Goal: Task Accomplishment & Management: Complete application form

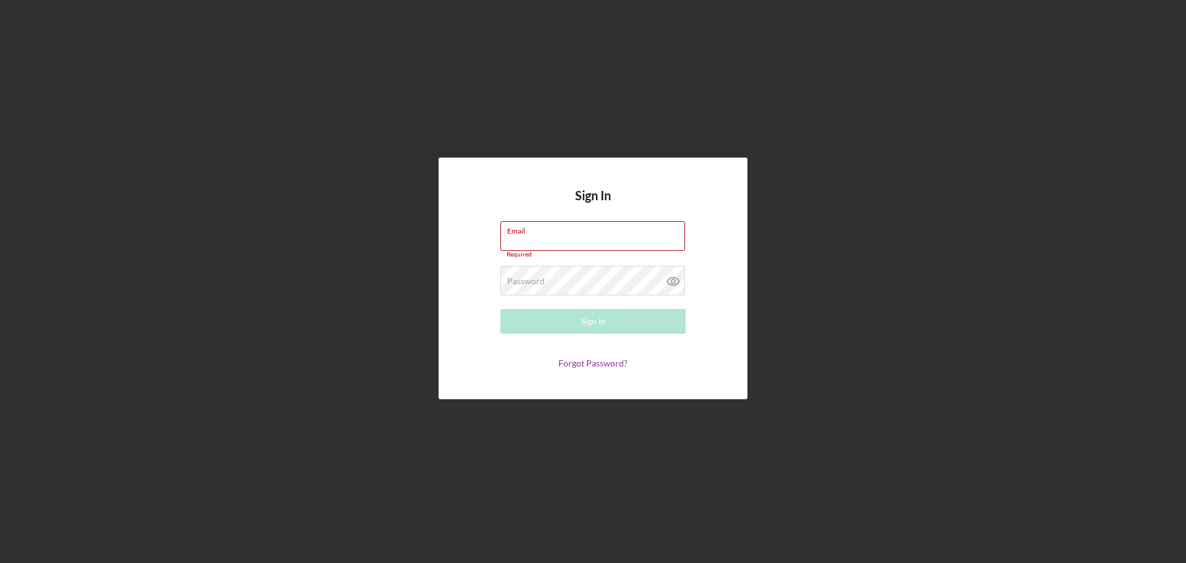
type input "[EMAIL_ADDRESS][DOMAIN_NAME]"
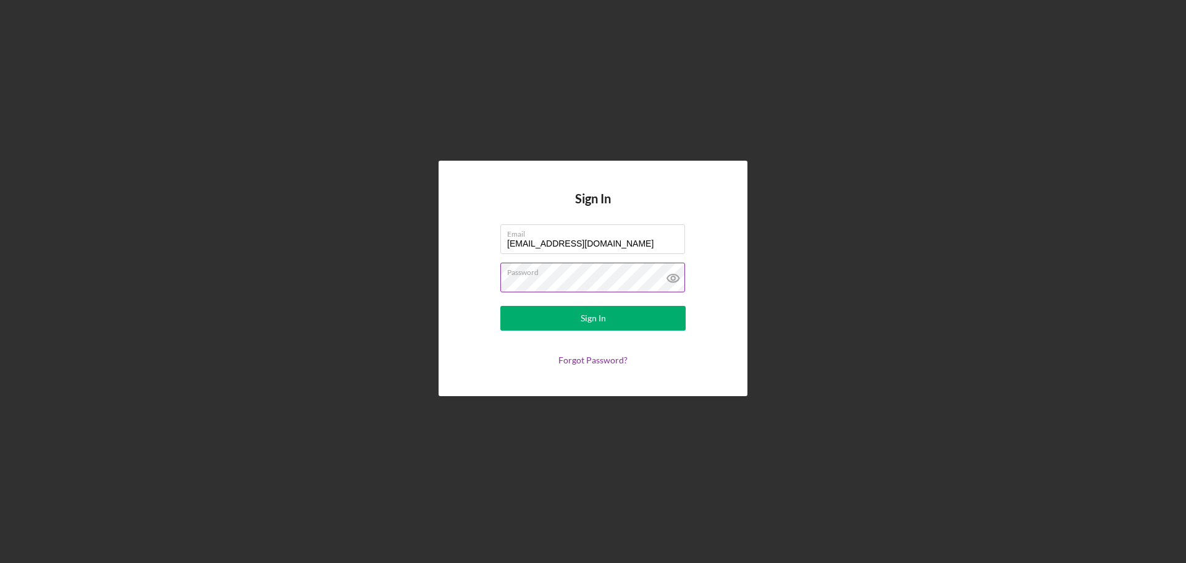
click at [578, 277] on div "Password" at bounding box center [592, 278] width 185 height 31
click at [537, 328] on button "Sign In" at bounding box center [592, 318] width 185 height 25
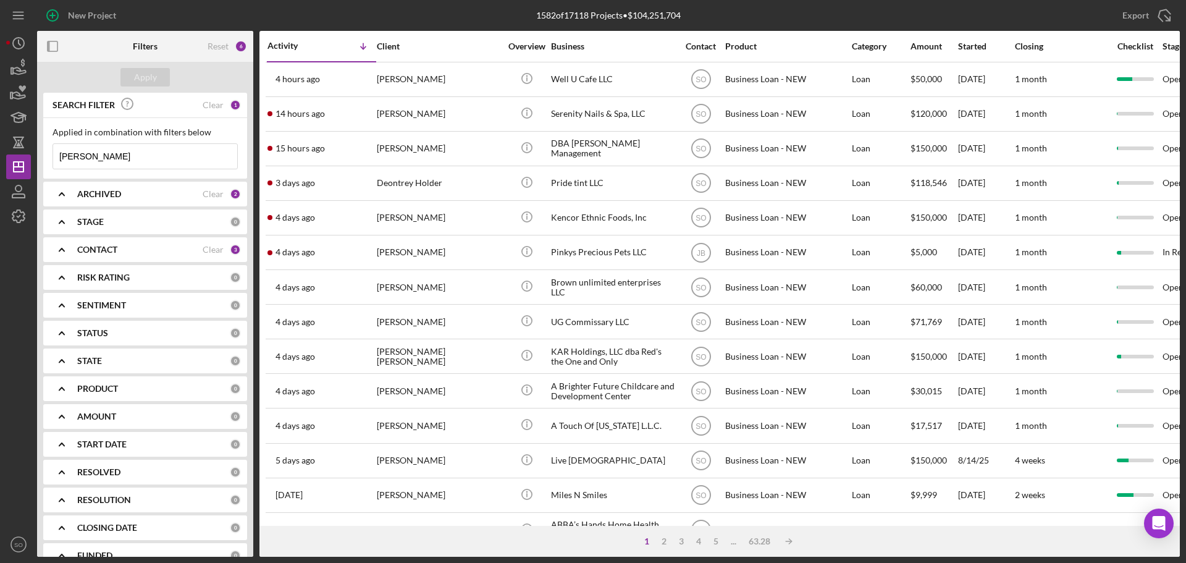
drag, startPoint x: 129, startPoint y: 155, endPoint x: 0, endPoint y: 169, distance: 129.9
click at [0, 169] on div "New Project 1582 of 17118 Projects • $104,251,704 erica d Export Icon/Export Fi…" at bounding box center [593, 281] width 1186 height 563
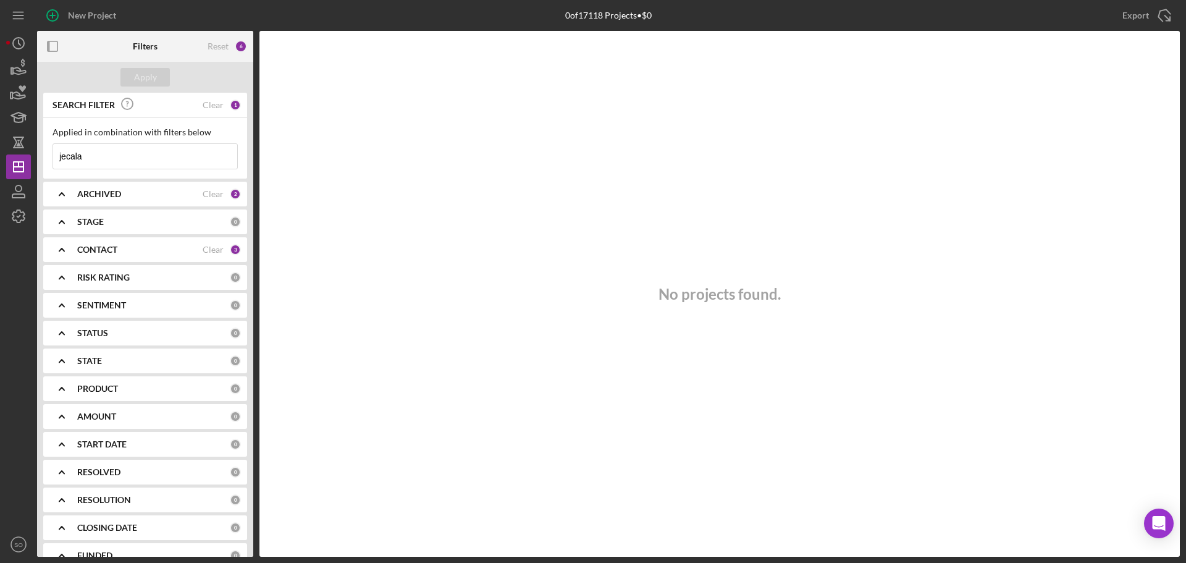
type input "jecala"
click at [101, 19] on div "New Project" at bounding box center [92, 15] width 48 height 25
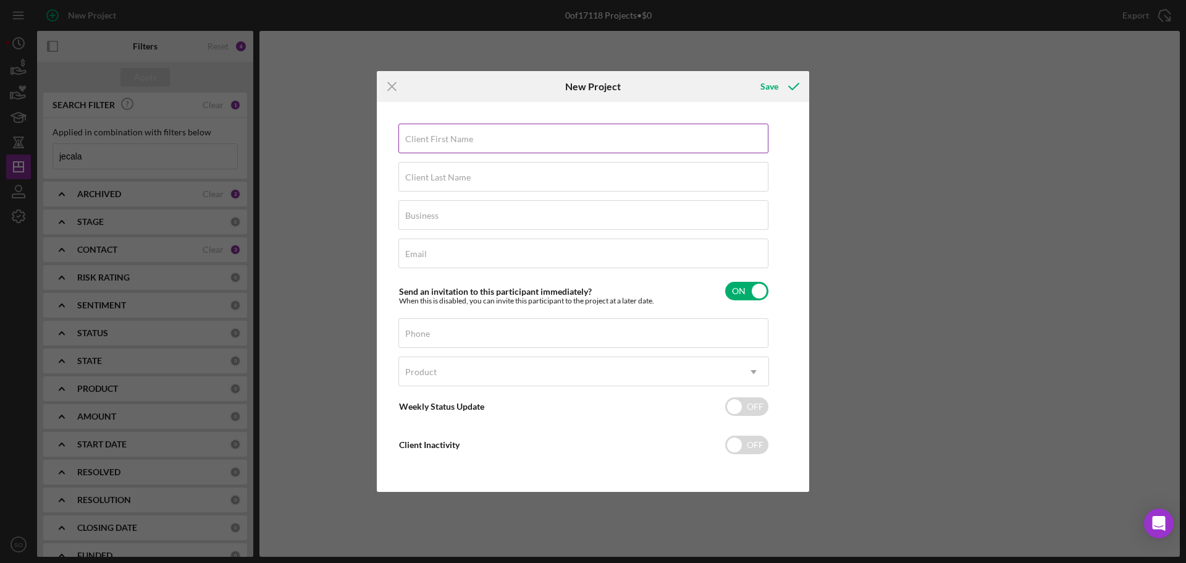
click at [458, 145] on input "Client First Name" at bounding box center [583, 139] width 370 height 30
paste input "Jecala"
type input "Jecala"
click at [468, 180] on label "Client Last Name" at bounding box center [437, 177] width 65 height 10
click at [468, 180] on input "Client Last Name" at bounding box center [583, 177] width 370 height 30
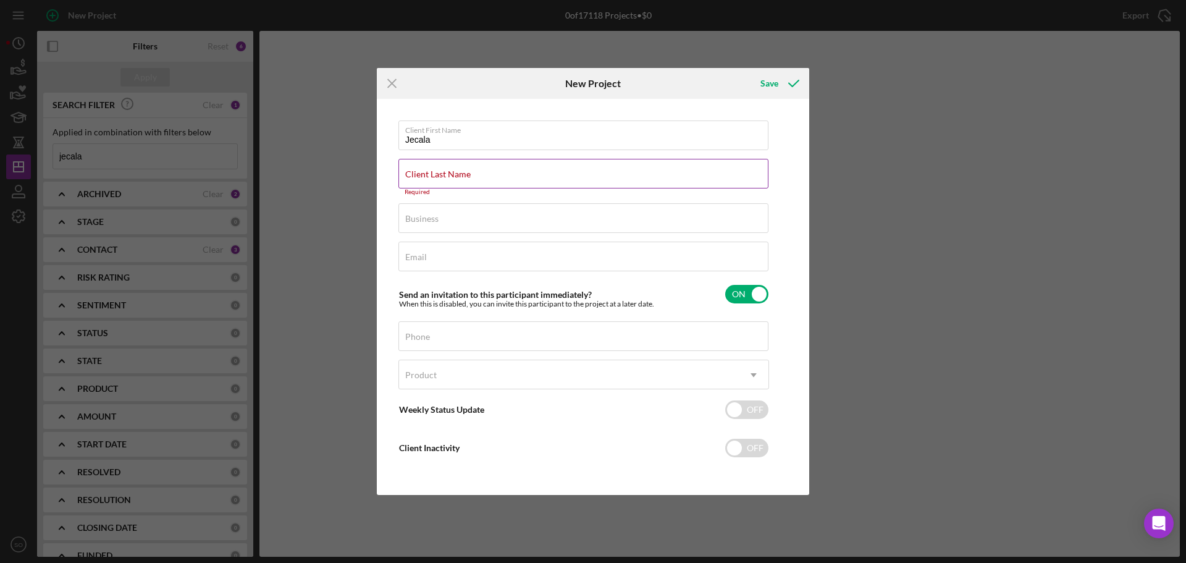
click at [481, 179] on input "Client Last Name" at bounding box center [583, 174] width 370 height 30
paste input "Moore"
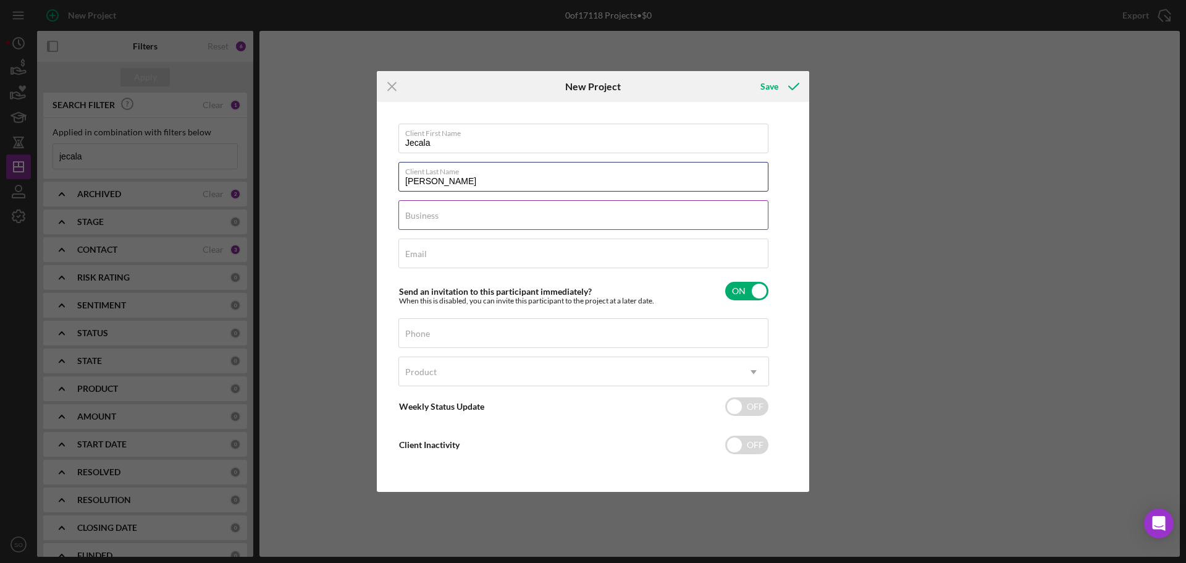
type input "Moore"
click at [589, 224] on input "Business" at bounding box center [583, 215] width 370 height 30
type input "n/a"
click at [466, 242] on div "Email Required" at bounding box center [583, 253] width 371 height 31
paste input "contact.hhdsofficial@gmail.com"
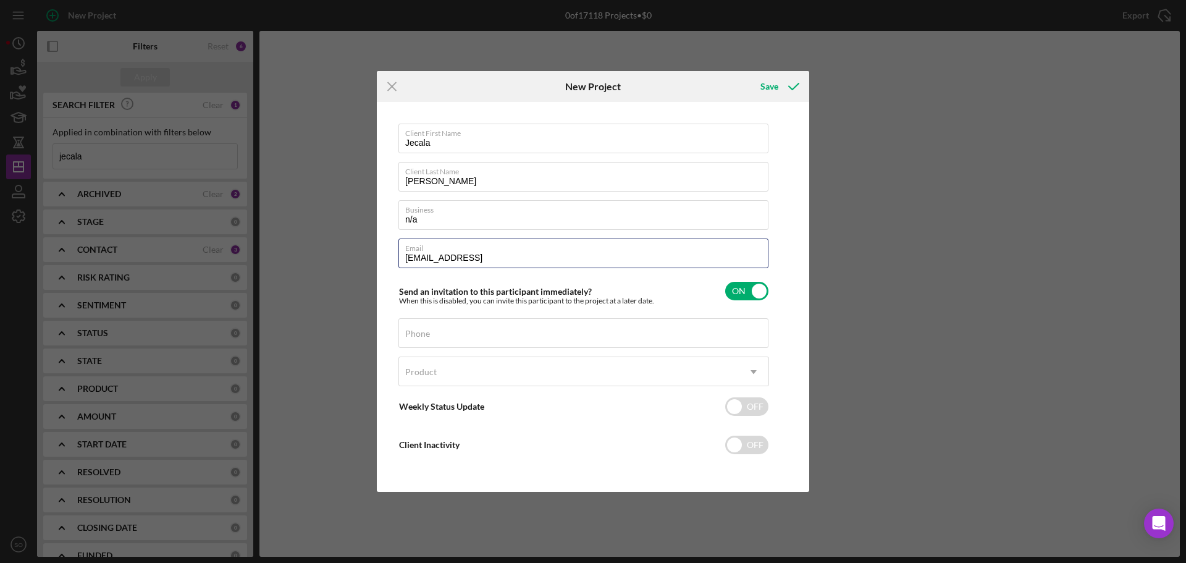
type input "contact.hhdsofficial@gmail.comm"
click at [471, 327] on div "Phone" at bounding box center [583, 333] width 371 height 31
paste input "(573) 979-8718"
type input "(573) 979-8718"
click at [461, 374] on div "Product" at bounding box center [569, 372] width 340 height 28
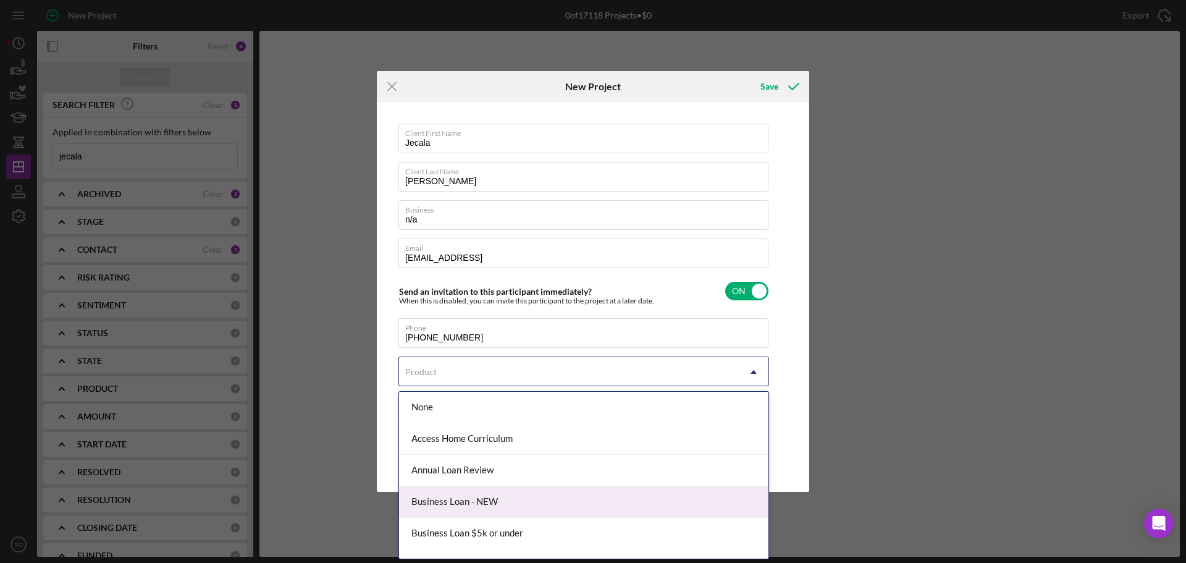
drag, startPoint x: 490, startPoint y: 505, endPoint x: 522, endPoint y: 487, distance: 36.8
click at [496, 503] on div "Business Loan - NEW" at bounding box center [583, 502] width 369 height 32
checkbox input "true"
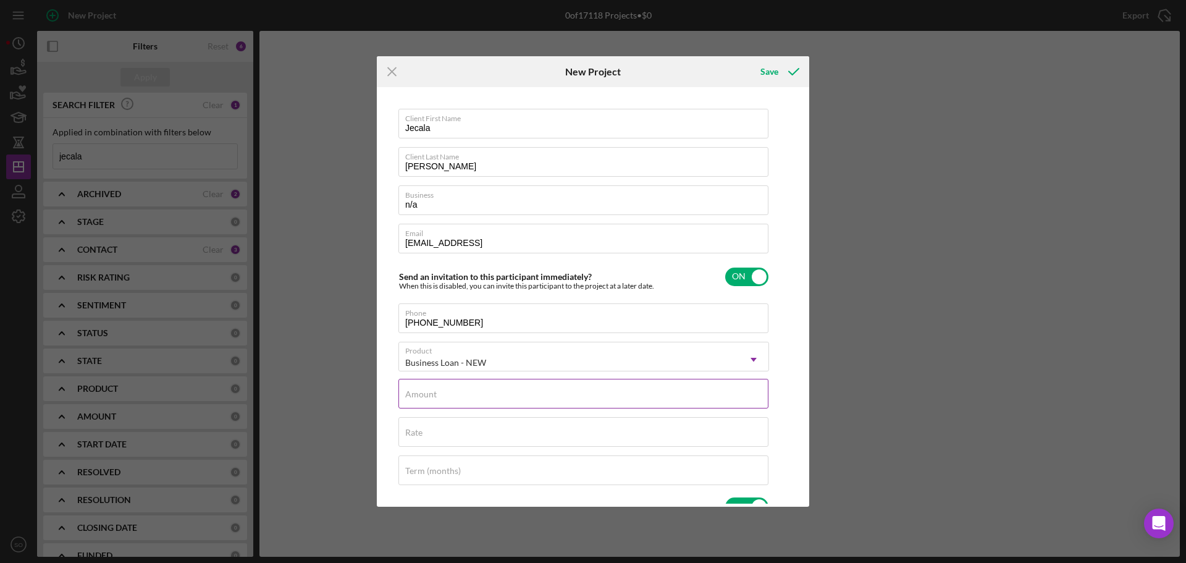
scroll to position [124, 0]
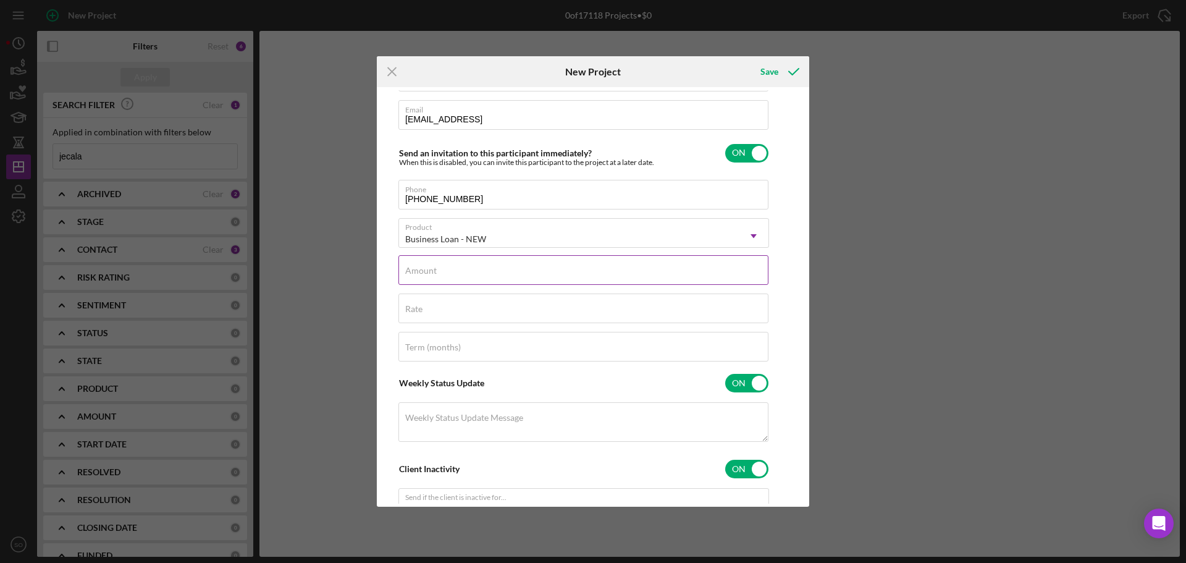
click at [501, 269] on div "Amount" at bounding box center [583, 270] width 371 height 31
type input "$25,000"
click at [644, 313] on input "Rate" at bounding box center [583, 308] width 370 height 30
type input "8.000%"
click at [634, 347] on div "Term (months)" at bounding box center [583, 347] width 371 height 31
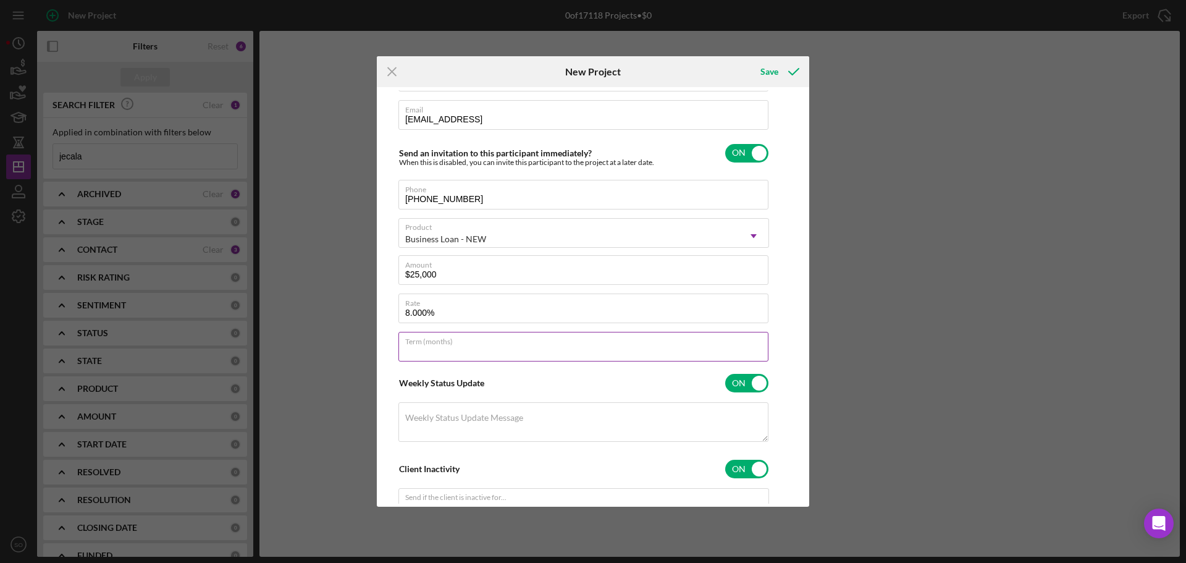
type input "84"
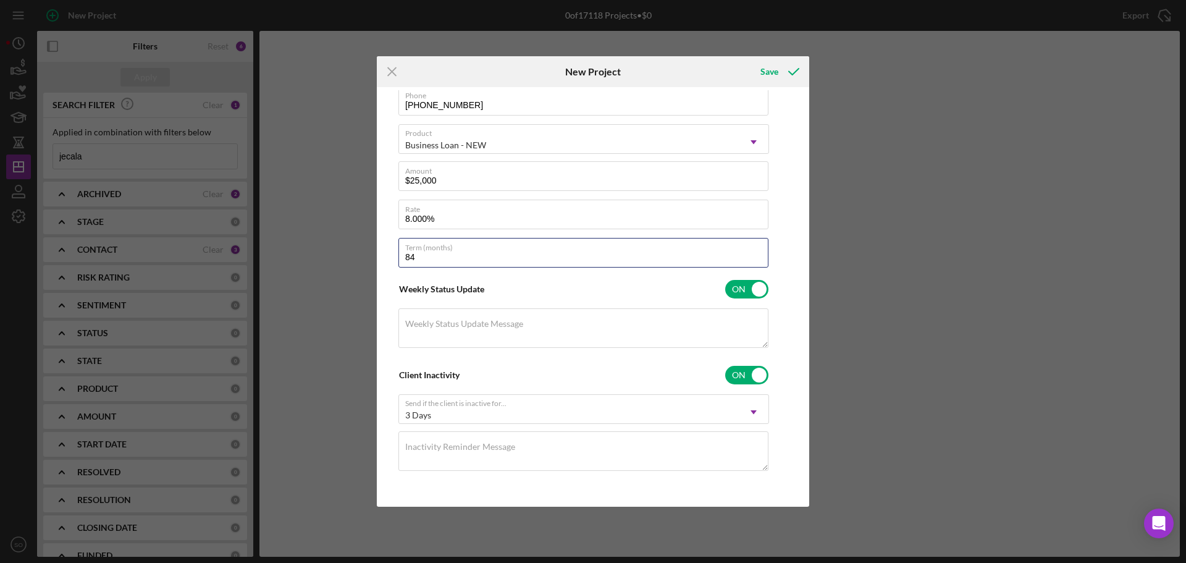
scroll to position [0, 0]
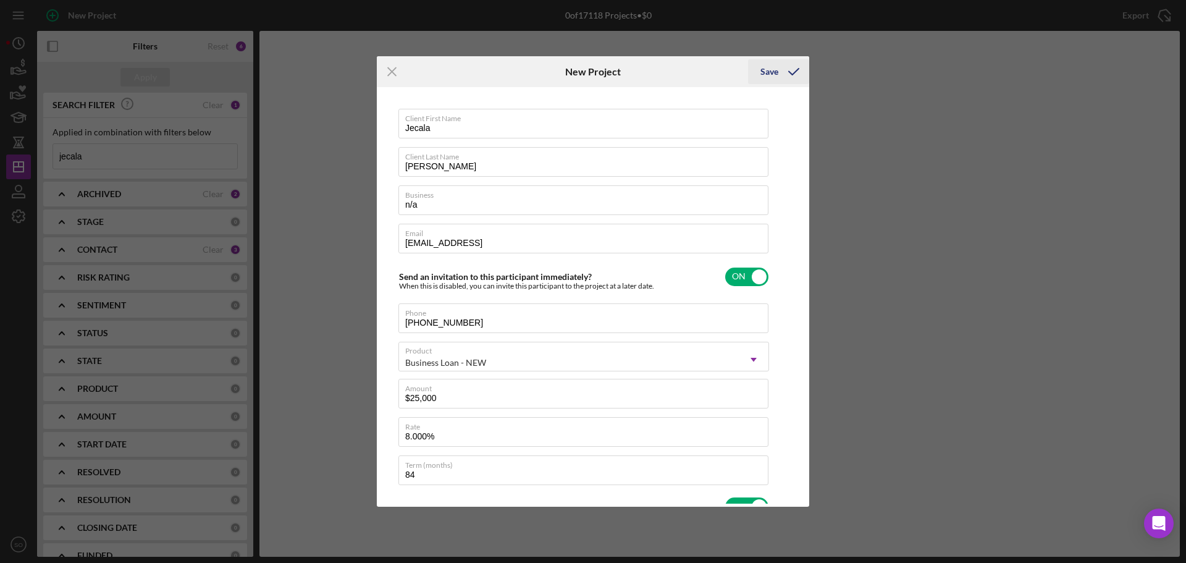
click at [785, 71] on icon "submit" at bounding box center [793, 71] width 31 height 31
checkbox input "false"
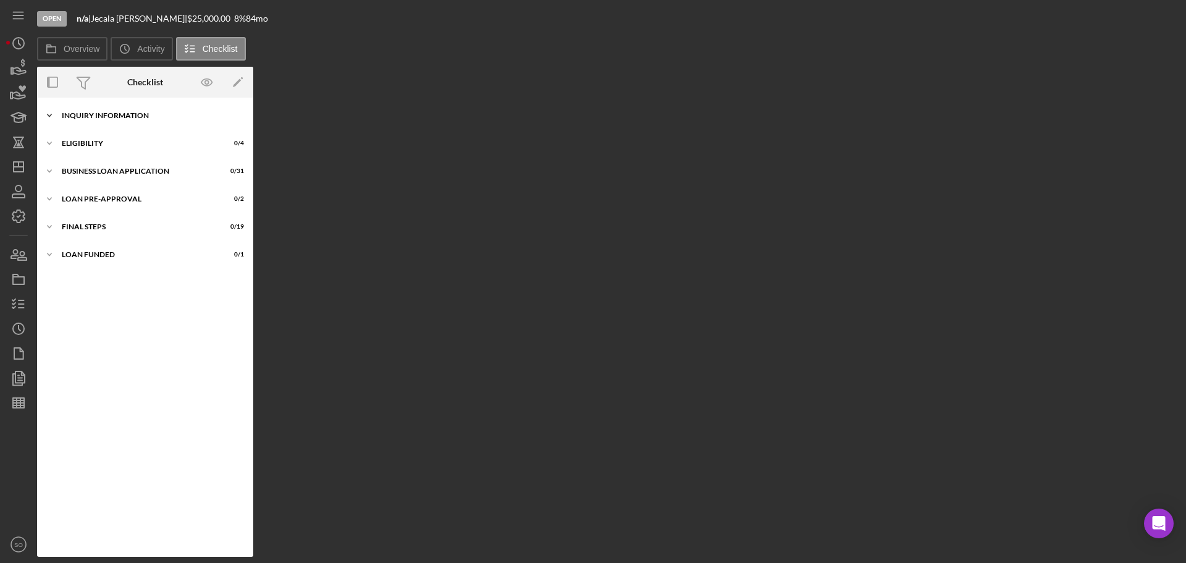
click at [93, 104] on div "Icon/Expander INQUIRY INFORMATION 0 / 11" at bounding box center [145, 115] width 216 height 25
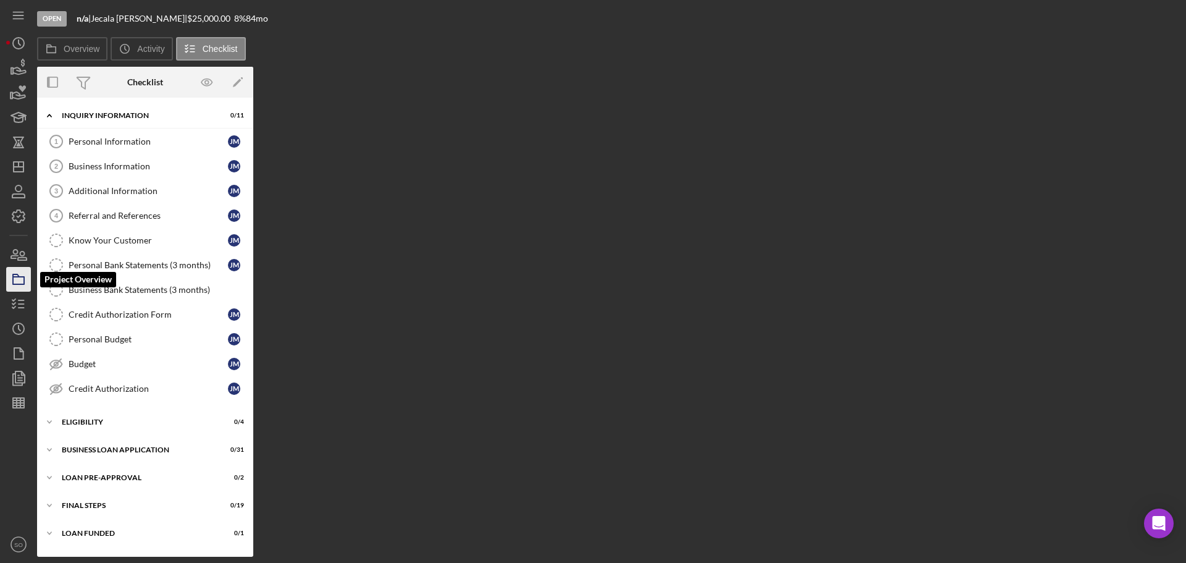
drag, startPoint x: 15, startPoint y: 276, endPoint x: 22, endPoint y: 284, distance: 10.1
click at [15, 276] on polygon "button" at bounding box center [16, 275] width 6 height 2
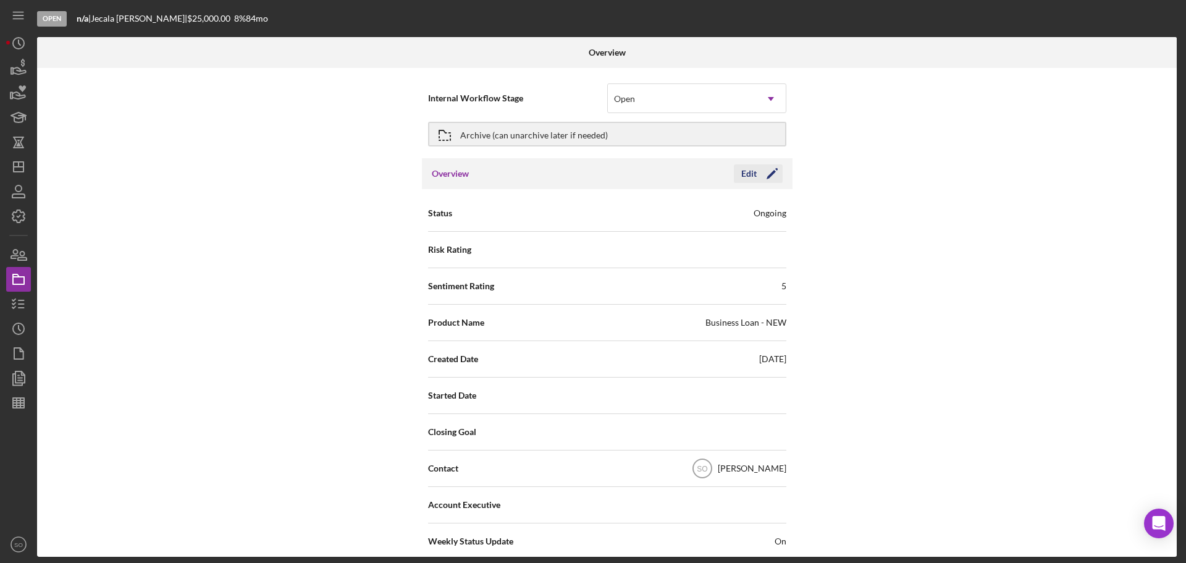
click at [780, 177] on div "Edit Icon/Edit" at bounding box center [758, 173] width 49 height 19
click at [774, 171] on icon "Icon/Edit" at bounding box center [772, 173] width 31 height 31
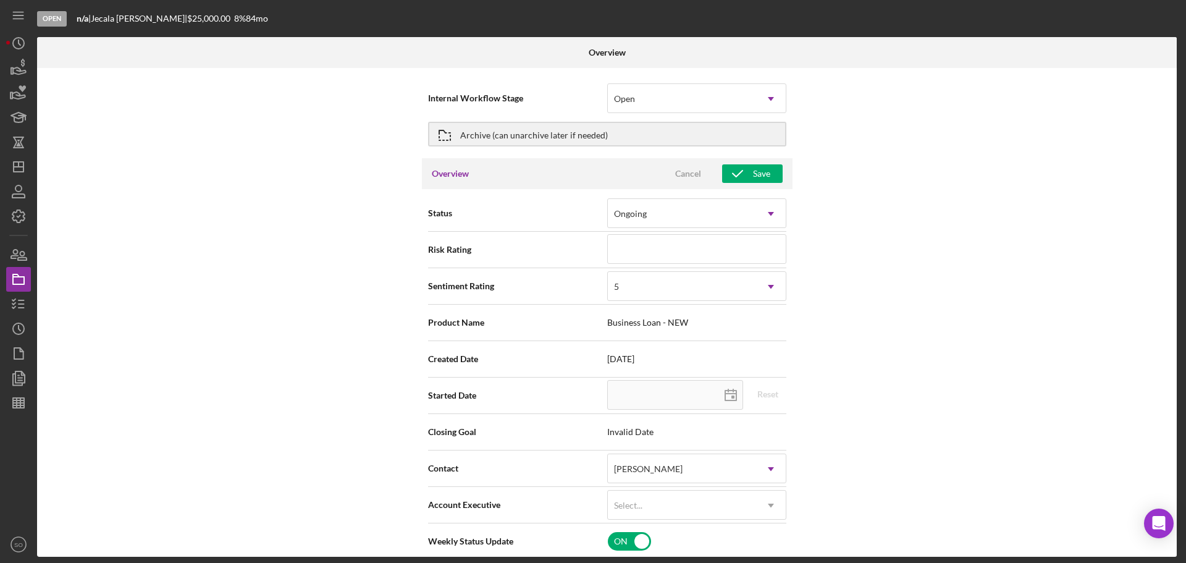
scroll to position [62, 0]
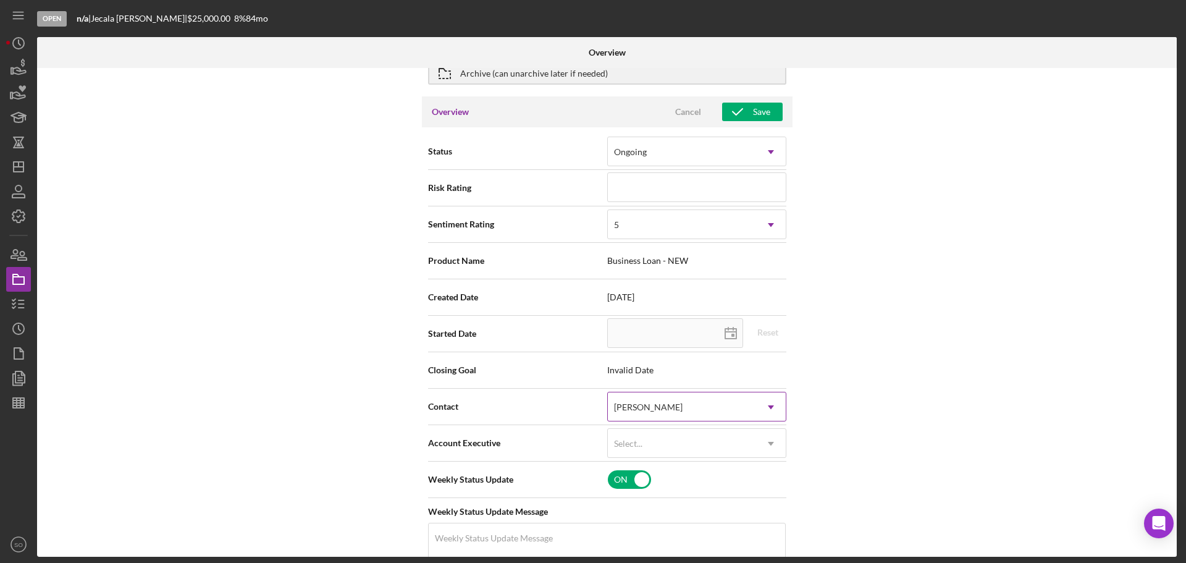
click at [698, 404] on div "[PERSON_NAME]" at bounding box center [682, 407] width 148 height 28
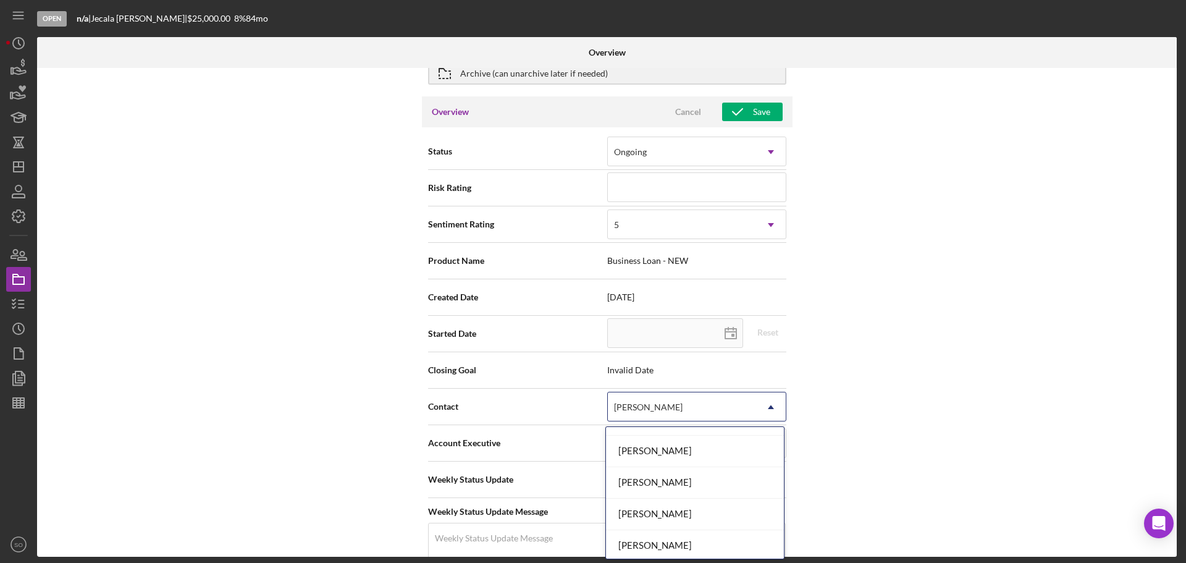
scroll to position [467, 0]
click at [671, 502] on div "[PERSON_NAME]" at bounding box center [695, 511] width 178 height 32
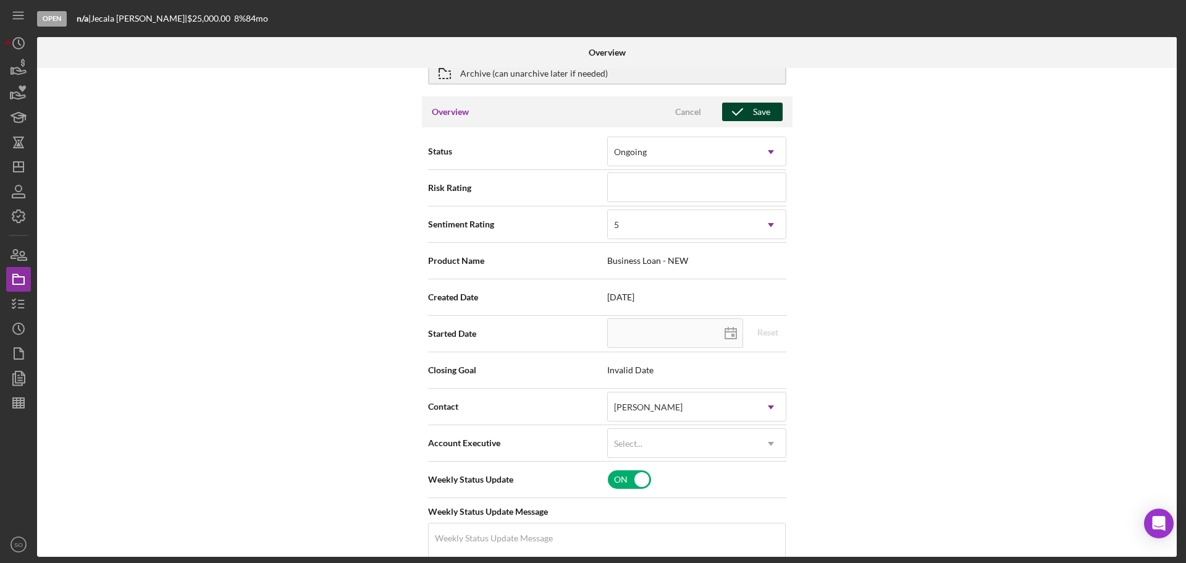
click at [769, 117] on button "Save" at bounding box center [752, 112] width 61 height 19
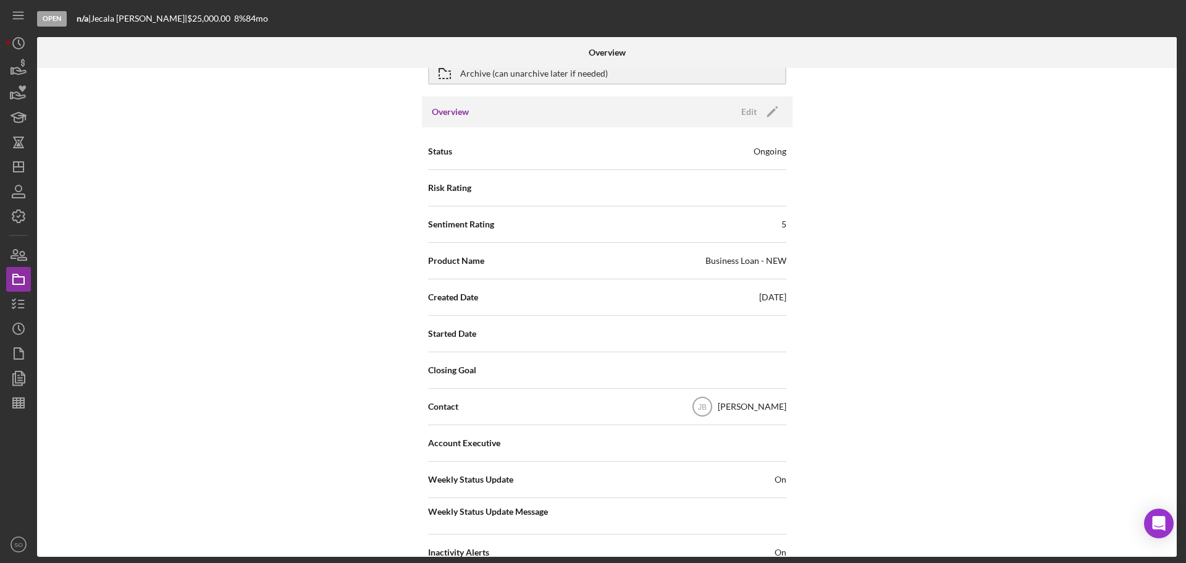
scroll to position [0, 0]
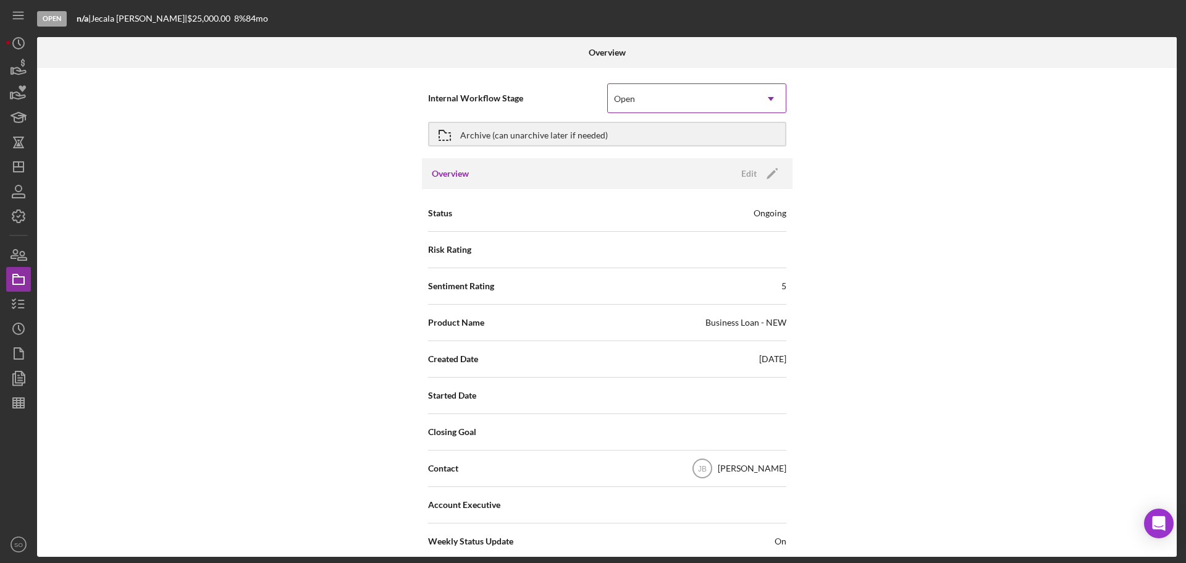
click at [710, 111] on div "Open" at bounding box center [682, 99] width 148 height 28
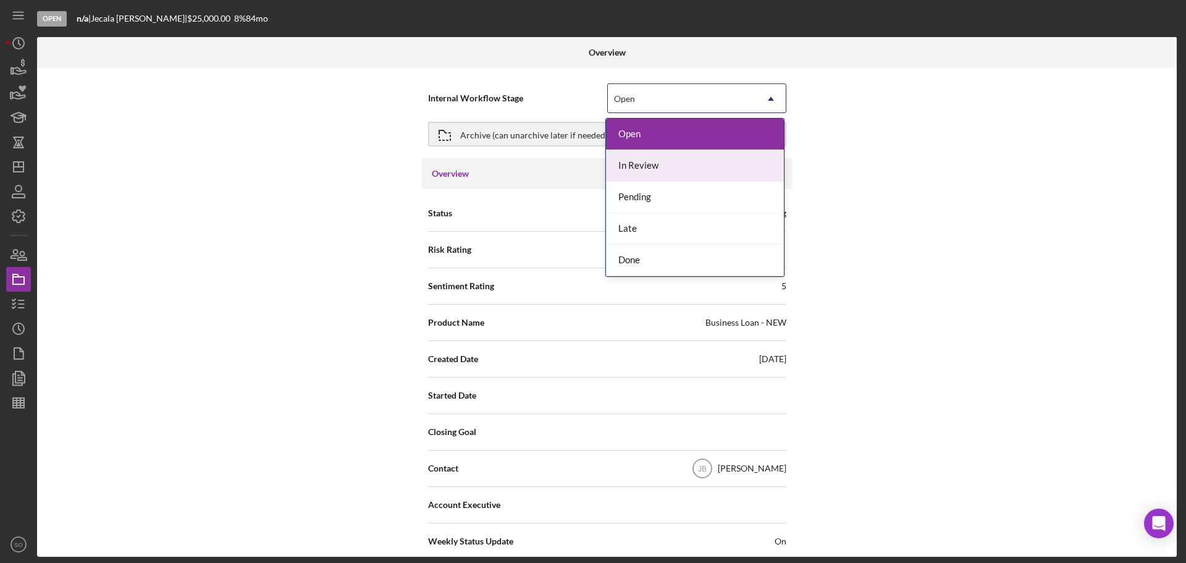
drag, startPoint x: 691, startPoint y: 163, endPoint x: 707, endPoint y: 194, distance: 34.5
click at [691, 164] on div "In Review" at bounding box center [695, 166] width 178 height 32
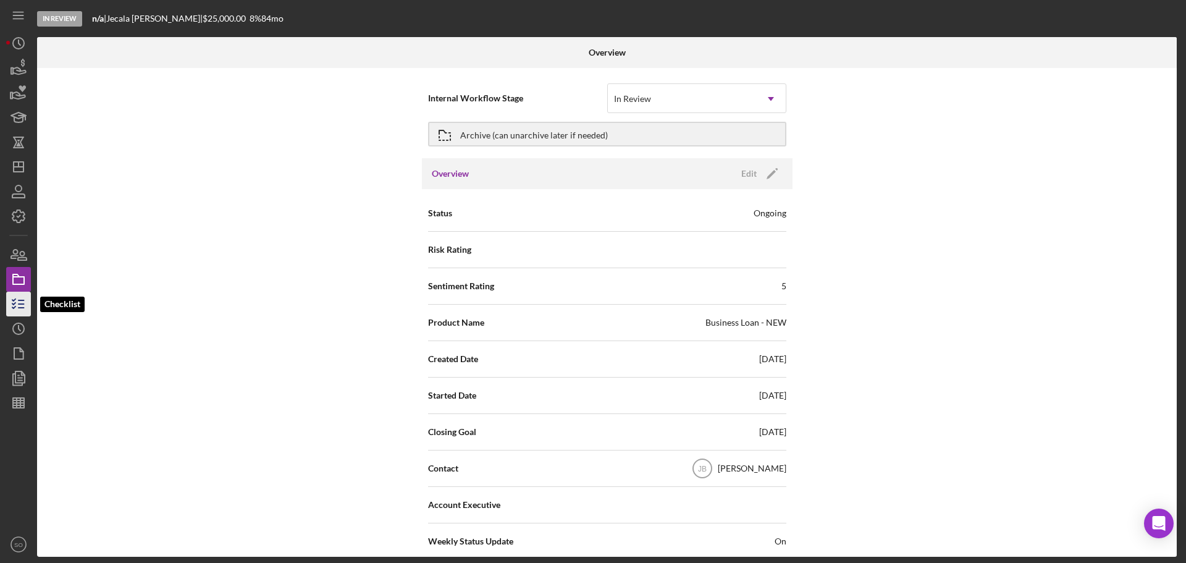
click at [17, 297] on icon "button" at bounding box center [18, 304] width 31 height 31
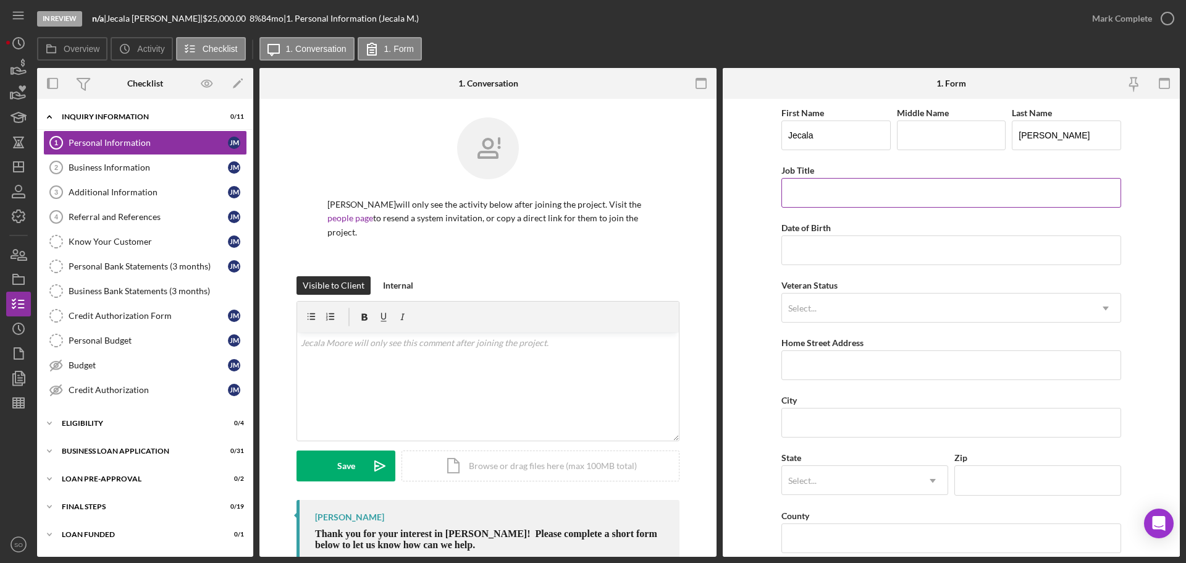
click at [904, 199] on input "Job Title" at bounding box center [951, 193] width 340 height 30
type input "Business Owner"
click at [901, 239] on input "Date of Birth" at bounding box center [951, 250] width 340 height 30
click at [828, 238] on input "Date of Birth" at bounding box center [951, 250] width 340 height 30
paste input "05/06/1994"
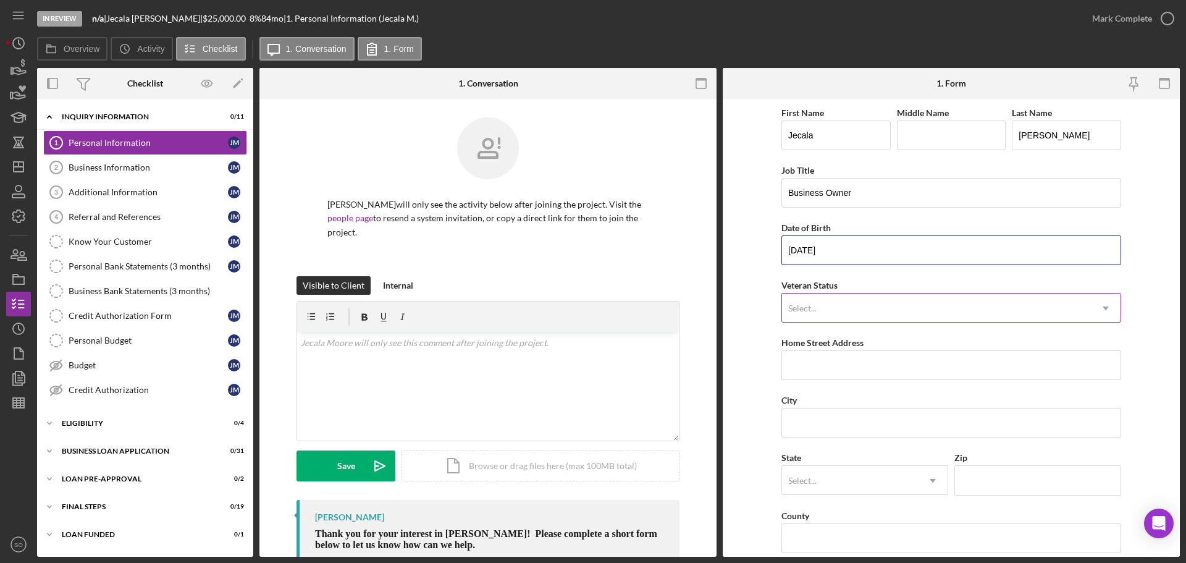
type input "05/06/1994"
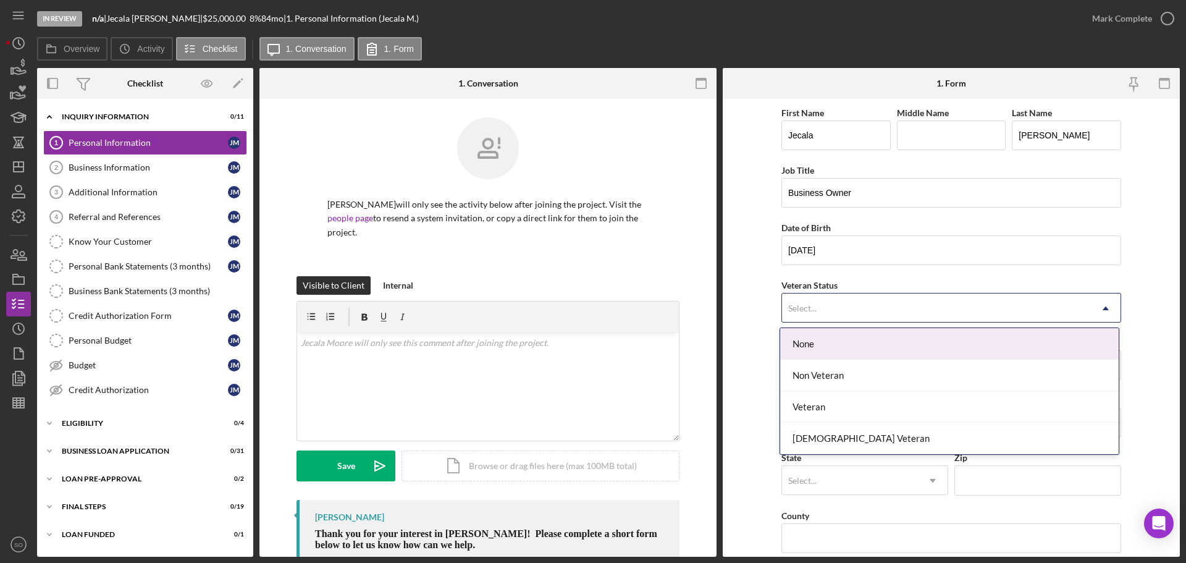
click at [870, 306] on div "Select..." at bounding box center [936, 308] width 309 height 28
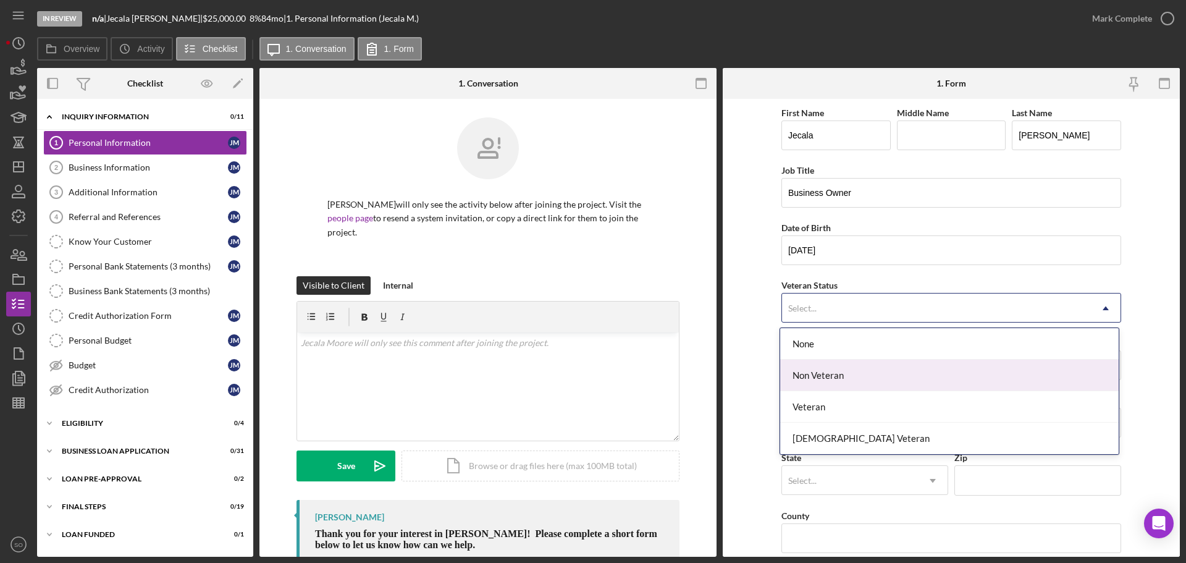
click at [830, 378] on div "Non Veteran" at bounding box center [949, 376] width 339 height 32
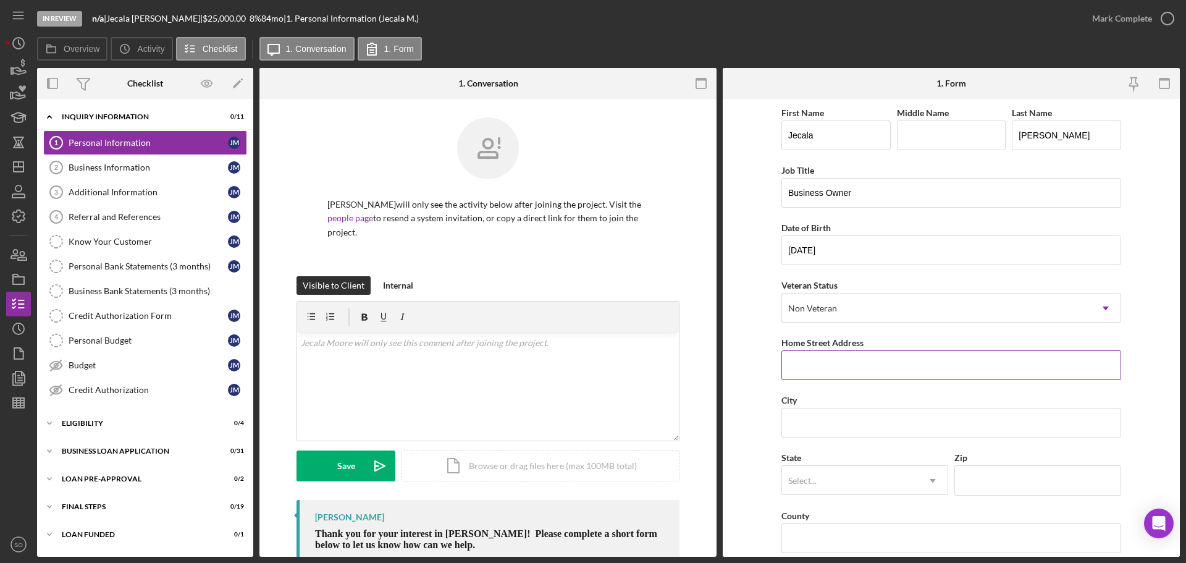
click at [906, 366] on input "Home Street Address" at bounding box center [951, 365] width 340 height 30
paste input "119 Sun Valley Ct"
type input "119 Sun Valley Ct"
click at [823, 426] on input "City" at bounding box center [951, 423] width 340 height 30
paste input "Jackson,"
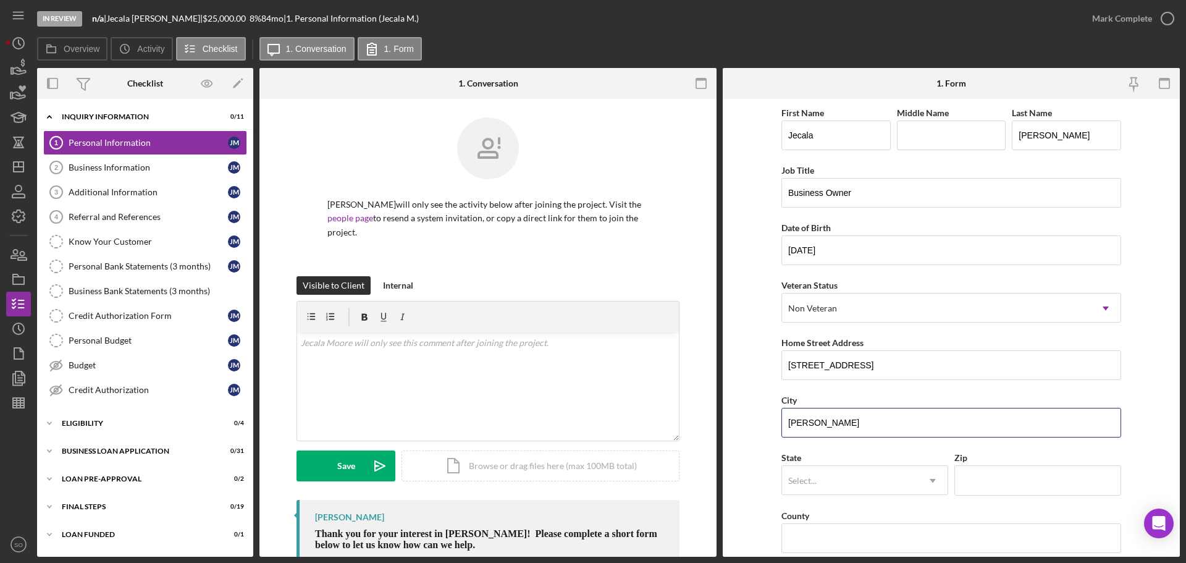
type input "Jackson"
click at [912, 497] on div "State Select... Icon/Dropdown Arrow" at bounding box center [864, 478] width 167 height 57
click at [910, 495] on div "State Select... Icon/Dropdown Arrow" at bounding box center [864, 478] width 167 height 57
click at [907, 482] on div "Select..." at bounding box center [850, 480] width 136 height 28
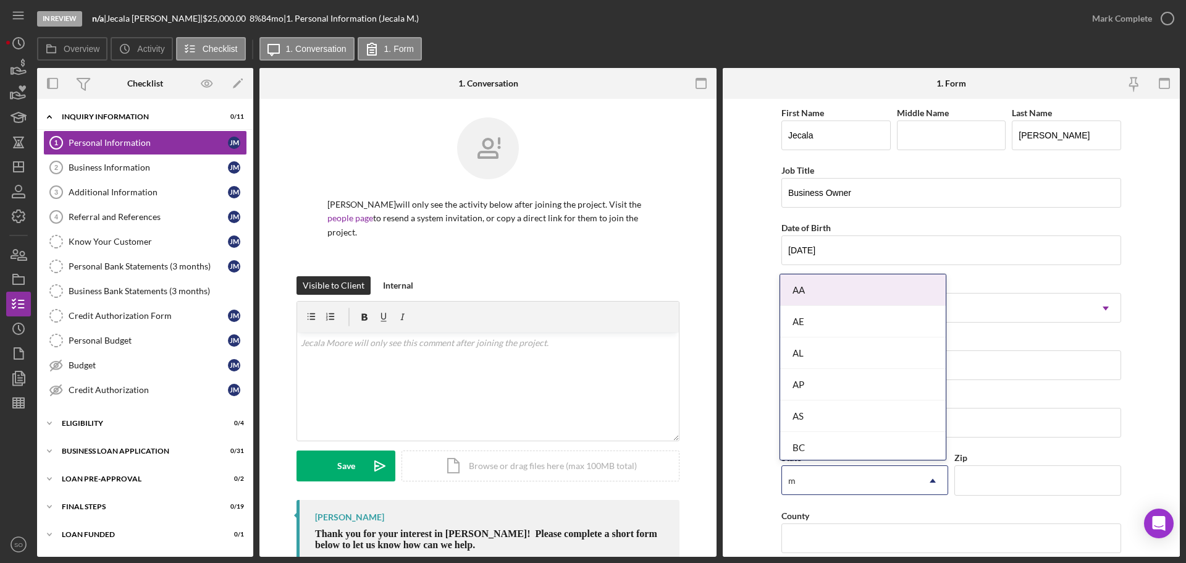
type input "mo"
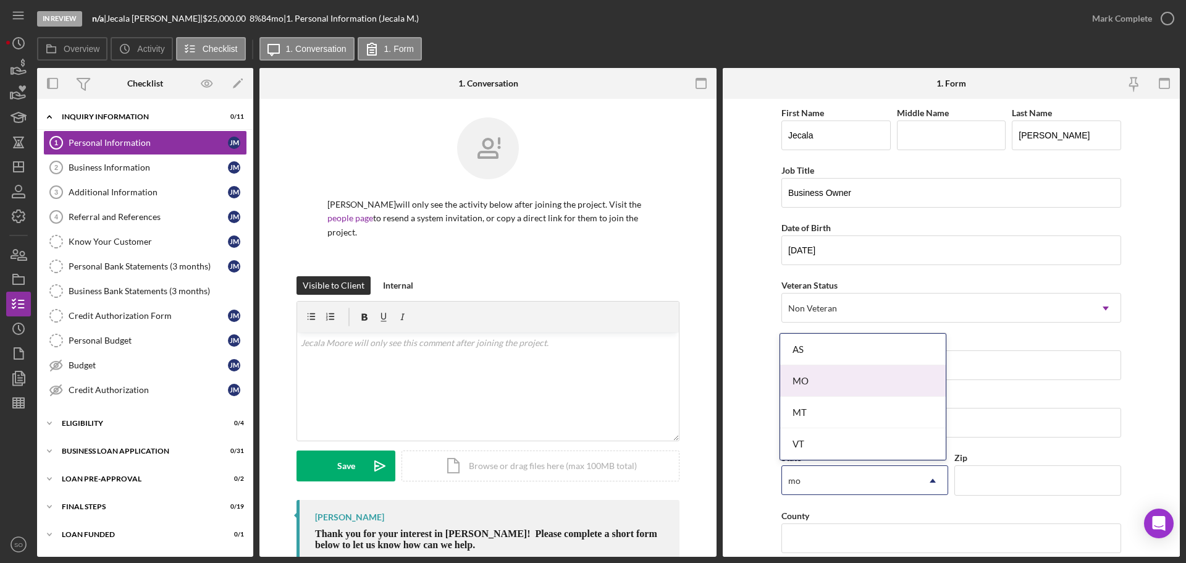
click at [832, 389] on div "MO" at bounding box center [863, 381] width 166 height 32
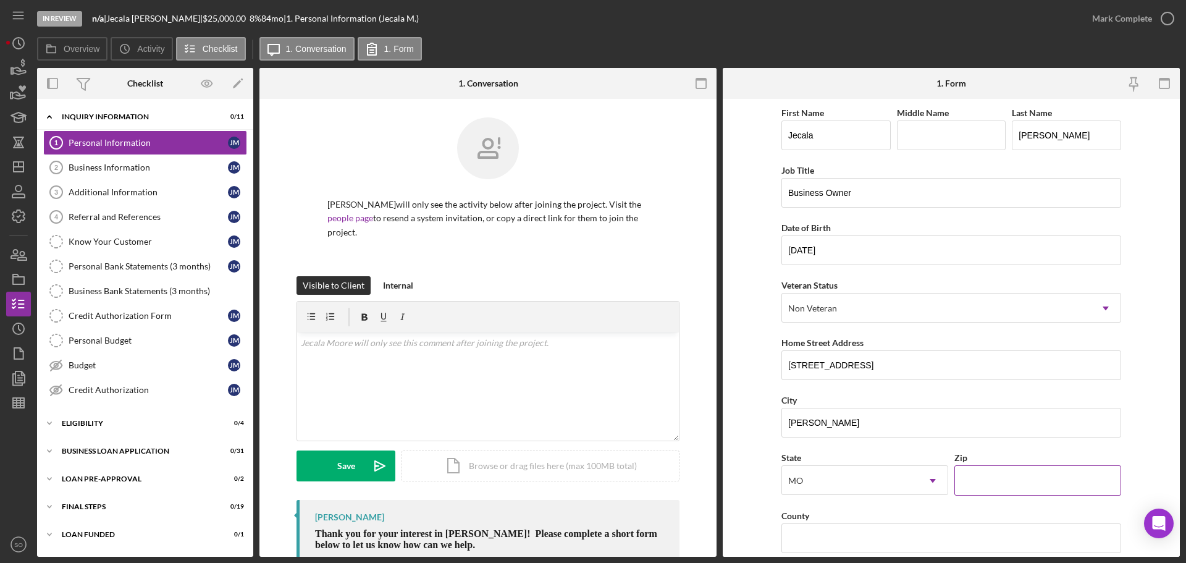
click at [986, 464] on div "Zip" at bounding box center [1037, 457] width 167 height 15
drag, startPoint x: 996, startPoint y: 472, endPoint x: 1034, endPoint y: 487, distance: 39.9
click at [999, 474] on input "Zip" at bounding box center [1037, 480] width 167 height 30
paste input "63755"
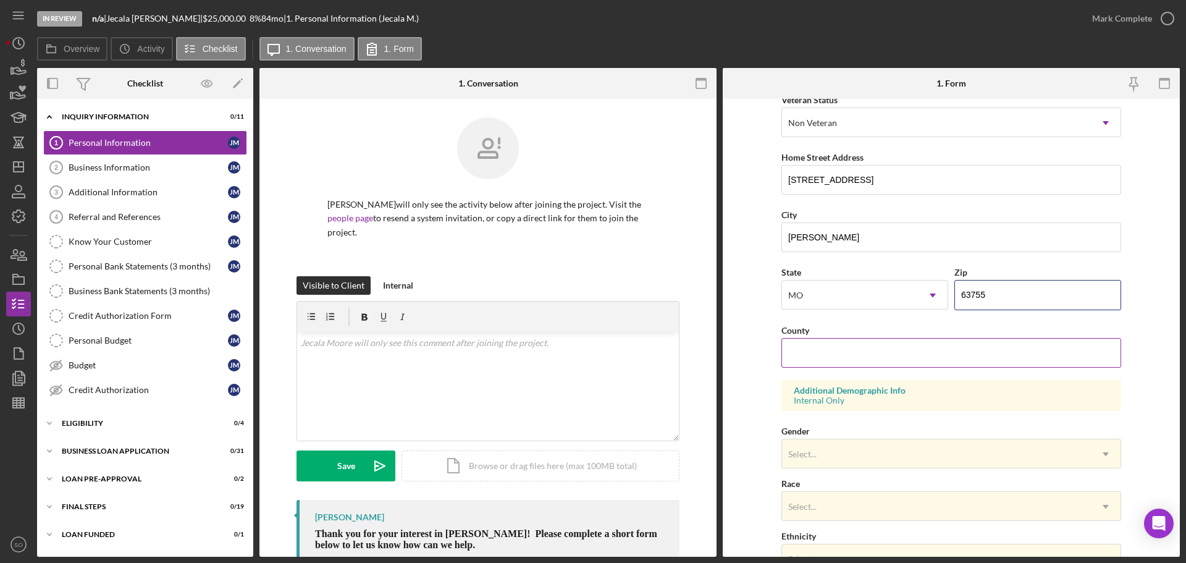
type input "63755"
click at [840, 351] on input "County" at bounding box center [951, 353] width 340 height 30
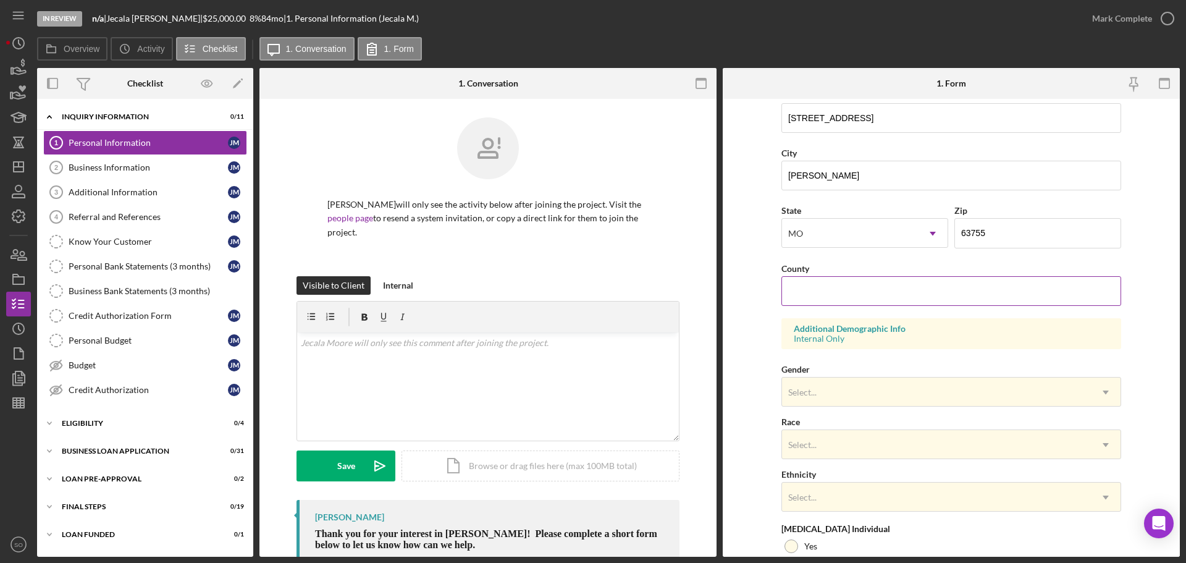
click at [813, 285] on input "County" at bounding box center [951, 291] width 340 height 30
paste input "63755"
drag, startPoint x: 816, startPoint y: 284, endPoint x: 668, endPoint y: 301, distance: 149.3
click at [668, 301] on div "Overview Internal Workflow Stage In Review Icon/Dropdown Arrow Archive (can una…" at bounding box center [608, 312] width 1143 height 489
paste input "Cape Girardeau Count"
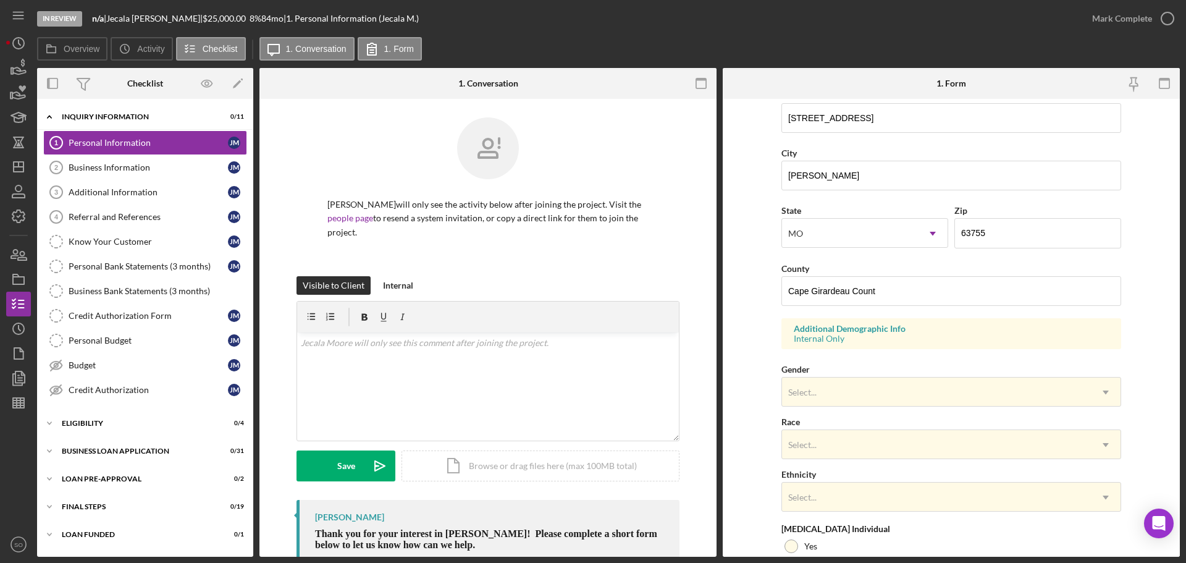
click at [743, 337] on form "First Name Jecala Middle Name Last Name Moore Job Title Business Owner Date of …" at bounding box center [951, 328] width 457 height 458
click at [888, 293] on input "Cape Girardeau Count" at bounding box center [951, 291] width 340 height 30
type input "Cape Girardeau County"
click at [744, 336] on form "First Name Jecala Middle Name Last Name Moore Job Title Business Owner Date of …" at bounding box center [951, 328] width 457 height 458
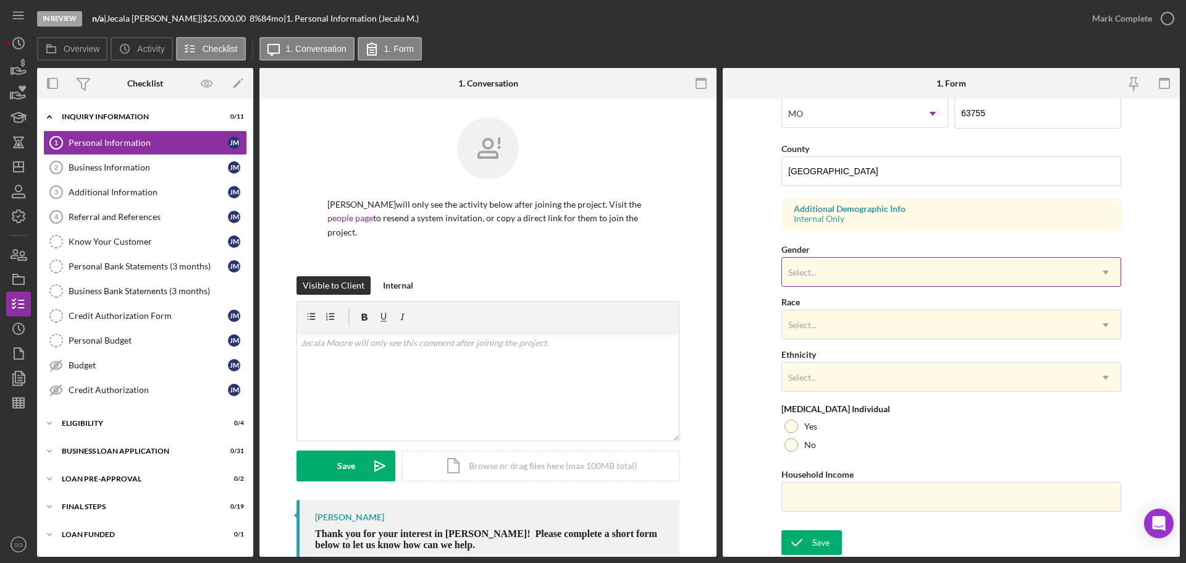
click at [833, 281] on div "Select..." at bounding box center [936, 272] width 309 height 28
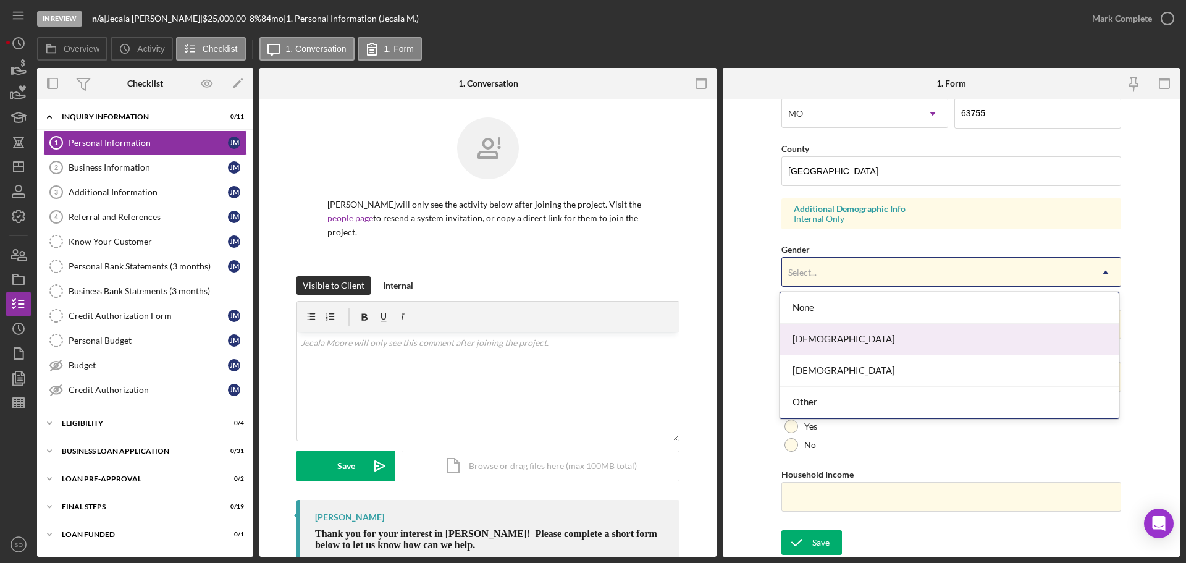
click at [833, 335] on div "Female" at bounding box center [949, 340] width 339 height 32
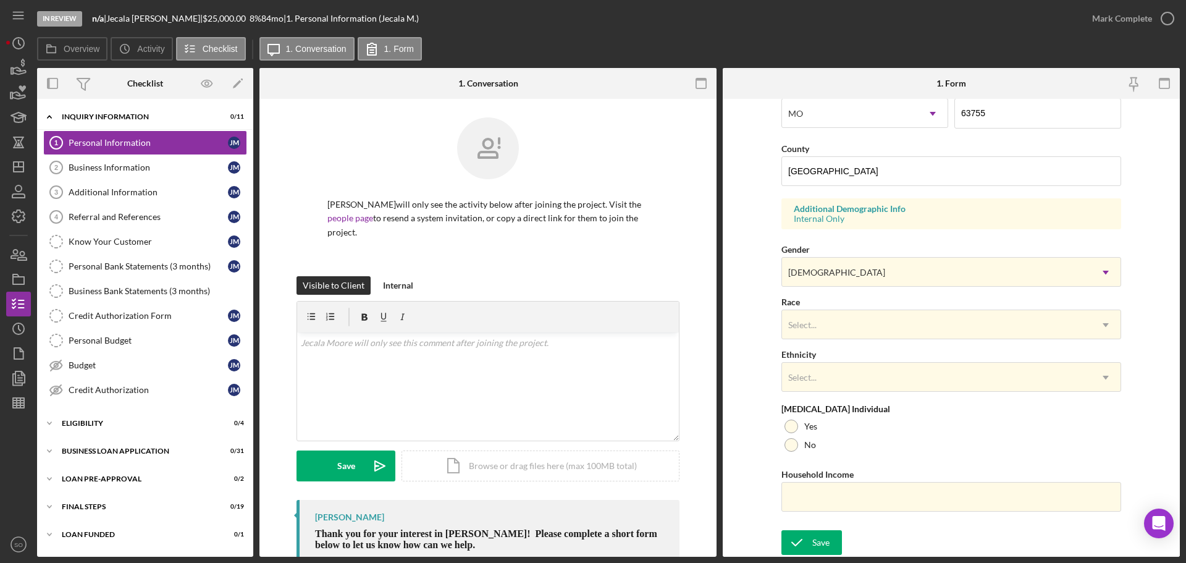
click at [833, 335] on div "Select..." at bounding box center [936, 325] width 309 height 28
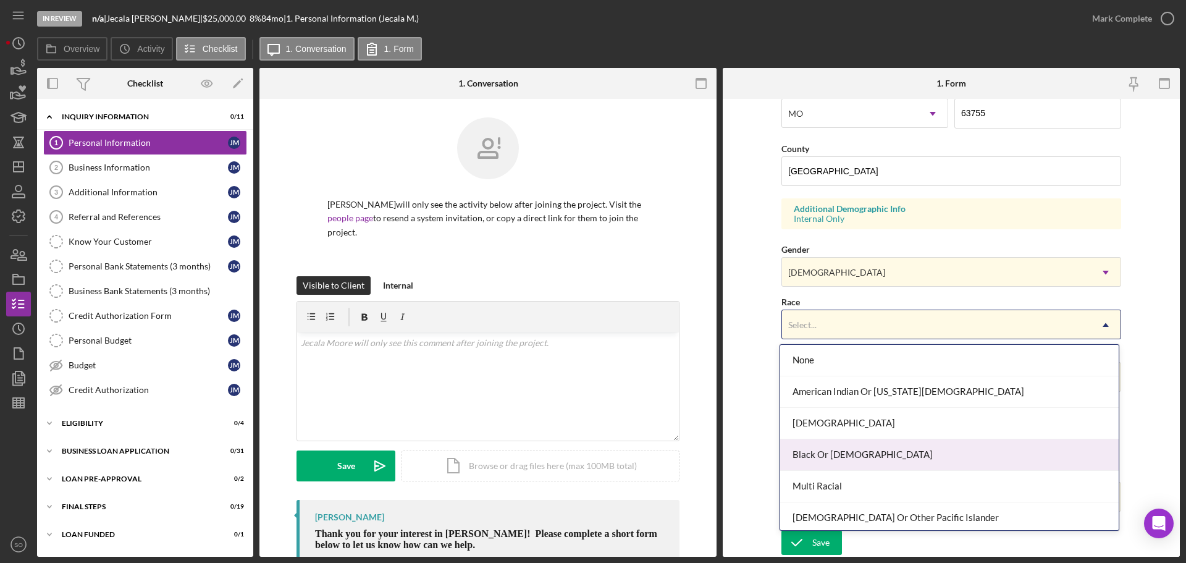
click at [825, 450] on div "Black Or African American" at bounding box center [949, 455] width 339 height 32
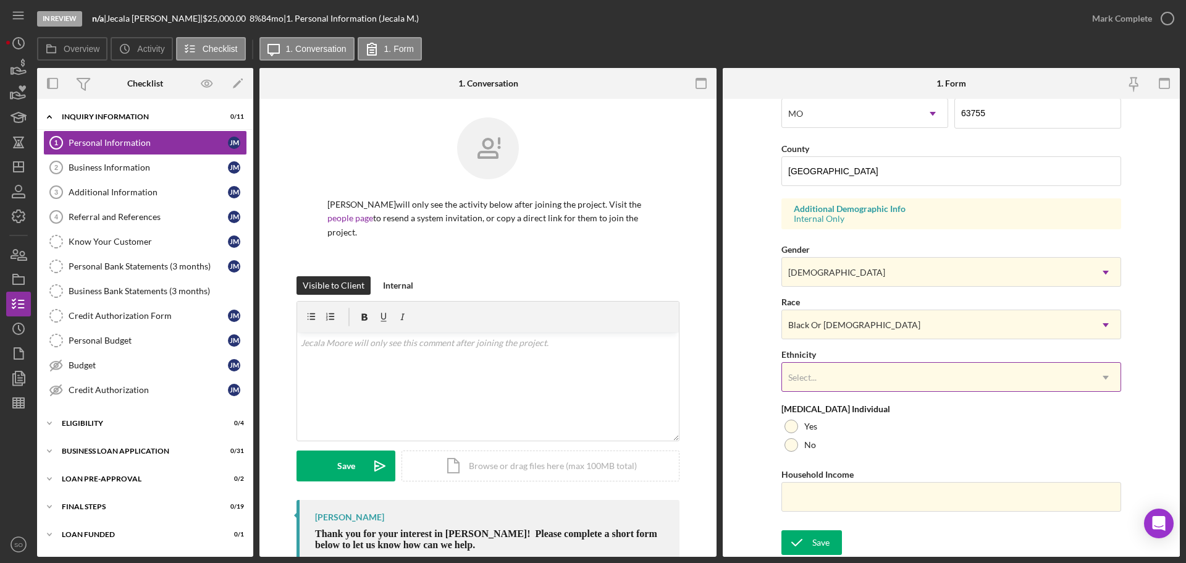
click at [825, 376] on div "Select..." at bounding box center [936, 377] width 309 height 28
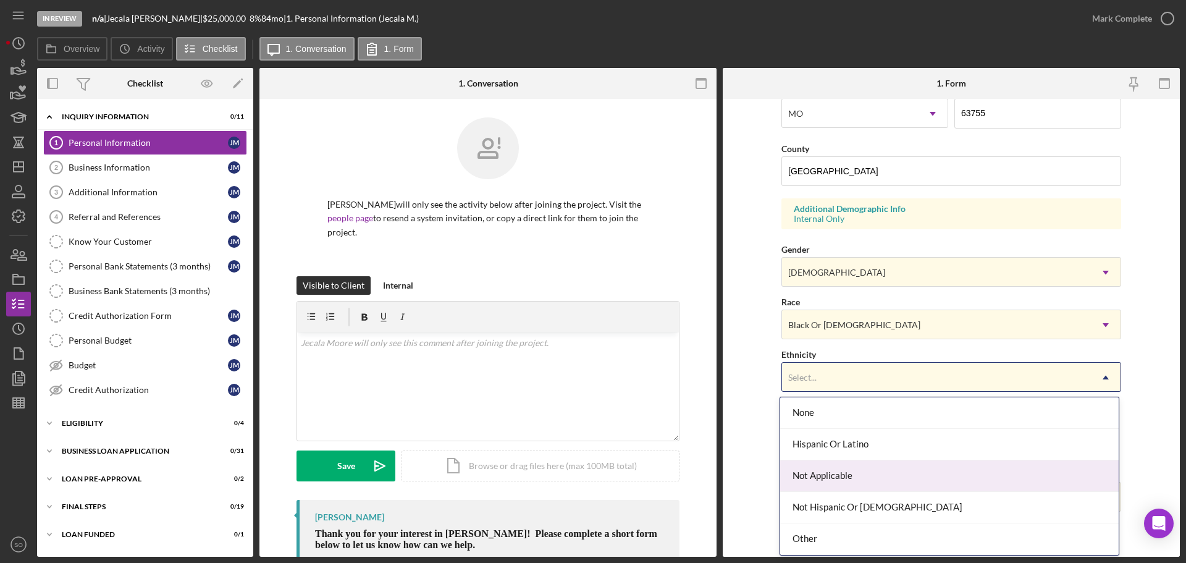
click at [832, 504] on div "Not Hispanic Or Latino" at bounding box center [949, 508] width 339 height 32
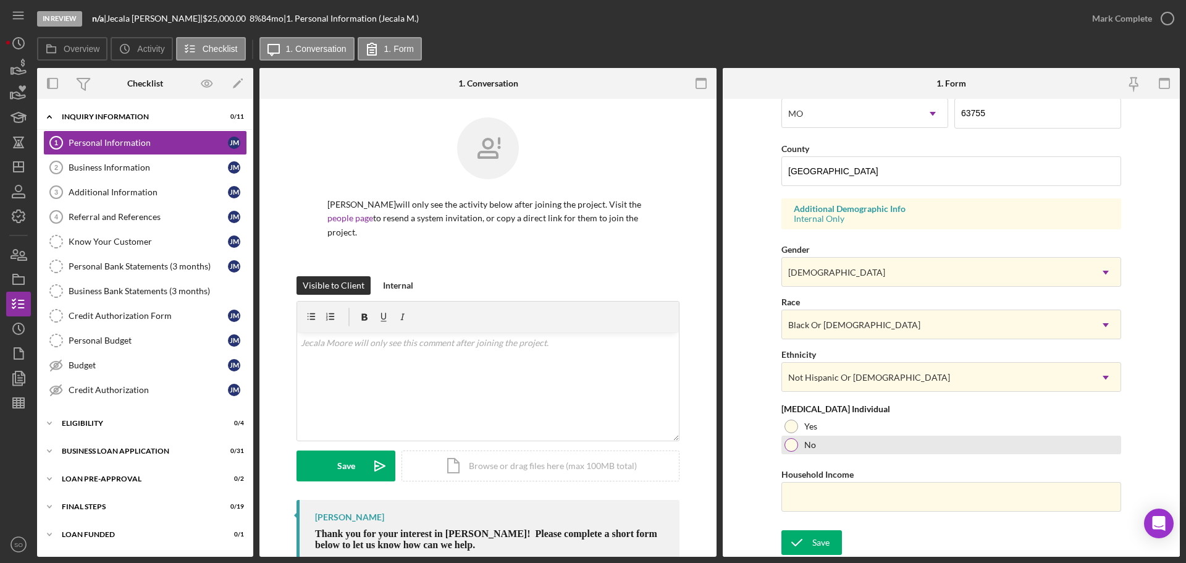
click at [788, 440] on div at bounding box center [792, 445] width 14 height 14
click at [890, 491] on input "Household Income" at bounding box center [951, 497] width 340 height 30
drag, startPoint x: 845, startPoint y: 495, endPoint x: 741, endPoint y: 496, distance: 103.8
click at [756, 496] on form "First Name Jecala Middle Name Last Name Moore Job Title Business Owner Date of …" at bounding box center [951, 328] width 457 height 458
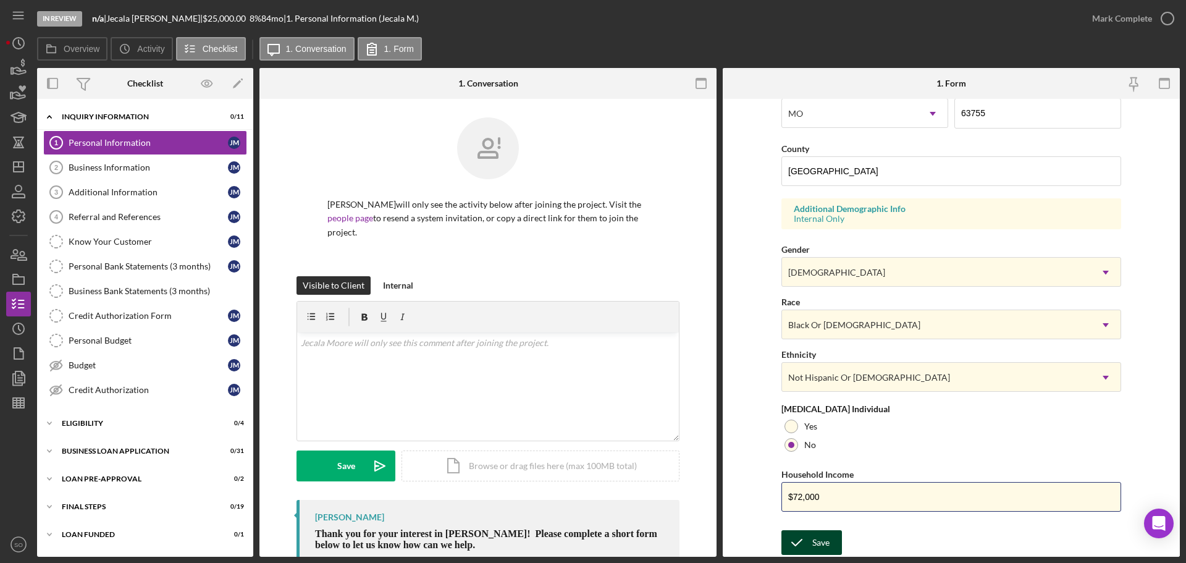
type input "$72,000"
click at [802, 539] on icon "submit" at bounding box center [796, 542] width 31 height 31
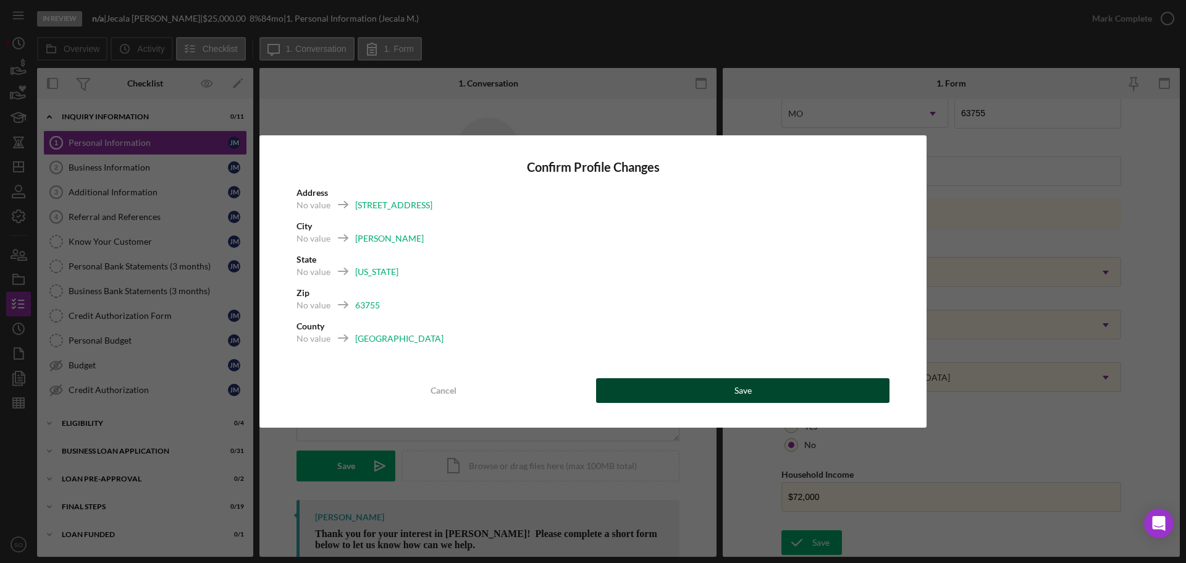
click at [789, 402] on button "Save" at bounding box center [742, 390] width 293 height 25
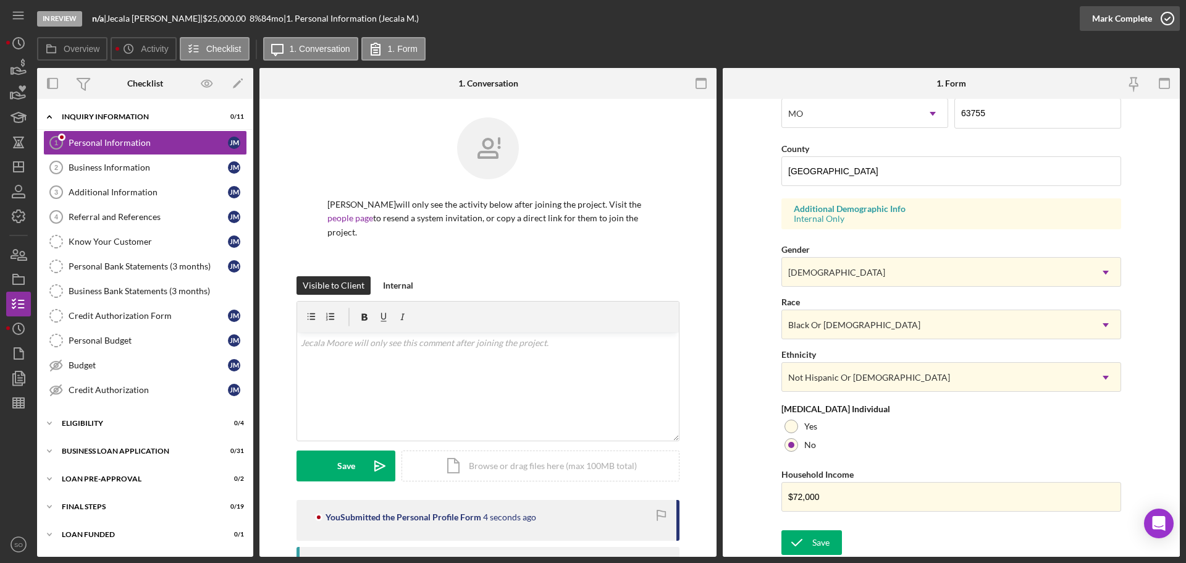
click at [1098, 23] on div "Mark Complete" at bounding box center [1122, 18] width 60 height 25
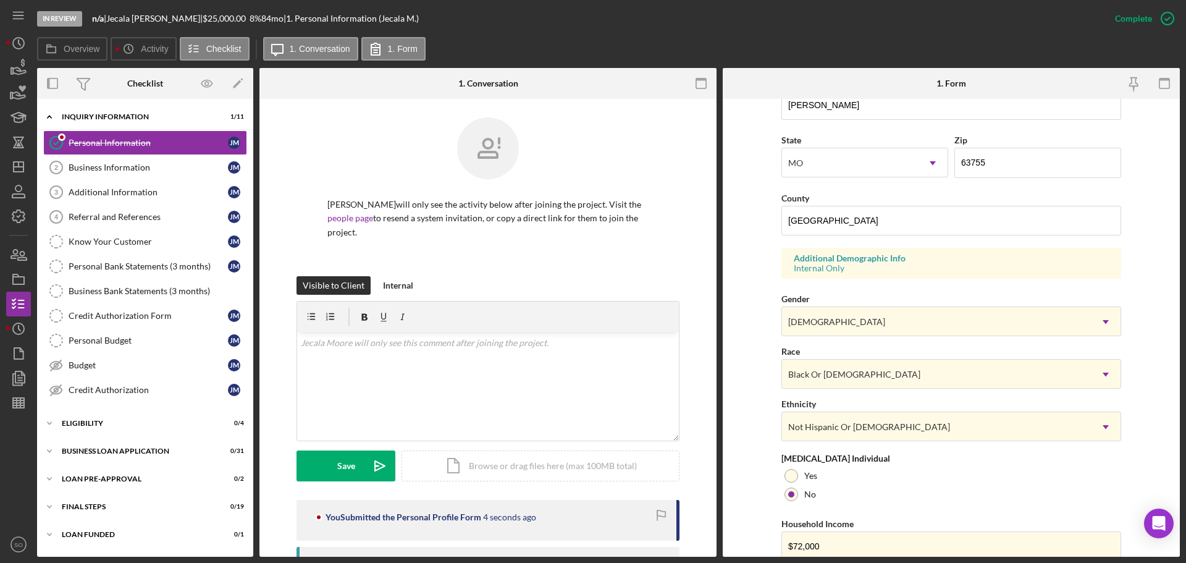
scroll to position [119, 0]
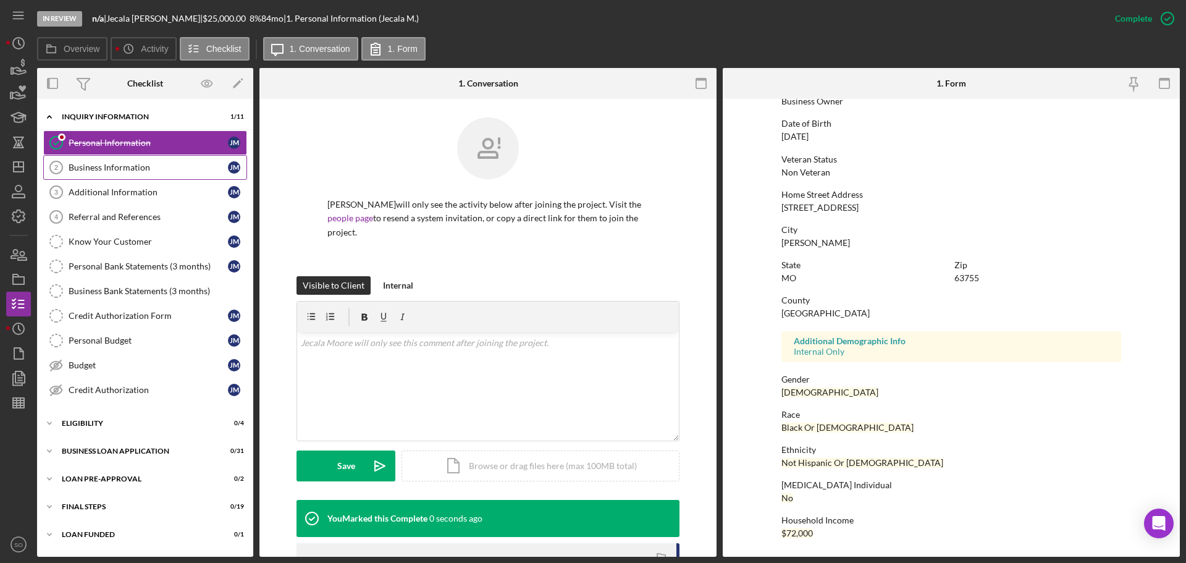
click at [102, 162] on div "Business Information" at bounding box center [148, 167] width 159 height 10
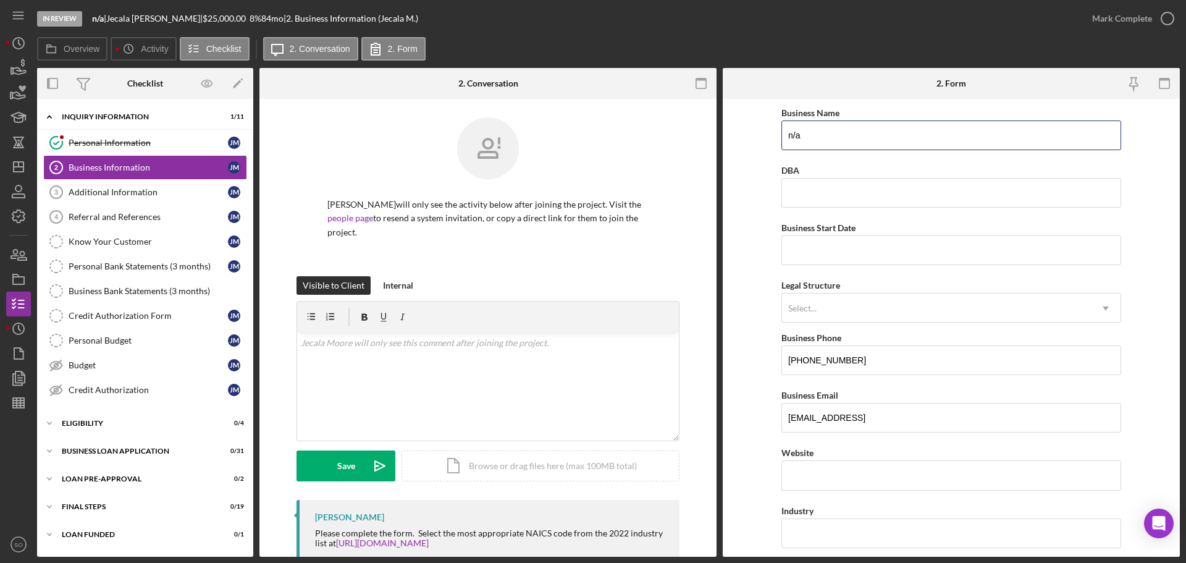
drag, startPoint x: 813, startPoint y: 137, endPoint x: 637, endPoint y: 154, distance: 176.9
click at [637, 154] on div "Overview Internal Workflow Stage In Review Icon/Dropdown Arrow Archive (can una…" at bounding box center [608, 312] width 1143 height 489
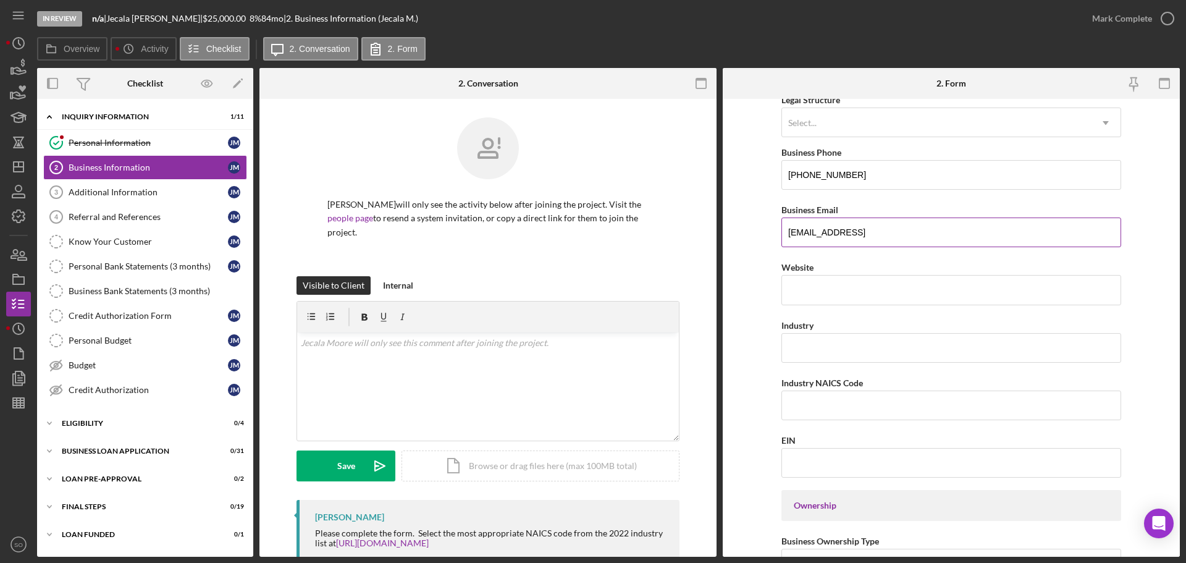
scroll to position [247, 0]
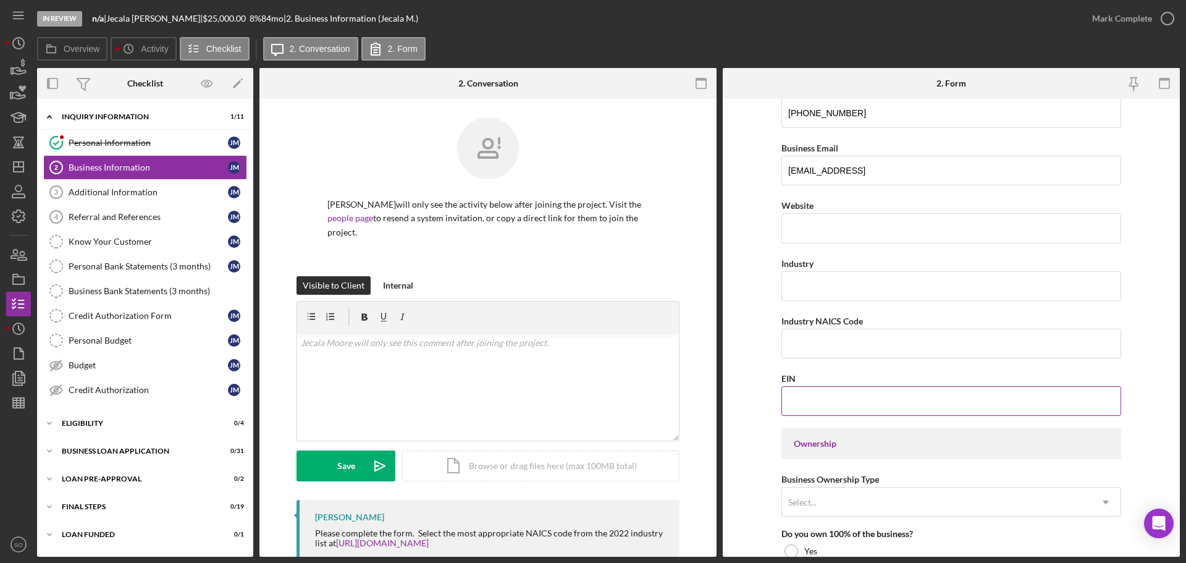
type input "Hip Hop Dance Studios LLC"
click at [845, 400] on input "EIN" at bounding box center [951, 401] width 340 height 30
type input "39-4094877"
click at [827, 343] on input "Industry NAICS Code" at bounding box center [951, 344] width 340 height 30
click at [819, 293] on input "Industry" at bounding box center [951, 286] width 340 height 30
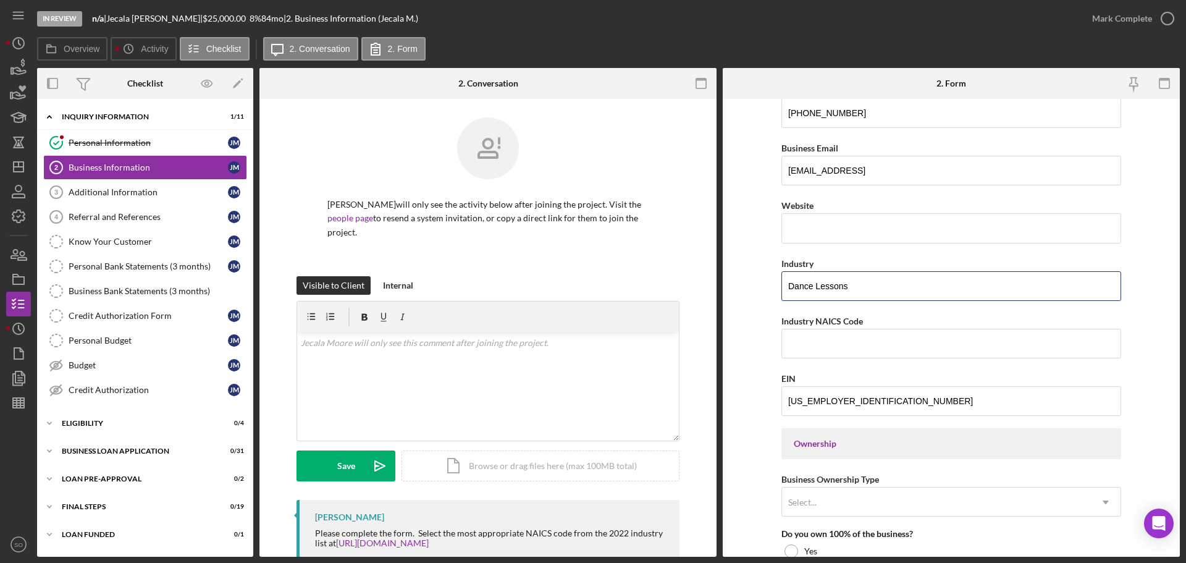
type input "Dance Lessons"
click at [842, 352] on input "Industry NAICS Code" at bounding box center [951, 344] width 340 height 30
paste input "611610"
type input "611610"
click at [739, 314] on form "Business Name Hip Hop Dance Studios LLC DBA Business Start Date Legal Structure…" at bounding box center [951, 328] width 457 height 458
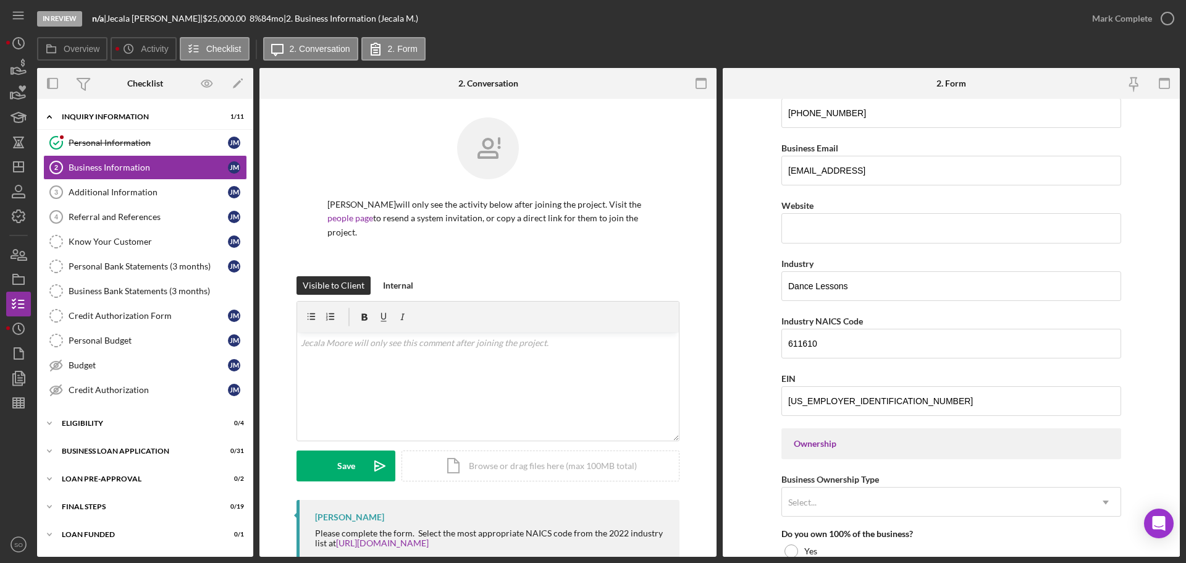
scroll to position [0, 0]
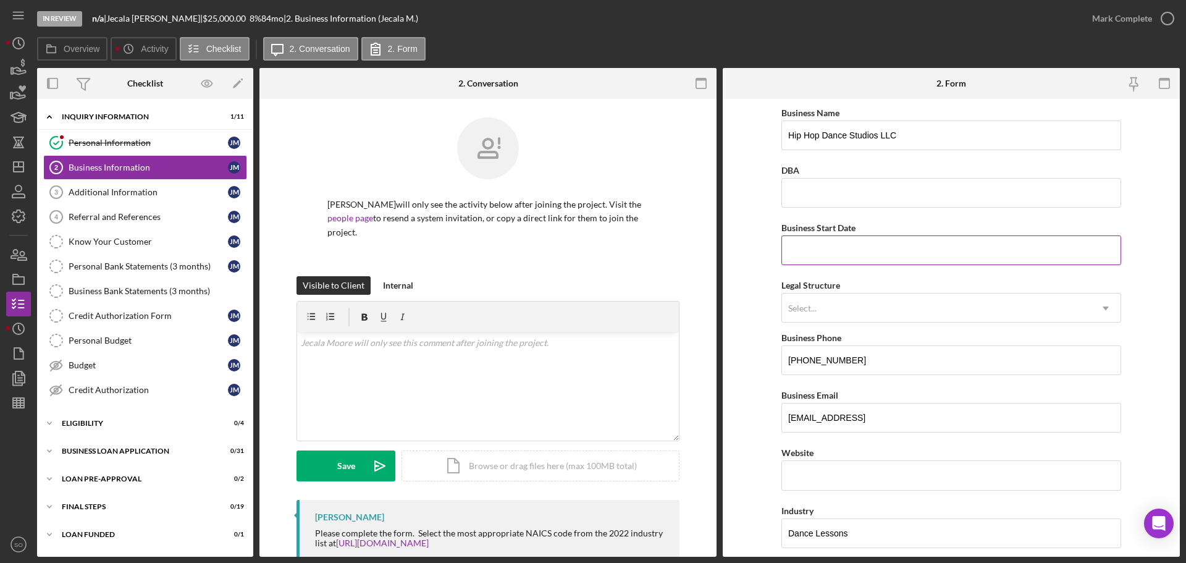
click at [832, 258] on input "Business Start Date" at bounding box center [951, 250] width 340 height 30
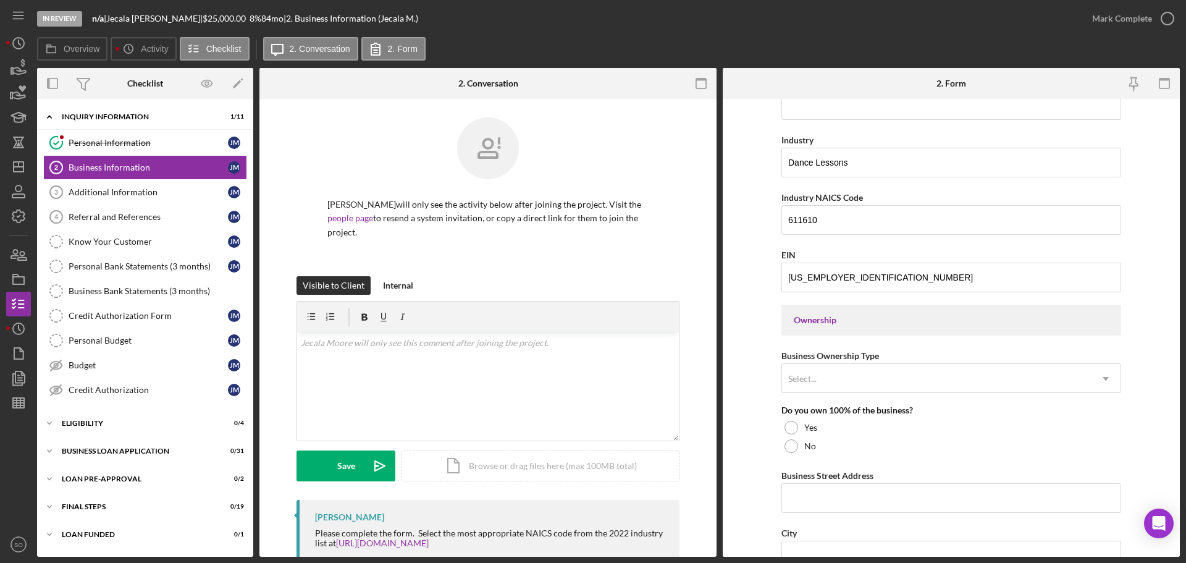
scroll to position [432, 0]
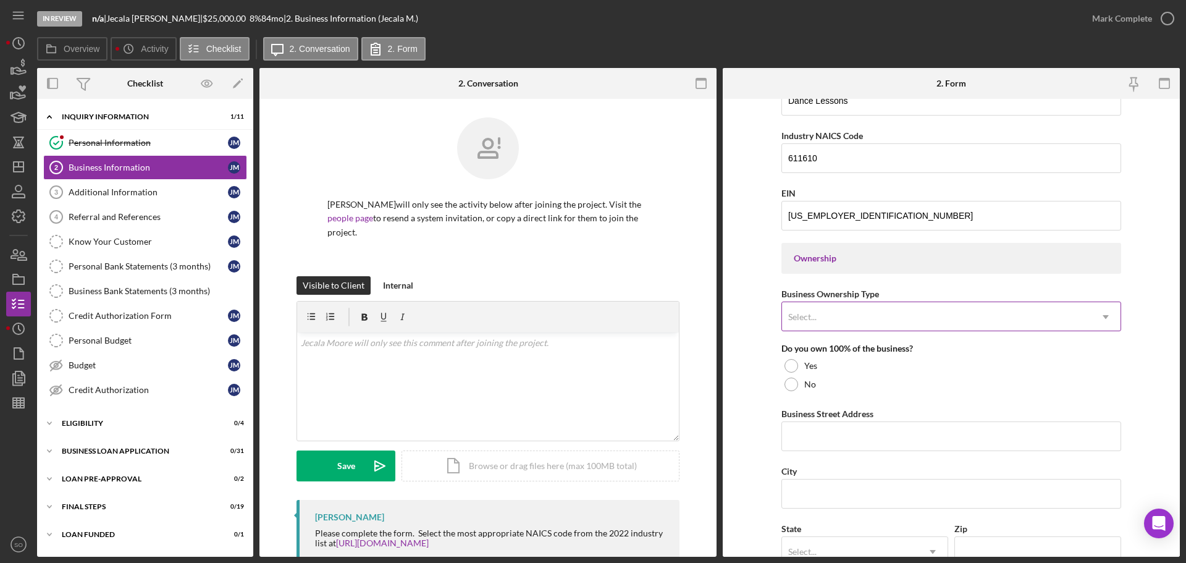
type input "08/01/2025"
click at [874, 313] on div "Select..." at bounding box center [936, 317] width 309 height 28
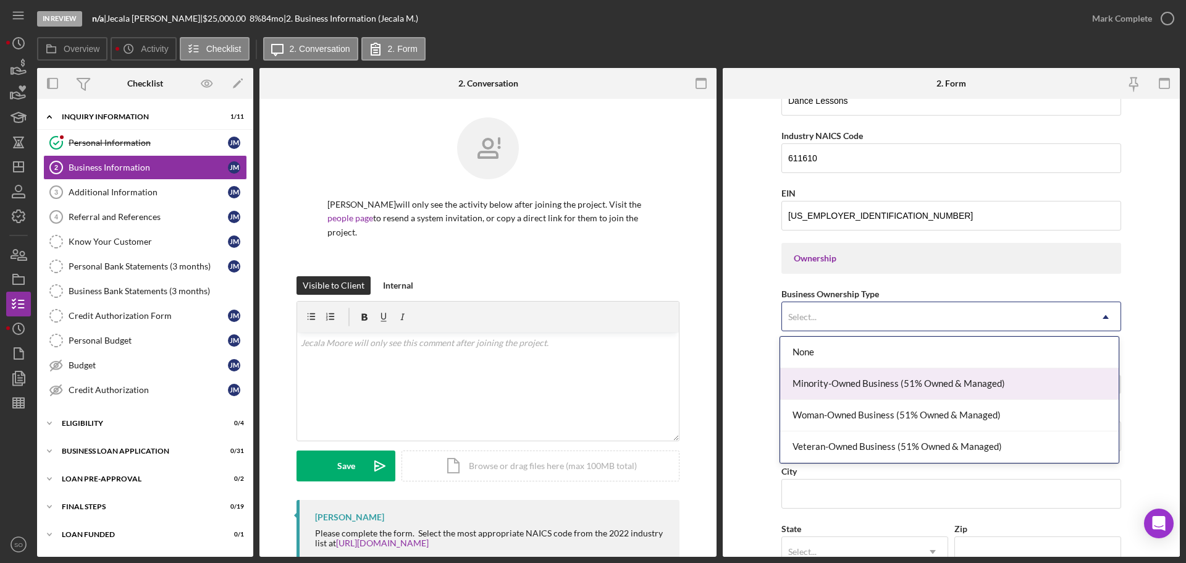
click at [870, 386] on div "Minority-Owned Business (51% Owned & Managed)" at bounding box center [949, 384] width 339 height 32
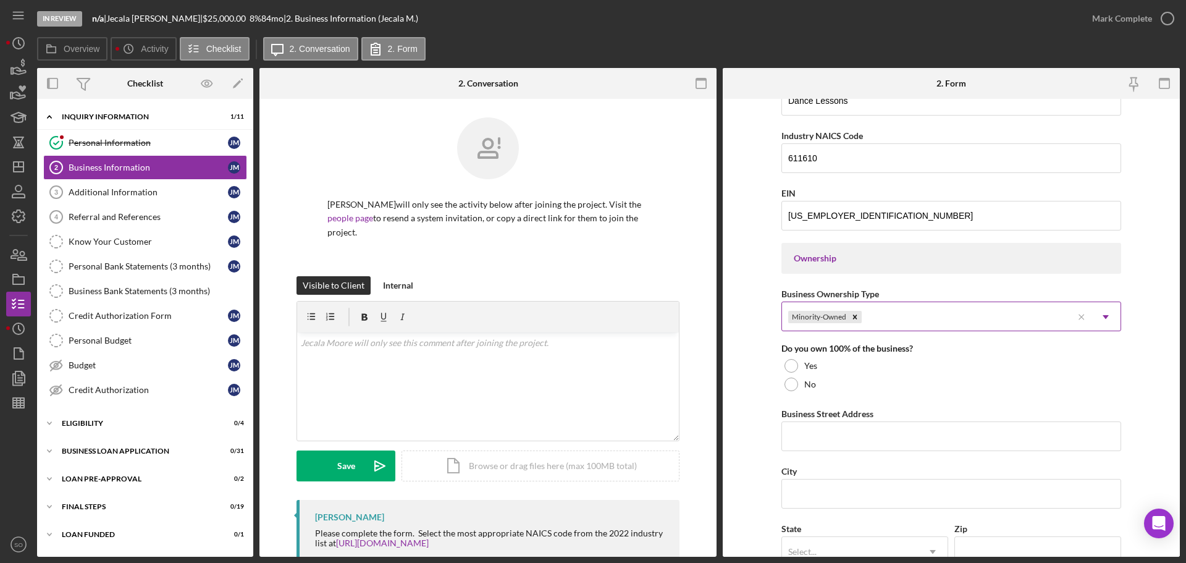
click at [904, 309] on div "Minority-Owned" at bounding box center [927, 317] width 290 height 28
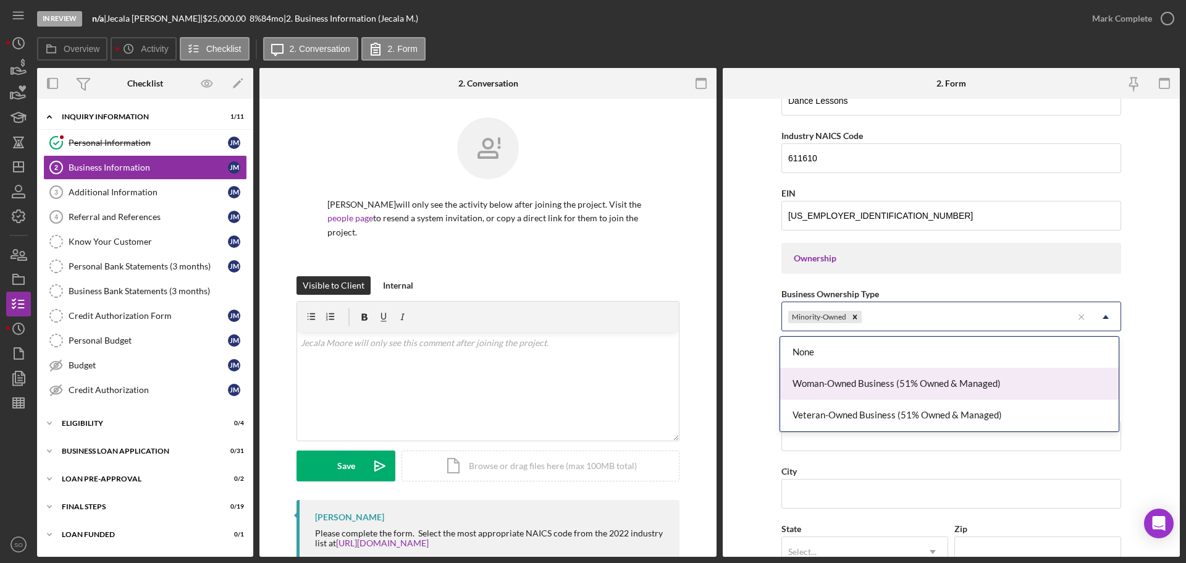
click at [898, 376] on div "Woman-Owned Business (51% Owned & Managed)" at bounding box center [949, 384] width 339 height 32
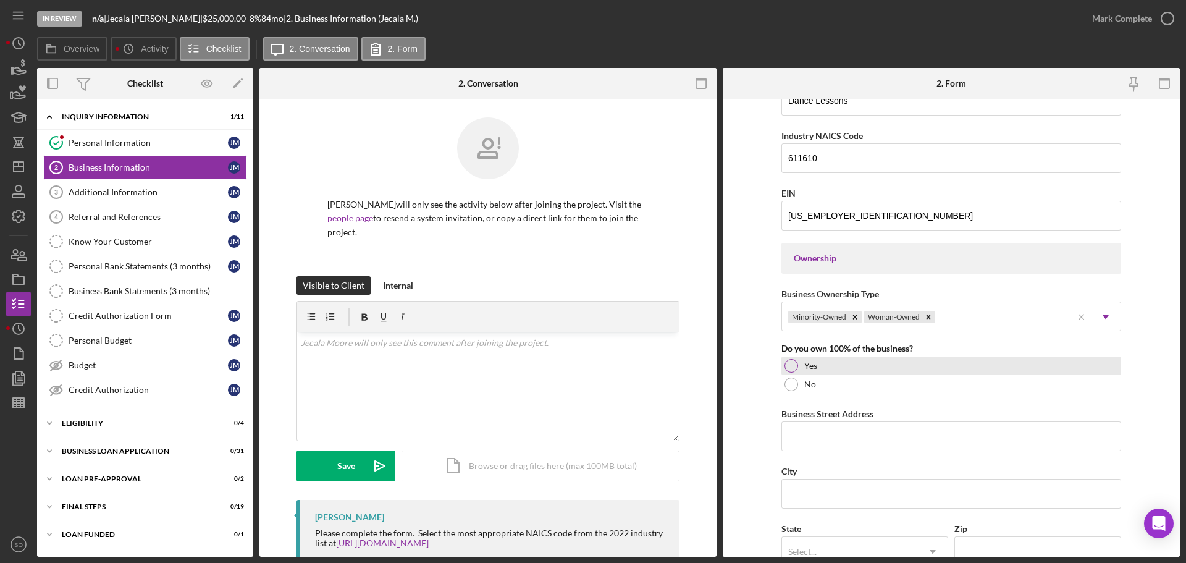
click at [788, 367] on div at bounding box center [792, 366] width 14 height 14
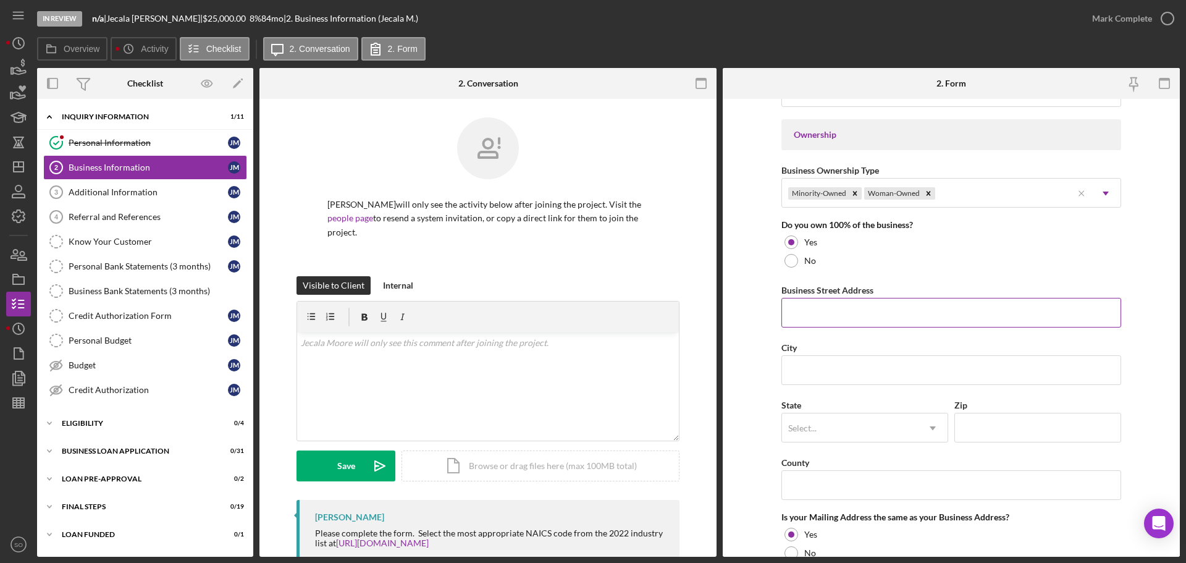
click at [827, 306] on input "Business Street Address" at bounding box center [951, 313] width 340 height 30
click at [842, 324] on input "Business Street Address" at bounding box center [951, 313] width 340 height 30
paste input "119 Sun Valley Ct"
type input "119 Sun Valley Ct"
click at [816, 363] on input "City" at bounding box center [951, 370] width 340 height 30
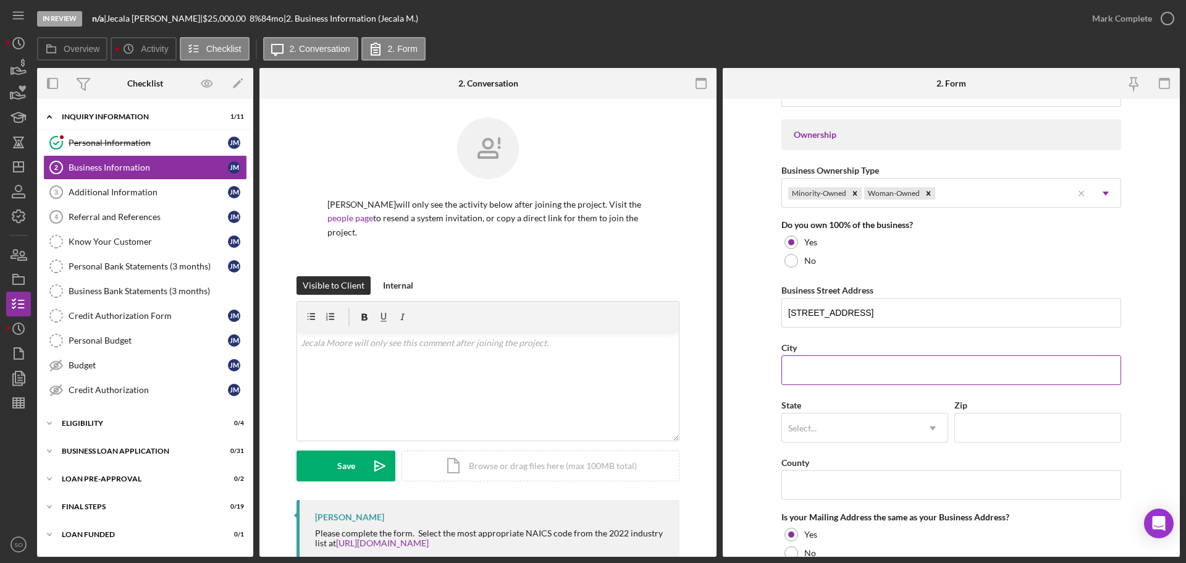
paste input "Jackson"
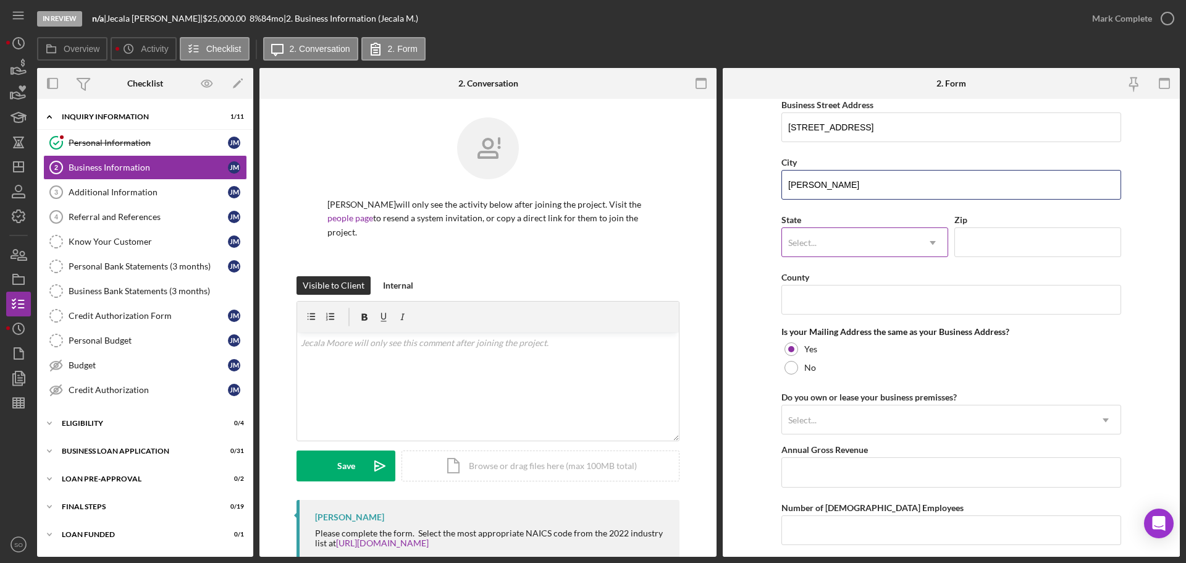
type input "Jackson"
click at [845, 250] on div "Select..." at bounding box center [850, 243] width 136 height 28
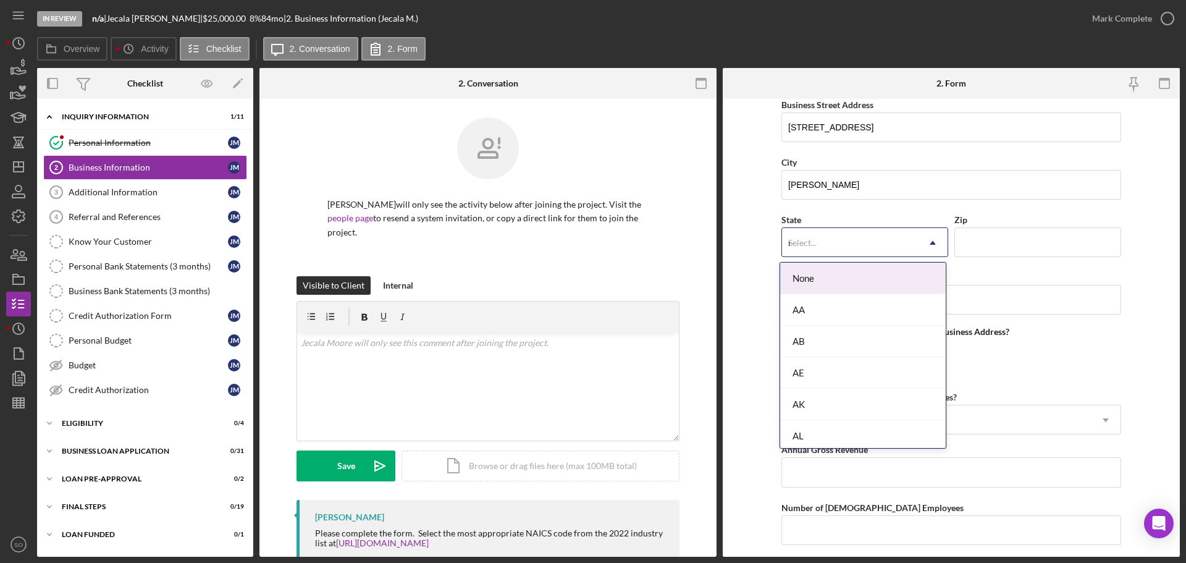
type input "mo"
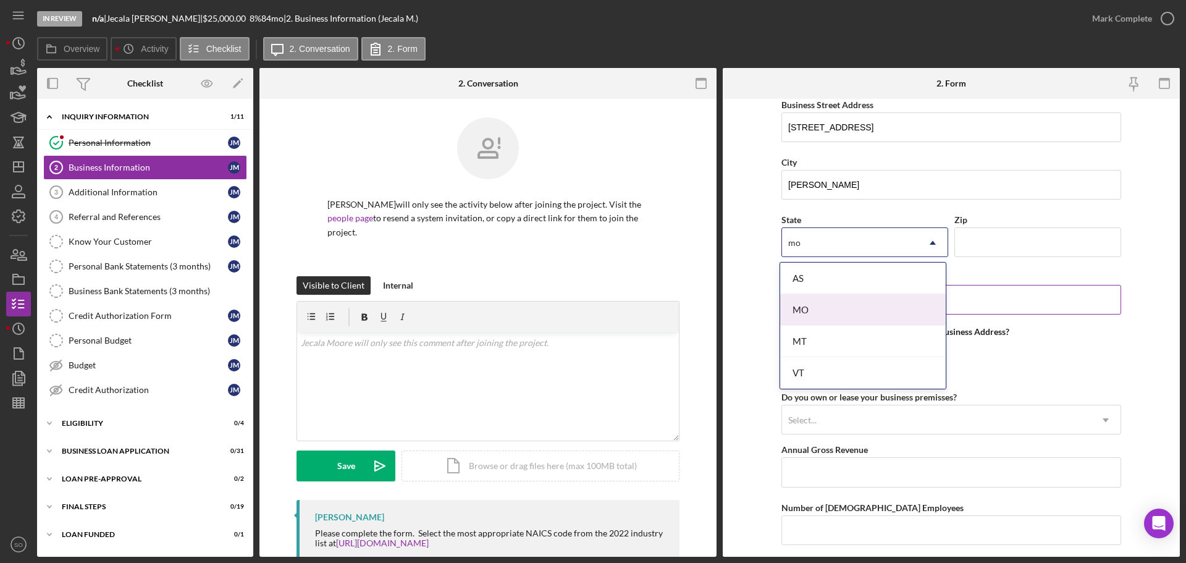
click at [838, 301] on div "MO" at bounding box center [863, 310] width 166 height 32
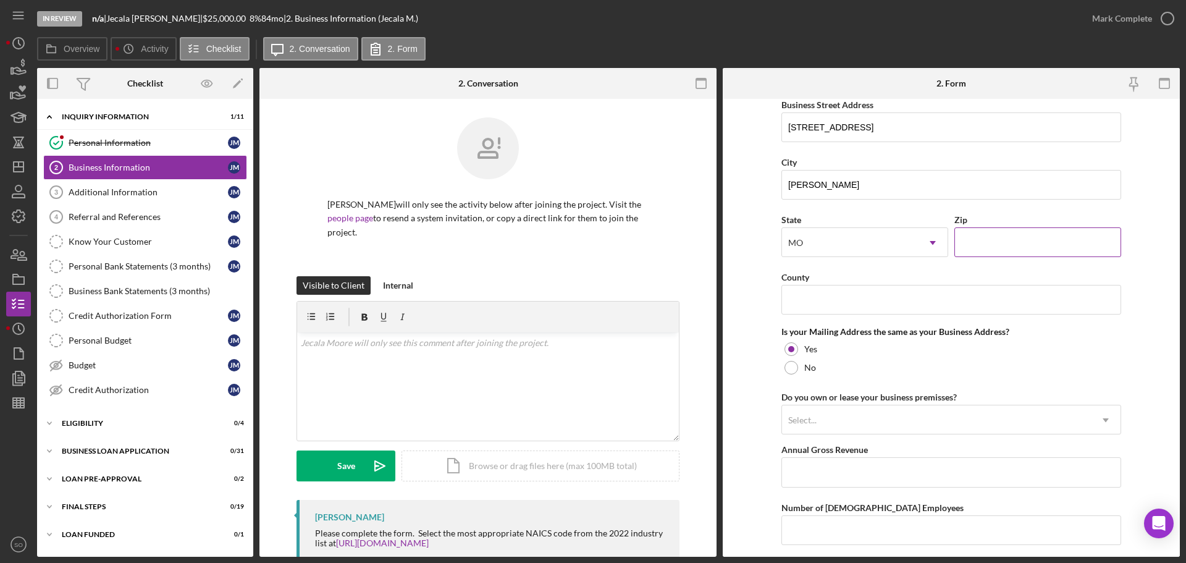
click at [982, 245] on input "Zip" at bounding box center [1037, 242] width 167 height 30
paste input "63755"
type input "63755"
click at [793, 300] on input "County" at bounding box center [951, 300] width 340 height 30
paste input "Cape Girardeau County"
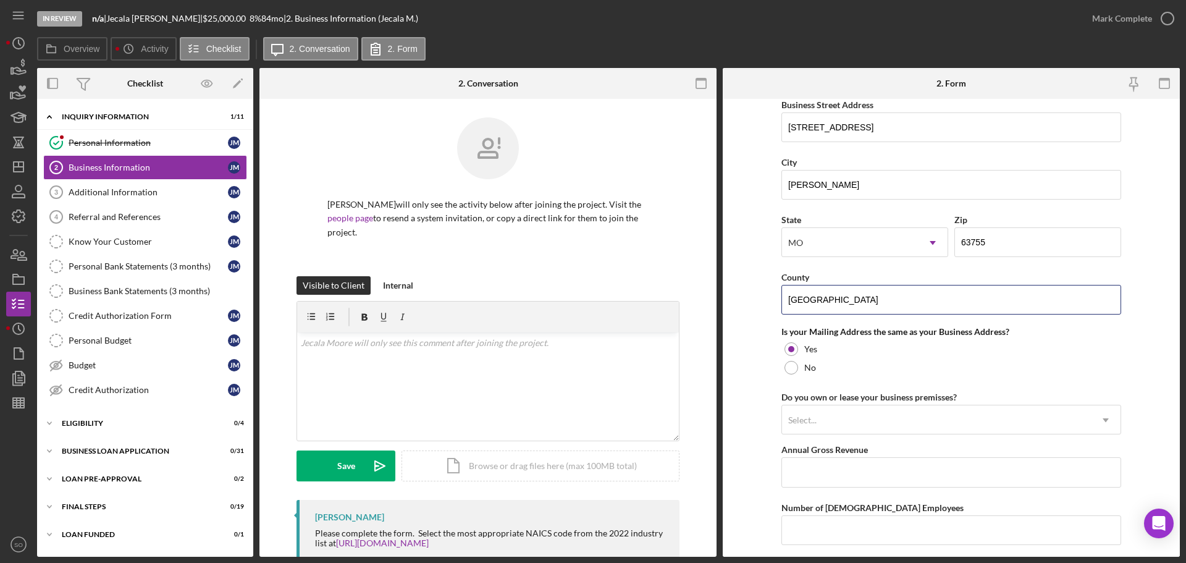
type input "Cape Girardeau County"
click at [735, 304] on form "Business Name Hip Hop Dance Studios LLC DBA Business Start Date 08/01/2025 Lega…" at bounding box center [951, 328] width 457 height 458
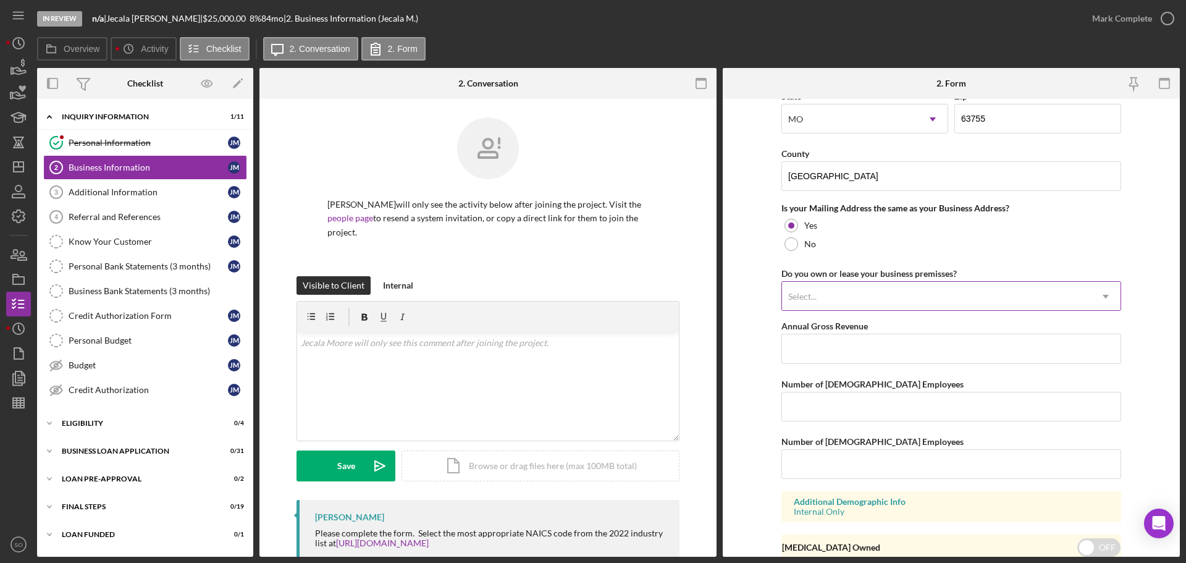
click at [861, 297] on div "Select..." at bounding box center [936, 296] width 309 height 28
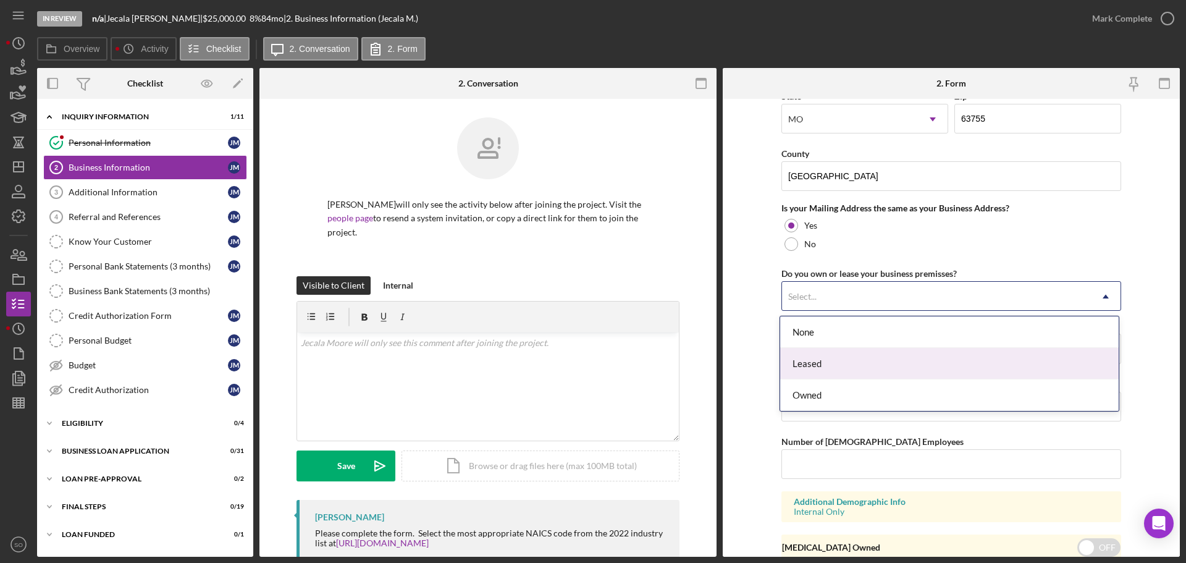
click at [825, 369] on div "Leased" at bounding box center [949, 364] width 339 height 32
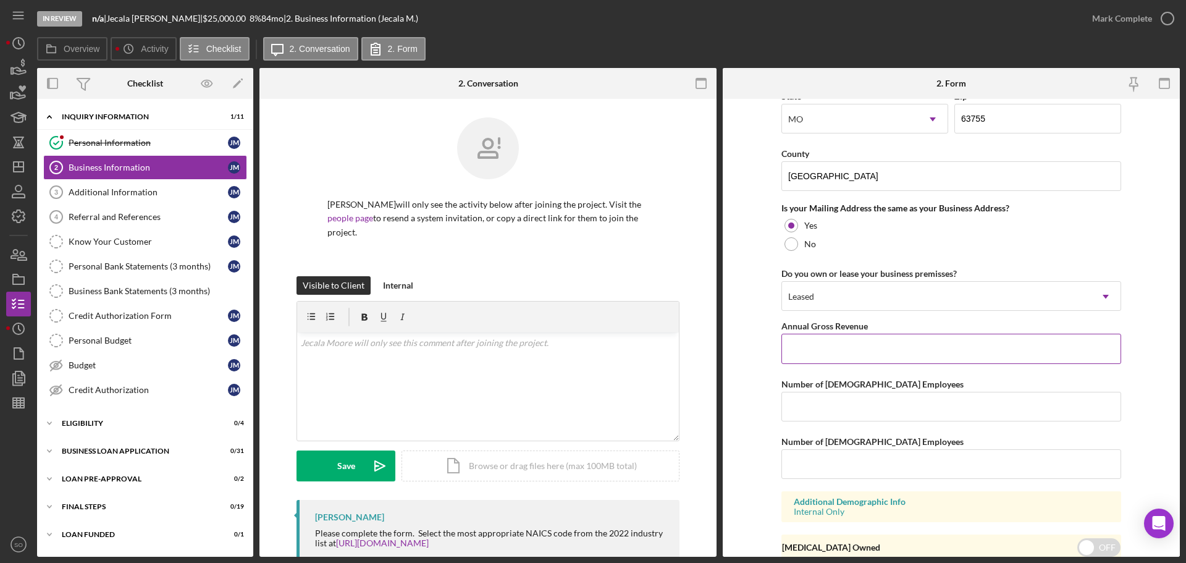
click at [833, 347] on input "Annual Gross Revenue" at bounding box center [951, 349] width 340 height 30
type input "$72,000"
click at [856, 413] on input "Number of Full-Time Employees" at bounding box center [951, 407] width 340 height 30
type input "1"
click at [860, 454] on input "Number of Part-Time Employees" at bounding box center [951, 464] width 340 height 30
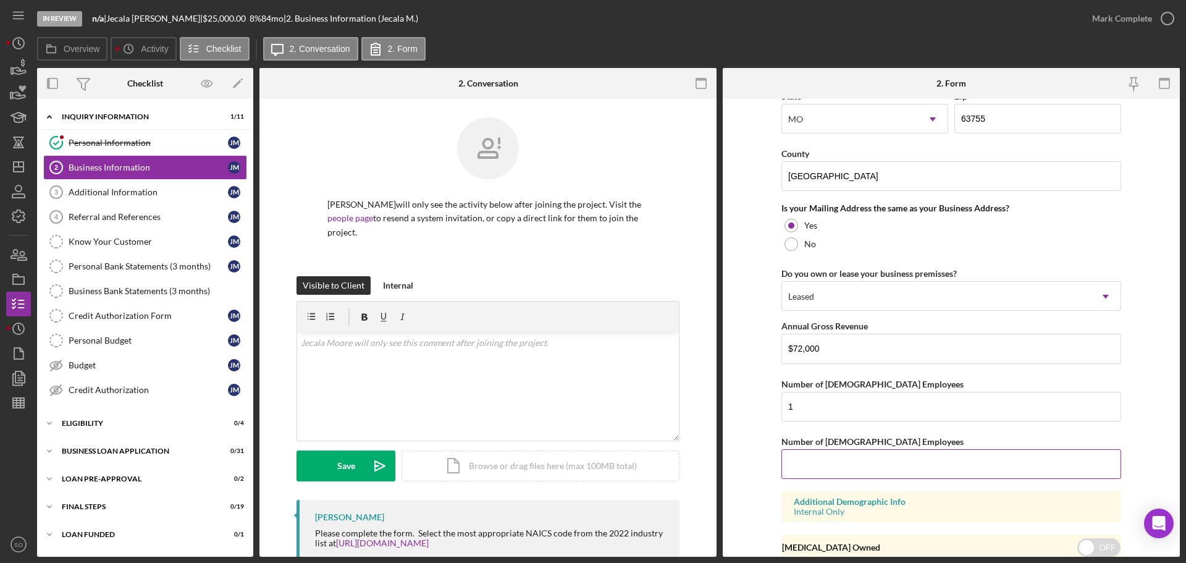
type input "0"
click at [754, 491] on form "Business Name Hip Hop Dance Studios LLC DBA Business Start Date 08/01/2025 Lega…" at bounding box center [951, 328] width 457 height 458
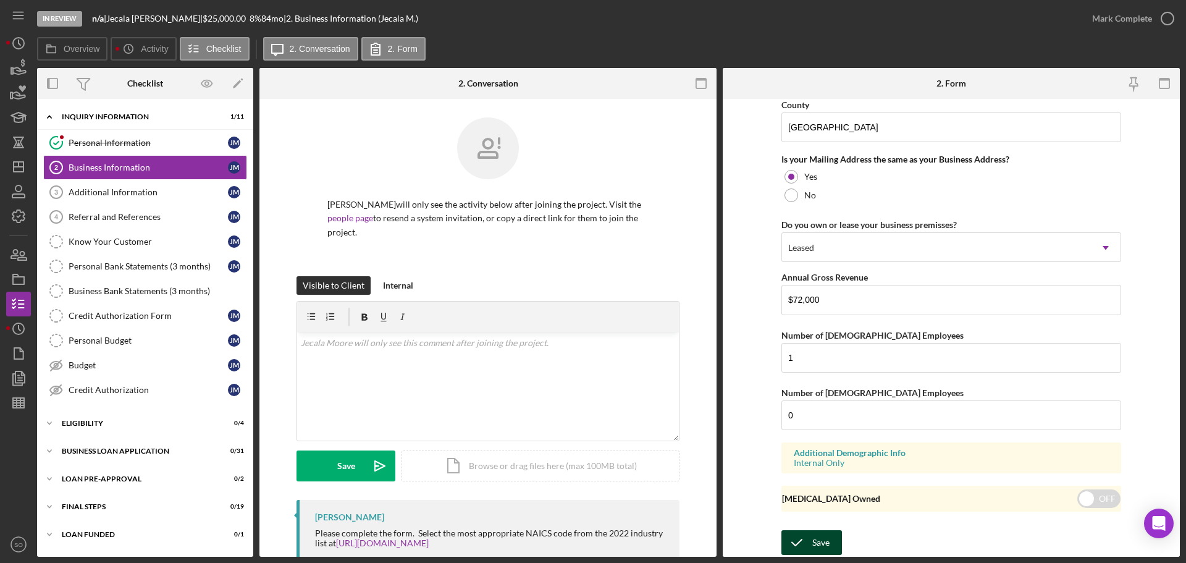
click at [818, 539] on div "Save" at bounding box center [820, 542] width 17 height 25
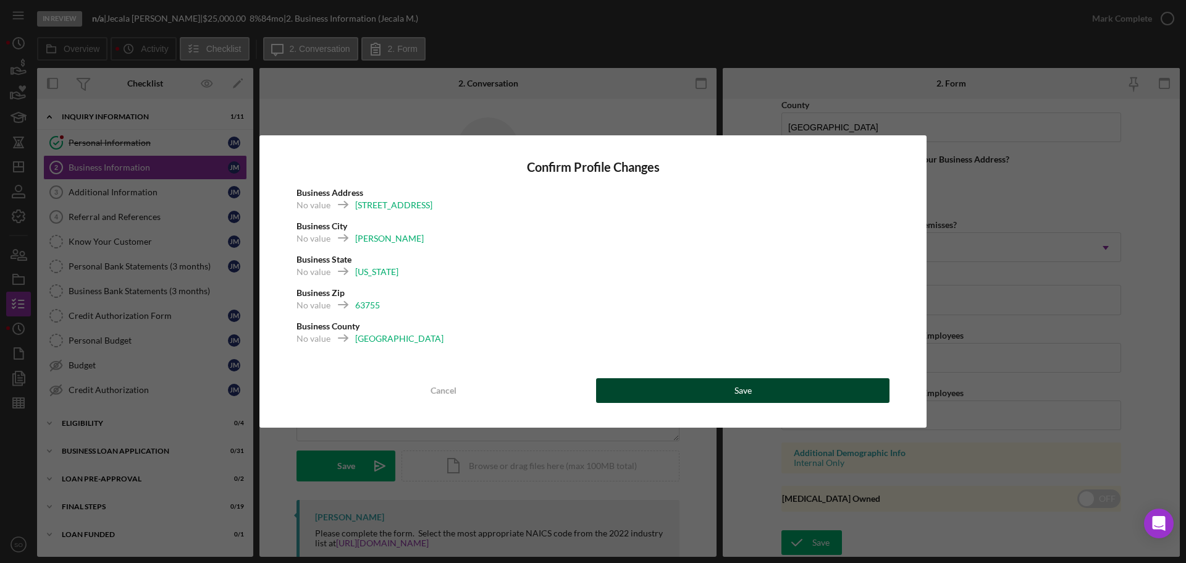
click at [716, 389] on button "Save" at bounding box center [742, 390] width 293 height 25
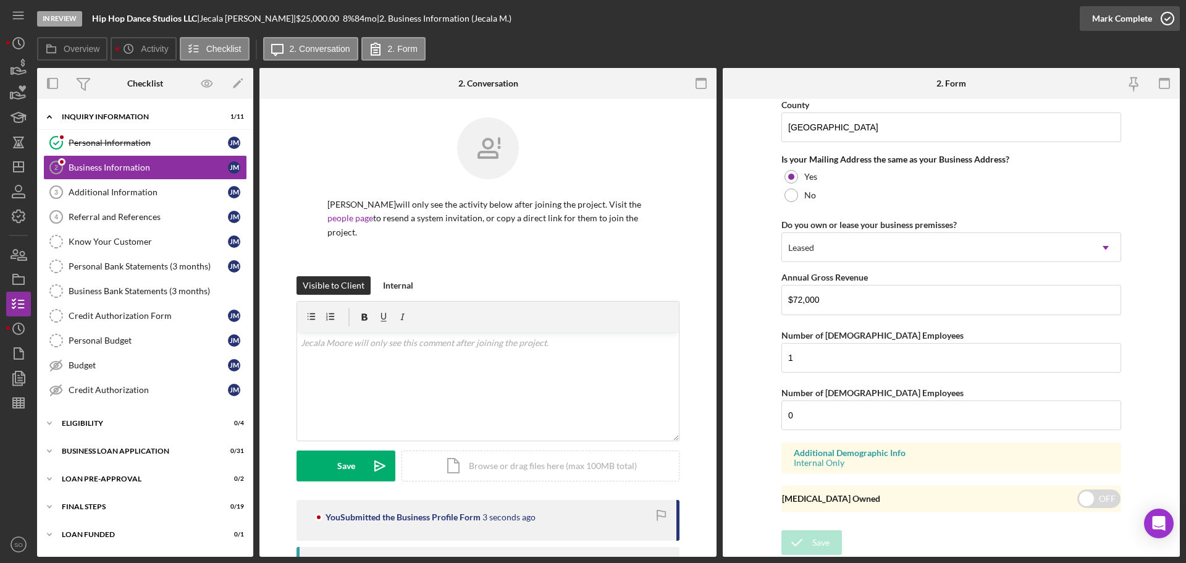
click at [1113, 21] on div "Mark Complete" at bounding box center [1122, 18] width 60 height 25
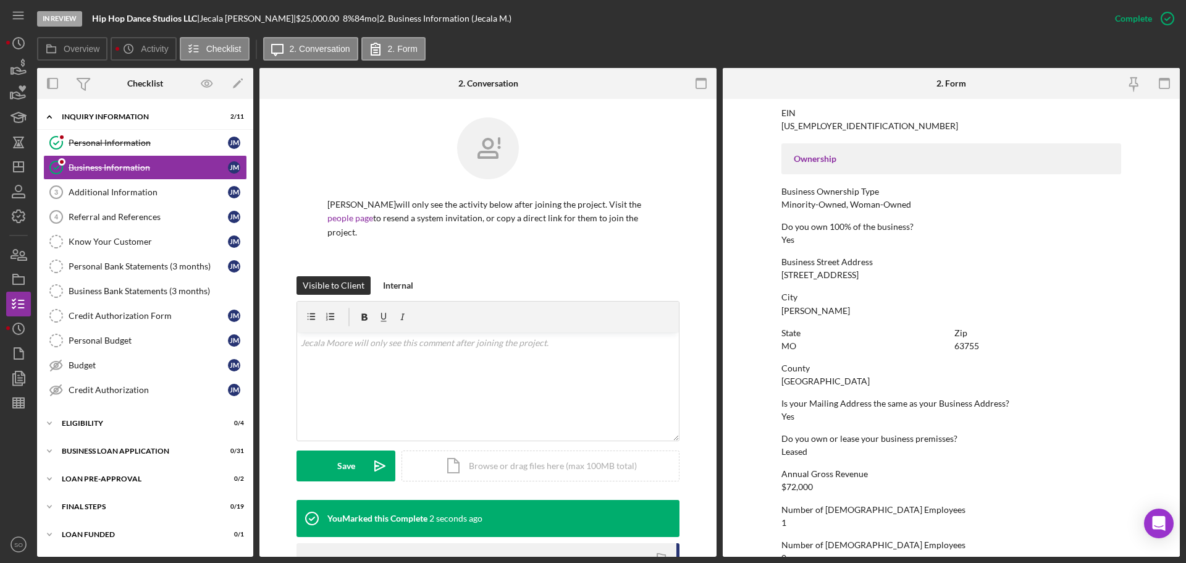
scroll to position [474, 0]
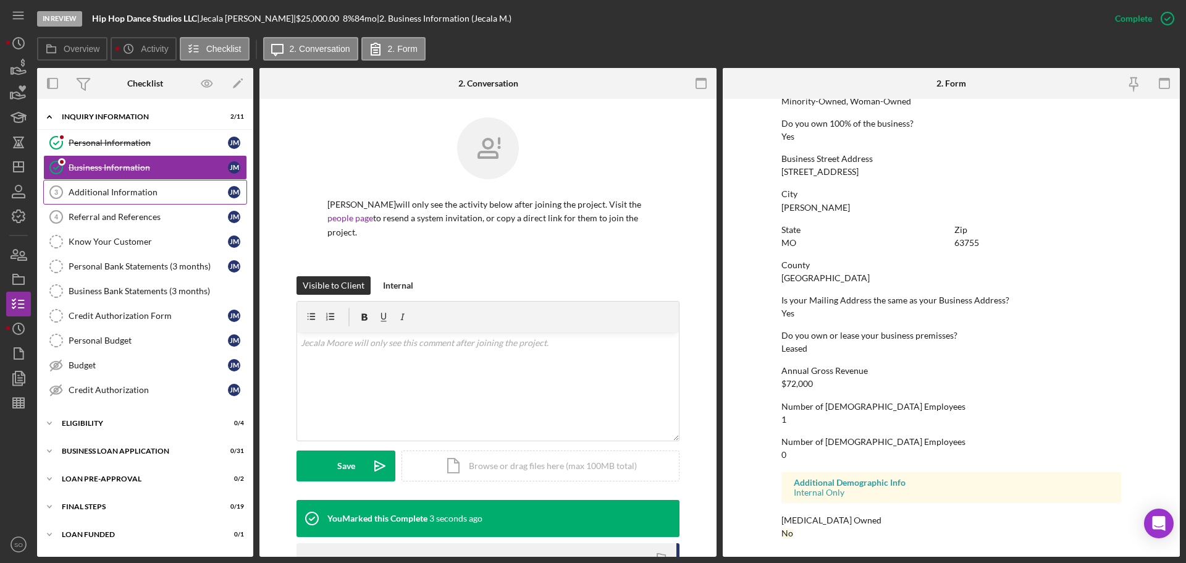
click at [83, 190] on div "Additional Information" at bounding box center [148, 192] width 159 height 10
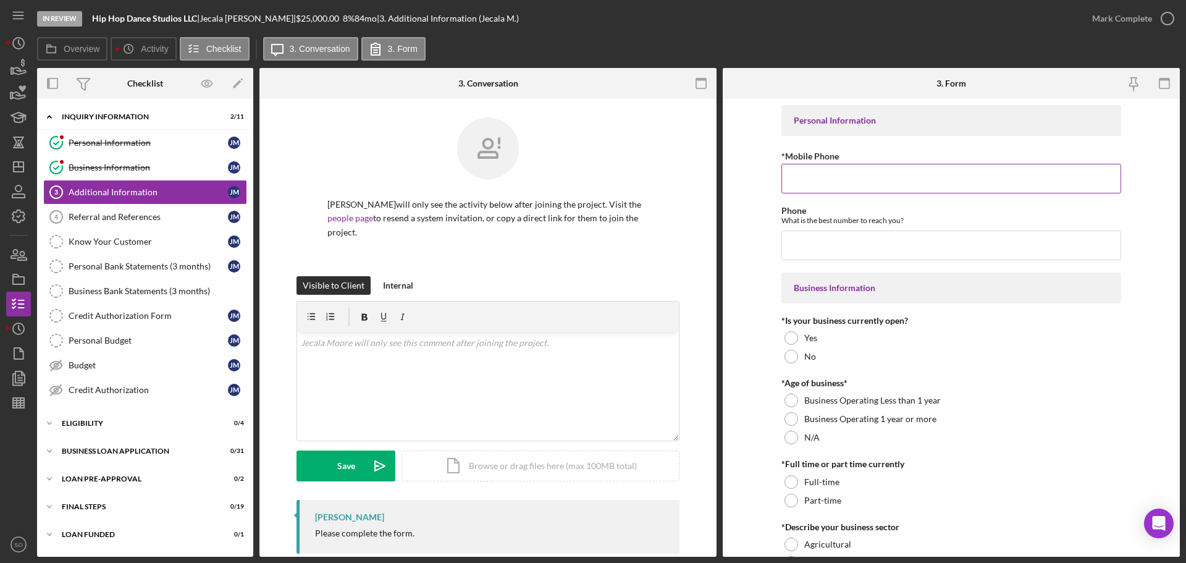
click at [866, 178] on input "*Mobile Phone" at bounding box center [951, 179] width 340 height 30
paste input "(573) 979-8718"
type input "(573) 979-8718"
click at [841, 243] on input "Phone" at bounding box center [951, 245] width 340 height 30
paste input "(573) 979-8718"
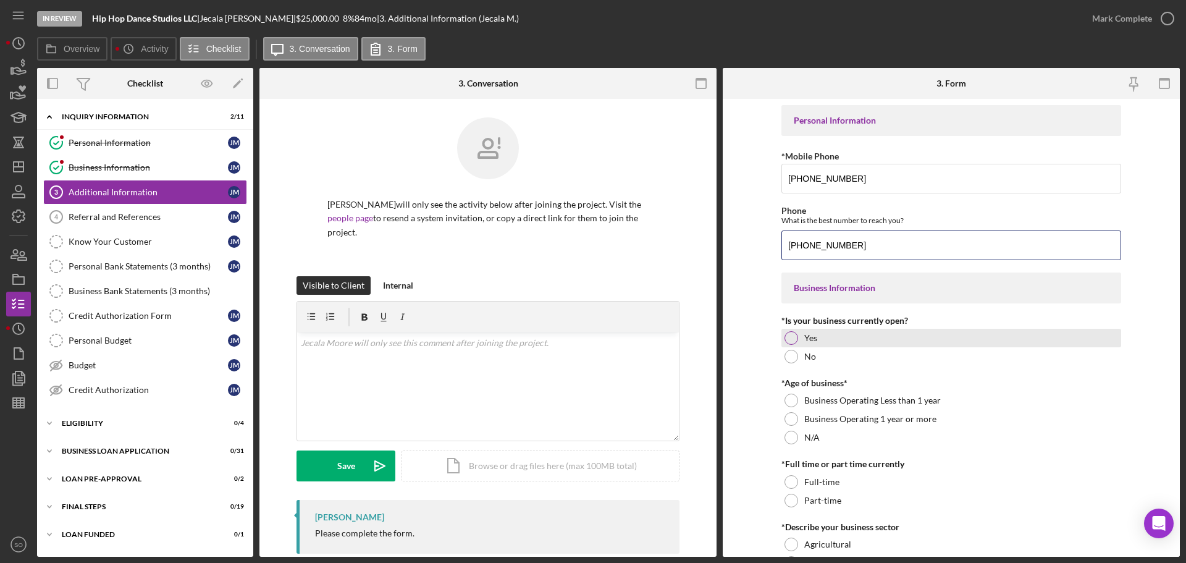
type input "(573) 979-8718"
click at [785, 333] on div at bounding box center [792, 338] width 14 height 14
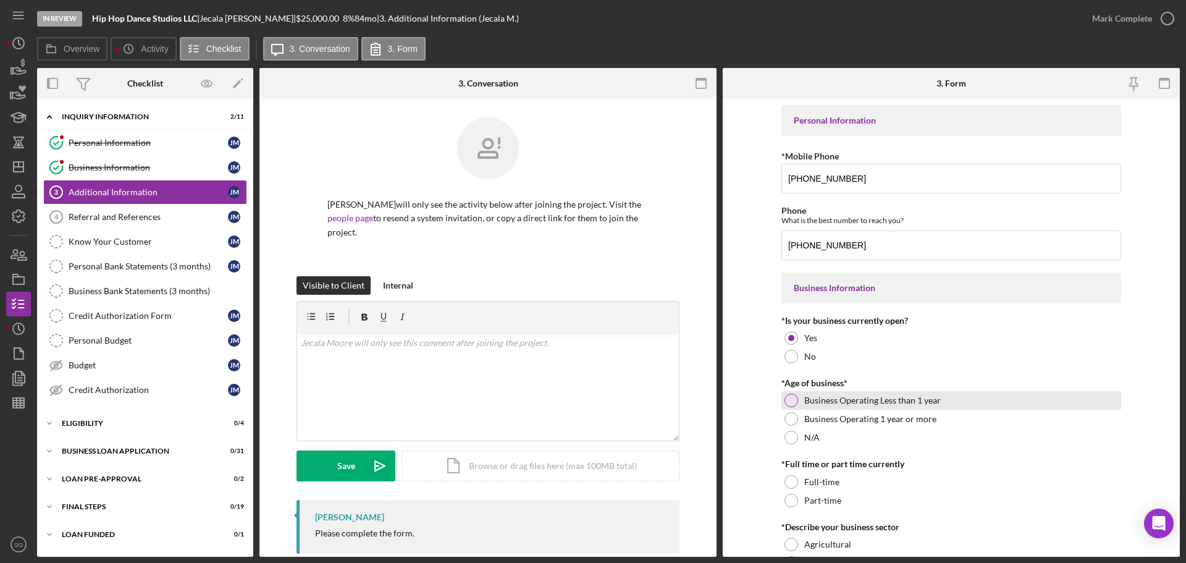
click at [789, 401] on div at bounding box center [792, 401] width 14 height 14
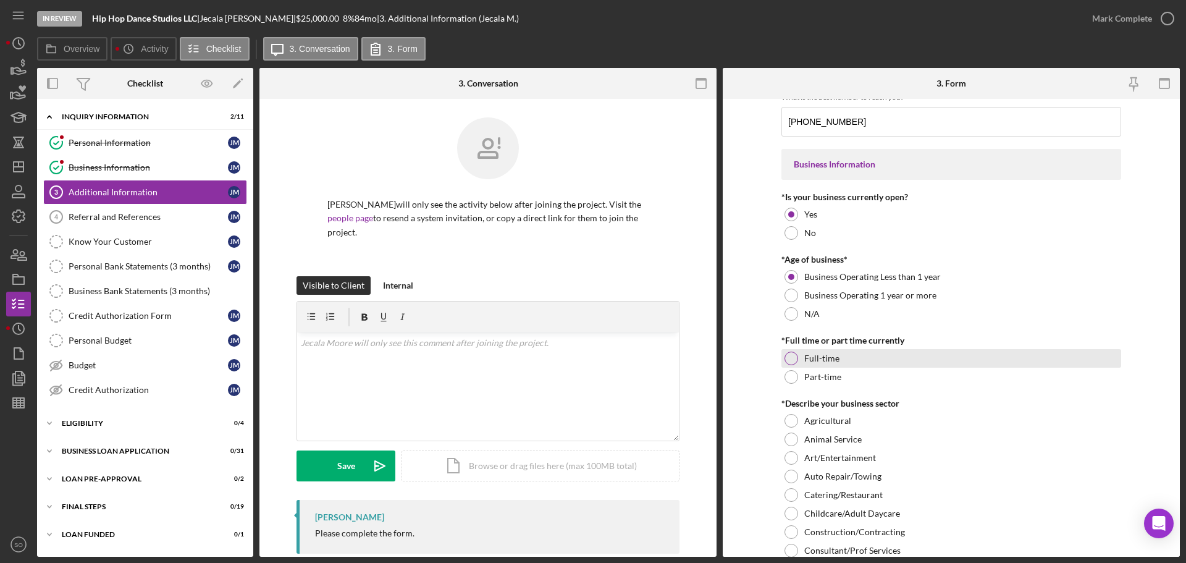
click at [785, 355] on div at bounding box center [792, 359] width 14 height 14
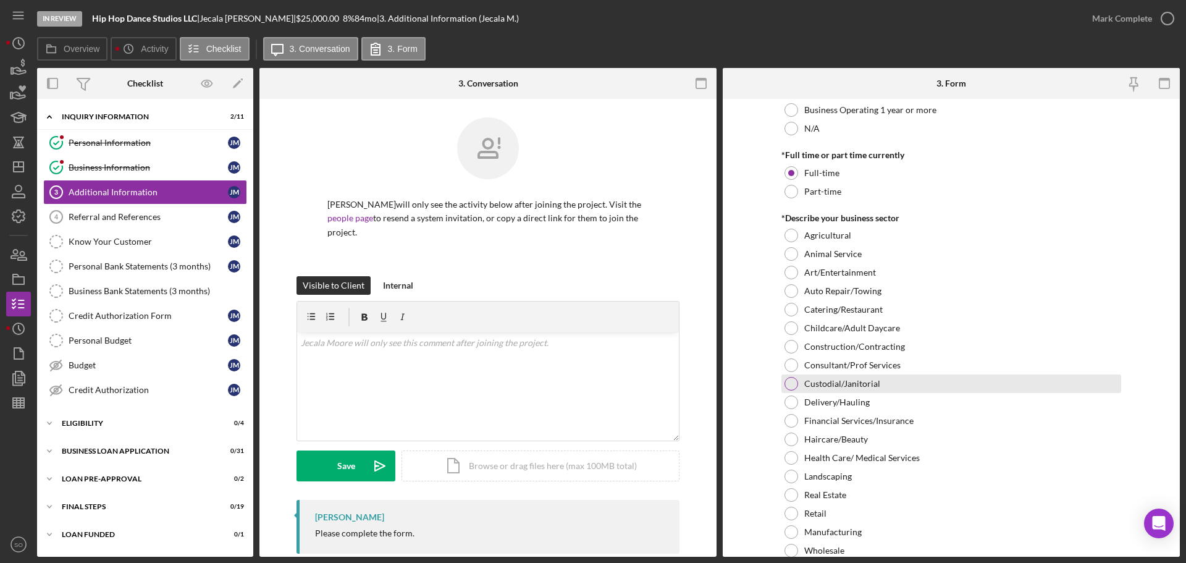
scroll to position [371, 0]
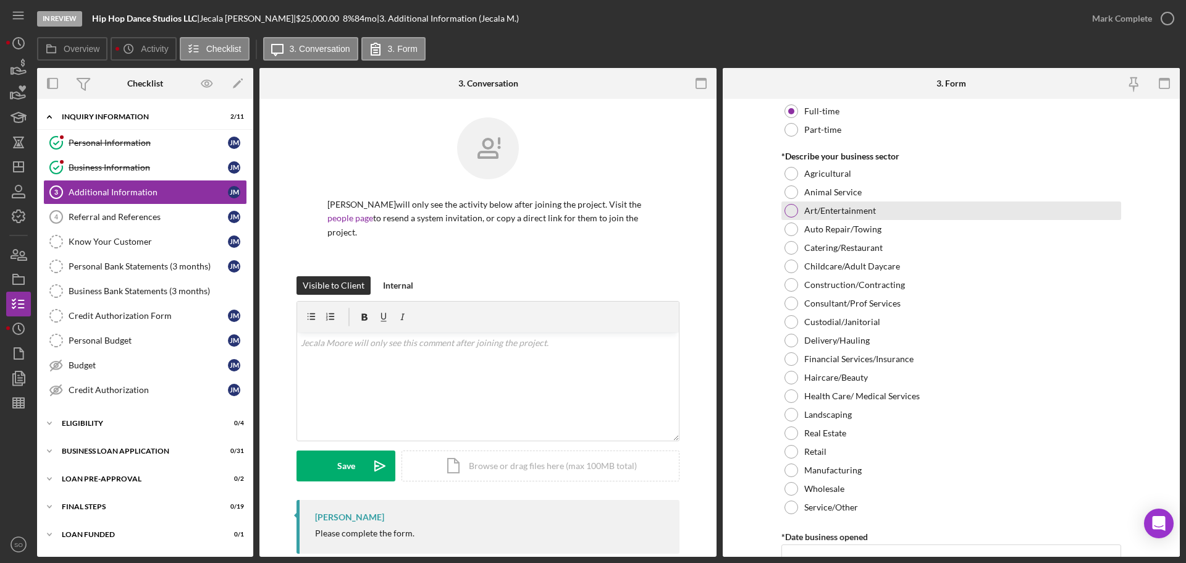
click at [786, 206] on div at bounding box center [792, 211] width 14 height 14
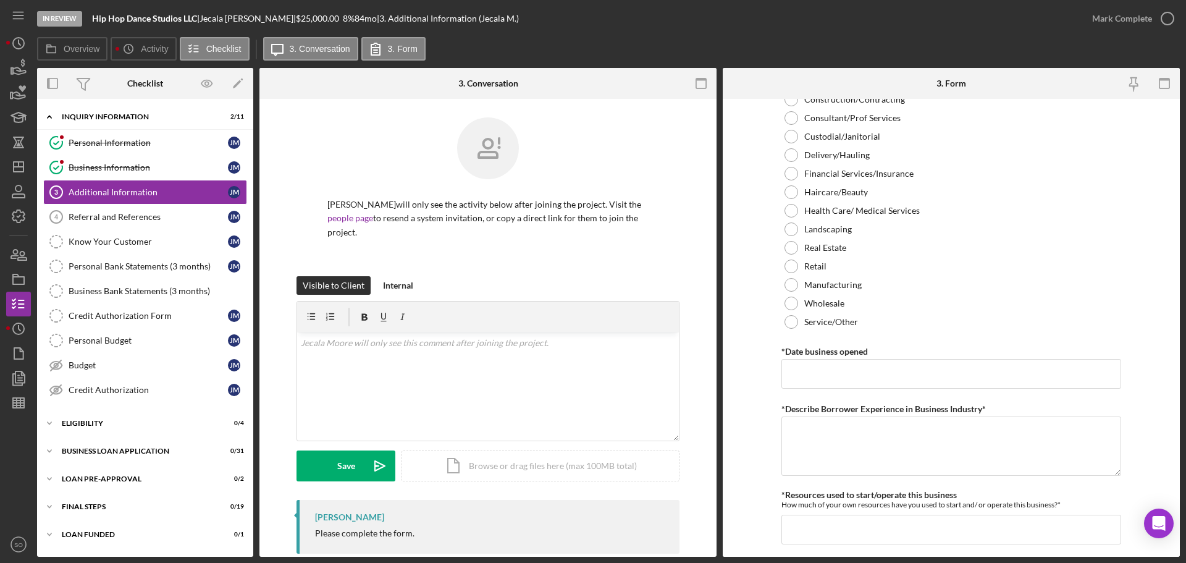
scroll to position [618, 0]
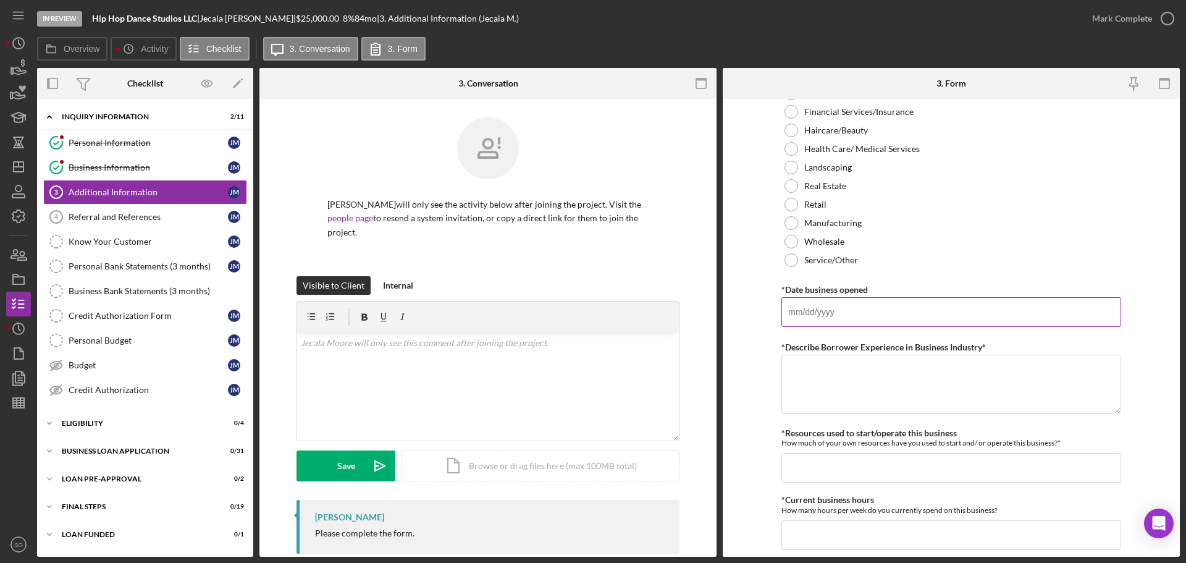
click at [825, 312] on input "*Date business opened" at bounding box center [951, 312] width 340 height 30
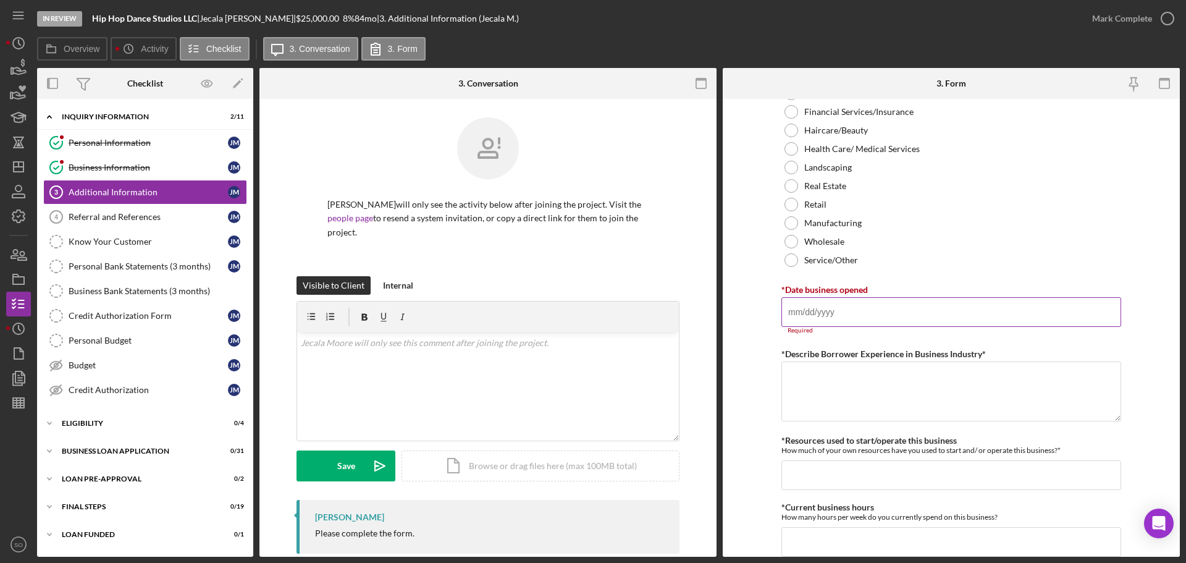
paste input "08/01/2025"
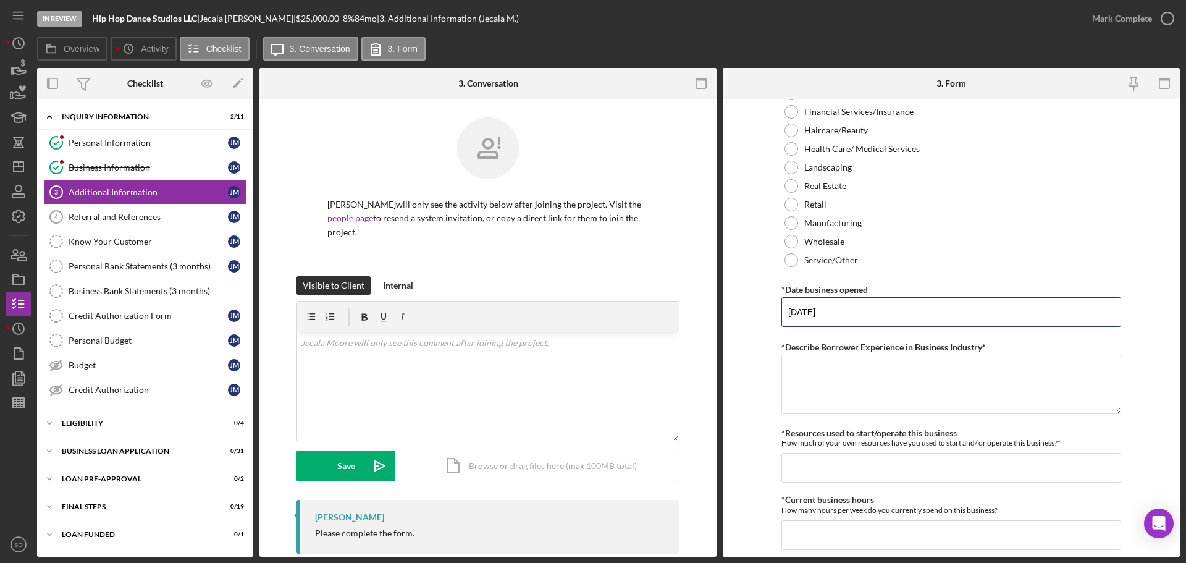
type input "08/01/2025"
click at [751, 350] on form "Personal Information *Mobile Phone (573) 979-8718 Phone What is the best number…" at bounding box center [951, 328] width 457 height 458
click at [805, 361] on textarea "*Describe Borrower Experience in Business Industry*" at bounding box center [951, 384] width 340 height 59
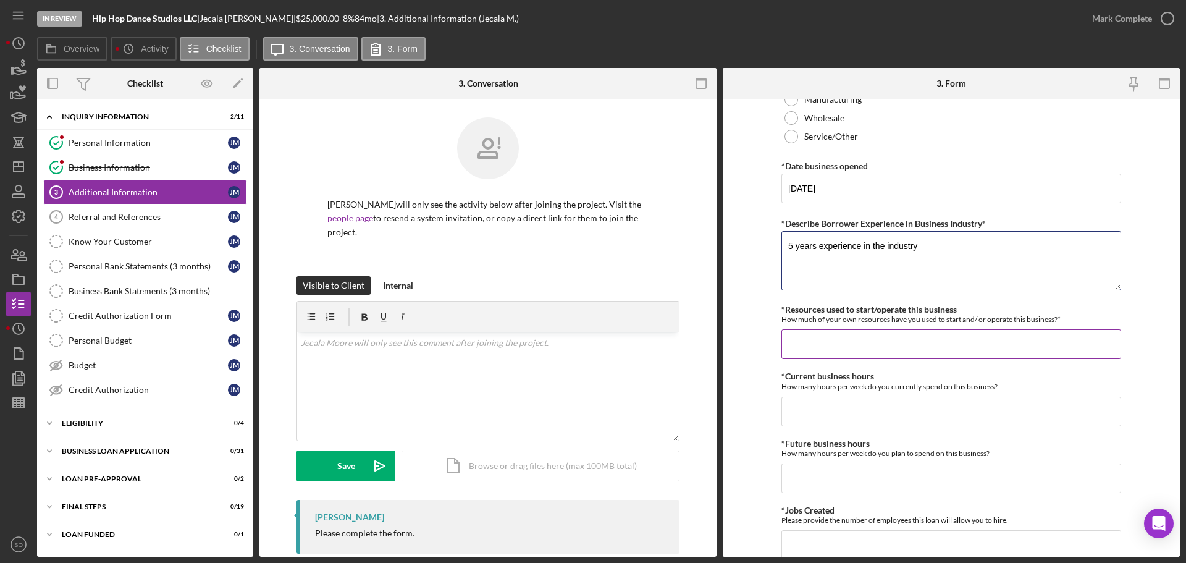
type textarea "5 years experience in the industry"
click at [848, 350] on input "*Resources used to start/operate this business" at bounding box center [951, 344] width 340 height 30
type input "$1,000"
click at [870, 403] on input "*Current business hours" at bounding box center [951, 412] width 340 height 30
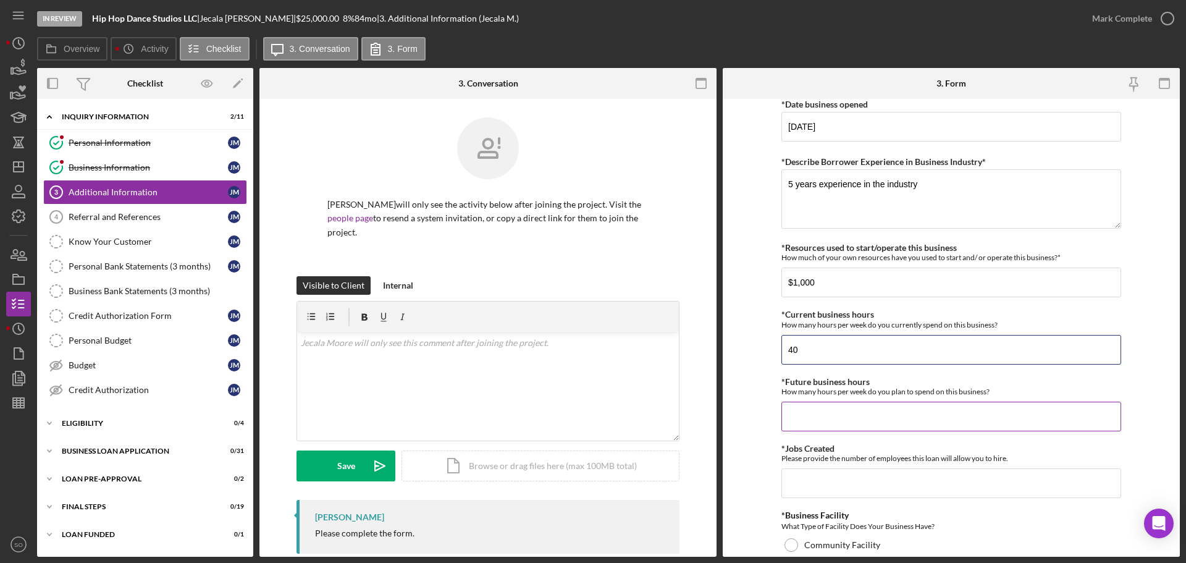
type input "40"
click at [877, 397] on div "*Future business hours How many hours per week do you plan to spend on this bus…" at bounding box center [951, 404] width 340 height 54
click at [880, 416] on input "*Future business hours" at bounding box center [951, 417] width 340 height 30
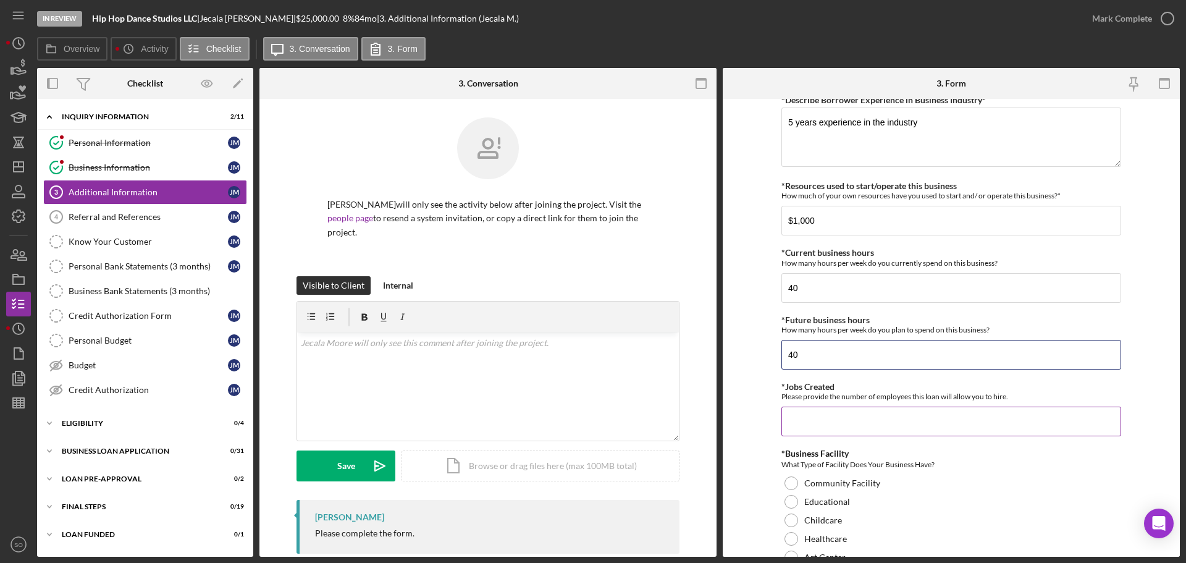
type input "40"
click at [877, 404] on div "*Jobs Created Please provide the number of employees this loan will allow you t…" at bounding box center [951, 409] width 340 height 54
click at [878, 415] on input "*Jobs Created" at bounding box center [951, 421] width 340 height 30
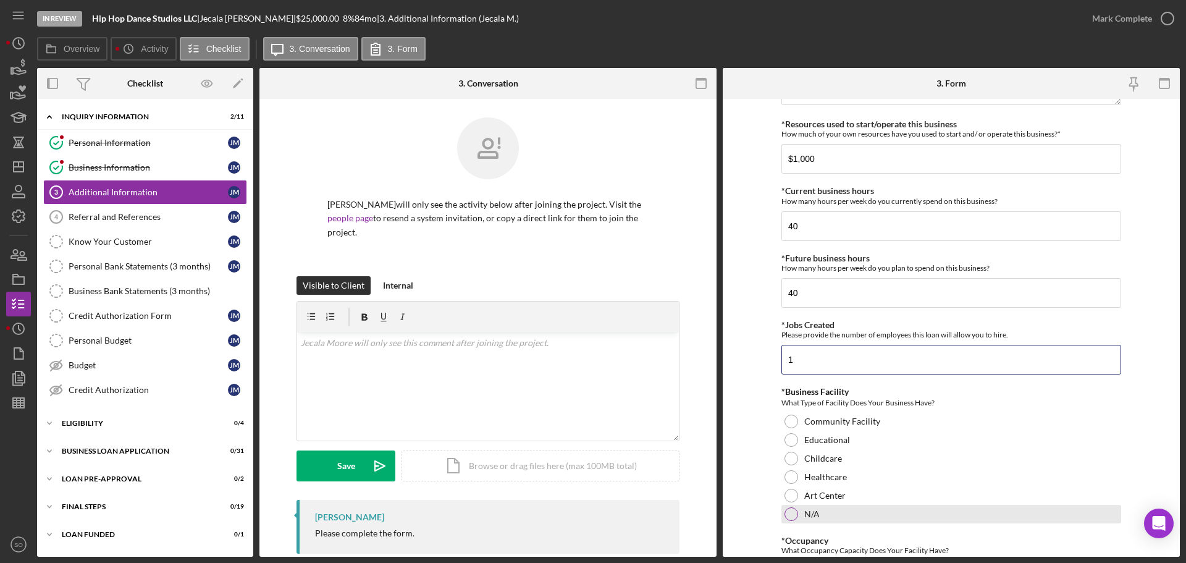
type input "1"
click at [790, 512] on div at bounding box center [792, 514] width 14 height 14
click at [763, 501] on form "Personal Information *Mobile Phone (573) 979-8718 Phone What is the best number…" at bounding box center [951, 328] width 457 height 458
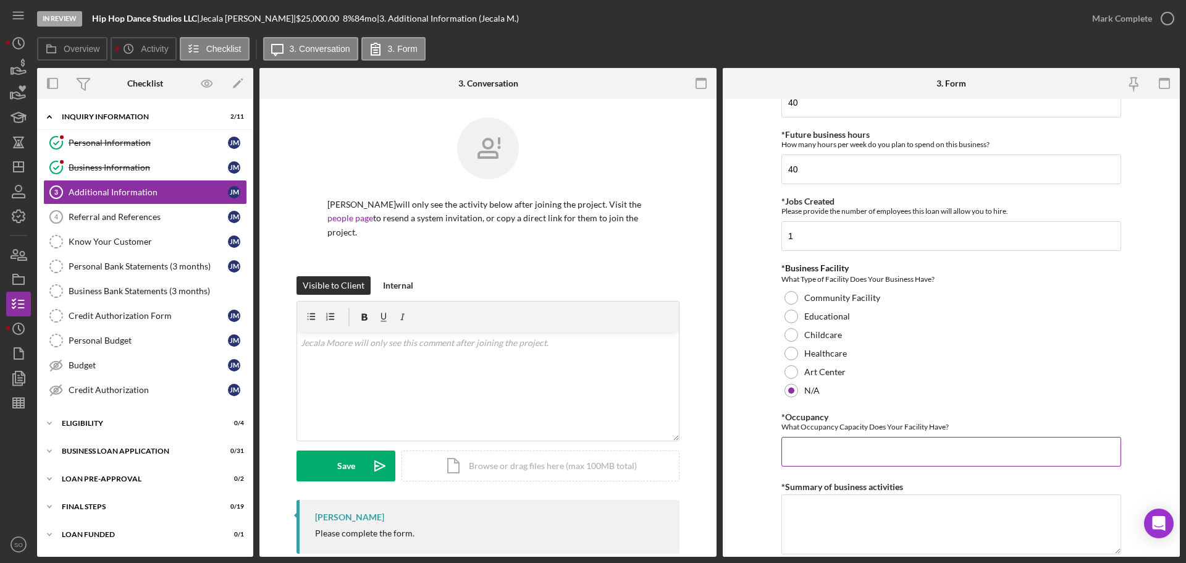
click at [806, 449] on input "*Occupancy" at bounding box center [951, 452] width 340 height 30
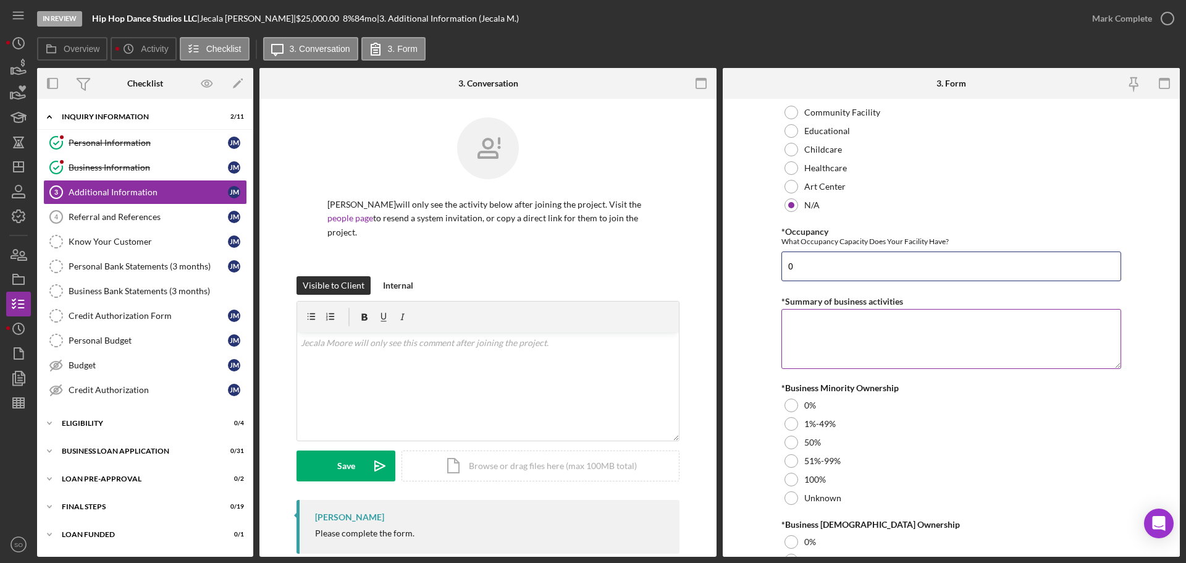
type input "0"
click at [823, 348] on textarea "*Summary of business activities" at bounding box center [951, 338] width 340 height 59
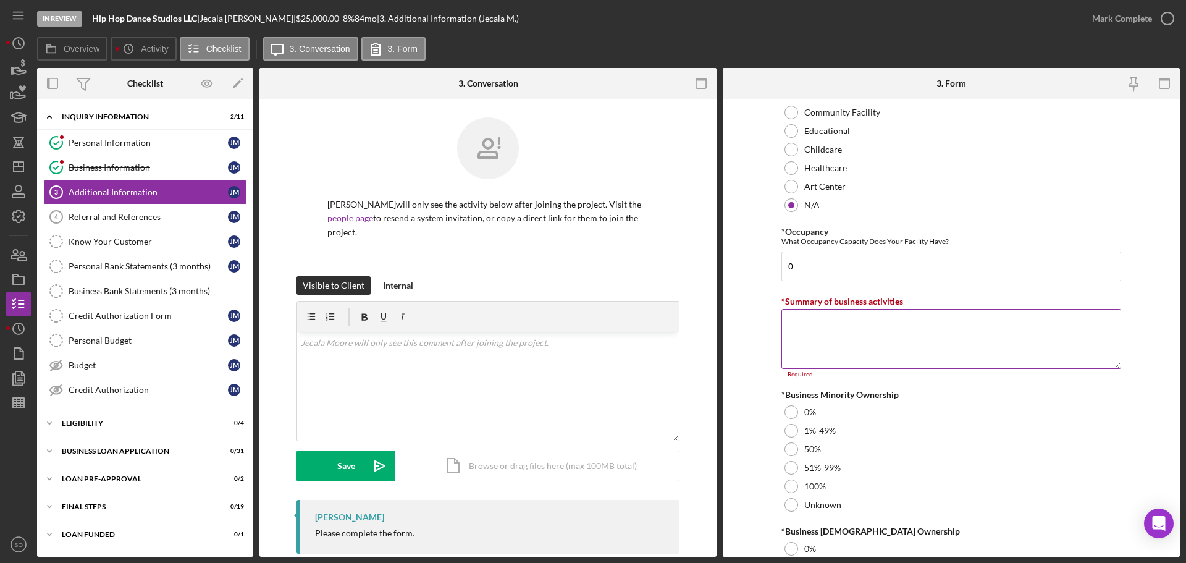
click at [1010, 349] on textarea "*Summary of business activities" at bounding box center [951, 338] width 340 height 59
paste textarea "Dance Lessons"
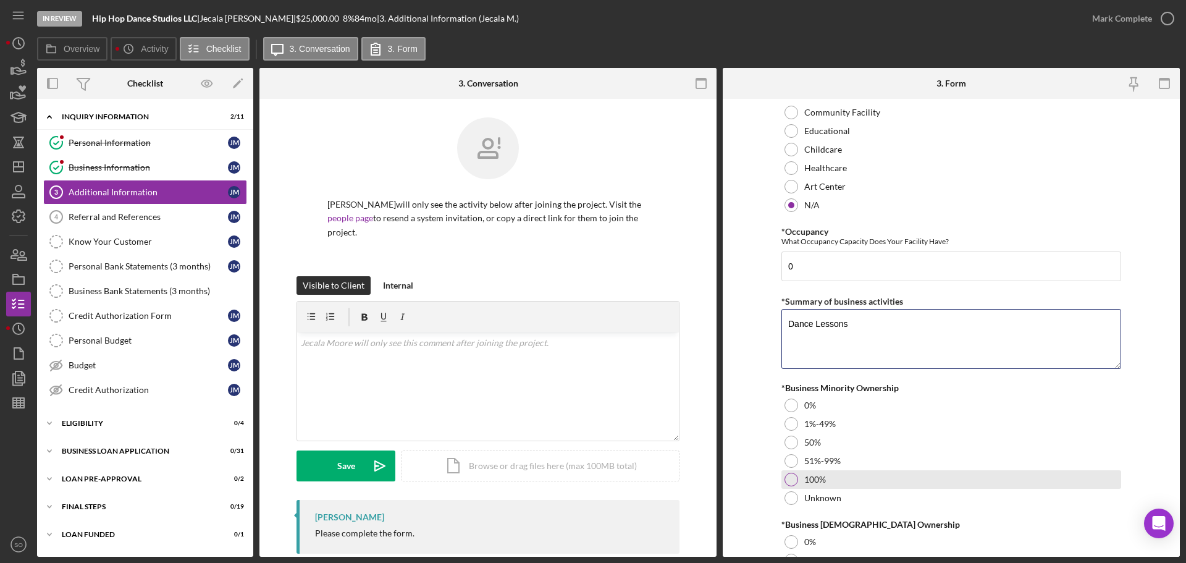
type textarea "Dance Lessons"
click at [794, 479] on div at bounding box center [792, 480] width 14 height 14
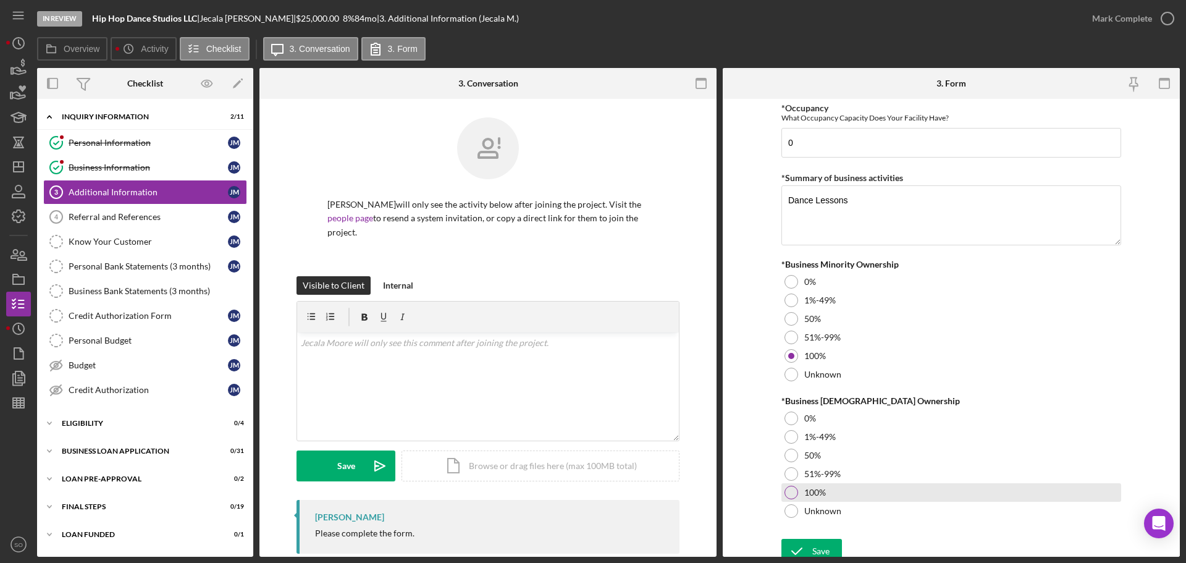
click at [793, 495] on div at bounding box center [792, 493] width 14 height 14
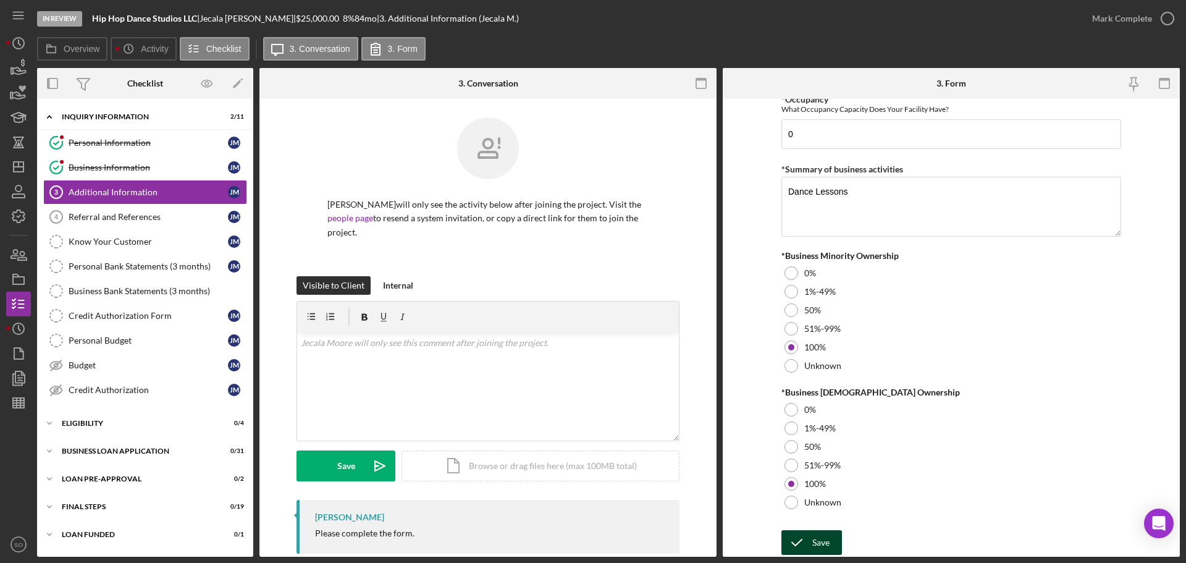
click at [823, 533] on div "Save" at bounding box center [820, 542] width 17 height 25
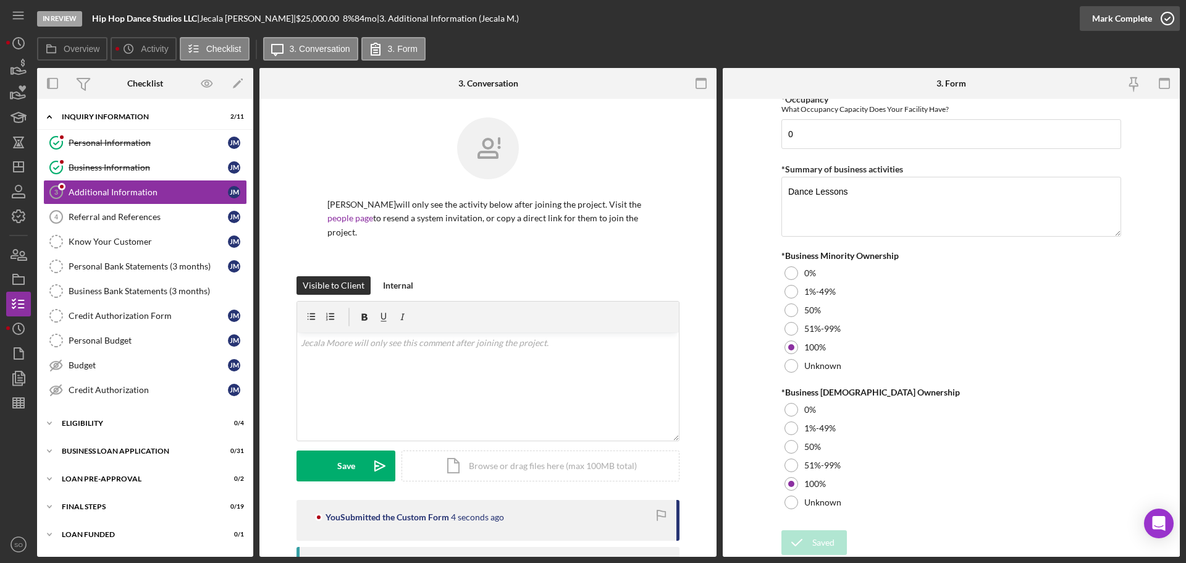
click at [1111, 23] on div "Mark Complete" at bounding box center [1122, 18] width 60 height 25
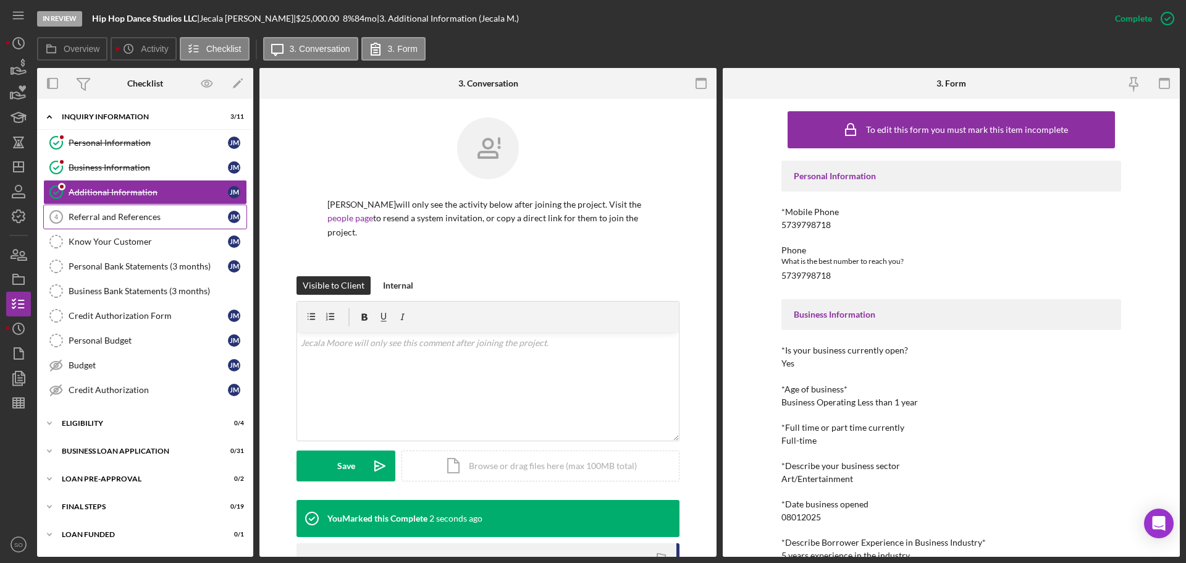
click at [140, 213] on div "Referral and References" at bounding box center [148, 217] width 159 height 10
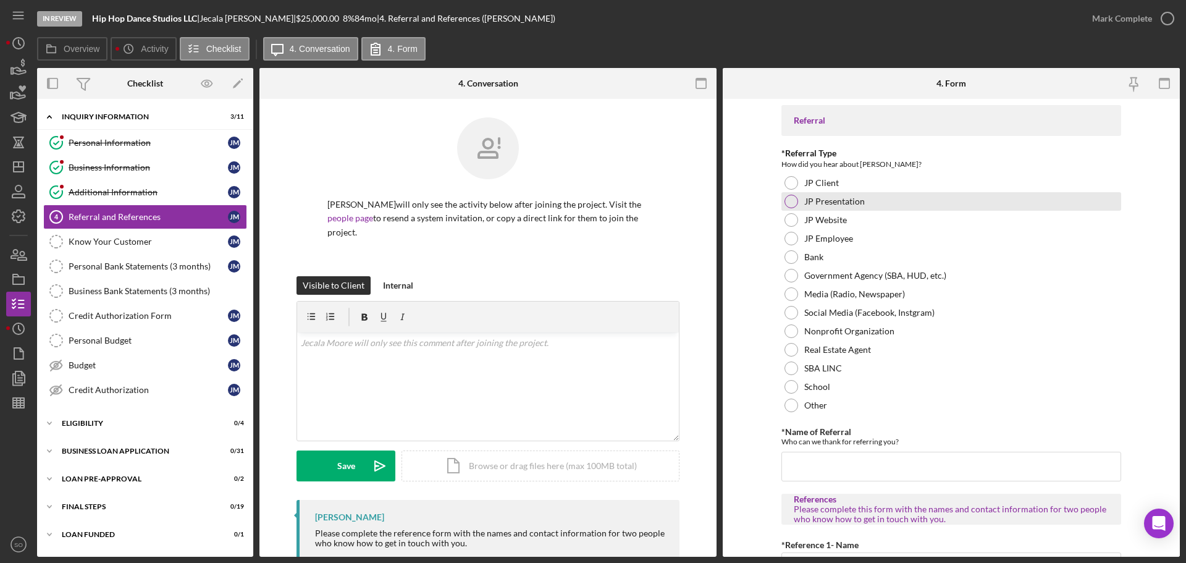
drag, startPoint x: 790, startPoint y: 185, endPoint x: 798, endPoint y: 208, distance: 23.9
click at [790, 185] on div at bounding box center [792, 183] width 14 height 14
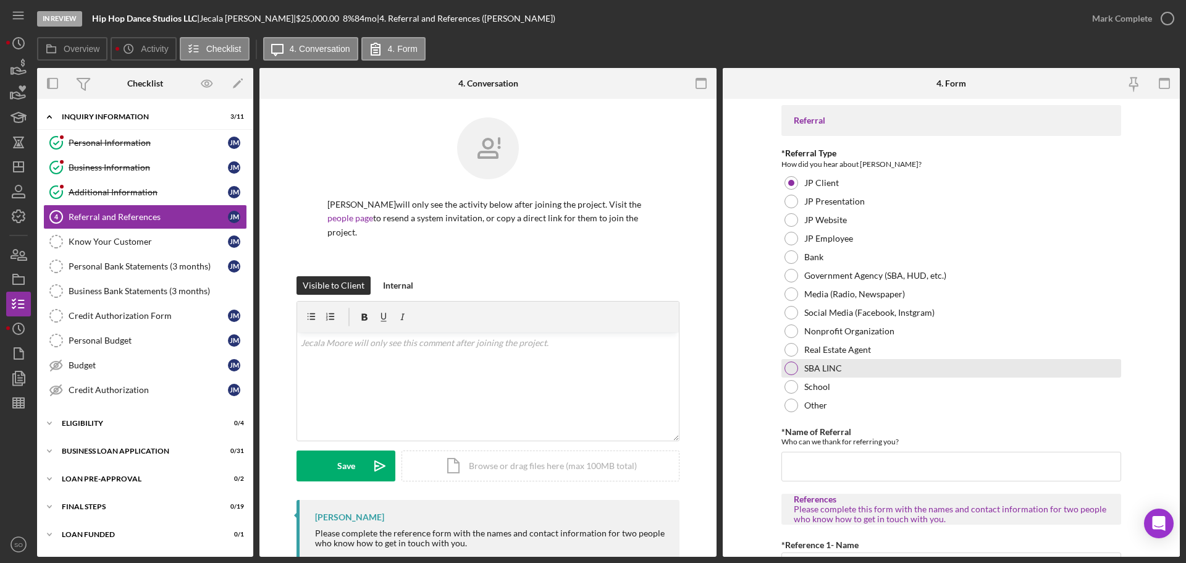
scroll to position [185, 0]
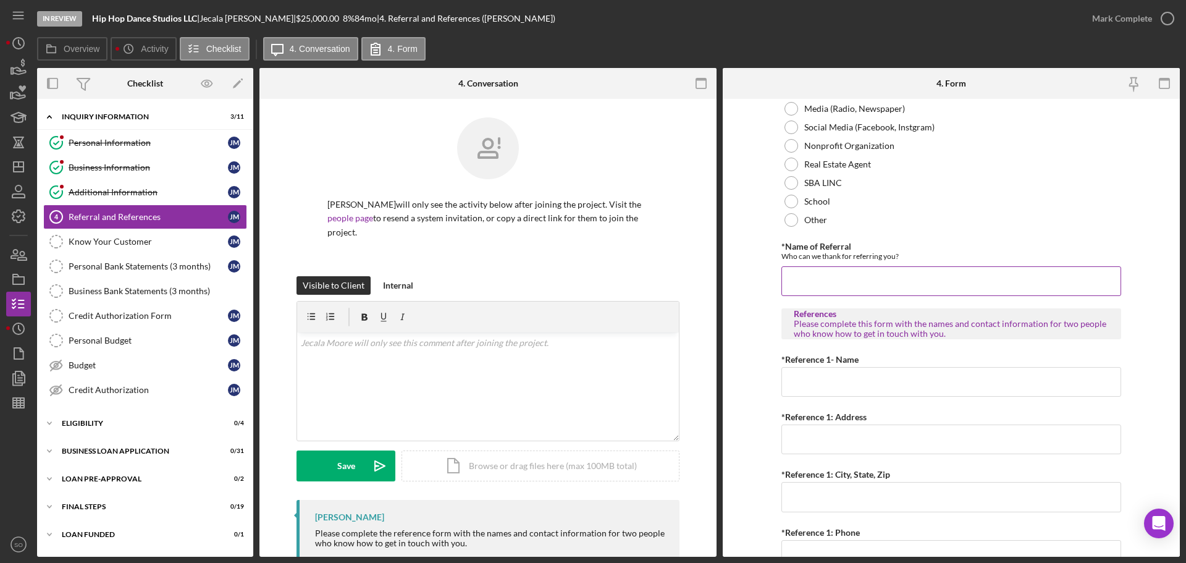
click at [815, 284] on input "*Name of Referral" at bounding box center [951, 281] width 340 height 30
type input "Mollen Gross"
click at [758, 350] on form "Referral *Referral Type How did you hear about Justine PETERSEN? JP Client JP P…" at bounding box center [951, 328] width 457 height 458
click at [807, 382] on input "*Reference 1- Name" at bounding box center [951, 382] width 340 height 30
paste input "LaWanda Jones"
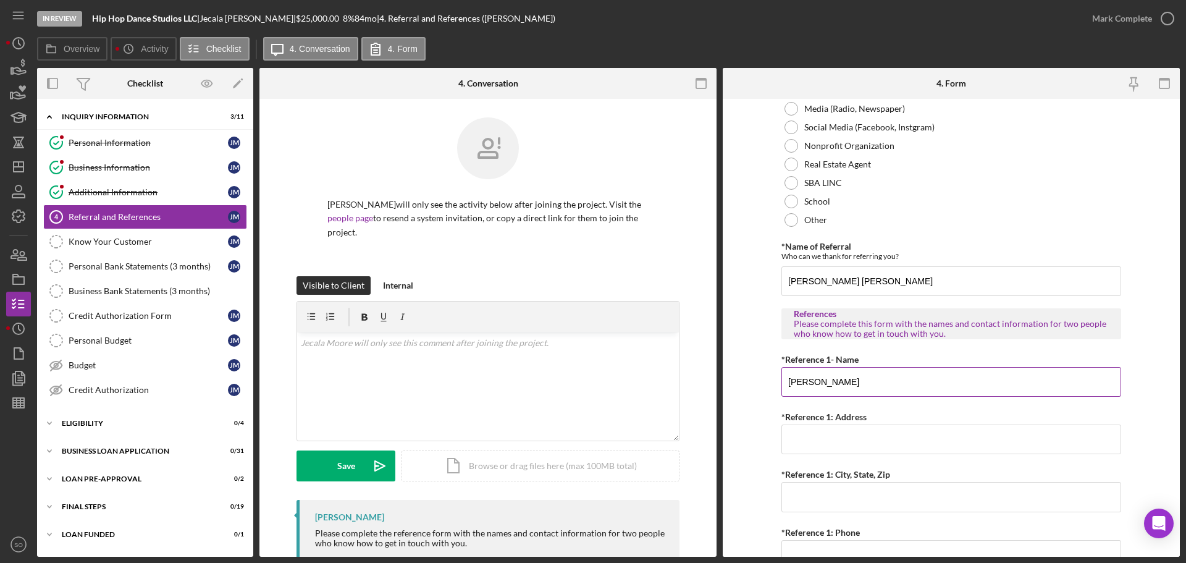
scroll to position [309, 0]
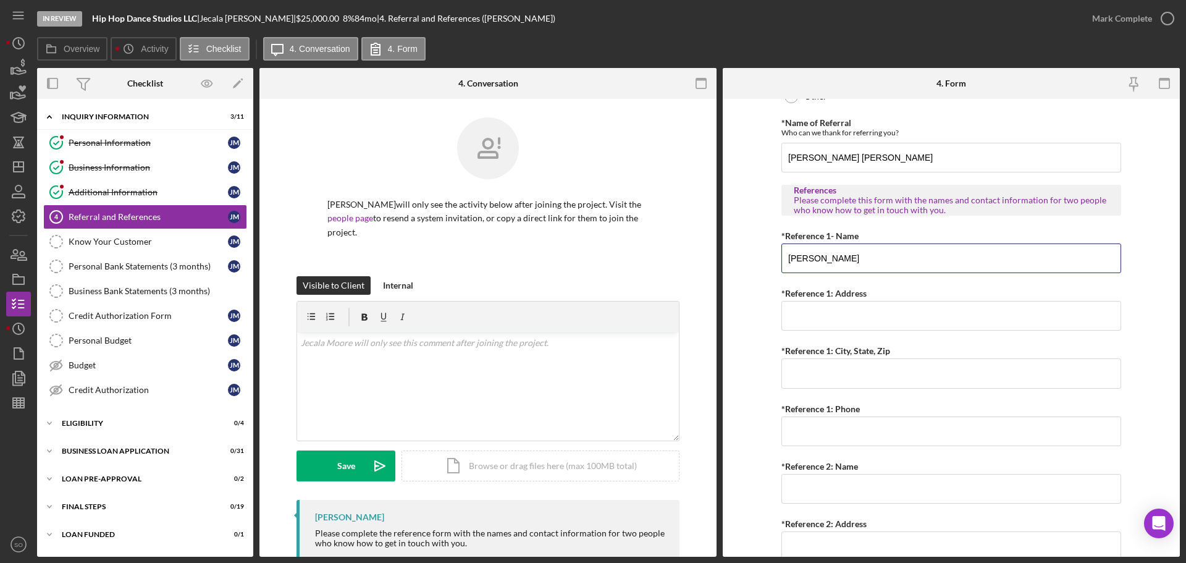
type input "LaWanda Jones"
click at [806, 311] on input "*Reference 1: Address" at bounding box center [951, 316] width 340 height 30
paste input "230 Ash St.,"
type input "230 Ash St"
click at [830, 373] on input "*Reference 1: City, State, Zip" at bounding box center [951, 373] width 340 height 30
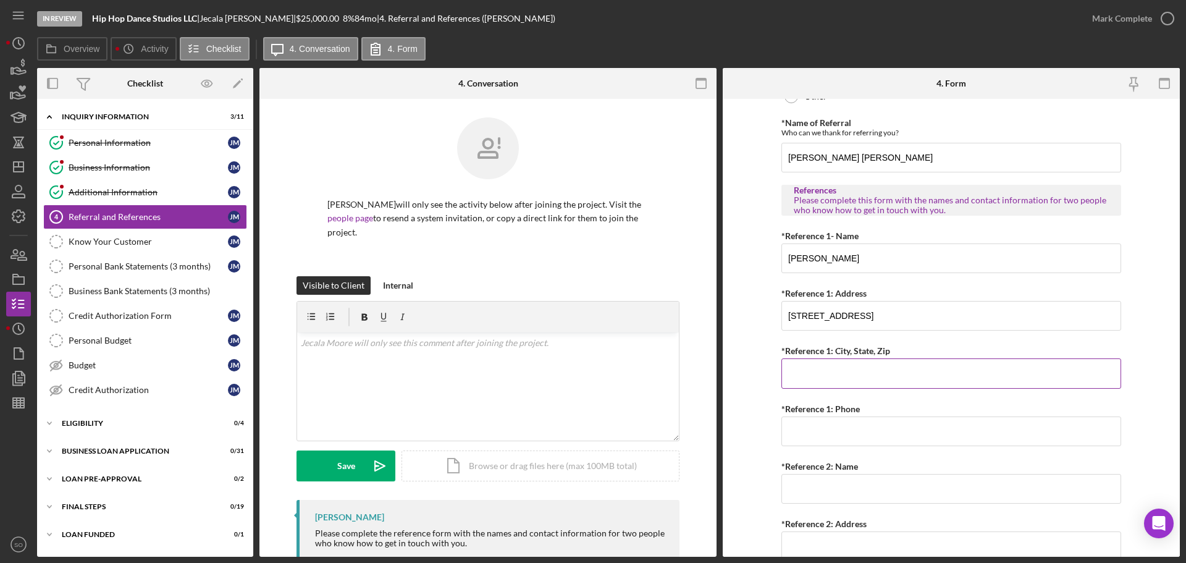
paste input "Ullin, IL 62992"
type input "Ullin, IL 62992"
click at [817, 434] on input "*Reference 1: Phone" at bounding box center [951, 431] width 340 height 30
paste input "(618) 614-8379"
type input "(618) 614-8379"
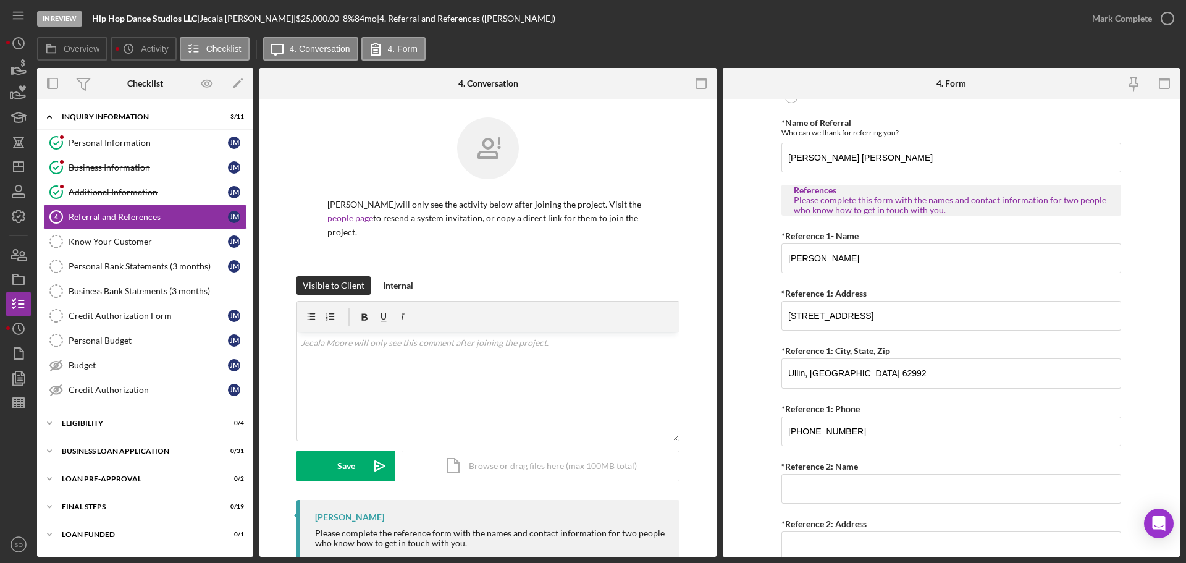
click at [759, 429] on form "Referral *Referral Type How did you hear about Justine PETERSEN? JP Client JP P…" at bounding box center [951, 328] width 457 height 458
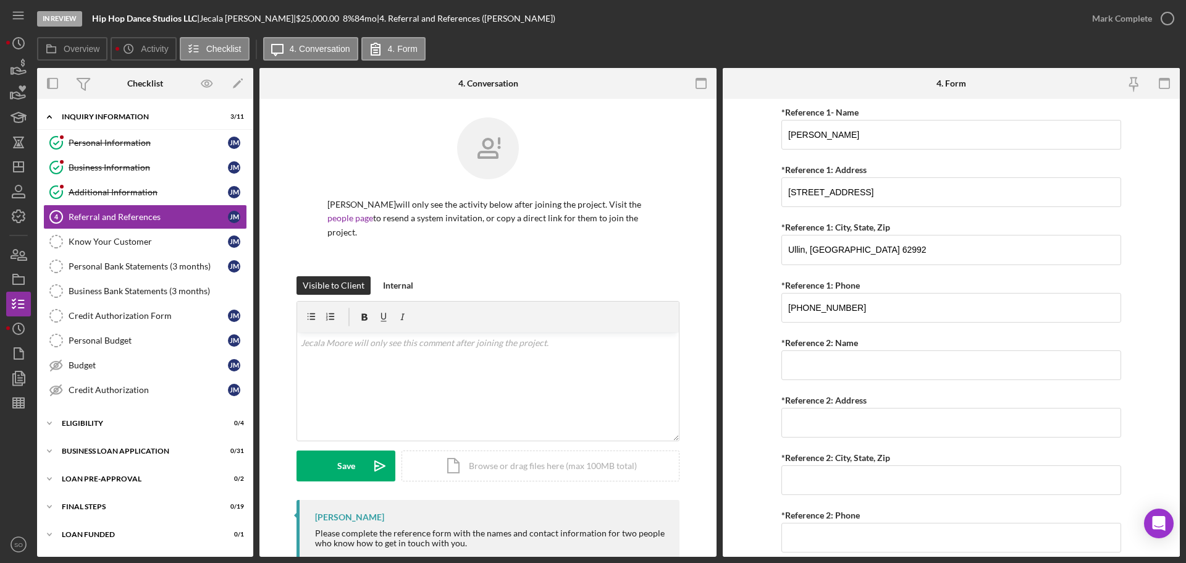
scroll to position [473, 0]
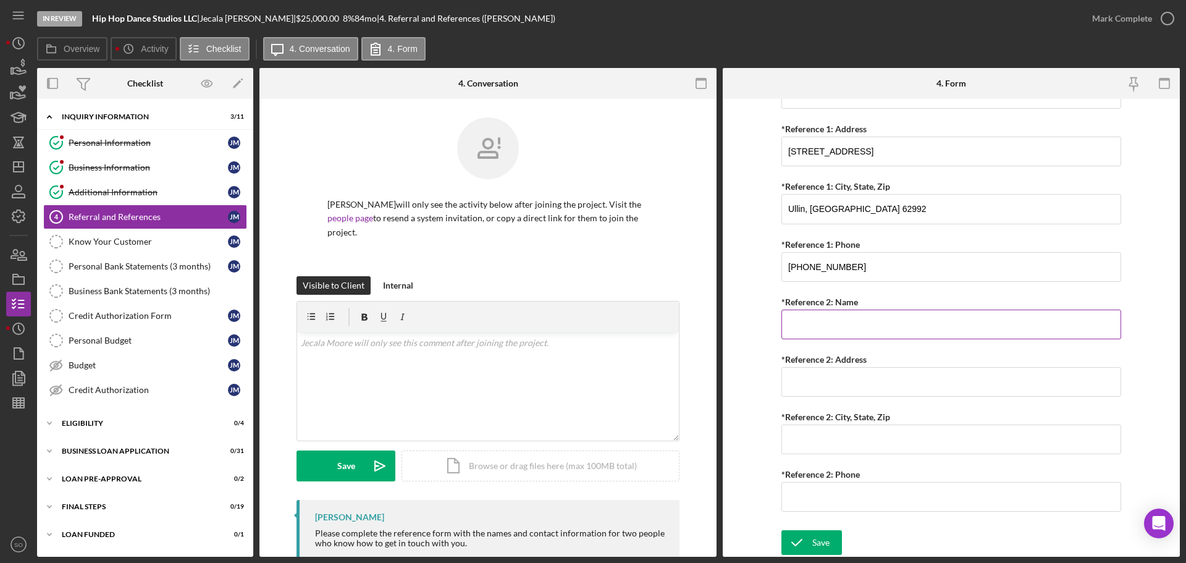
click at [803, 326] on input "*Reference 2: Name" at bounding box center [951, 325] width 340 height 30
paste input "Carla Murray"
type input "Carla Murray"
click at [841, 373] on input "*Reference 2: Address" at bounding box center [951, 382] width 340 height 30
paste input "4105 Connor Dr."
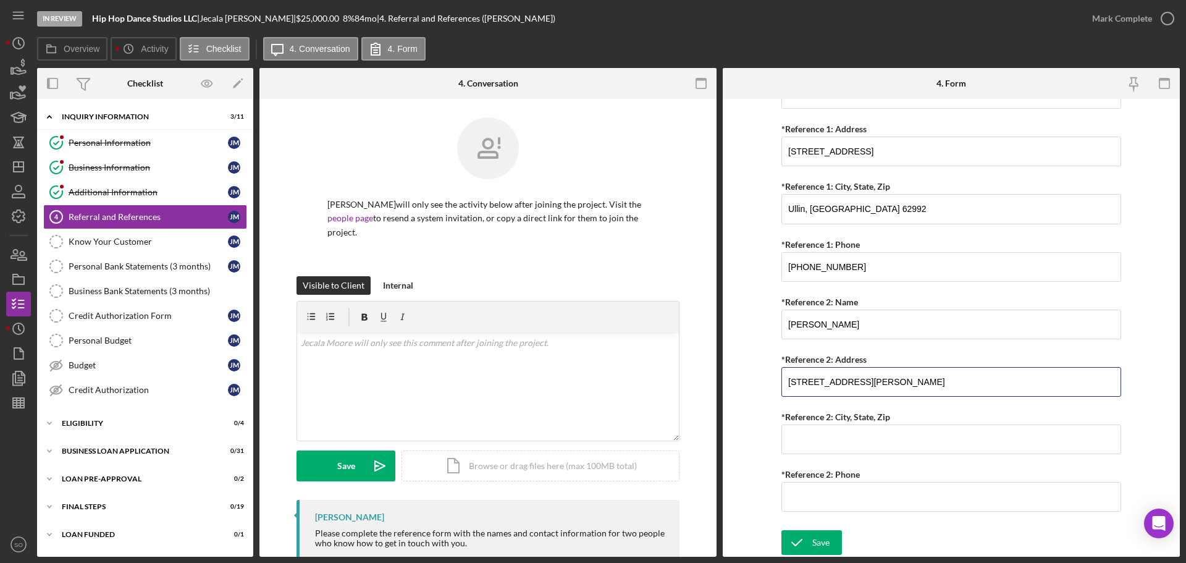
type input "4105 Connor Dr."
drag, startPoint x: 890, startPoint y: 433, endPoint x: 895, endPoint y: 438, distance: 7.0
click at [891, 436] on input "*Reference 2: City, State, Zip" at bounding box center [951, 439] width 340 height 30
paste input "Cape Girardeau, MO 63701"
type input "Cape Girardeau, MO 63701"
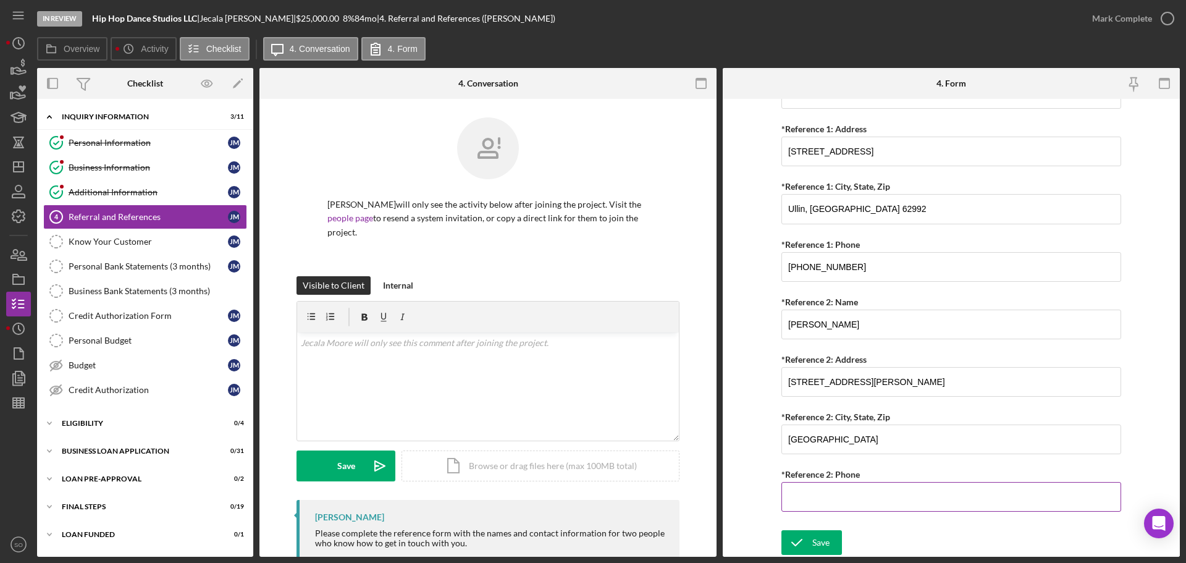
click at [812, 485] on input "*Reference 2: Phone" at bounding box center [951, 497] width 340 height 30
paste input "(618) 306-0255"
type input "(618) 306-0255"
click at [824, 545] on div "Save" at bounding box center [820, 542] width 17 height 25
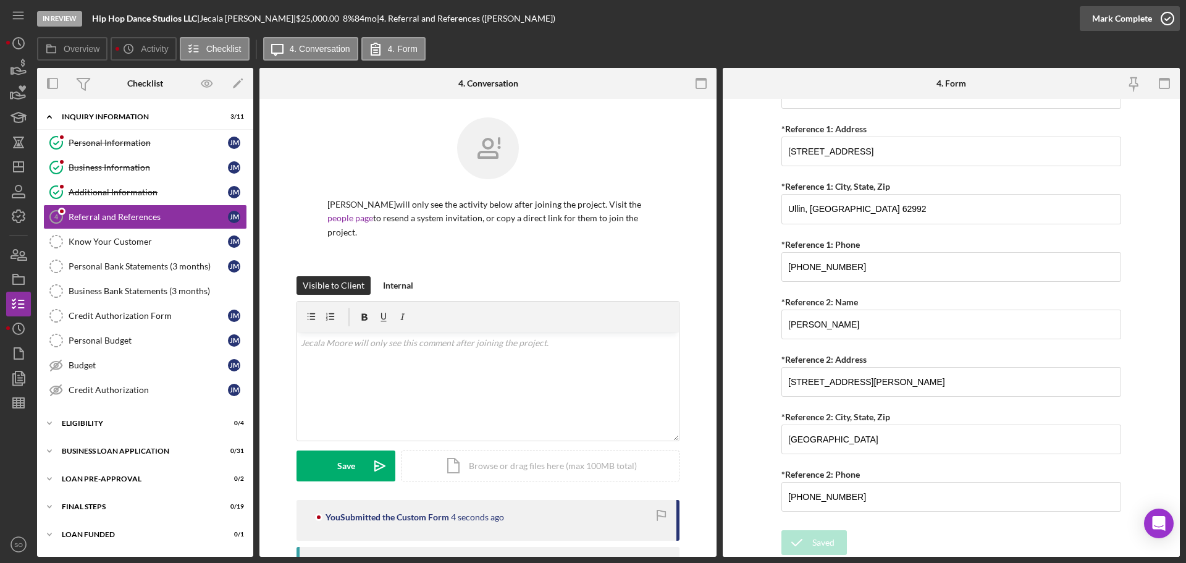
click at [1113, 20] on div "Mark Complete" at bounding box center [1122, 18] width 60 height 25
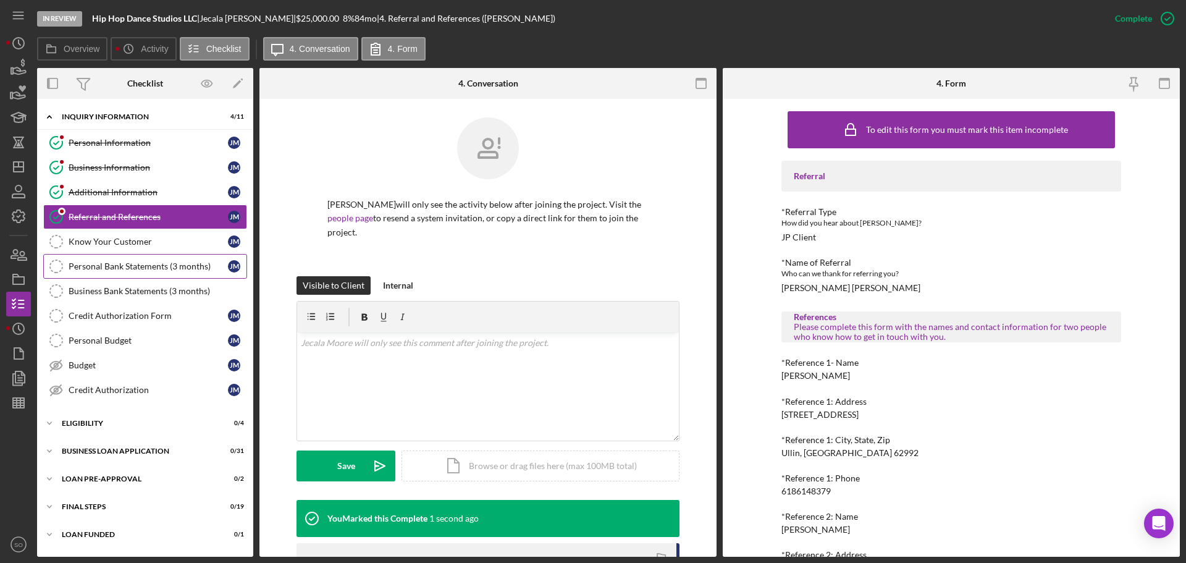
drag, startPoint x: 208, startPoint y: 269, endPoint x: 221, endPoint y: 276, distance: 14.6
click at [208, 269] on div "Personal Bank Statements (3 months)" at bounding box center [148, 266] width 159 height 10
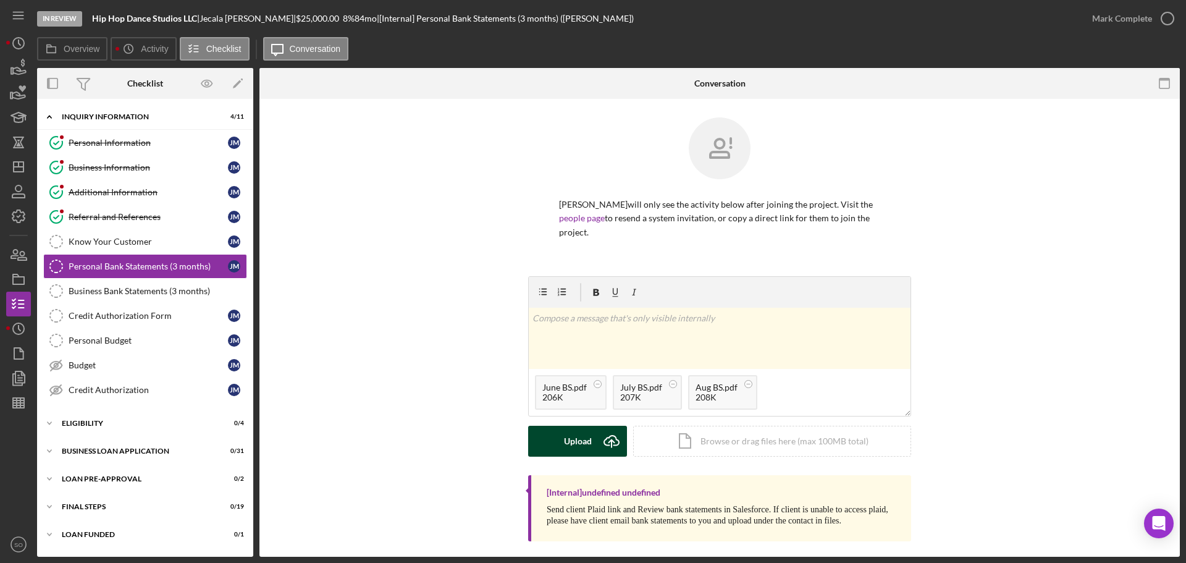
click at [577, 426] on div "Upload" at bounding box center [578, 441] width 28 height 31
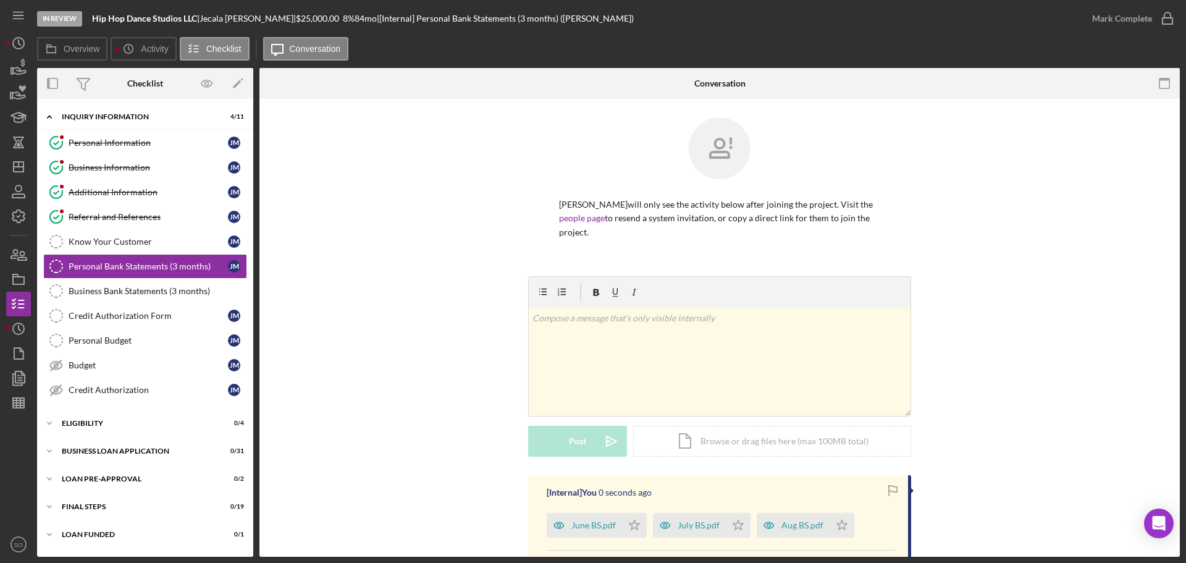
scroll to position [110, 0]
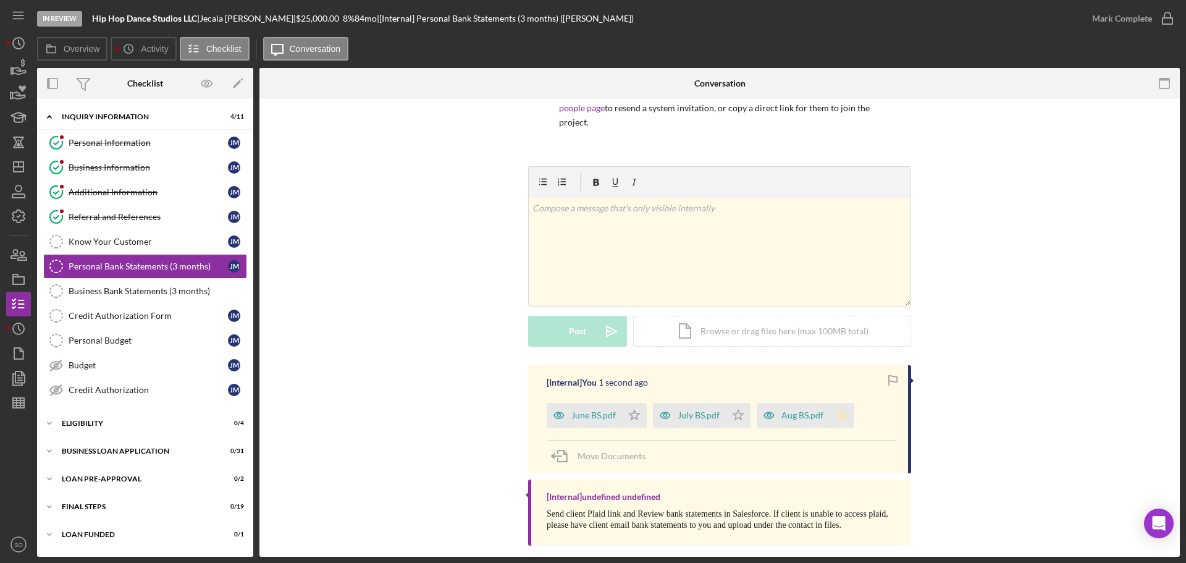
click at [835, 406] on icon "Icon/Star" at bounding box center [842, 415] width 25 height 25
click at [1094, 20] on div "Mark Complete" at bounding box center [1122, 18] width 60 height 25
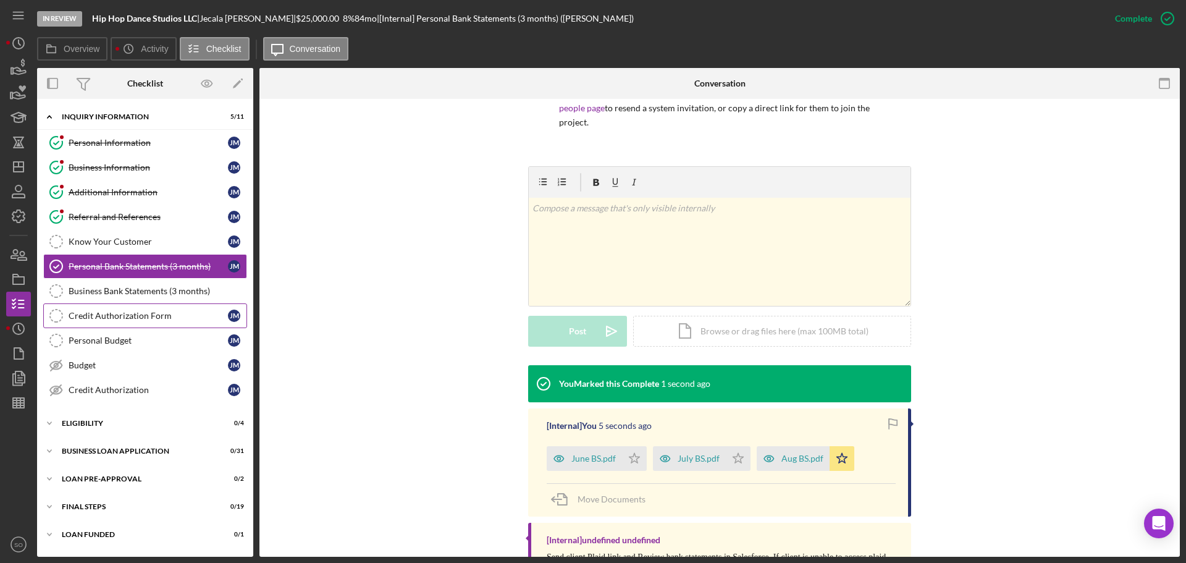
click at [103, 306] on link "Credit Authorization Form Credit Authorization Form J M" at bounding box center [145, 315] width 204 height 25
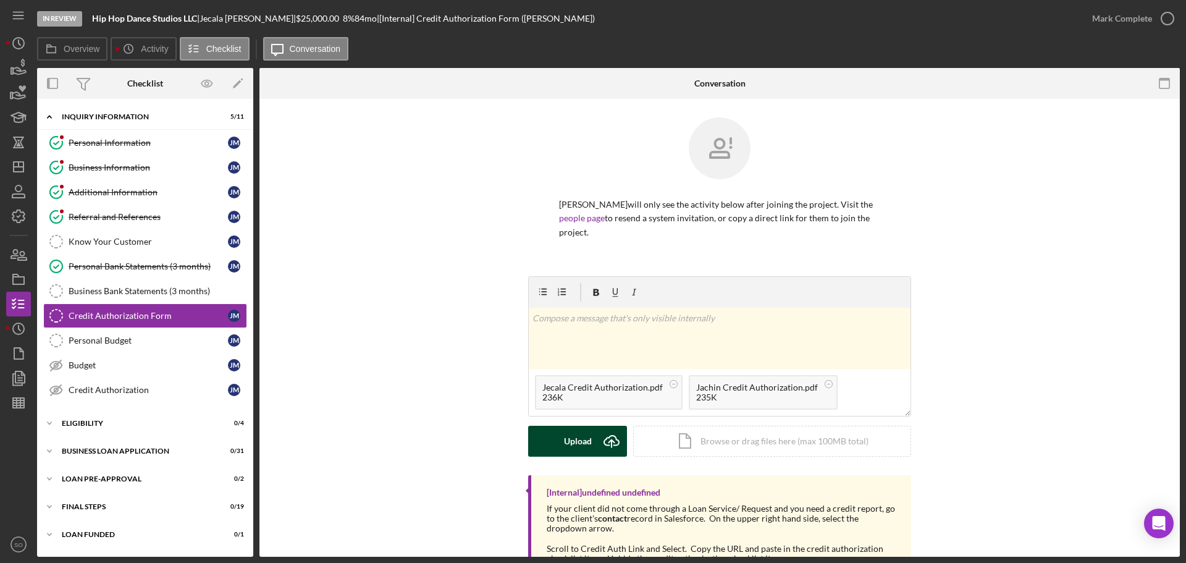
click at [579, 426] on div "Upload" at bounding box center [578, 441] width 28 height 31
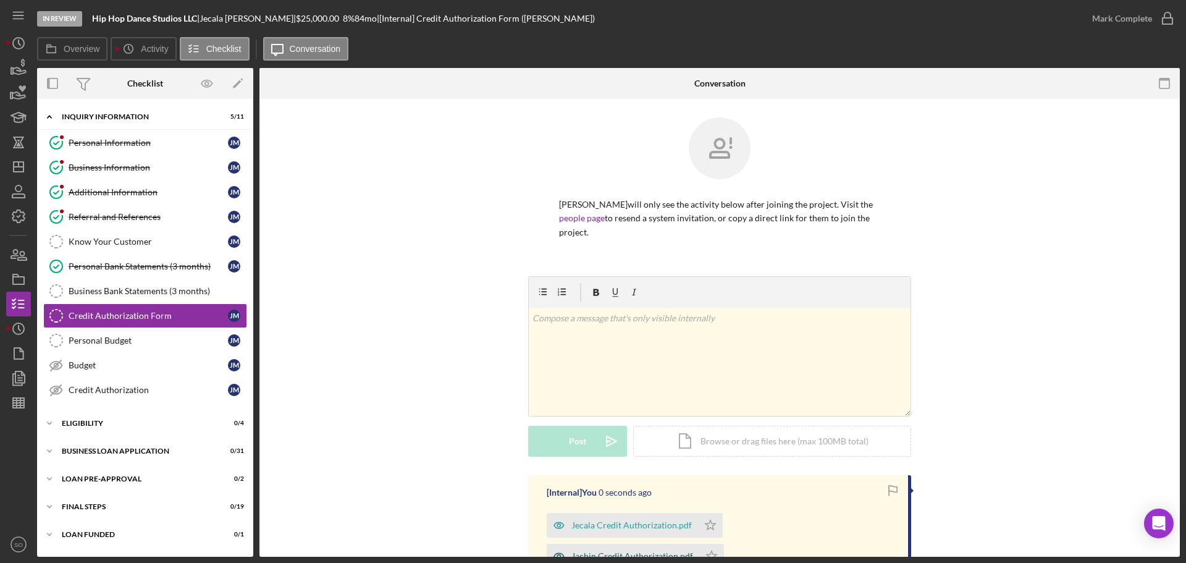
scroll to position [124, 0]
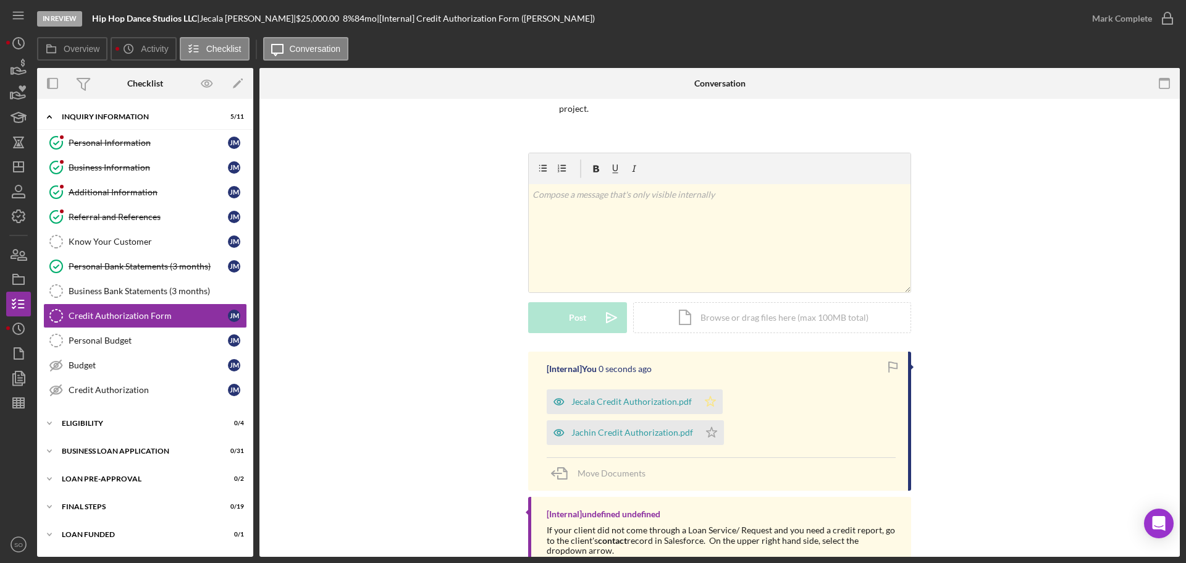
click at [706, 389] on icon "Icon/Star" at bounding box center [710, 401] width 25 height 25
click at [710, 427] on polygon "button" at bounding box center [712, 432] width 11 height 10
click at [1098, 17] on div "Mark Complete" at bounding box center [1122, 18] width 60 height 25
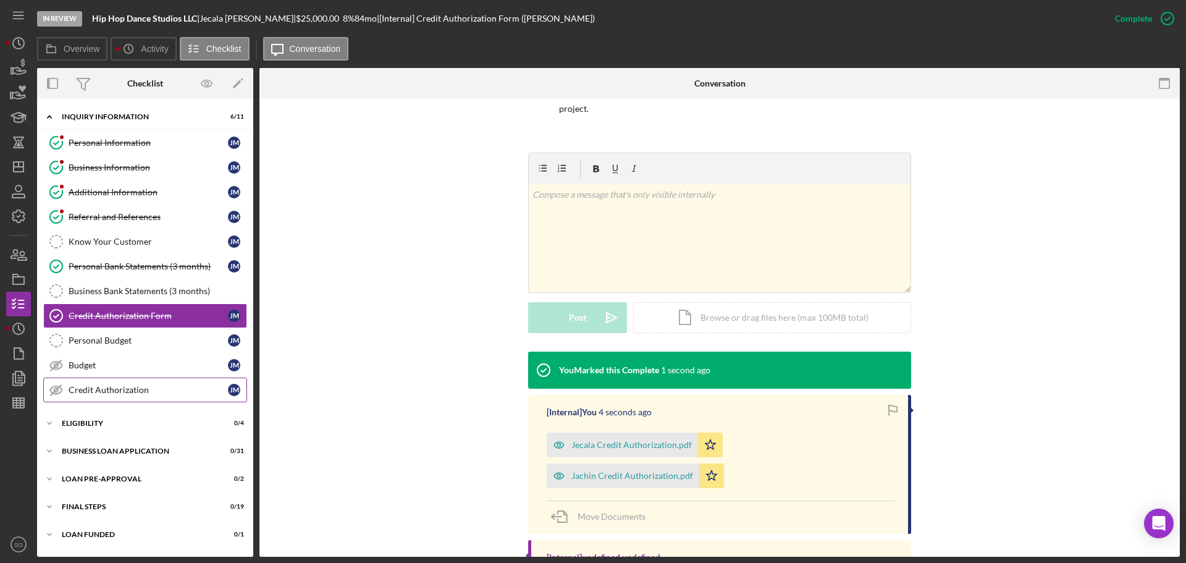
drag, startPoint x: 164, startPoint y: 387, endPoint x: 172, endPoint y: 389, distance: 8.4
click at [164, 388] on div "Credit Authorization" at bounding box center [148, 390] width 159 height 10
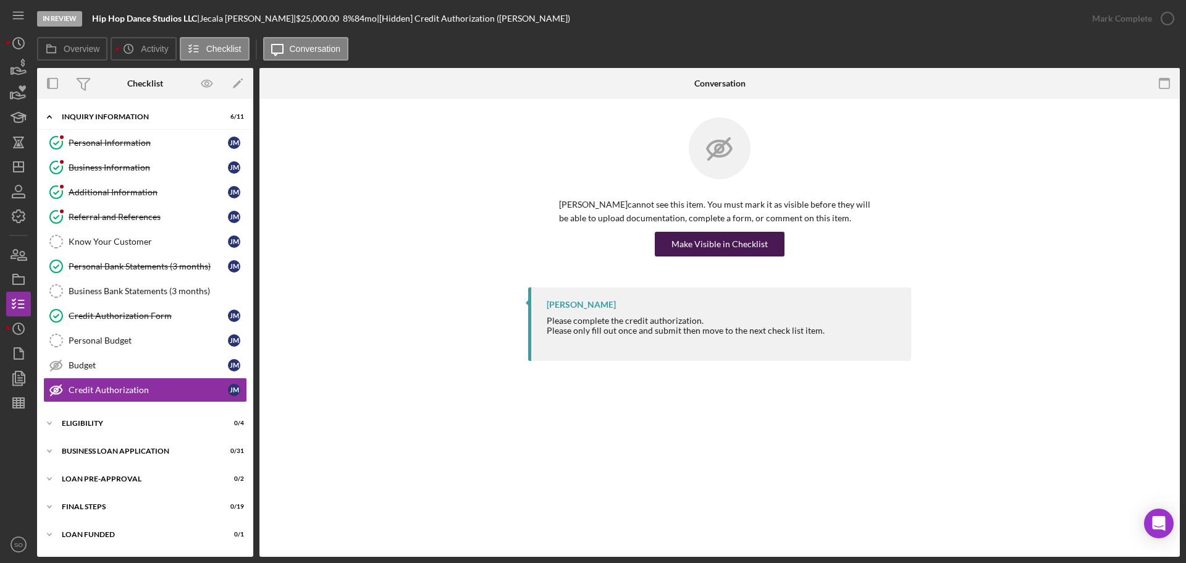
click at [662, 248] on button "Make Visible in Checklist" at bounding box center [720, 244] width 130 height 25
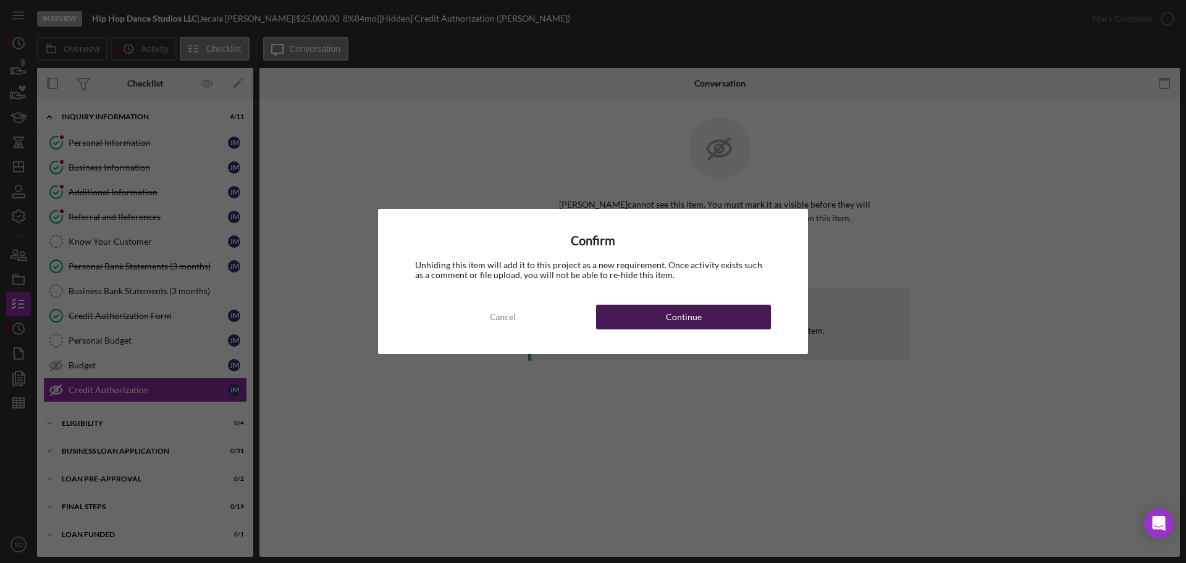
click at [663, 324] on button "Continue" at bounding box center [683, 317] width 175 height 25
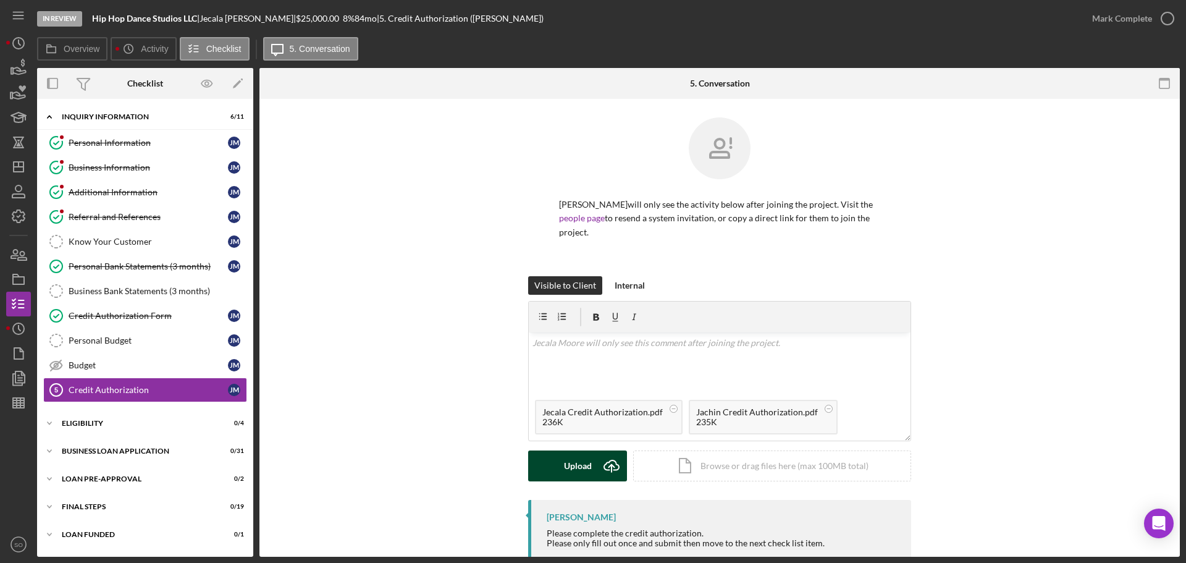
click at [587, 450] on div "Upload" at bounding box center [578, 465] width 28 height 31
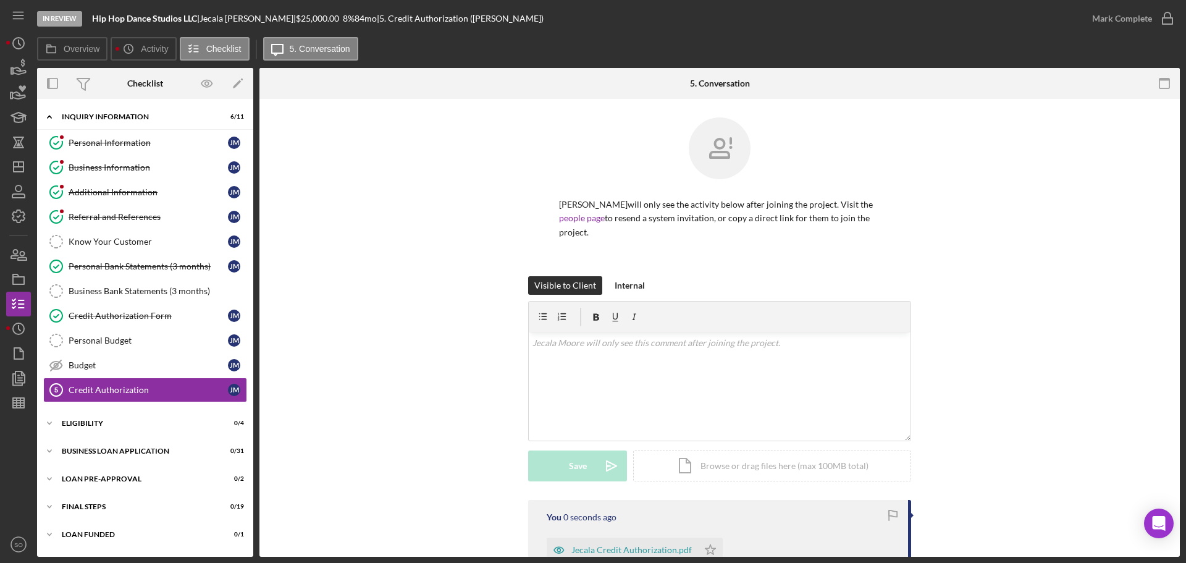
scroll to position [173, 0]
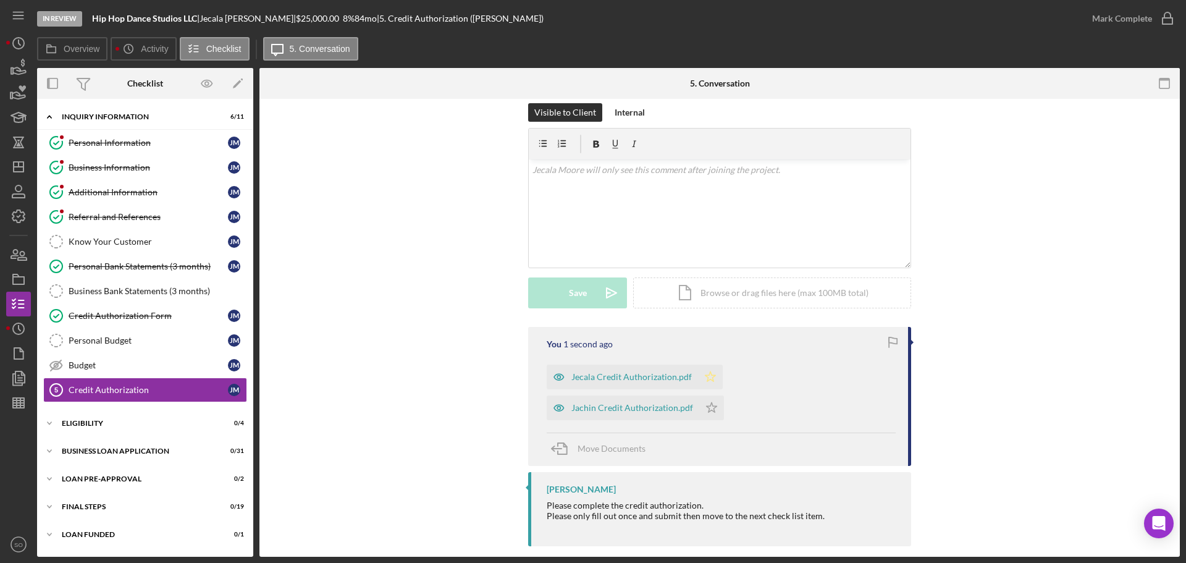
click at [704, 368] on icon "Icon/Star" at bounding box center [710, 376] width 25 height 25
click at [706, 395] on icon "Icon/Star" at bounding box center [711, 407] width 25 height 25
click at [1090, 17] on button "Mark Complete" at bounding box center [1130, 18] width 100 height 25
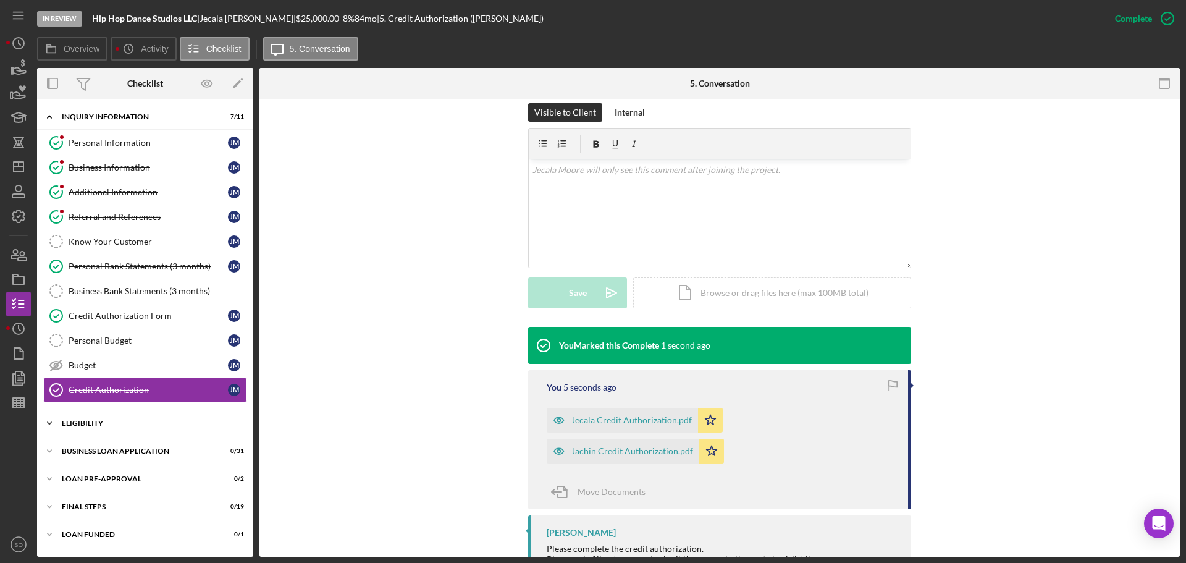
click at [78, 433] on div "Icon/Expander ELIGIBILITY 0 / 4" at bounding box center [145, 423] width 216 height 25
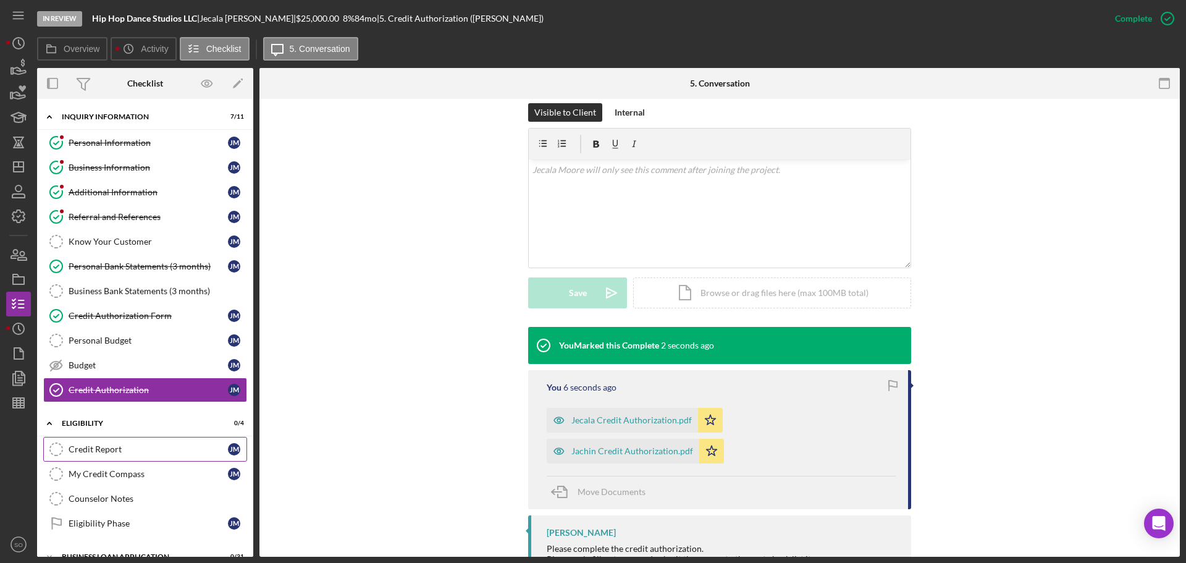
click at [98, 449] on div "Credit Report" at bounding box center [148, 449] width 159 height 10
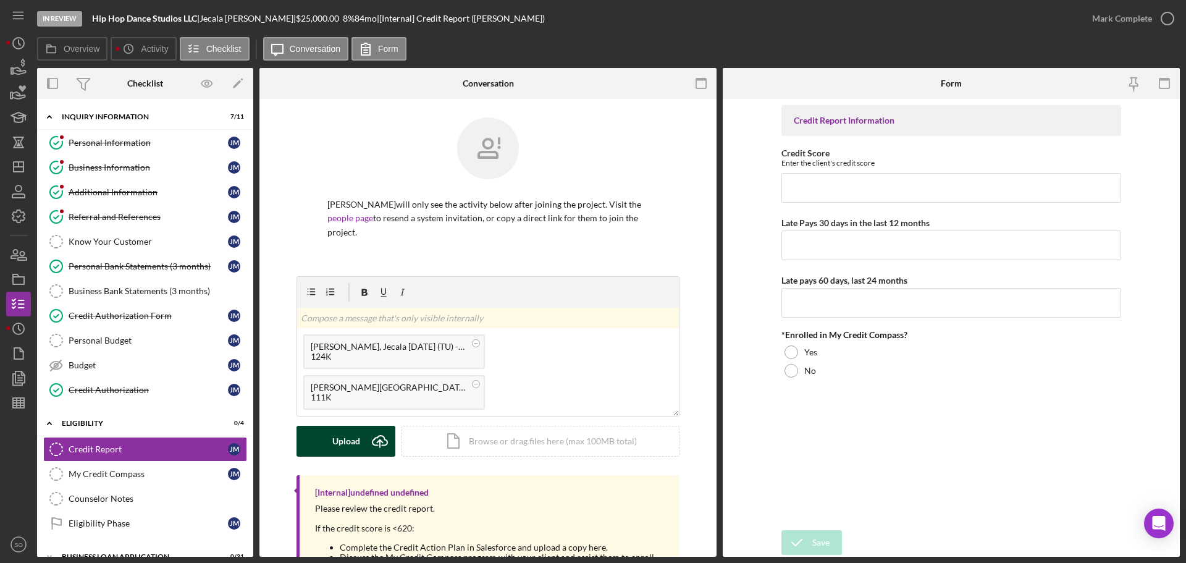
click at [355, 426] on div "Upload" at bounding box center [346, 441] width 28 height 31
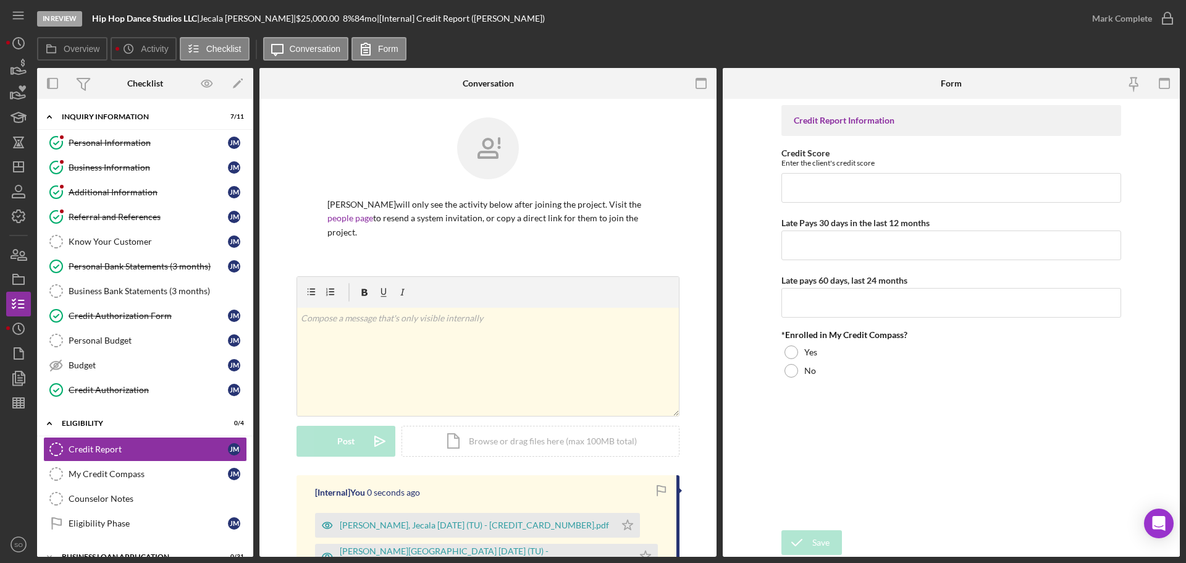
scroll to position [185, 0]
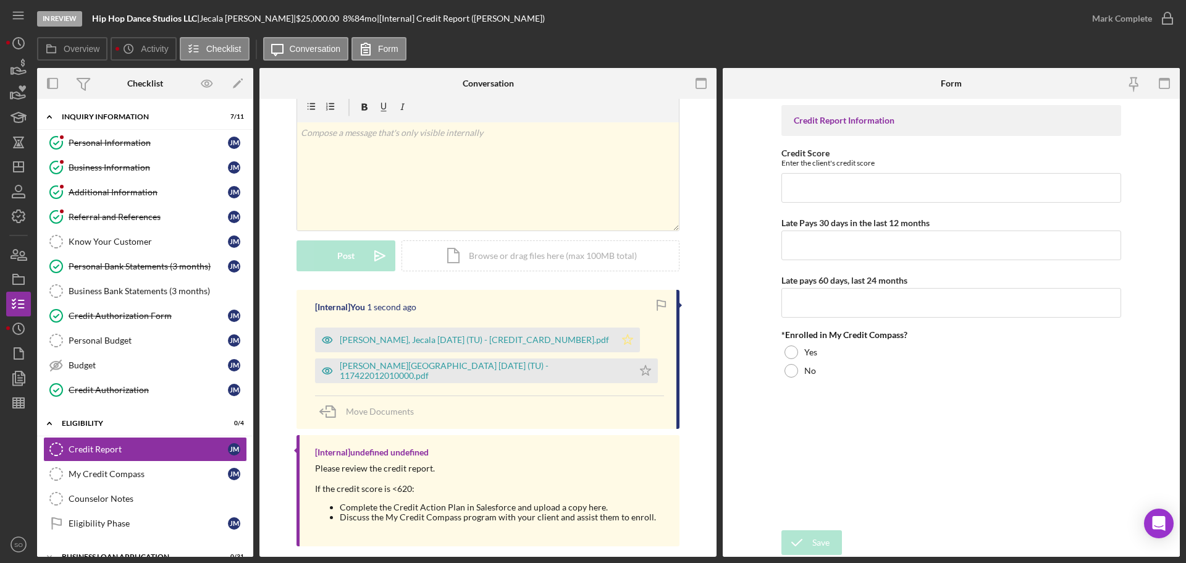
click at [615, 327] on icon "Icon/Star" at bounding box center [627, 339] width 25 height 25
click at [499, 335] on div "Moore, Jecala 2025-09-02 (TU) - 117422010950000.pdf" at bounding box center [465, 339] width 300 height 25
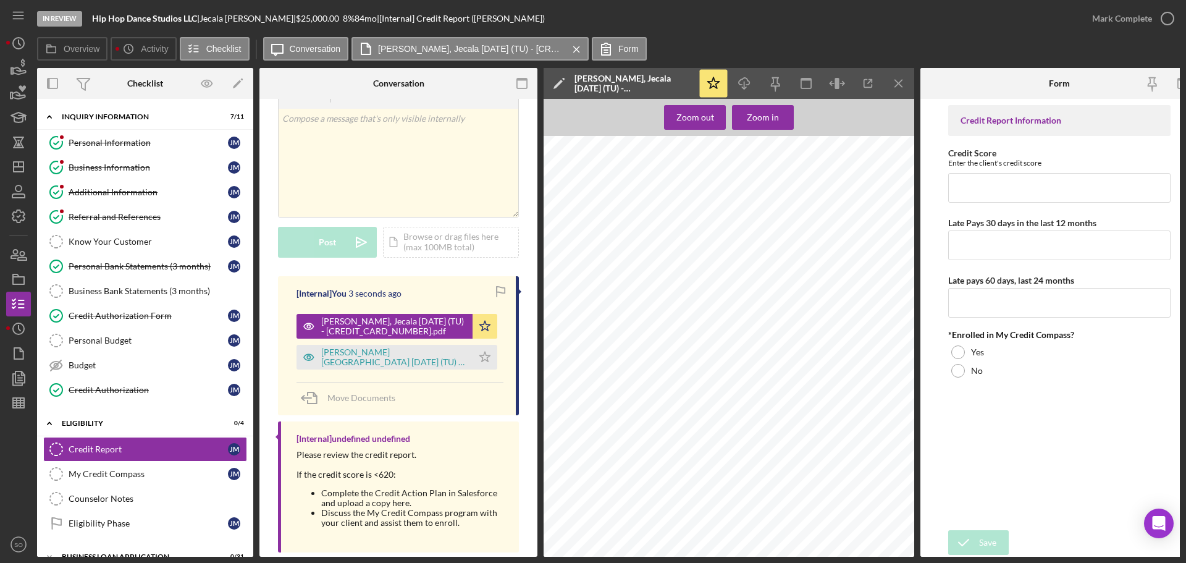
scroll to position [124, 0]
click at [895, 88] on icon "Icon/Menu Close" at bounding box center [899, 84] width 28 height 28
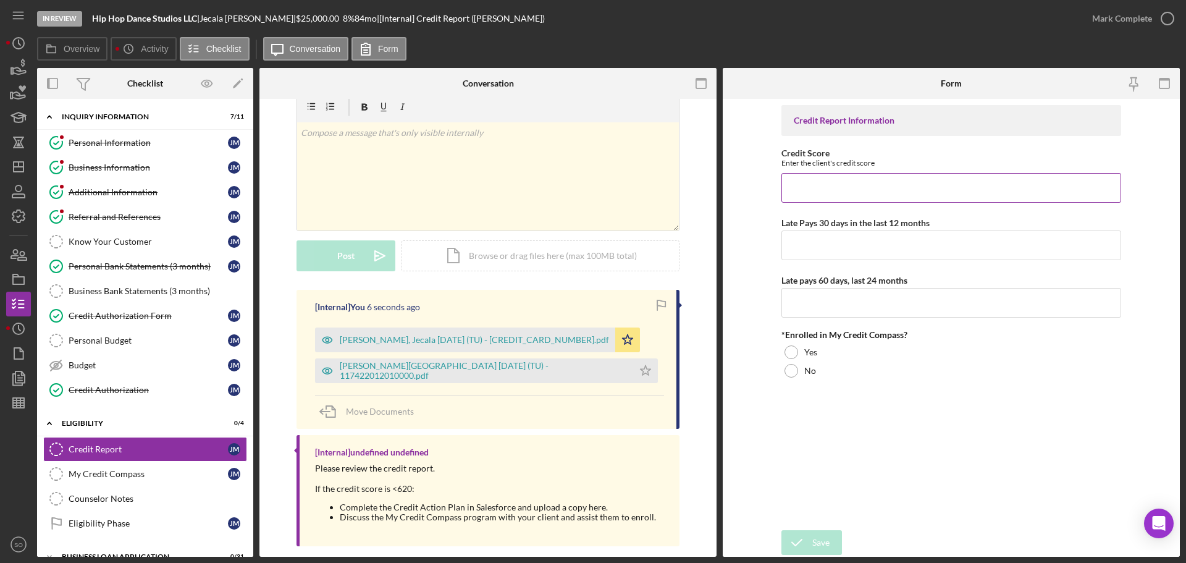
click at [847, 183] on input "Credit Score" at bounding box center [951, 188] width 340 height 30
type input "722"
click at [844, 240] on input "Late Pays 30 days in the last 12 months" at bounding box center [951, 245] width 340 height 30
type input "0"
click at [857, 304] on input "Late pays 60 days, last 24 months" at bounding box center [951, 303] width 340 height 30
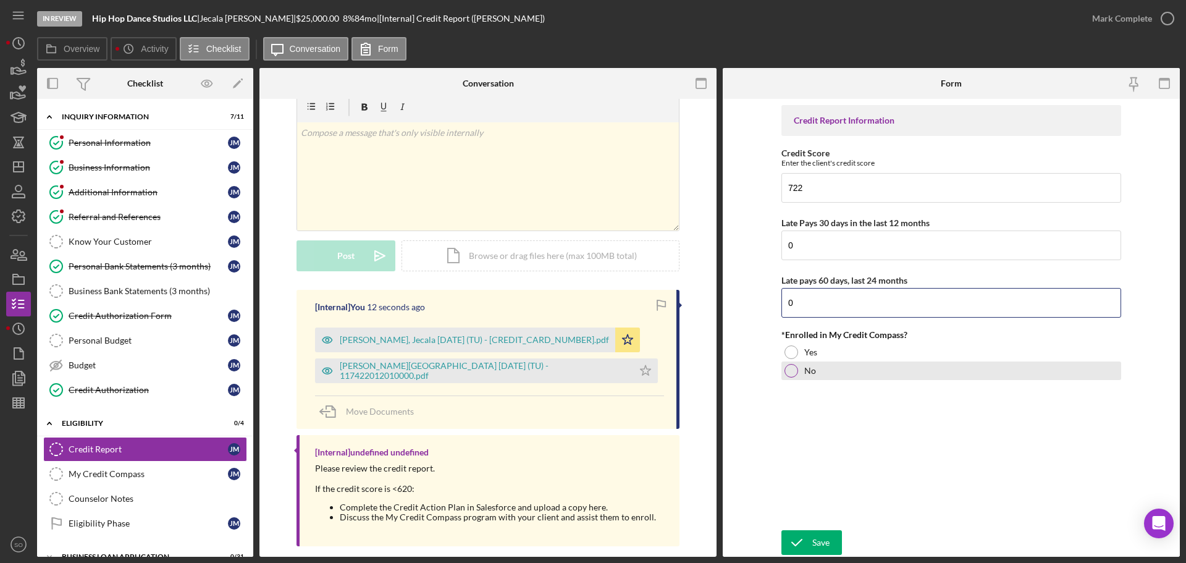
type input "0"
click at [794, 370] on div at bounding box center [792, 371] width 14 height 14
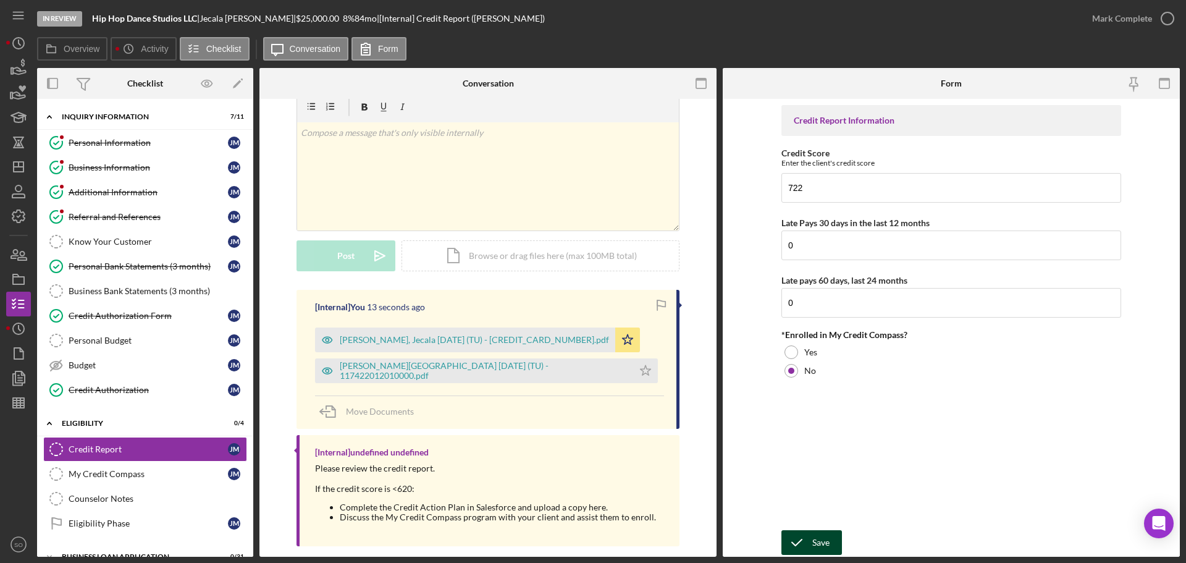
click at [824, 544] on div "Save" at bounding box center [820, 542] width 17 height 25
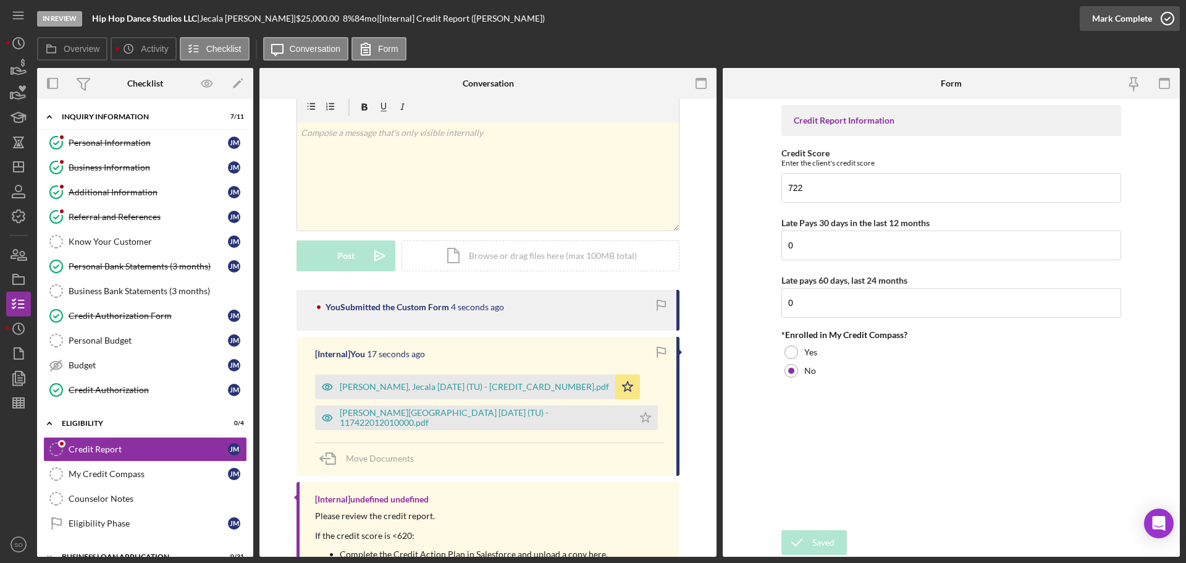
click at [1116, 15] on div "Mark Complete" at bounding box center [1122, 18] width 60 height 25
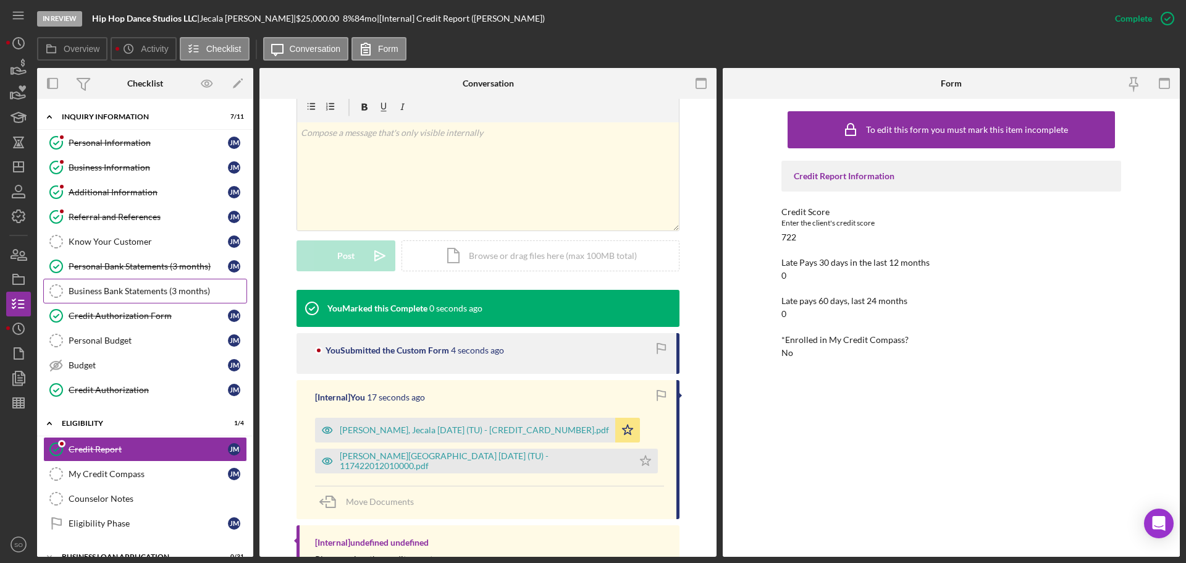
scroll to position [103, 0]
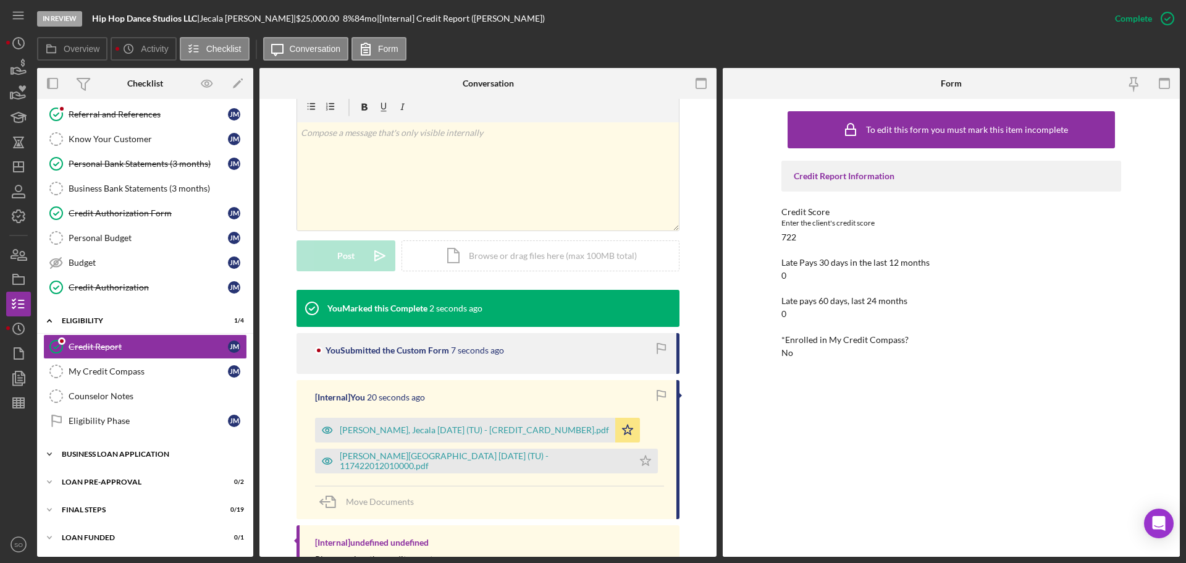
click at [143, 451] on div "BUSINESS LOAN APPLICATION" at bounding box center [150, 453] width 176 height 7
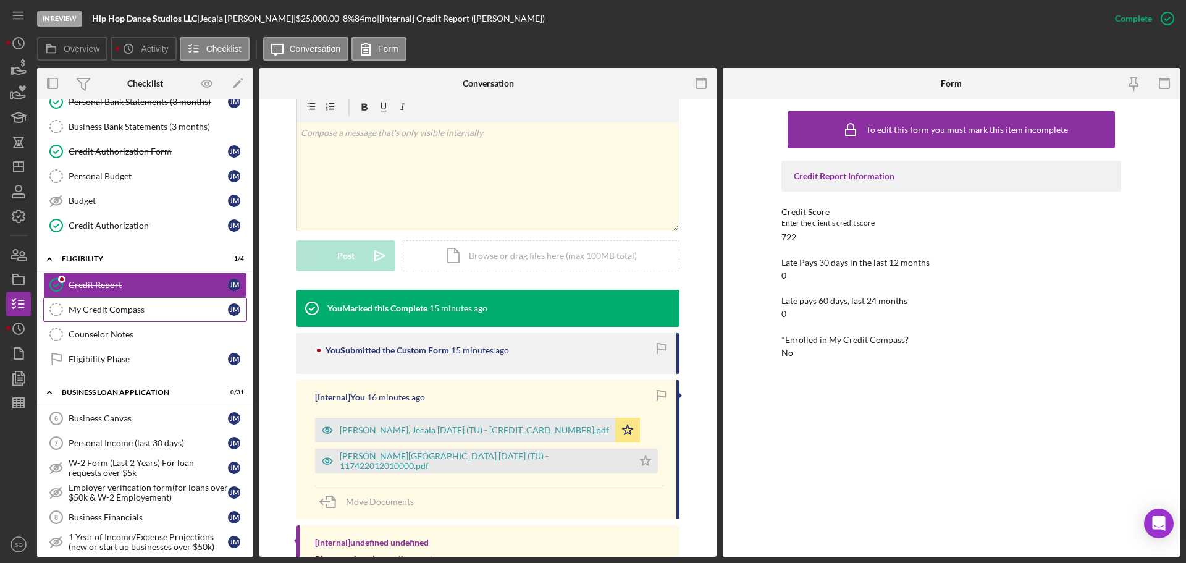
scroll to position [473, 0]
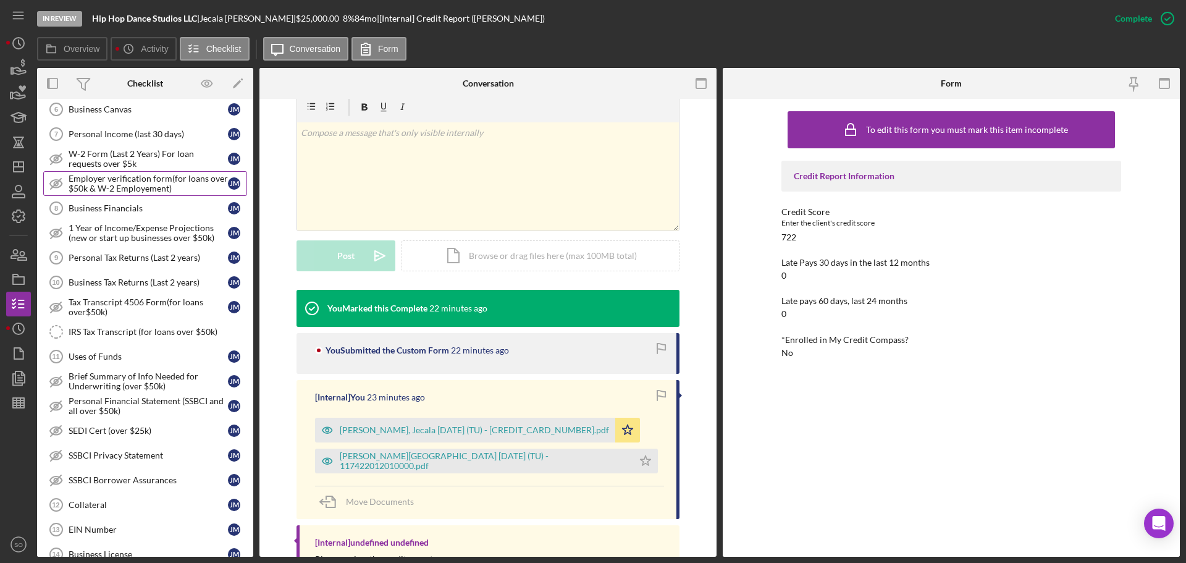
click at [120, 185] on div "Employer verification form(for loans over $50k & W-2 Employement)" at bounding box center [148, 184] width 159 height 20
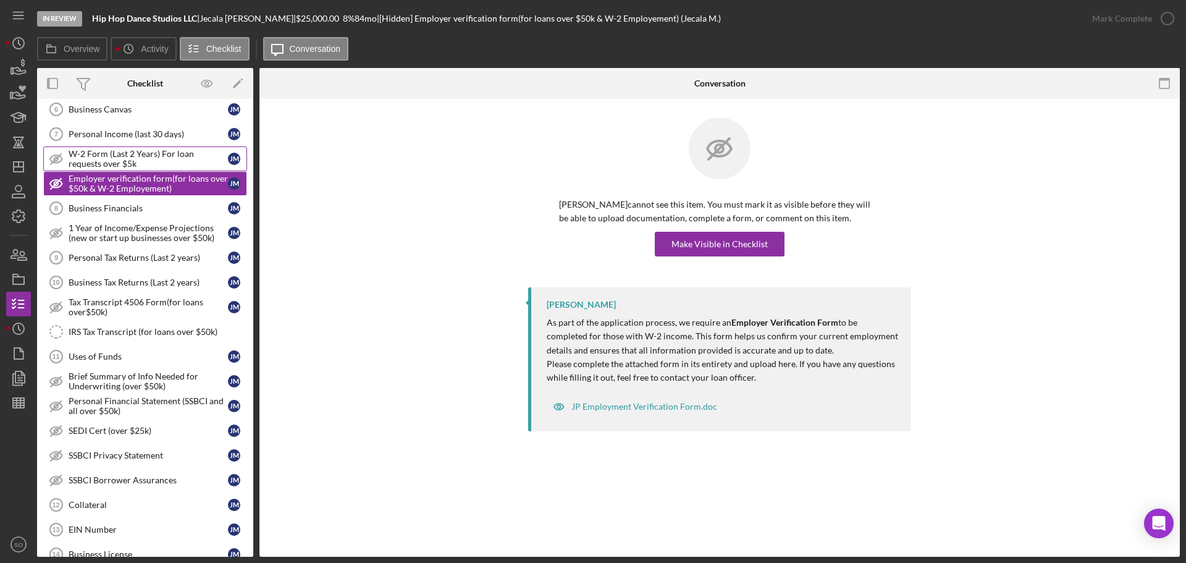
click at [138, 157] on div "W-2 Form (Last 2 Years) For loan requests over $5k" at bounding box center [148, 159] width 159 height 20
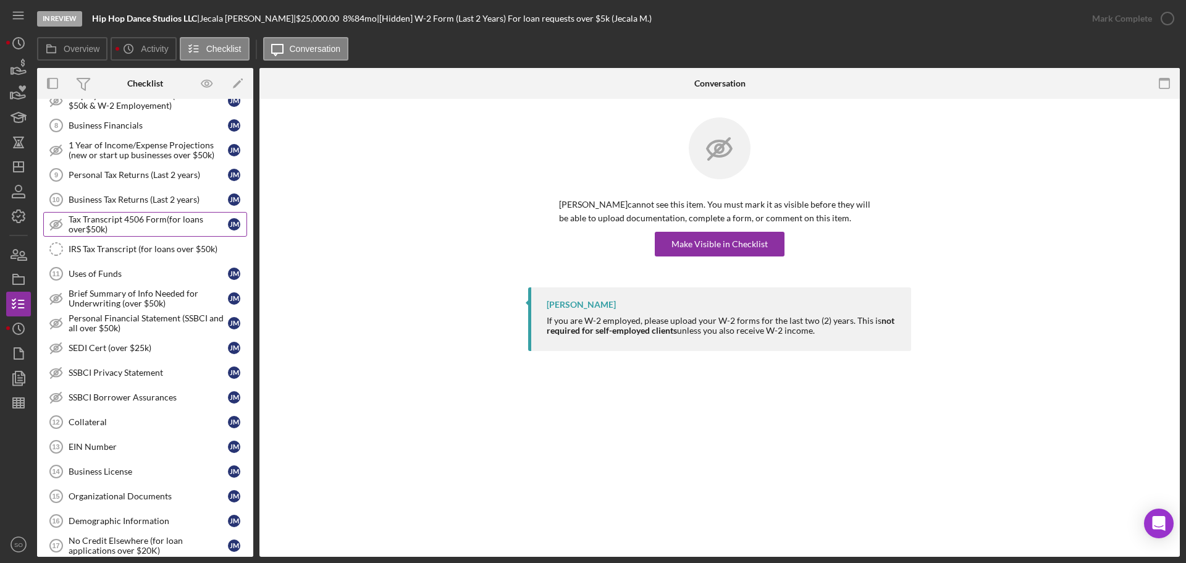
scroll to position [432, 0]
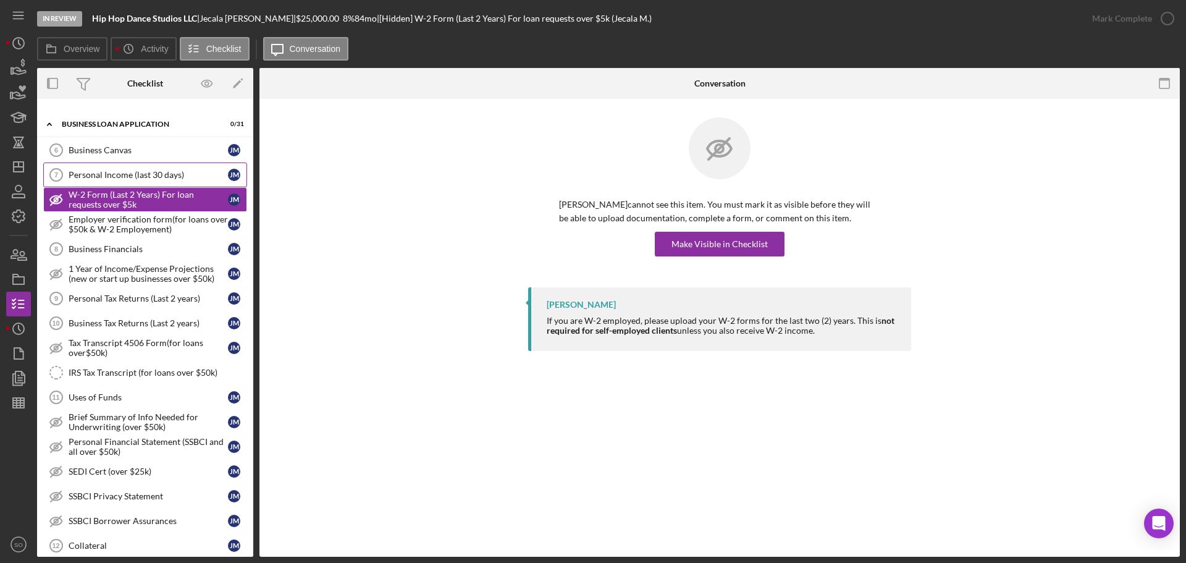
click at [167, 173] on div "Personal Income (last 30 days)" at bounding box center [148, 175] width 159 height 10
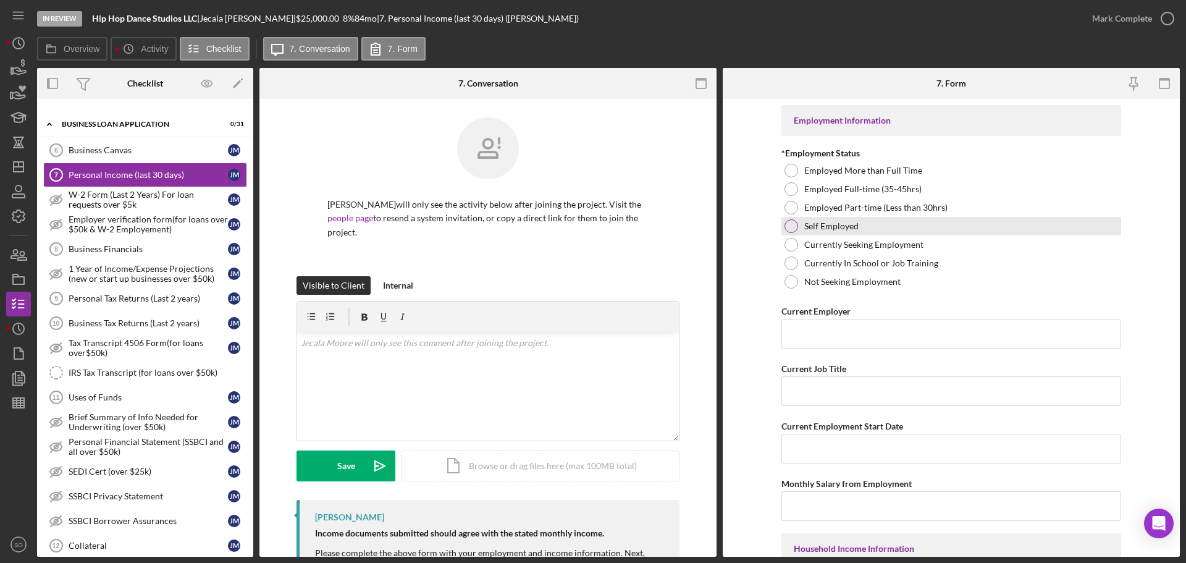
click at [791, 225] on div at bounding box center [792, 226] width 14 height 14
drag, startPoint x: 853, startPoint y: 336, endPoint x: 861, endPoint y: 359, distance: 24.0
click at [853, 336] on input "Current Employer" at bounding box center [951, 334] width 340 height 30
paste input "Hip Hop Dance Studios LLC"
type input "Hip Hop Dance Studios LLC"
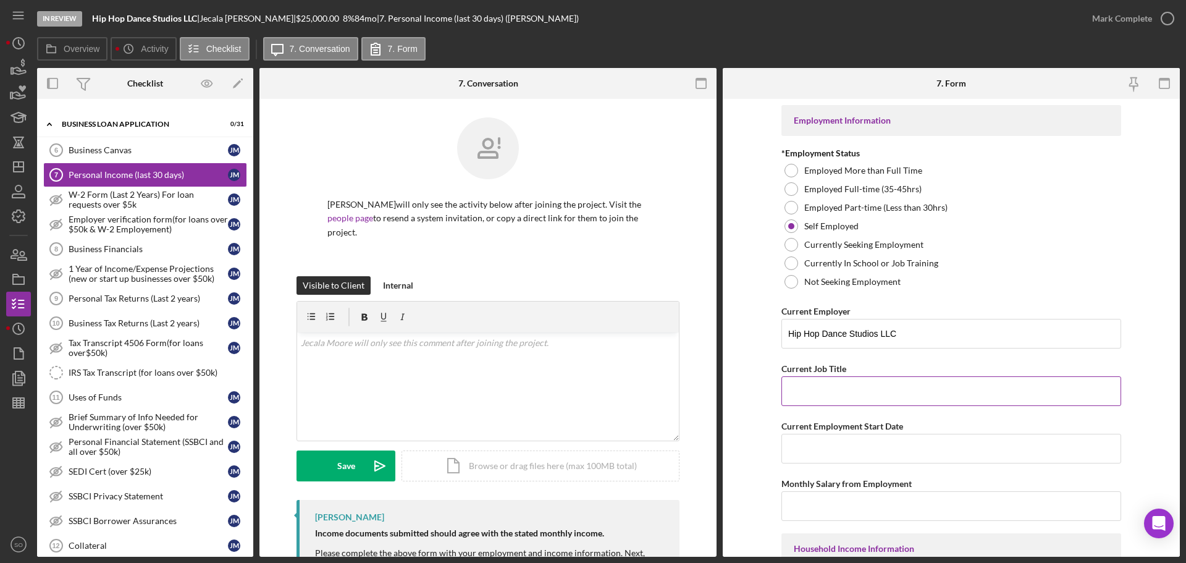
click at [840, 398] on input "Current Job Title" at bounding box center [951, 391] width 340 height 30
click at [819, 393] on input "Current Job Title" at bounding box center [951, 391] width 340 height 30
type input "Business Owner"
click at [832, 447] on input "Current Employment Start Date" at bounding box center [951, 449] width 340 height 30
click at [851, 444] on input "Current Employment Start Date" at bounding box center [951, 449] width 340 height 30
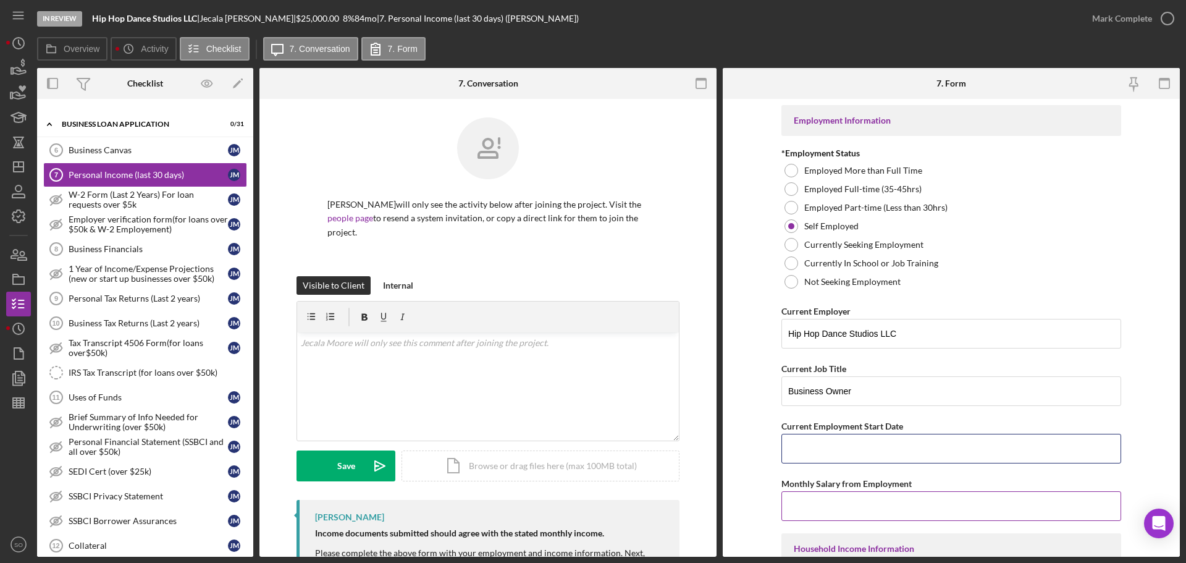
paste input "08/01/2025"
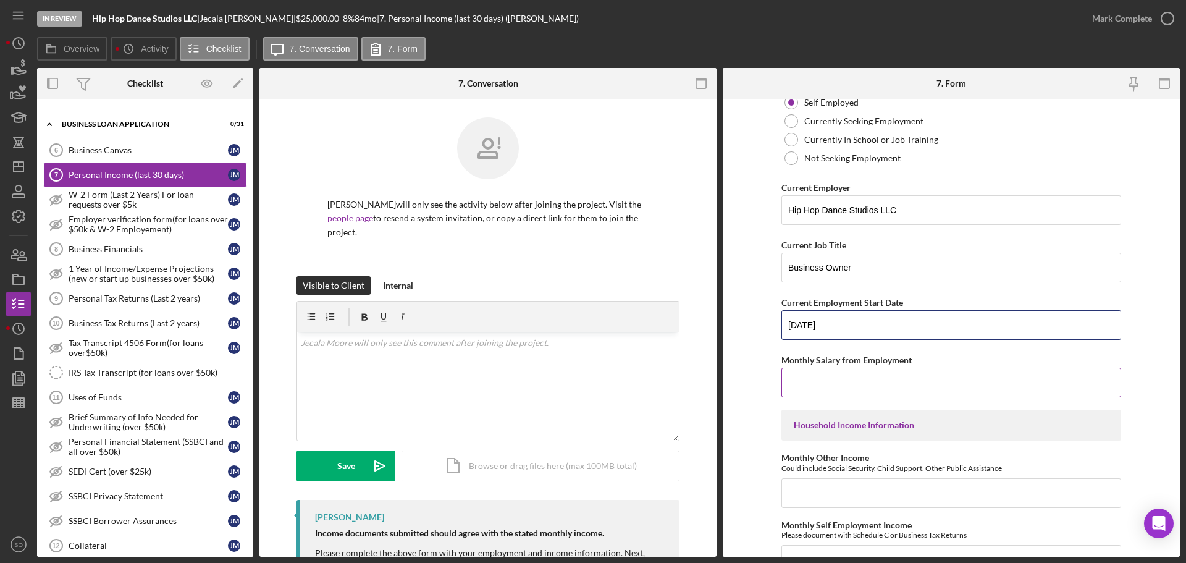
type input "08/01/2025"
click at [843, 386] on input "Monthly Salary from Employment" at bounding box center [951, 383] width 340 height 30
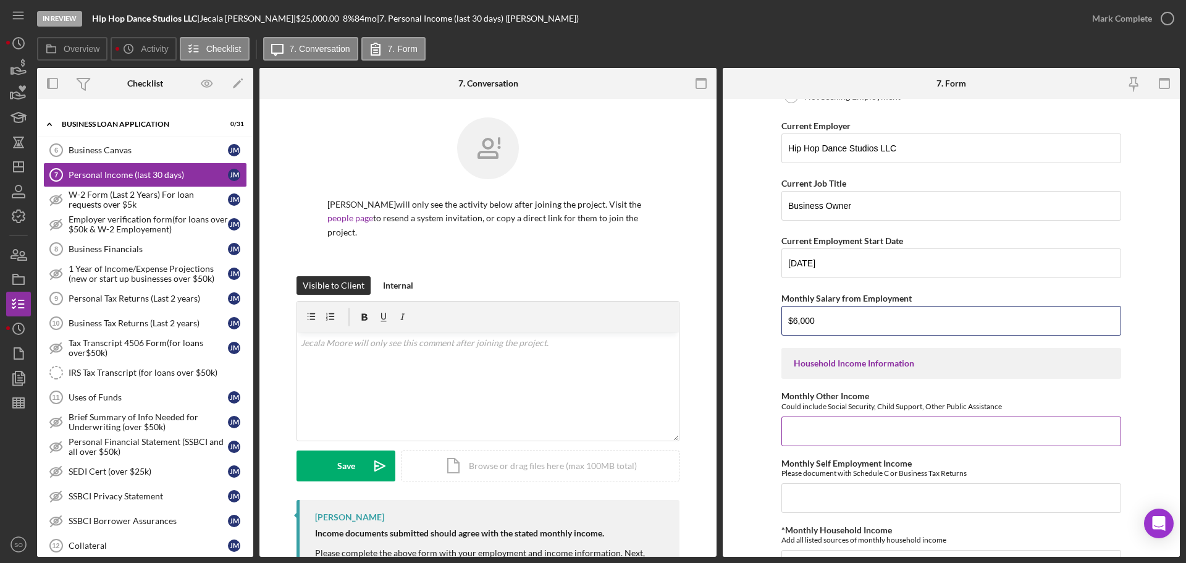
type input "$6,000"
click at [843, 414] on div "Monthly Other Income Could include Social Security, Child Support, Other Public…" at bounding box center [951, 418] width 340 height 54
click at [845, 421] on input "Monthly Other Income" at bounding box center [951, 431] width 340 height 30
type input "$0"
click at [862, 508] on input "Monthly Self Employment Income" at bounding box center [951, 498] width 340 height 30
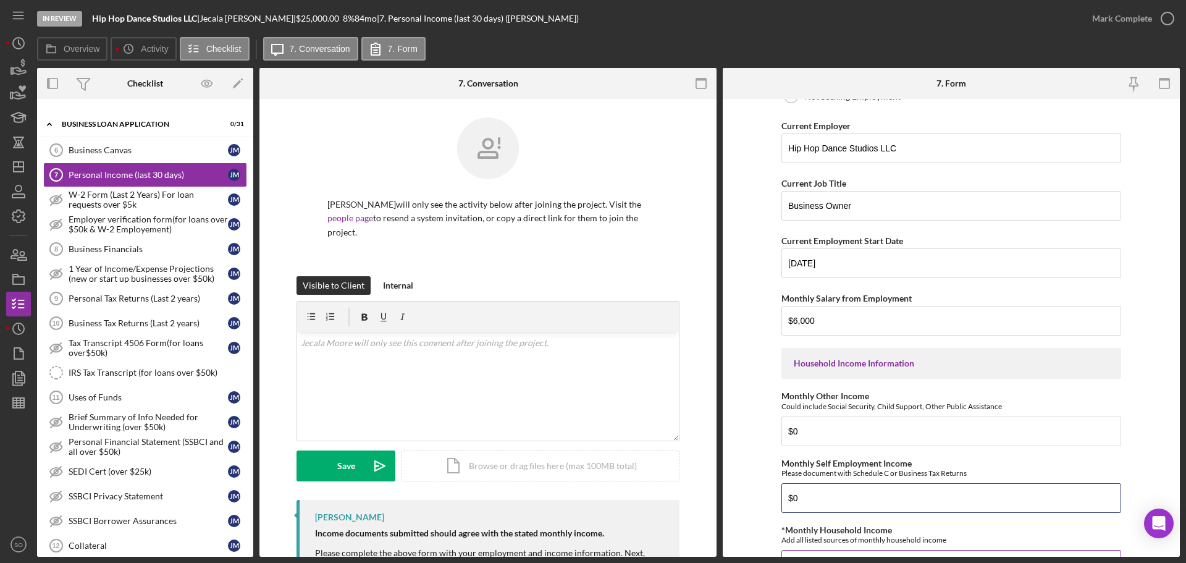
scroll to position [371, 0]
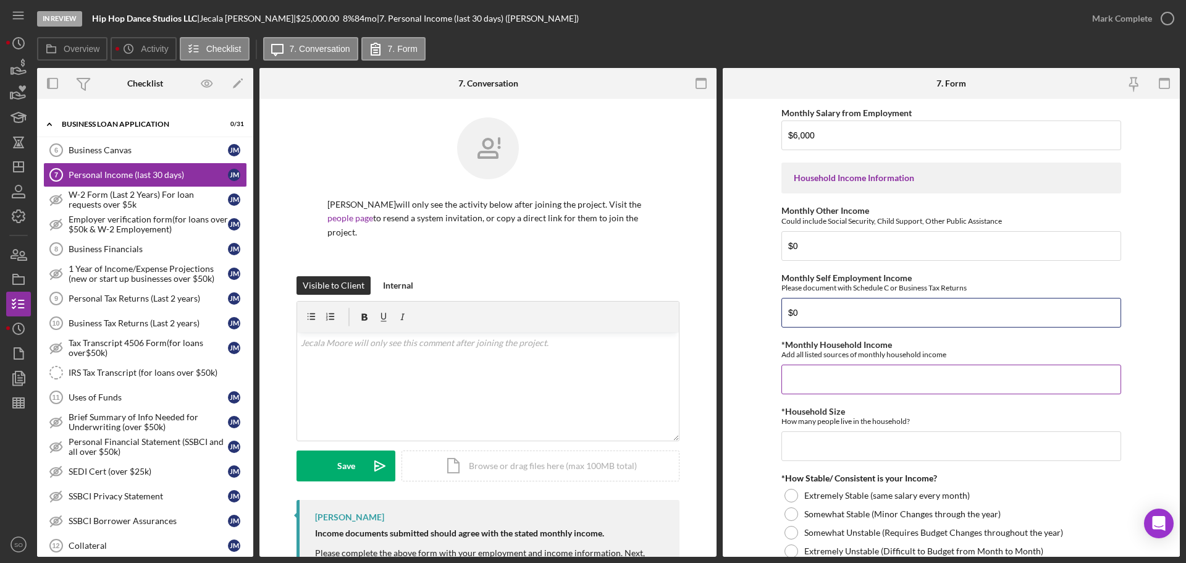
type input "$0"
click at [843, 376] on input "*Monthly Household Income" at bounding box center [951, 379] width 340 height 30
type input "$6,000"
click at [876, 453] on input "*Household Size" at bounding box center [951, 446] width 340 height 30
type input "3"
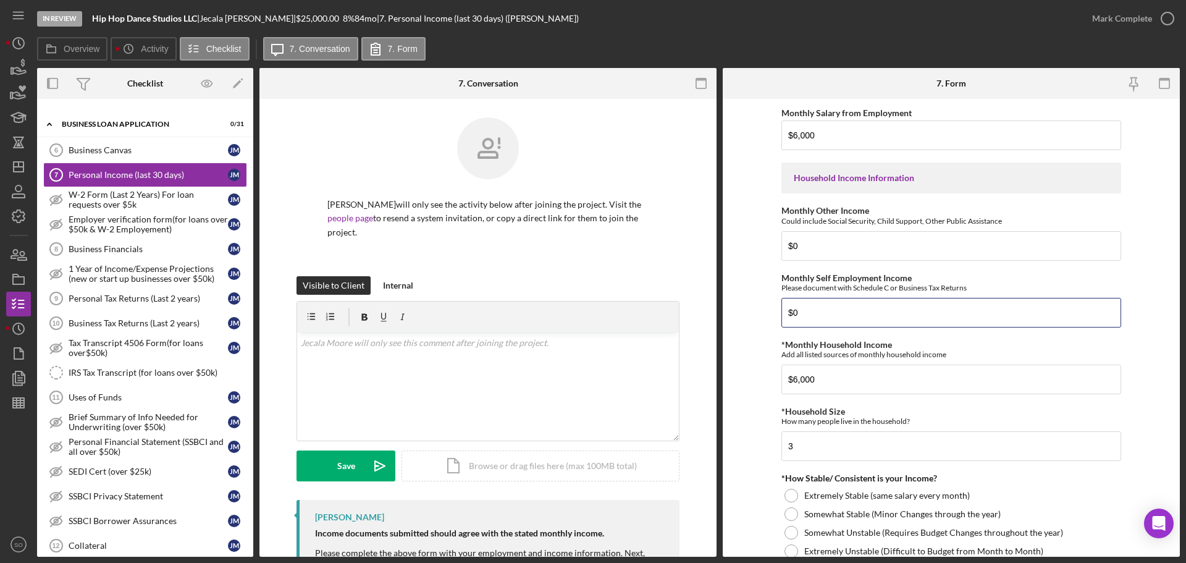
drag, startPoint x: 811, startPoint y: 311, endPoint x: 731, endPoint y: 314, distance: 79.8
click at [743, 313] on form "Employment Information *Employment Status Employed More than Full Time Employed…" at bounding box center [951, 328] width 457 height 458
type input "$6,000"
click at [740, 384] on form "Employment Information *Employment Status Employed More than Full Time Employed…" at bounding box center [951, 328] width 457 height 458
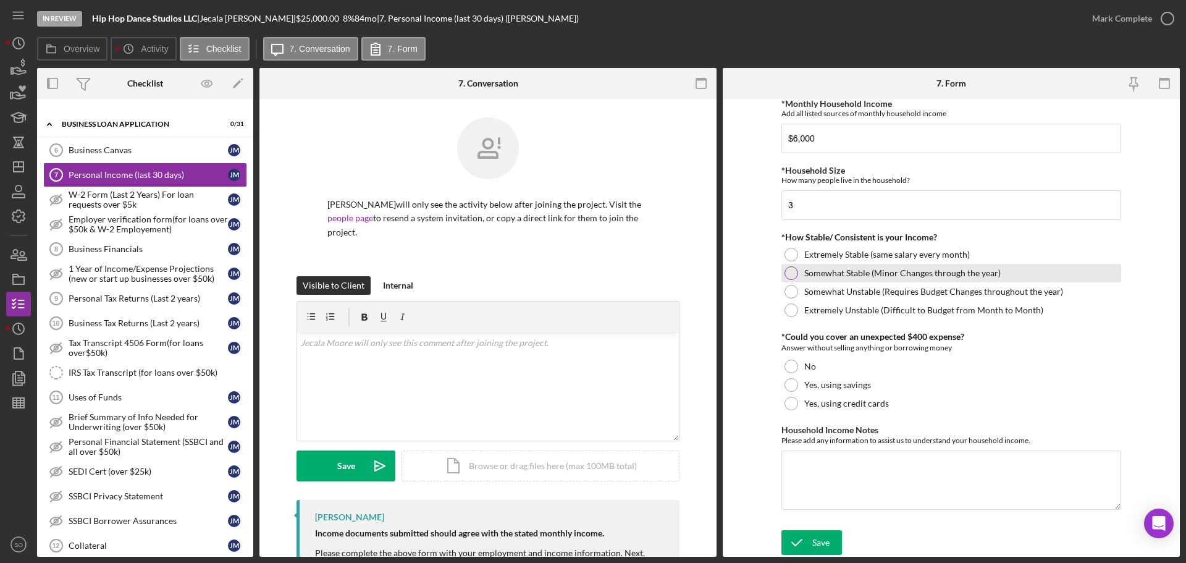
click at [785, 274] on div at bounding box center [792, 273] width 14 height 14
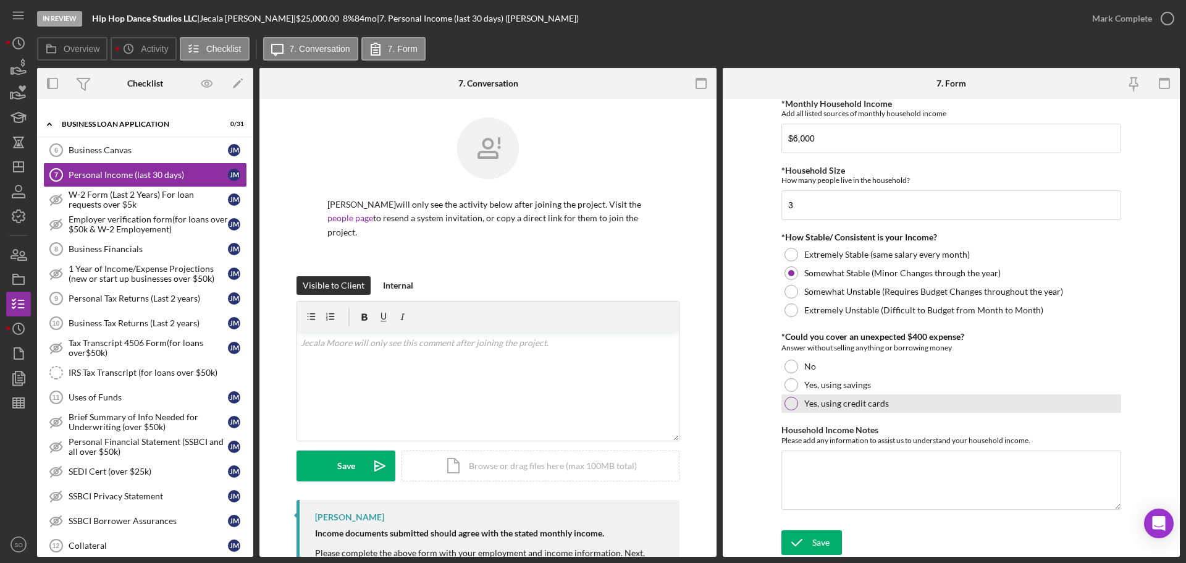
drag, startPoint x: 788, startPoint y: 379, endPoint x: 788, endPoint y: 401, distance: 21.6
click at [788, 380] on div at bounding box center [792, 385] width 14 height 14
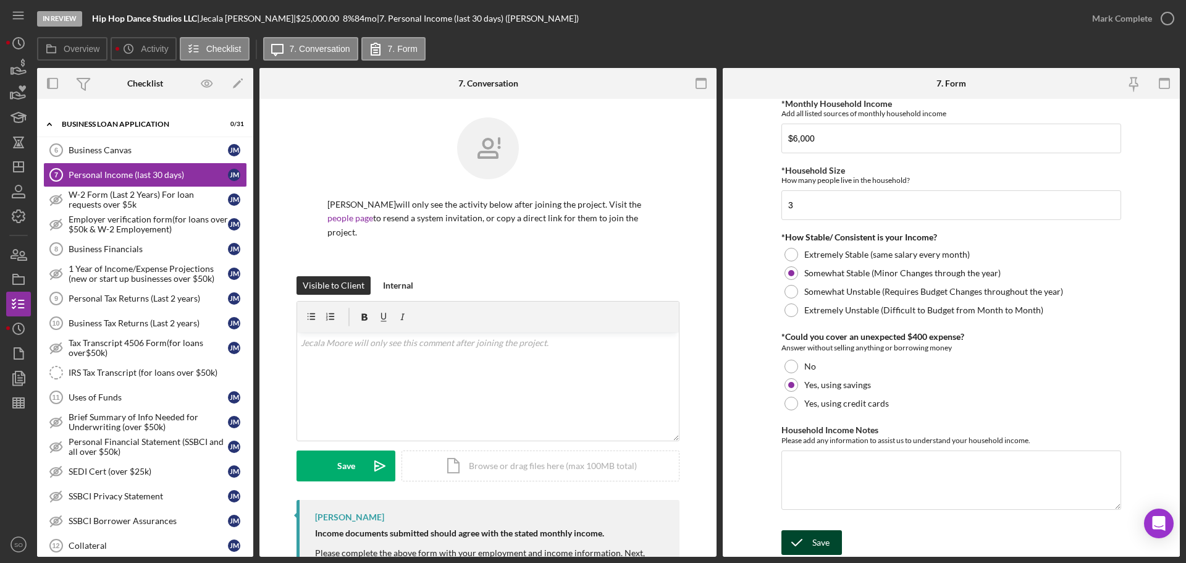
click at [809, 546] on icon "submit" at bounding box center [796, 542] width 31 height 31
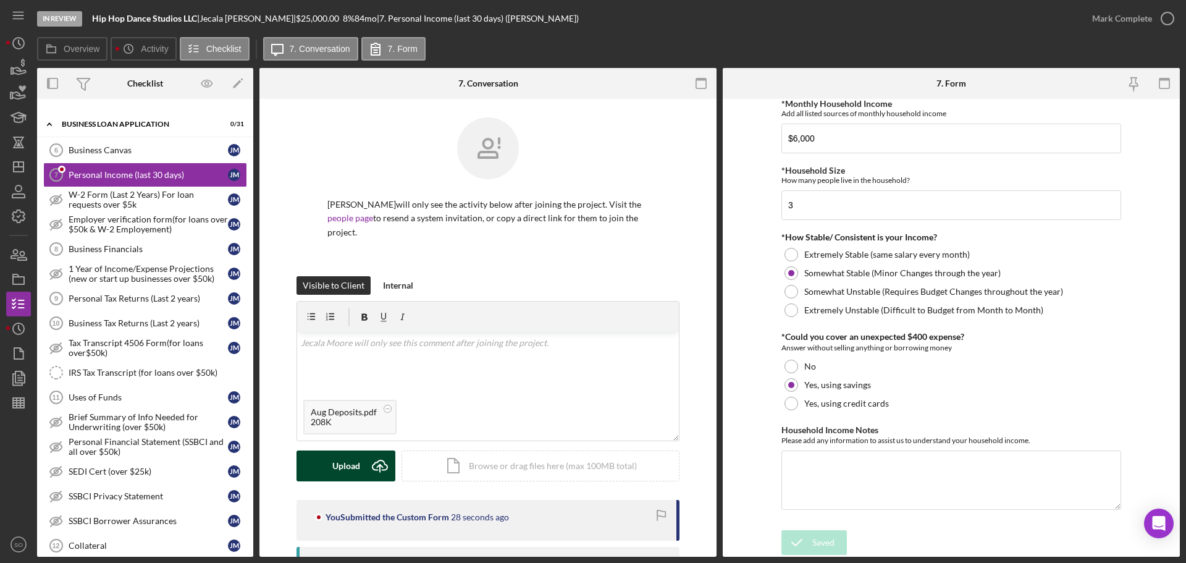
click at [356, 450] on div "Upload" at bounding box center [346, 465] width 28 height 31
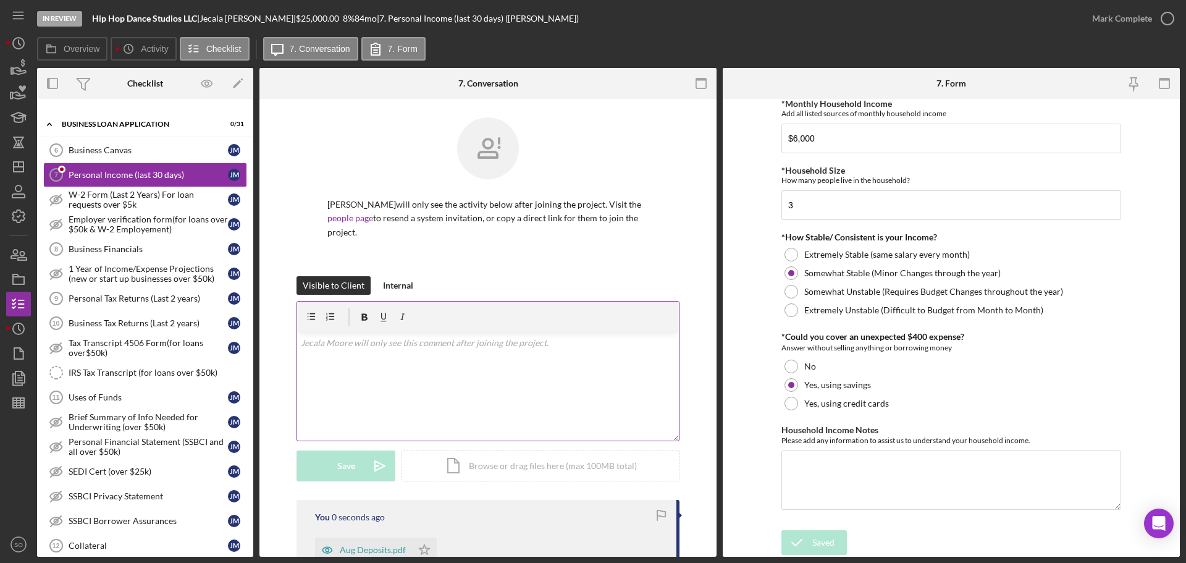
scroll to position [247, 0]
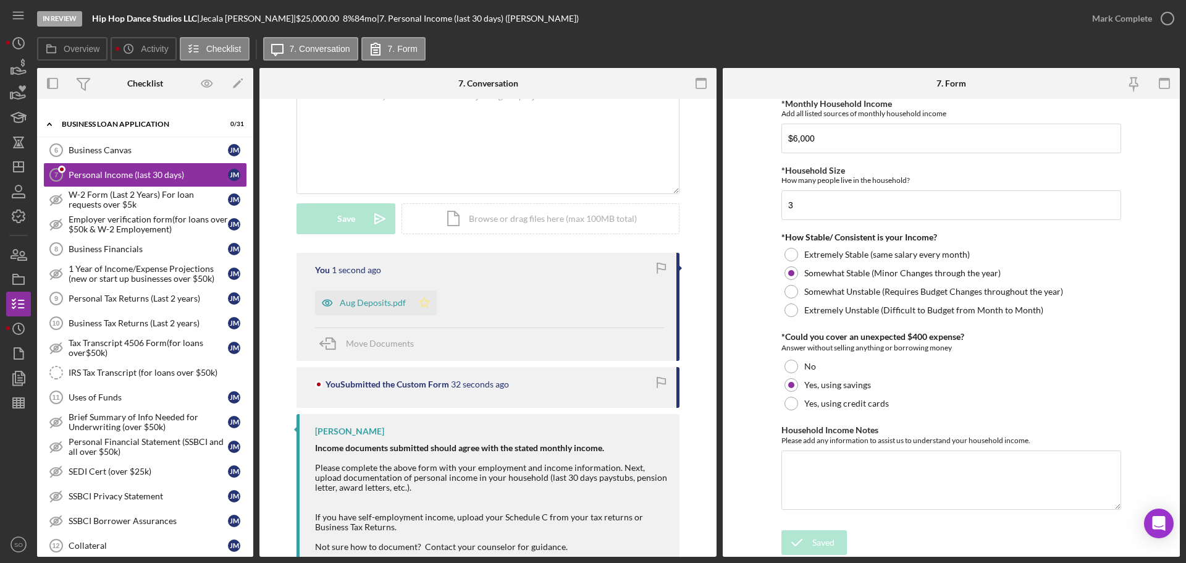
click at [425, 293] on icon "Icon/Star" at bounding box center [424, 302] width 25 height 25
click at [1105, 18] on div "Mark Complete" at bounding box center [1122, 18] width 60 height 25
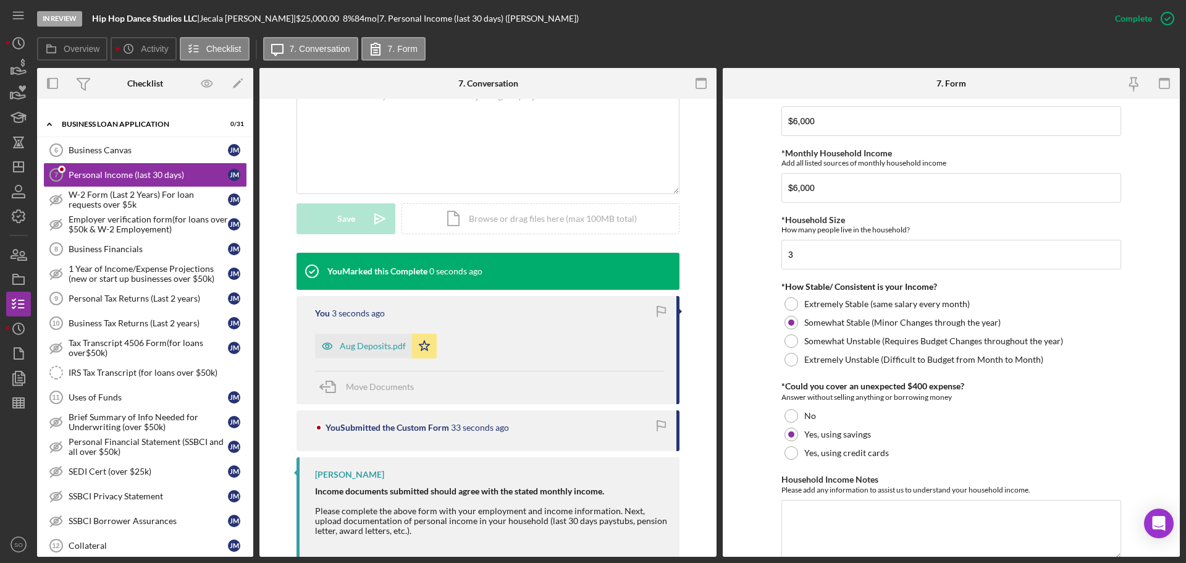
scroll to position [661, 0]
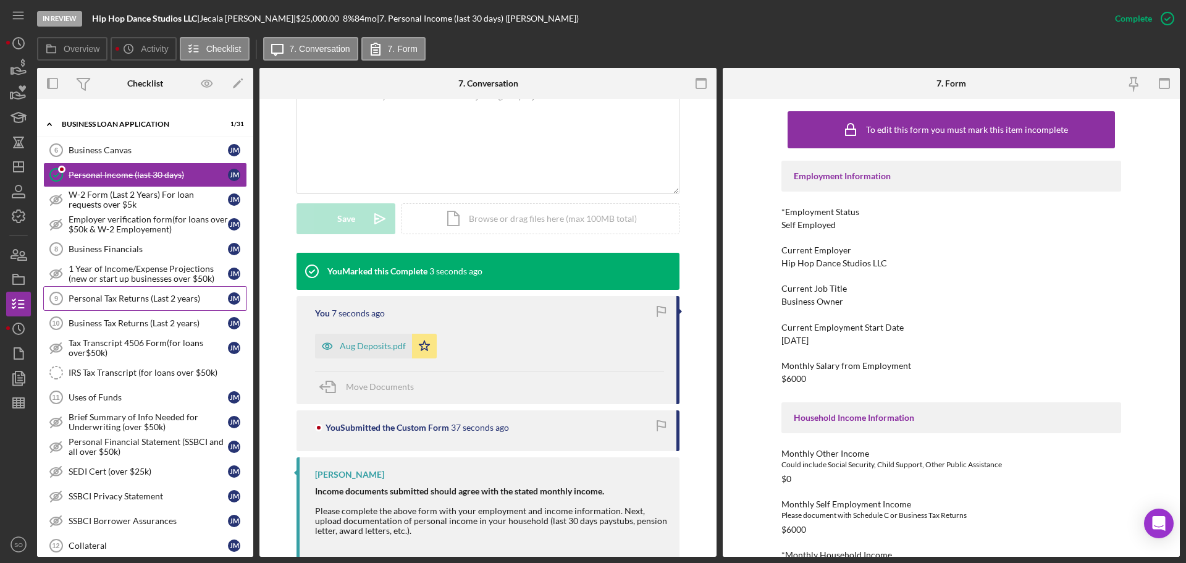
click at [104, 295] on div "Personal Tax Returns (Last 2 years)" at bounding box center [148, 298] width 159 height 10
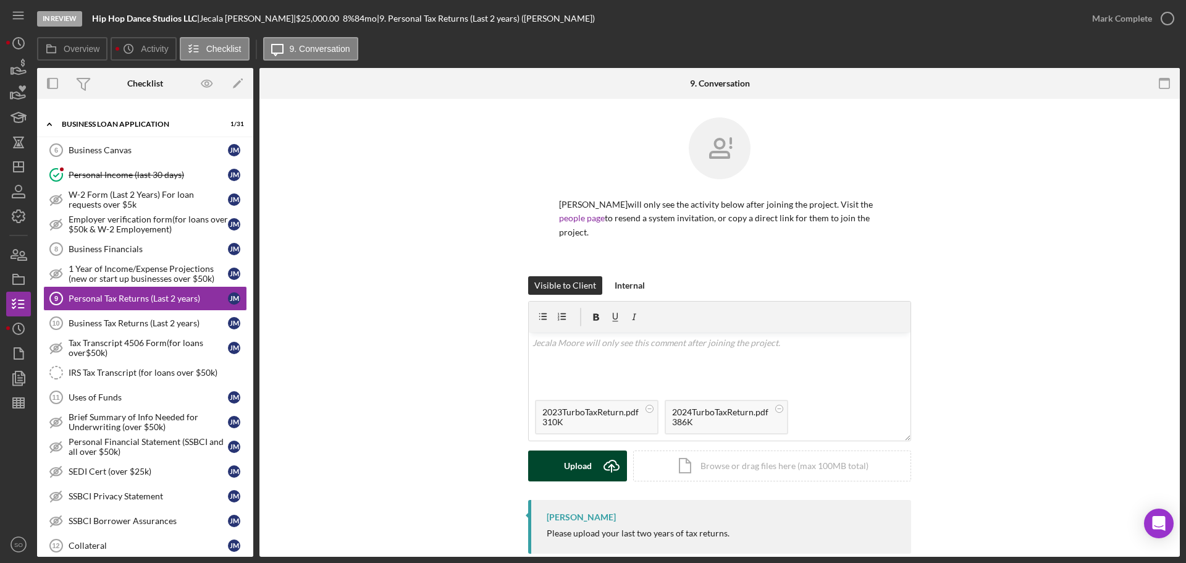
click at [597, 450] on icon "Icon/Upload" at bounding box center [611, 465] width 31 height 31
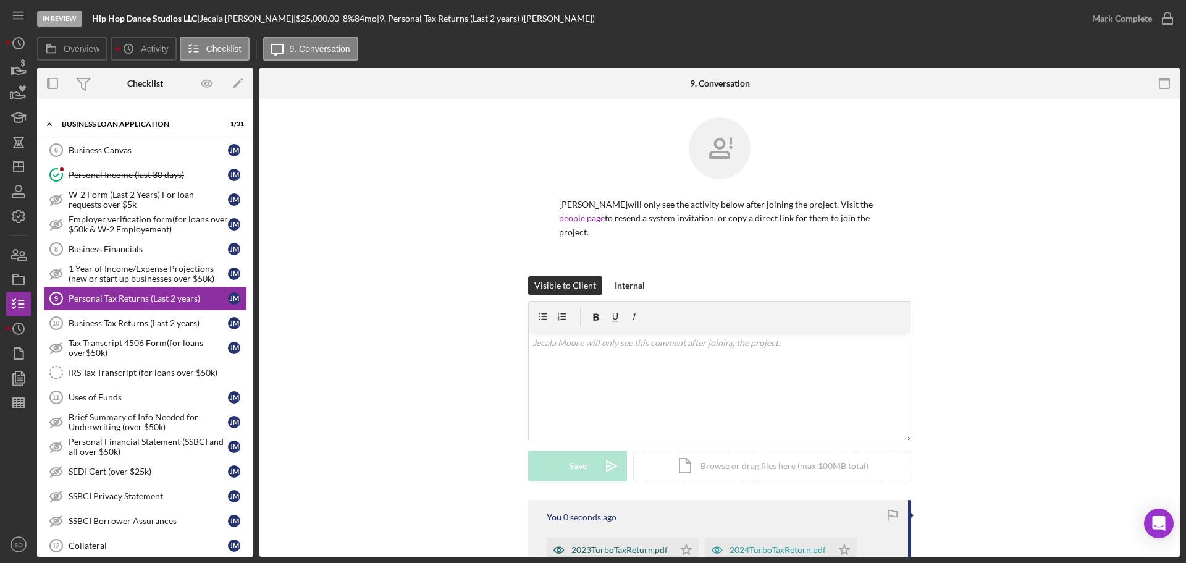
scroll to position [122, 0]
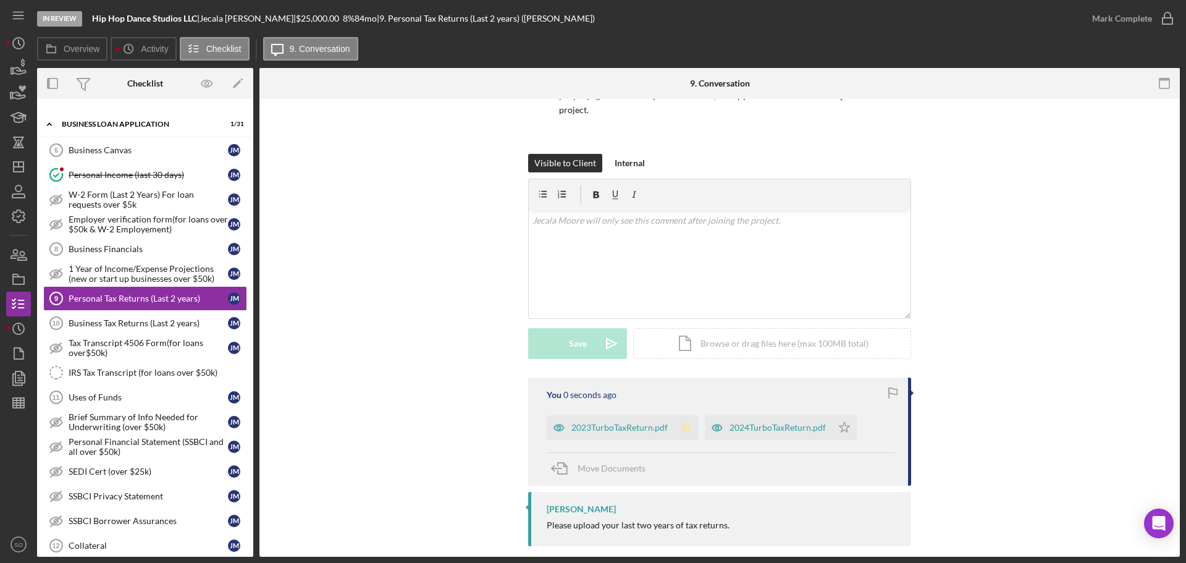
click at [690, 417] on icon "Icon/Star" at bounding box center [686, 427] width 25 height 25
drag, startPoint x: 844, startPoint y: 416, endPoint x: 950, endPoint y: 296, distance: 160.2
click at [844, 422] on polygon "button" at bounding box center [845, 427] width 11 height 10
click at [1102, 22] on div "Mark Complete" at bounding box center [1122, 18] width 60 height 25
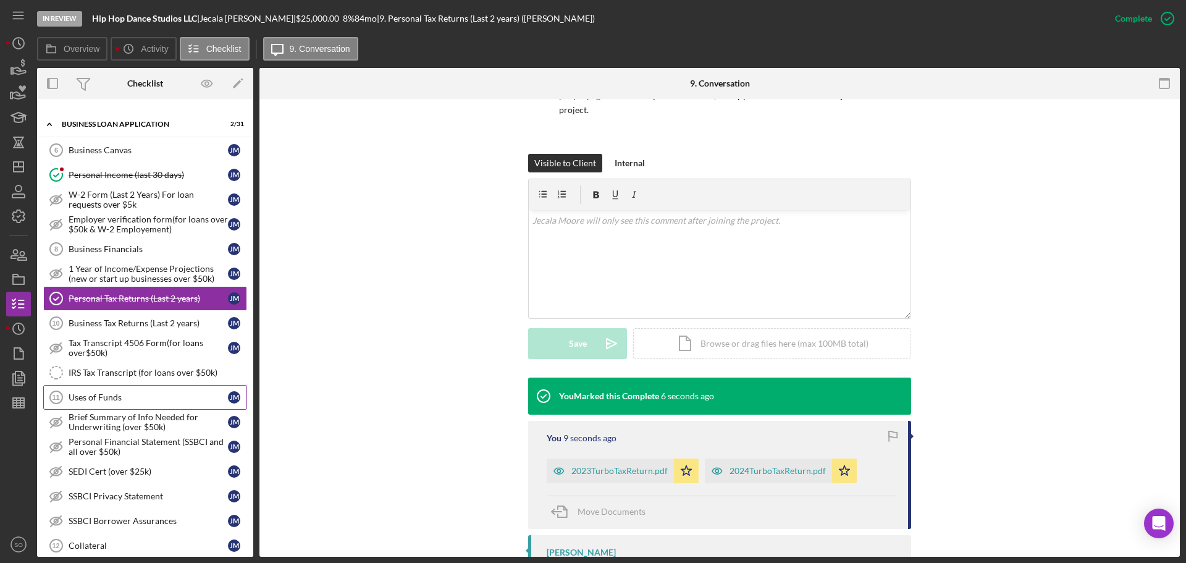
click at [116, 395] on div "Uses of Funds" at bounding box center [148, 397] width 159 height 10
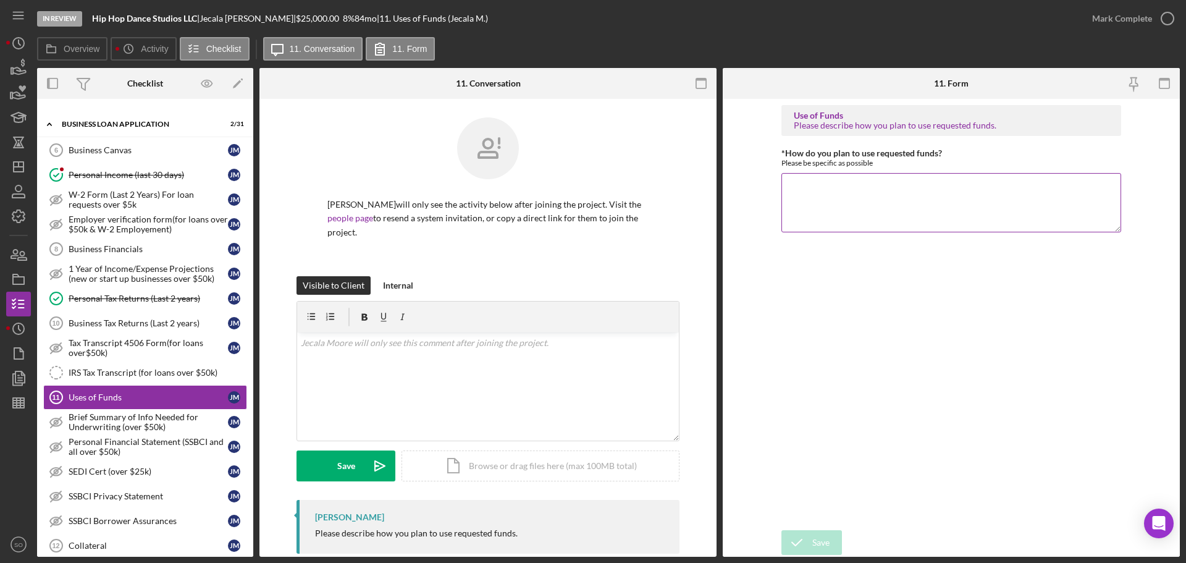
click at [888, 169] on div "*How do you plan to use requested funds? Please be specific as possible" at bounding box center [951, 191] width 340 height 86
click at [874, 204] on textarea "*How do you plan to use requested funds?" at bounding box center [951, 202] width 340 height 59
type textarea "Rent out studio space for dance lessons service."
click at [820, 535] on div "Save" at bounding box center [820, 542] width 17 height 25
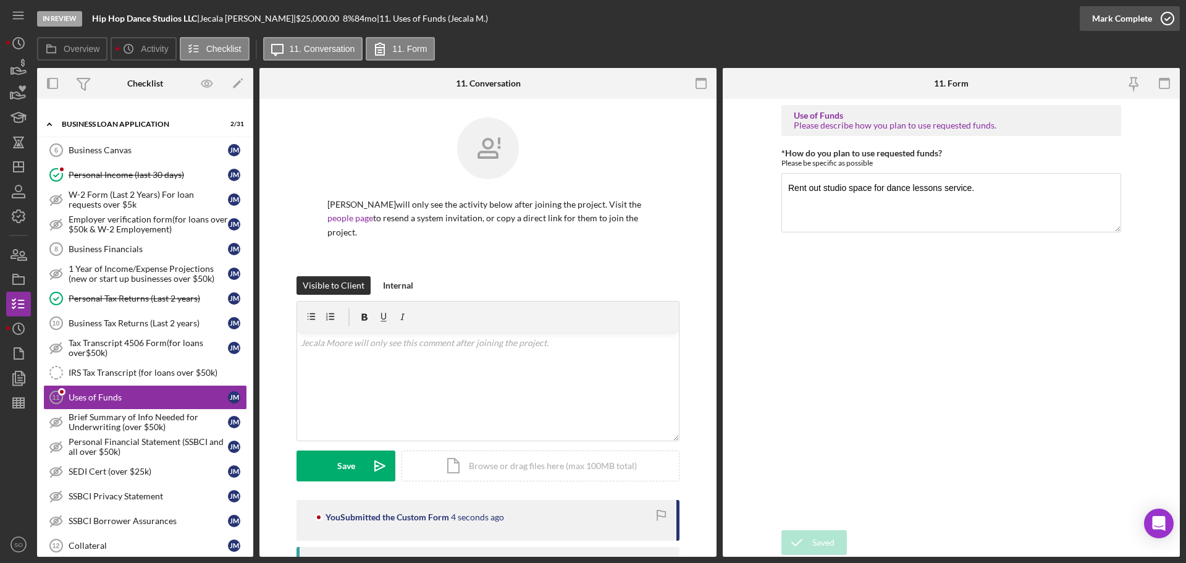
click at [1126, 22] on div "Mark Complete" at bounding box center [1122, 18] width 60 height 25
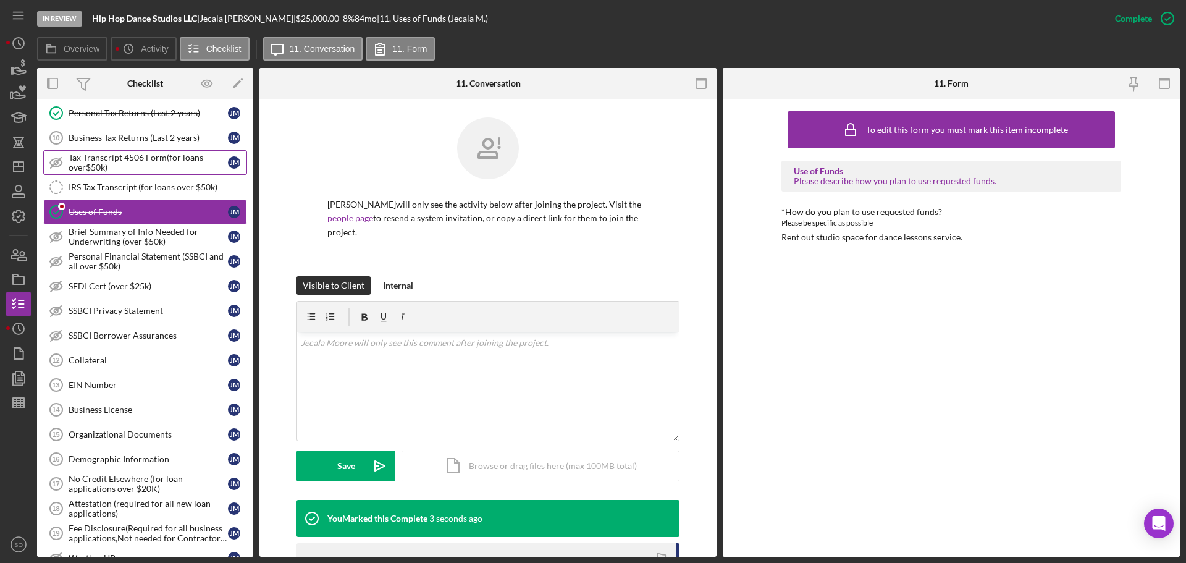
scroll to position [680, 0]
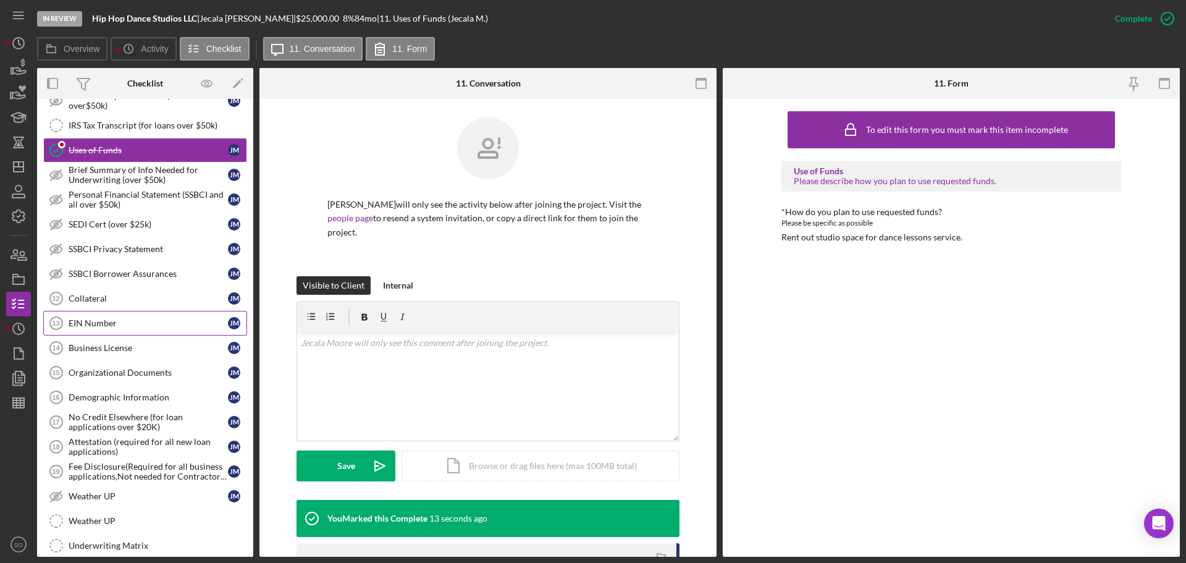
click at [127, 326] on div "EIN Number" at bounding box center [148, 323] width 159 height 10
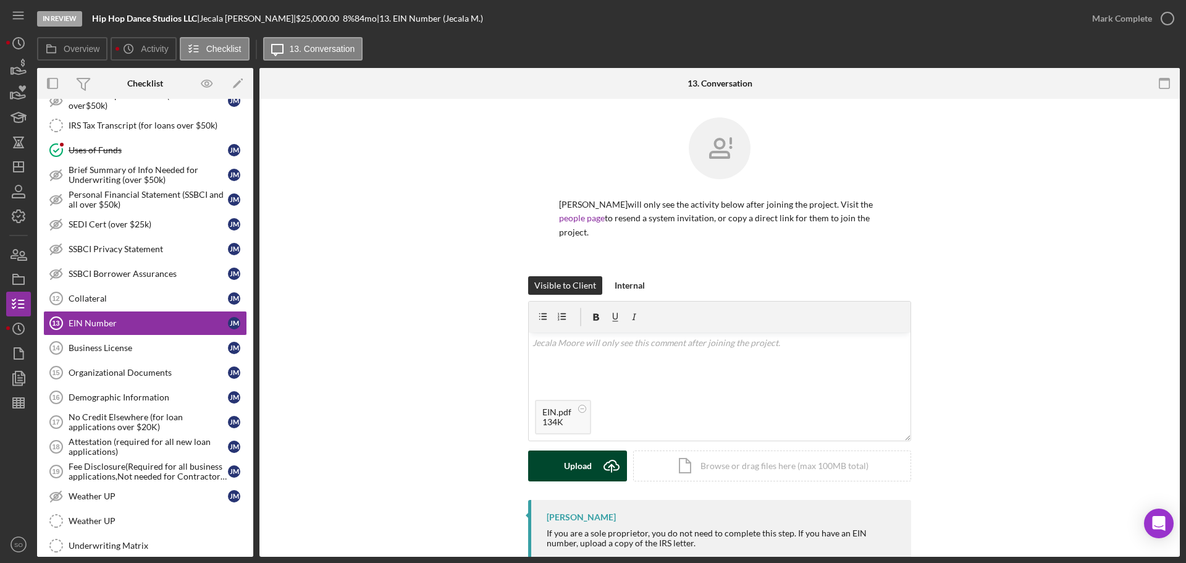
click at [593, 450] on button "Upload Icon/Upload" at bounding box center [577, 465] width 99 height 31
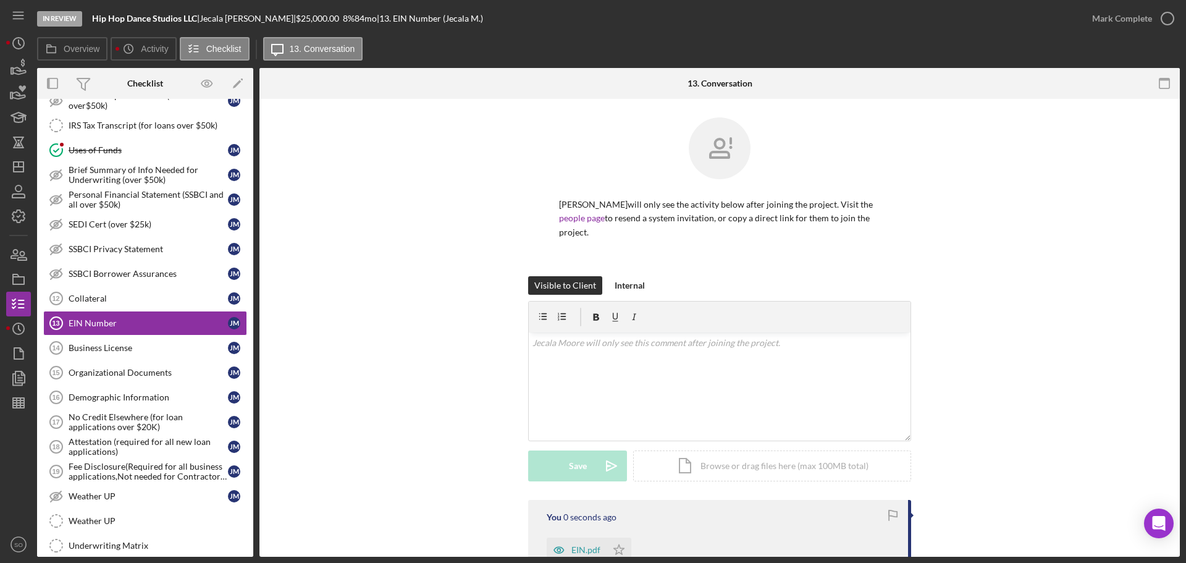
scroll to position [132, 0]
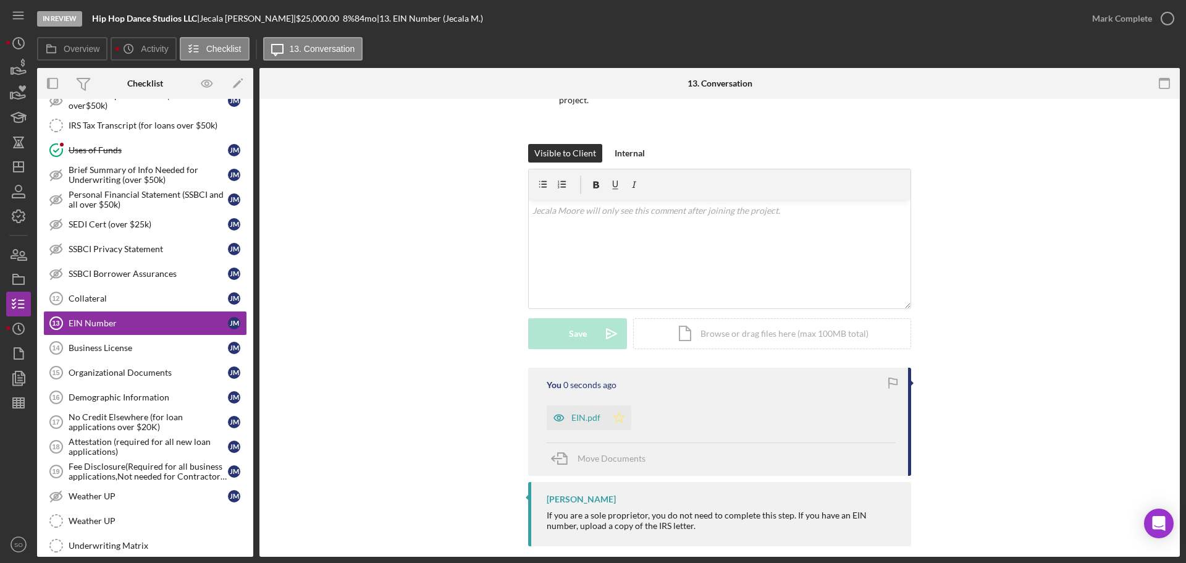
click at [617, 408] on icon "Icon/Star" at bounding box center [619, 417] width 25 height 25
click at [580, 413] on div "EIN.pdf" at bounding box center [585, 418] width 29 height 10
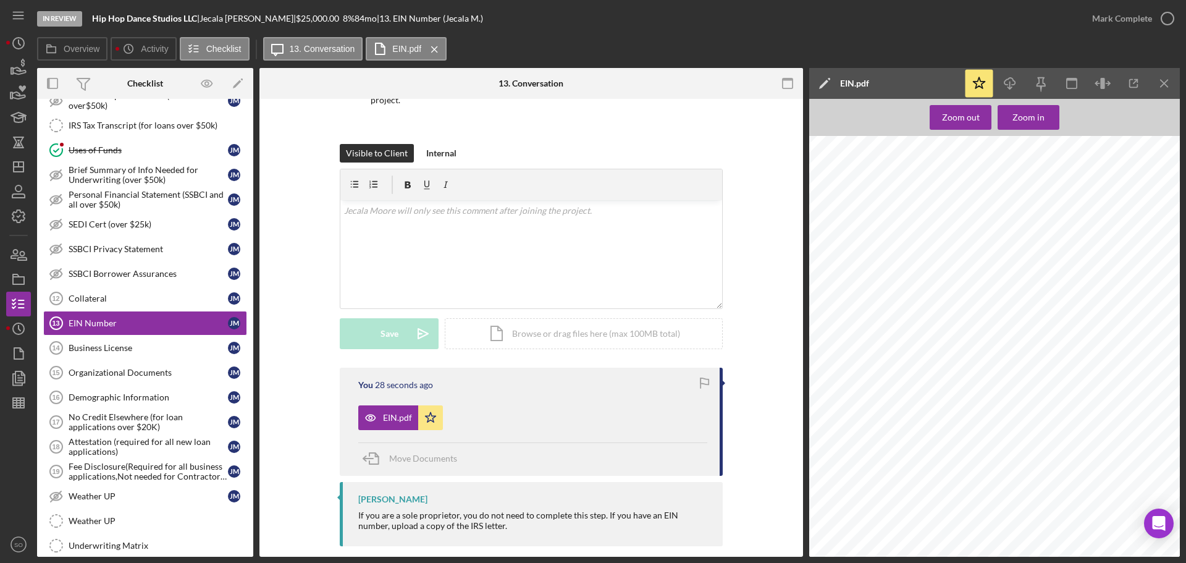
scroll to position [680, 0]
click at [1118, 12] on div "Mark Complete" at bounding box center [1122, 18] width 60 height 25
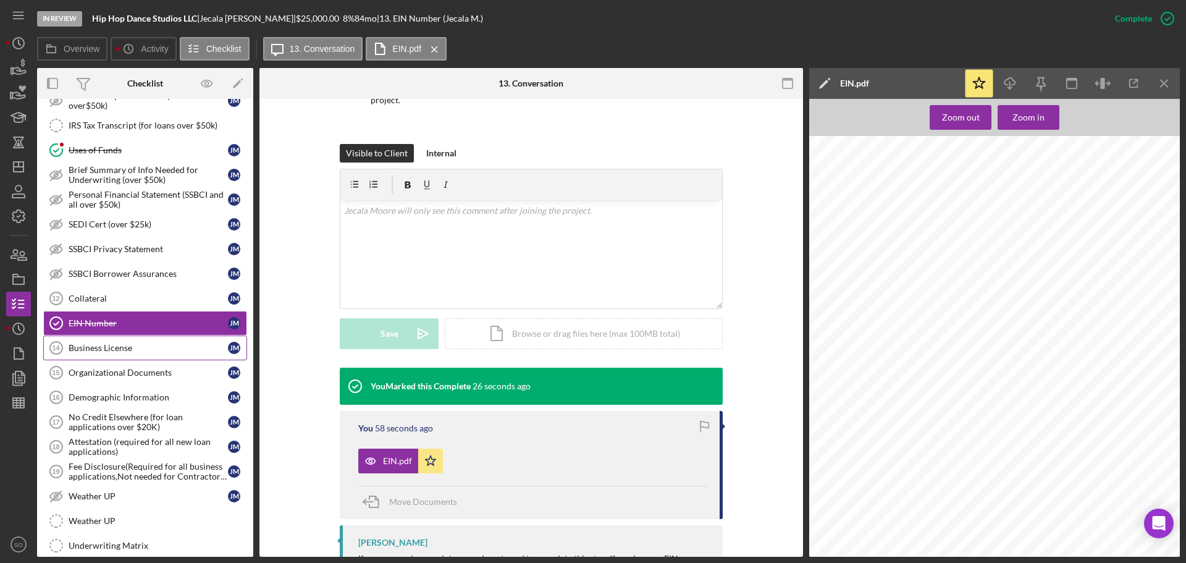
scroll to position [741, 0]
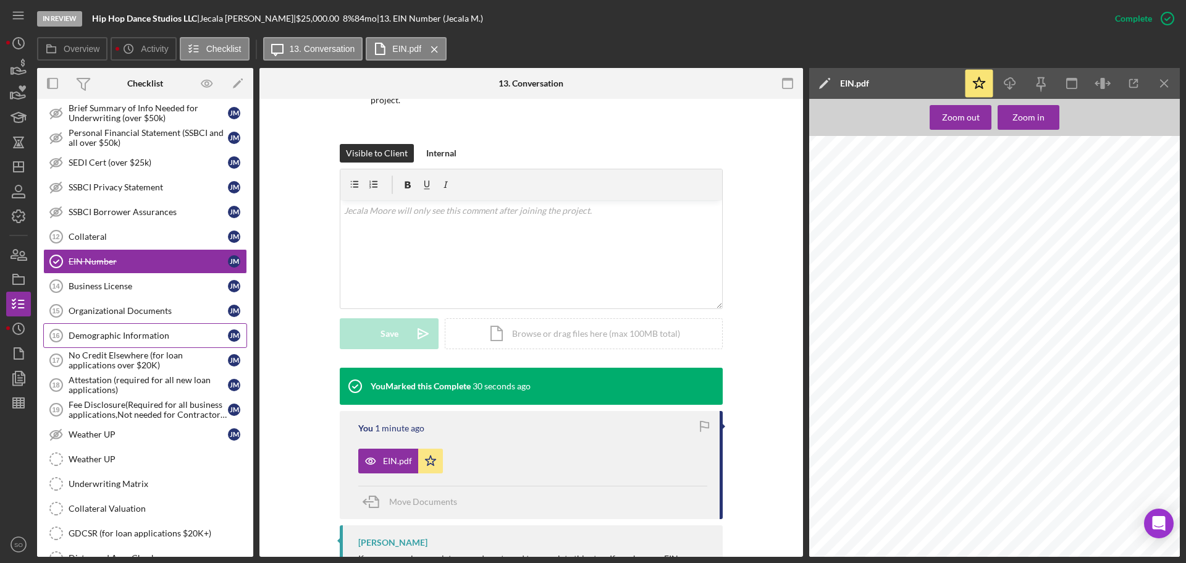
click at [169, 335] on div "Demographic Information" at bounding box center [148, 336] width 159 height 10
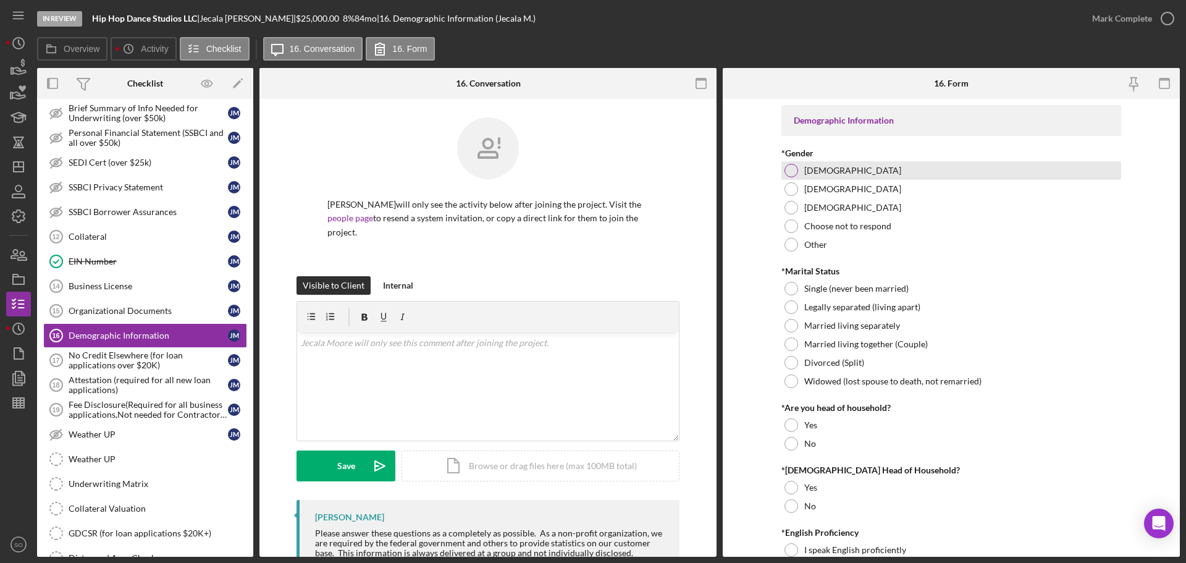
click at [796, 172] on div "Female" at bounding box center [951, 170] width 340 height 19
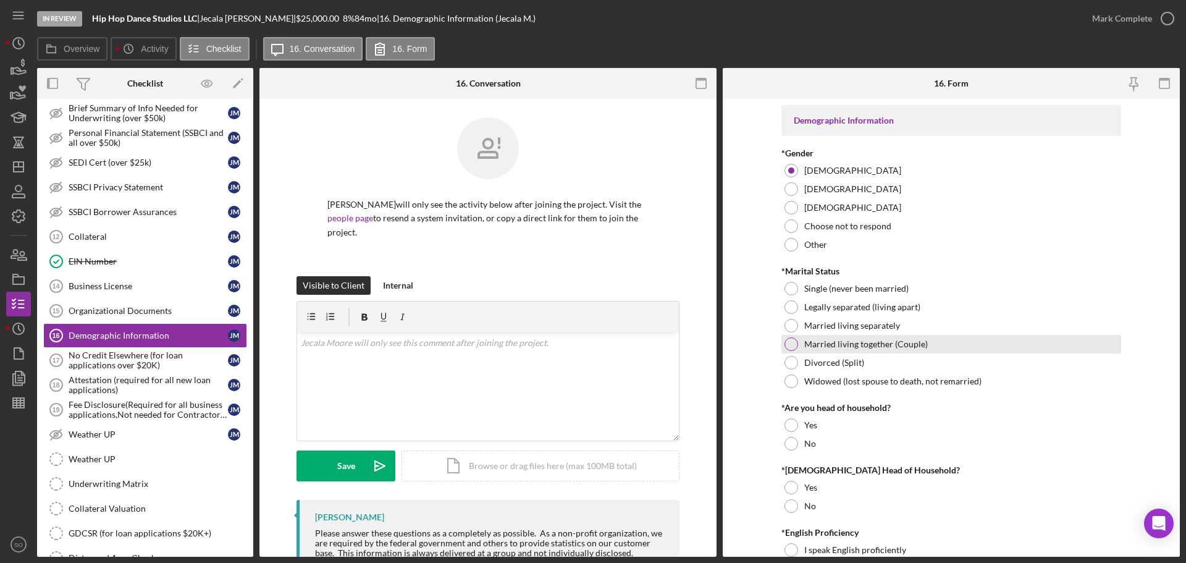
click at [792, 339] on div at bounding box center [792, 344] width 14 height 14
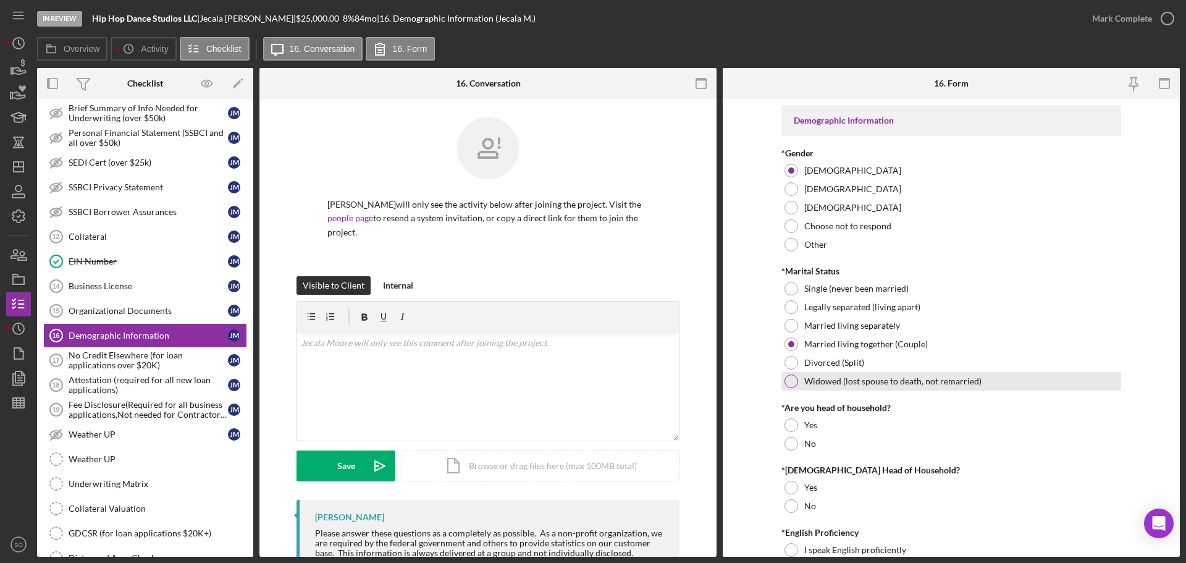
scroll to position [62, 0]
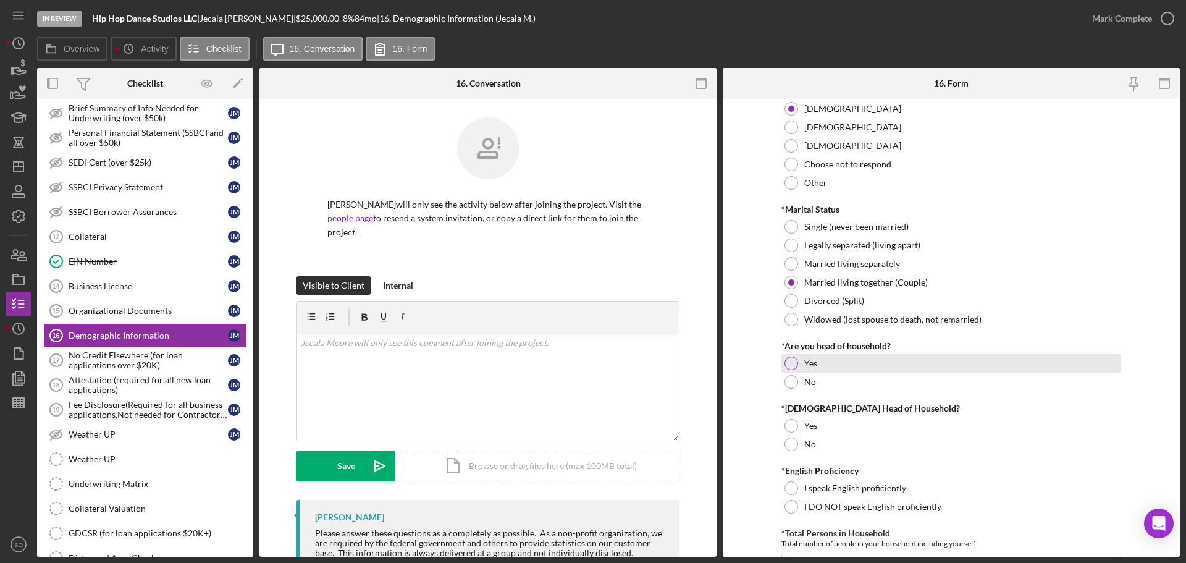
click at [791, 360] on div at bounding box center [792, 363] width 14 height 14
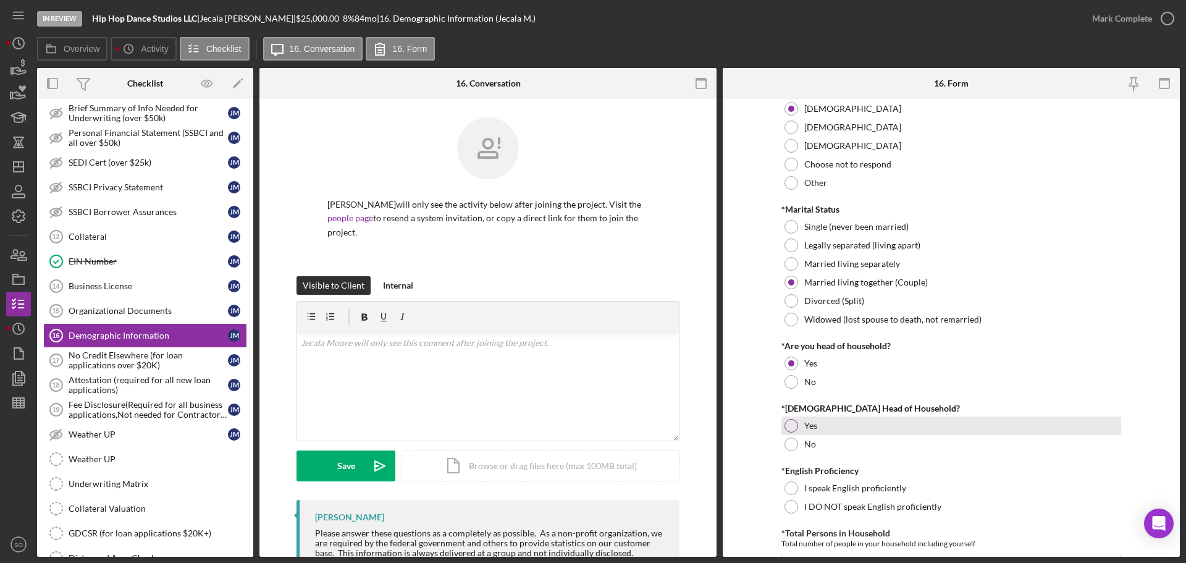
click at [790, 424] on div at bounding box center [792, 426] width 14 height 14
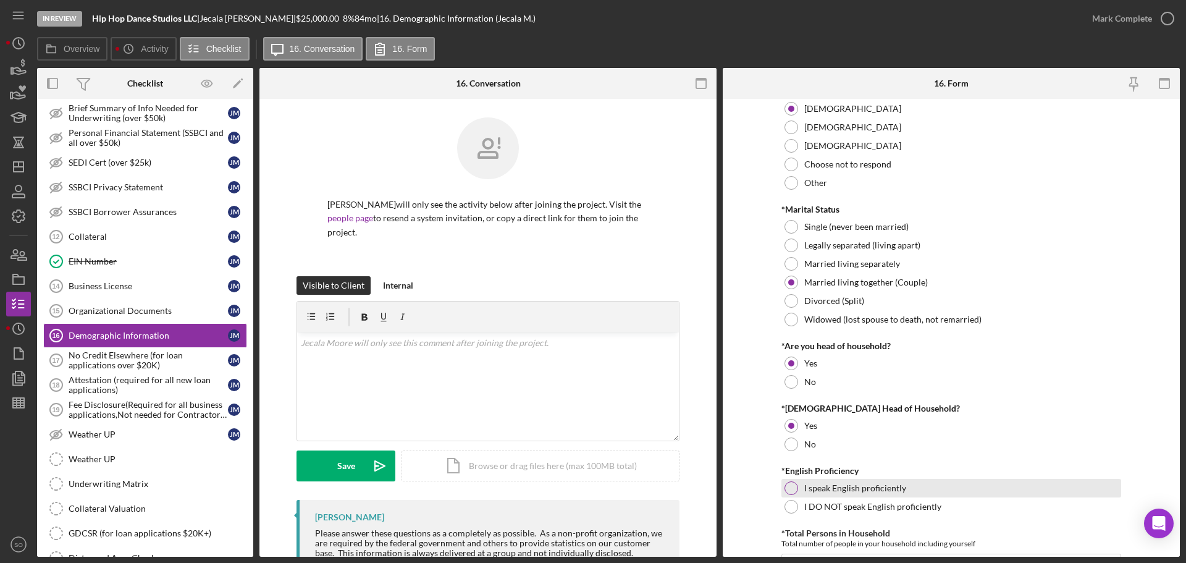
click at [788, 491] on div at bounding box center [792, 488] width 14 height 14
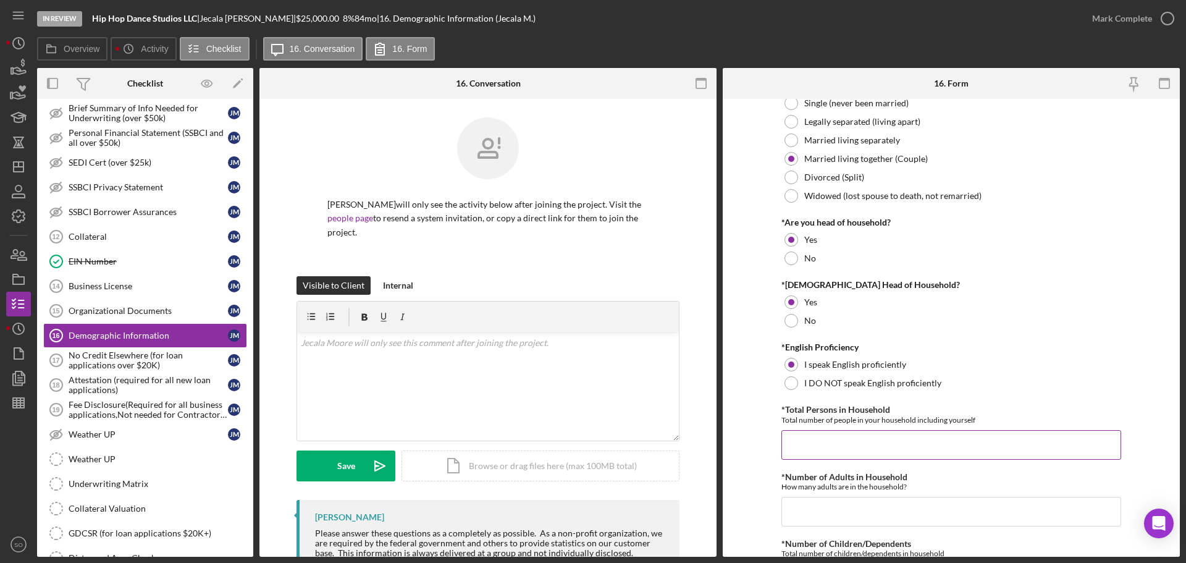
click at [814, 441] on input "*Total Persons in Household" at bounding box center [951, 445] width 340 height 30
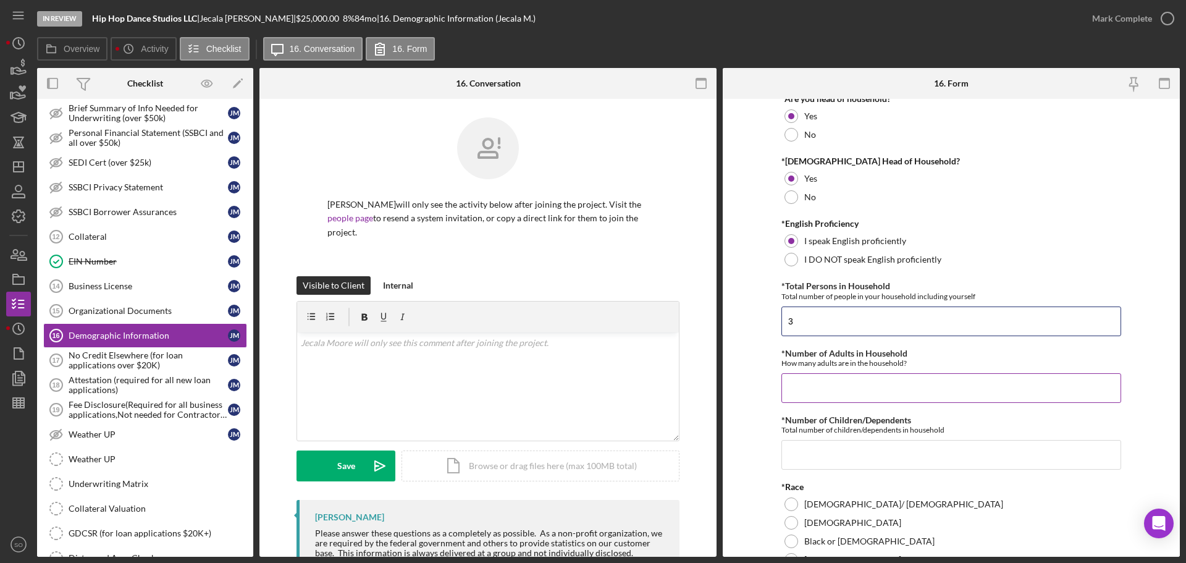
type input "3"
click at [817, 391] on input "*Number of Adults in Household" at bounding box center [951, 388] width 340 height 30
type input "2"
click at [829, 446] on input "*Number of Children/Dependents" at bounding box center [951, 455] width 340 height 30
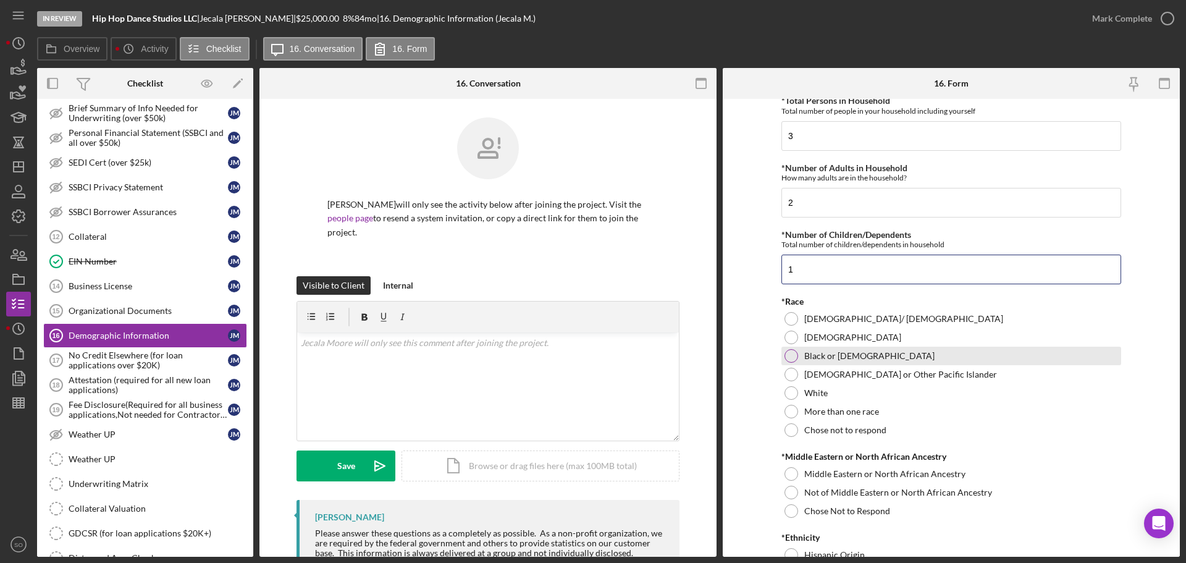
type input "1"
click at [786, 363] on div "Black or African American" at bounding box center [951, 356] width 340 height 19
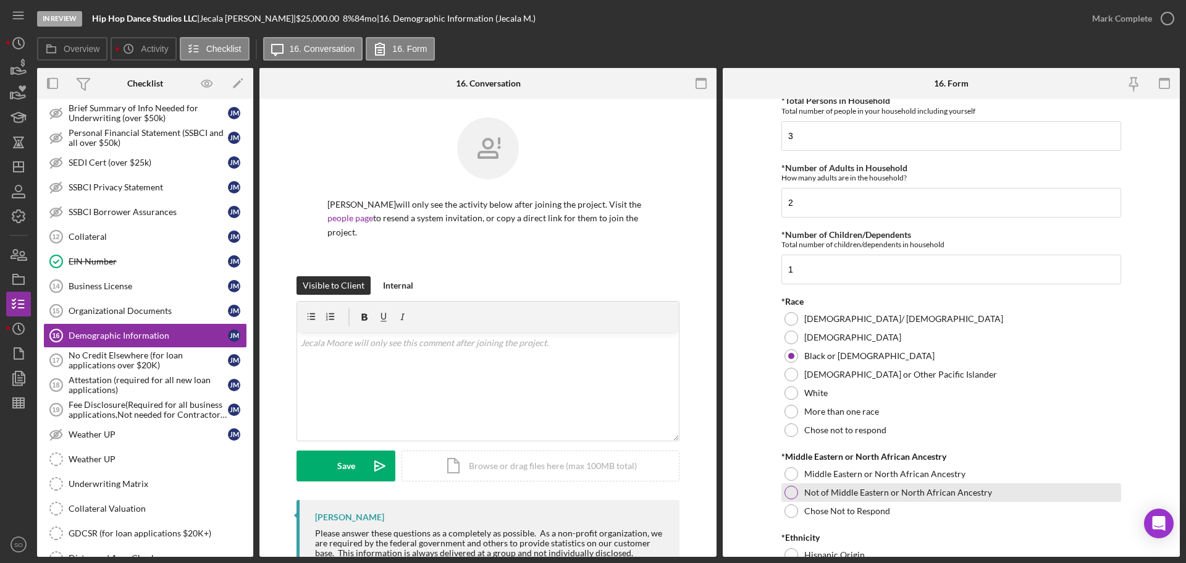
click at [785, 492] on div at bounding box center [792, 493] width 14 height 14
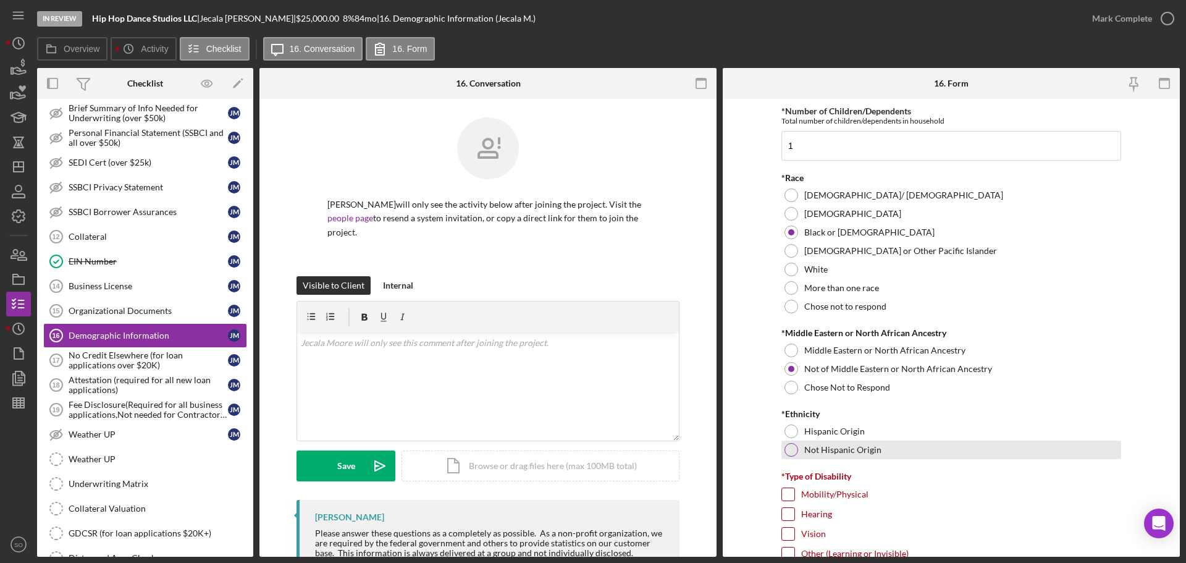
click at [785, 447] on div at bounding box center [792, 450] width 14 height 14
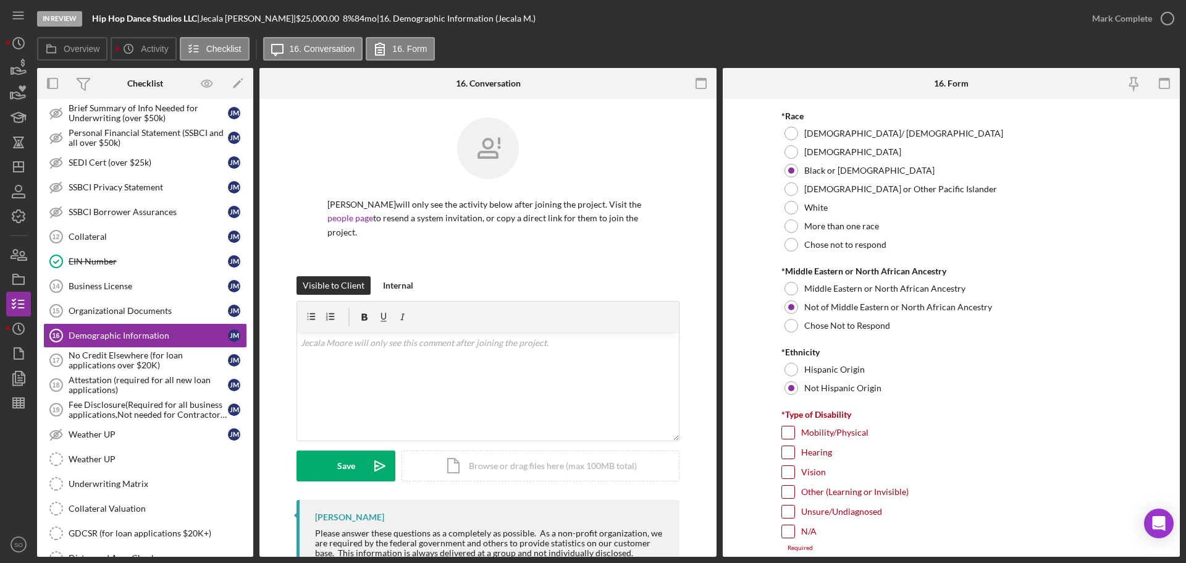
scroll to position [741, 0]
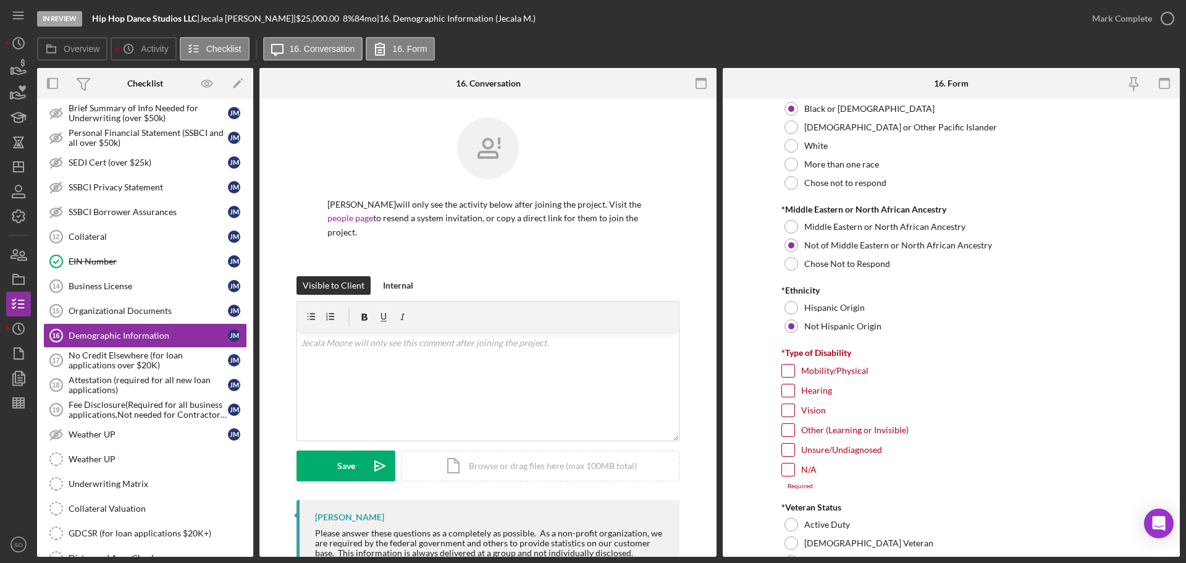
click at [777, 463] on form "Demographic Information *Gender Female Male Nonbinary Choose not to respond Oth…" at bounding box center [951, 328] width 457 height 458
click at [779, 465] on form "Demographic Information *Gender Female Male Nonbinary Choose not to respond Oth…" at bounding box center [951, 328] width 457 height 458
click at [782, 467] on input "N/A" at bounding box center [788, 469] width 12 height 12
checkbox input "true"
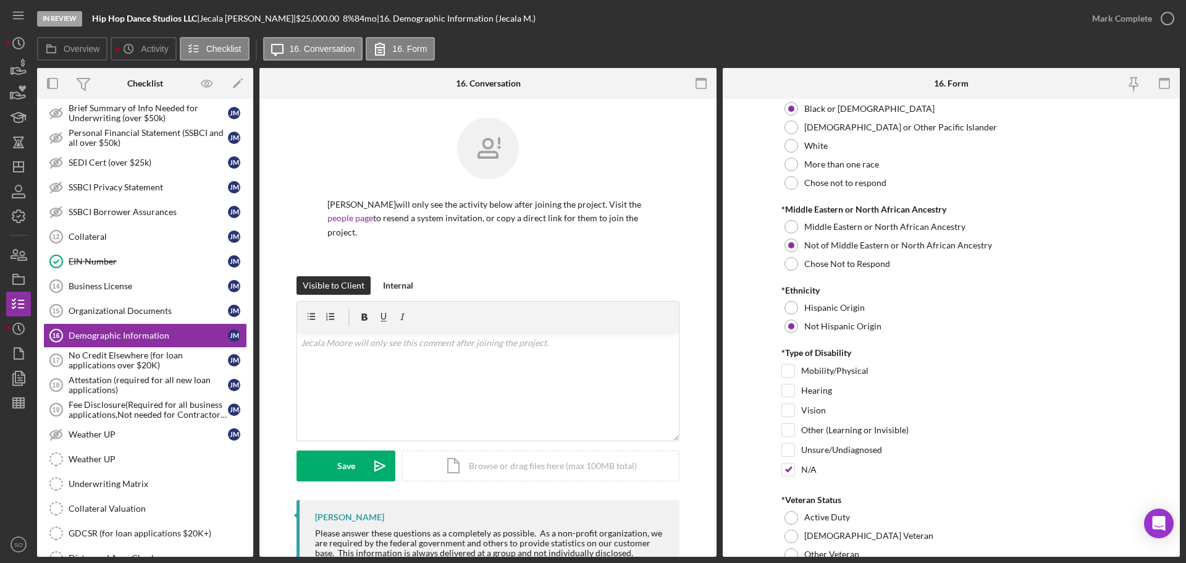
scroll to position [803, 0]
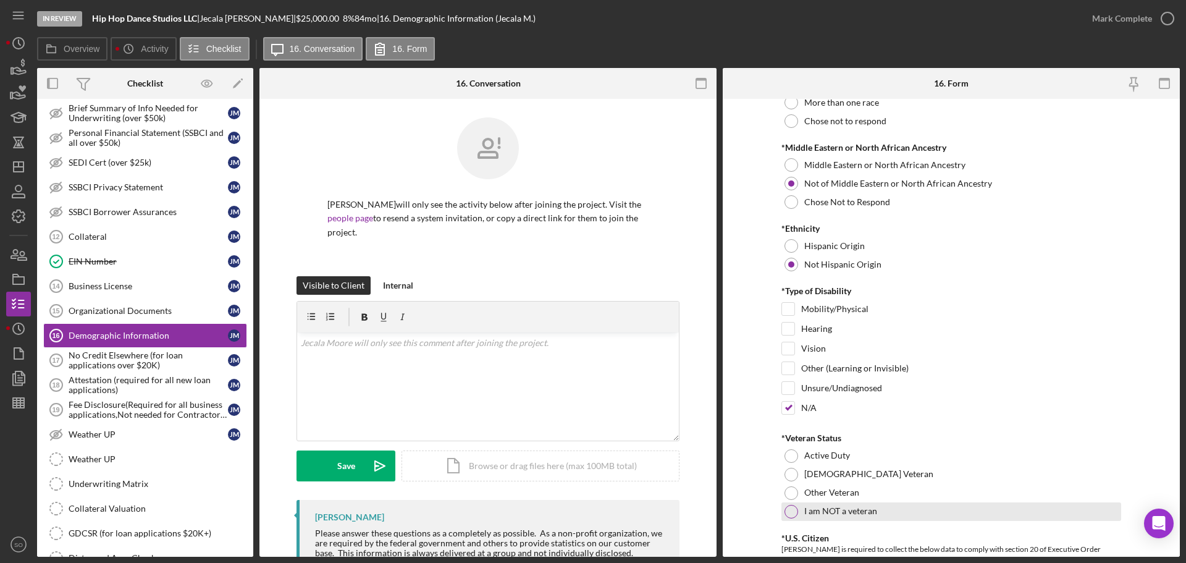
click at [786, 510] on div at bounding box center [792, 512] width 14 height 14
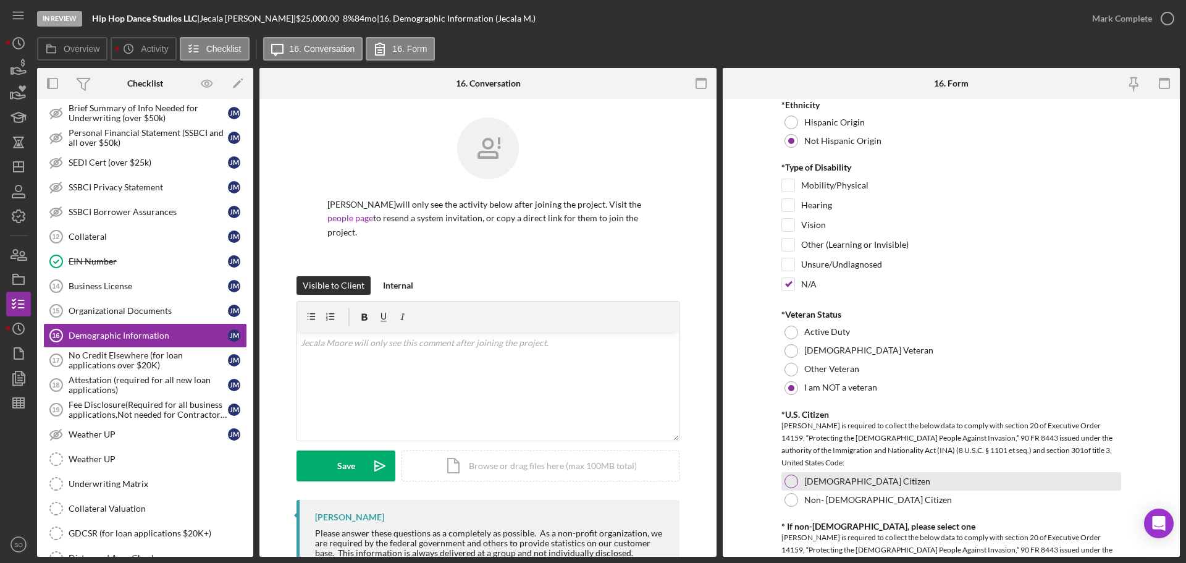
click at [789, 480] on div at bounding box center [792, 481] width 14 height 14
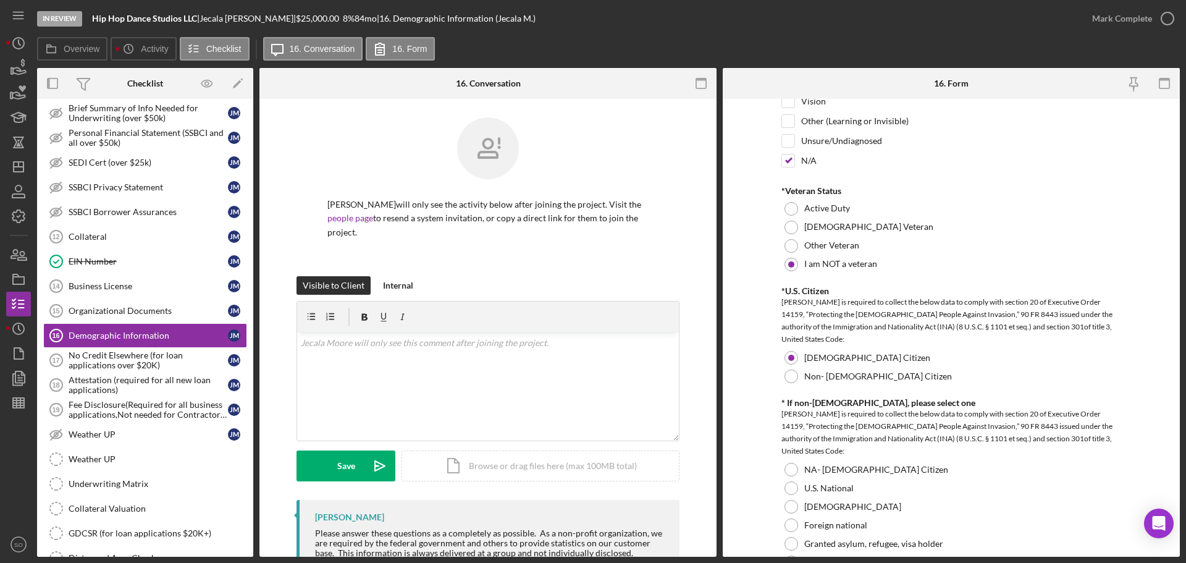
scroll to position [1112, 0]
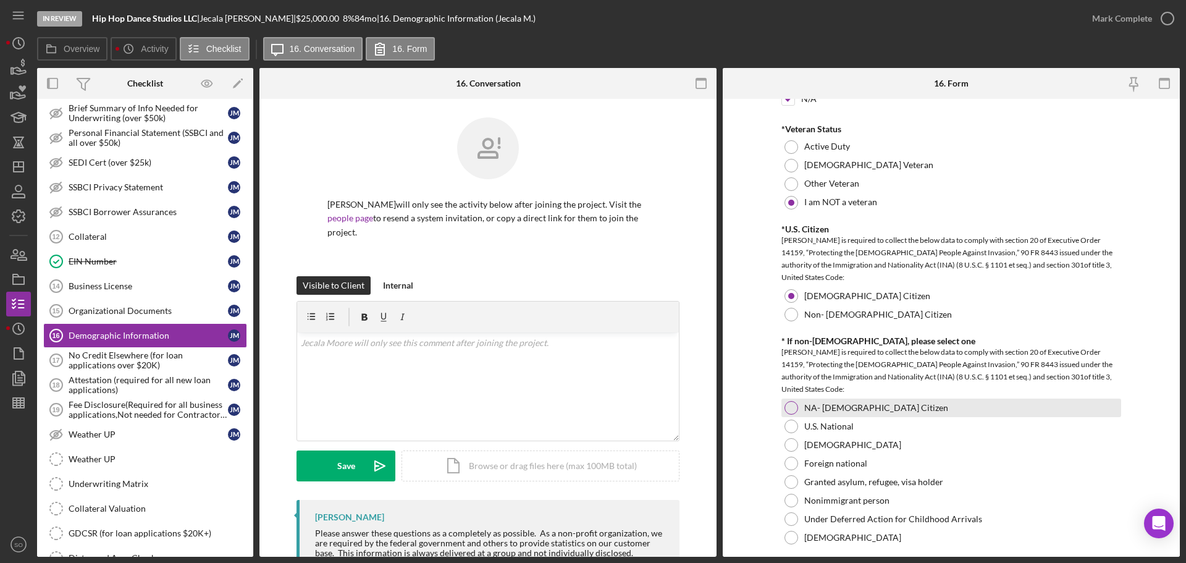
click at [786, 411] on div at bounding box center [792, 408] width 14 height 14
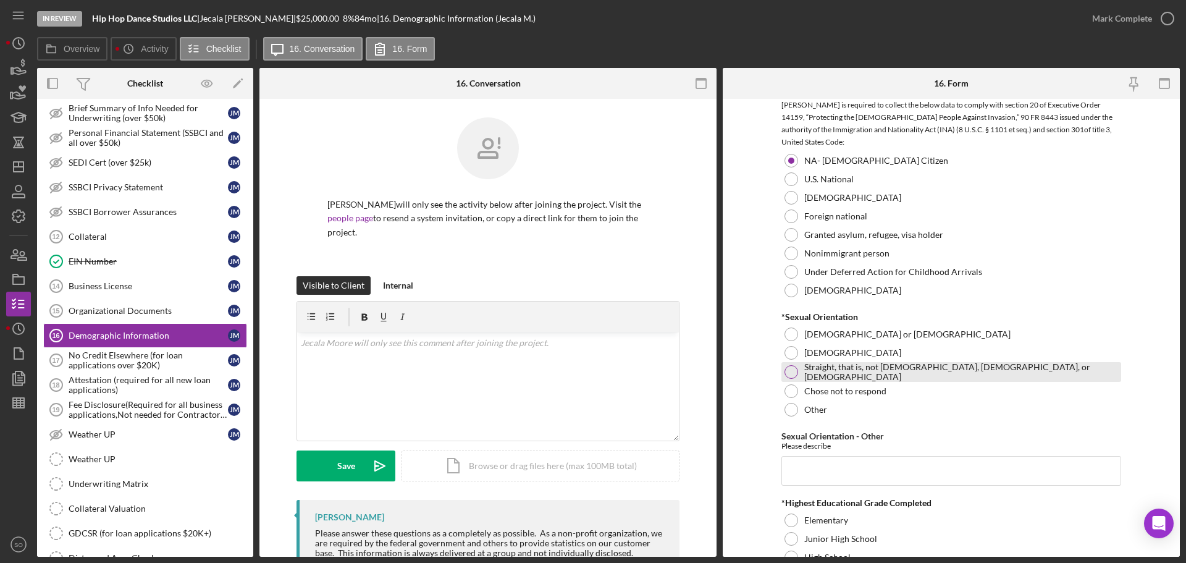
click at [786, 374] on div at bounding box center [792, 372] width 14 height 14
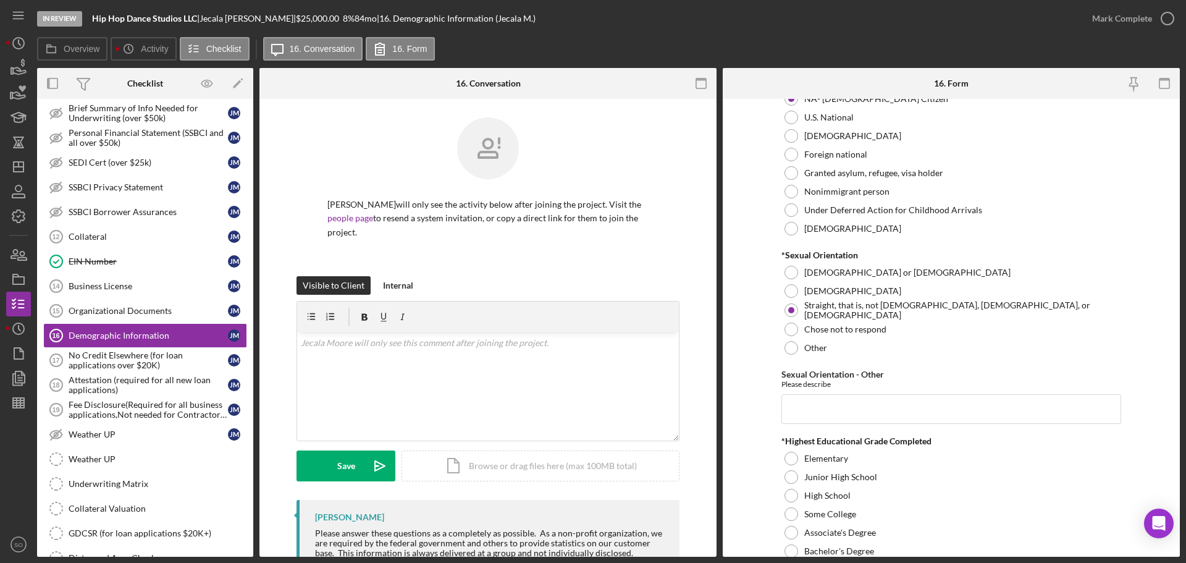
scroll to position [1483, 0]
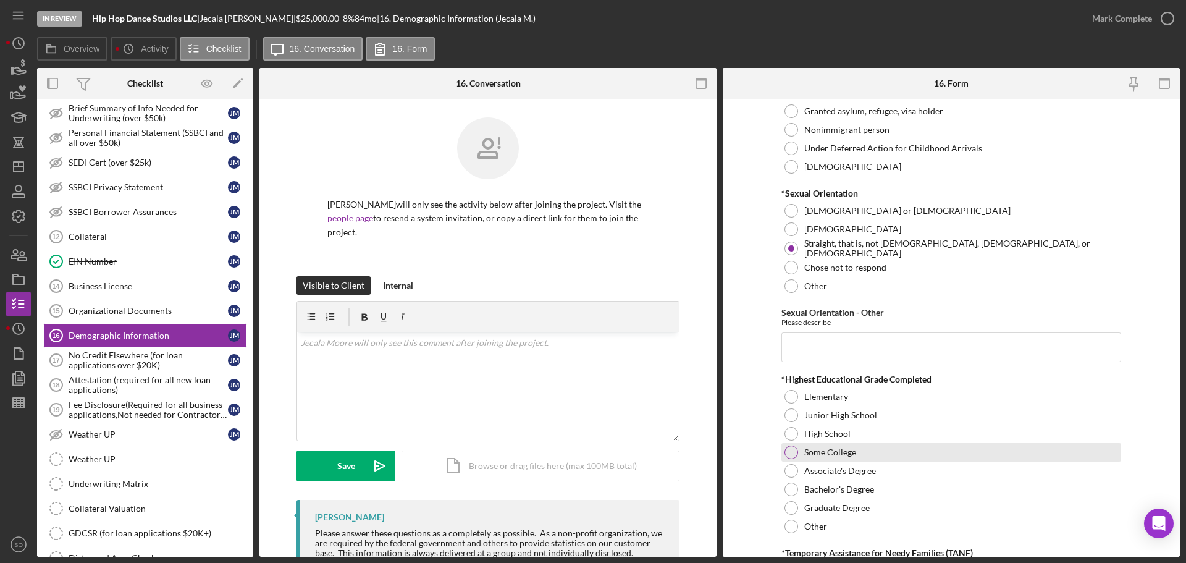
click at [790, 450] on div at bounding box center [792, 452] width 14 height 14
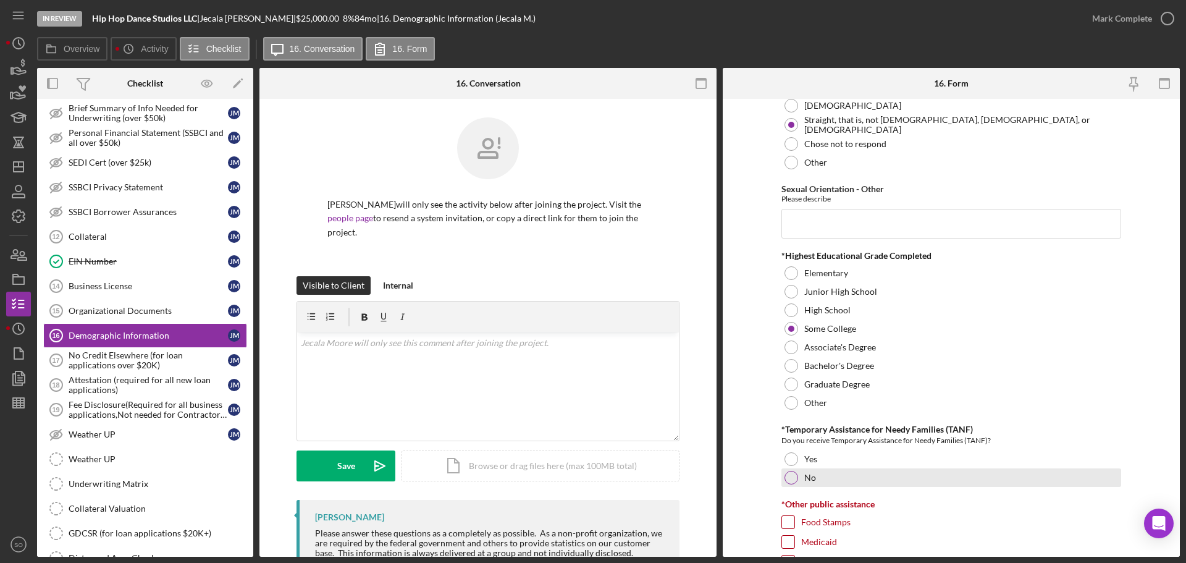
click at [791, 468] on div "No" at bounding box center [951, 477] width 340 height 19
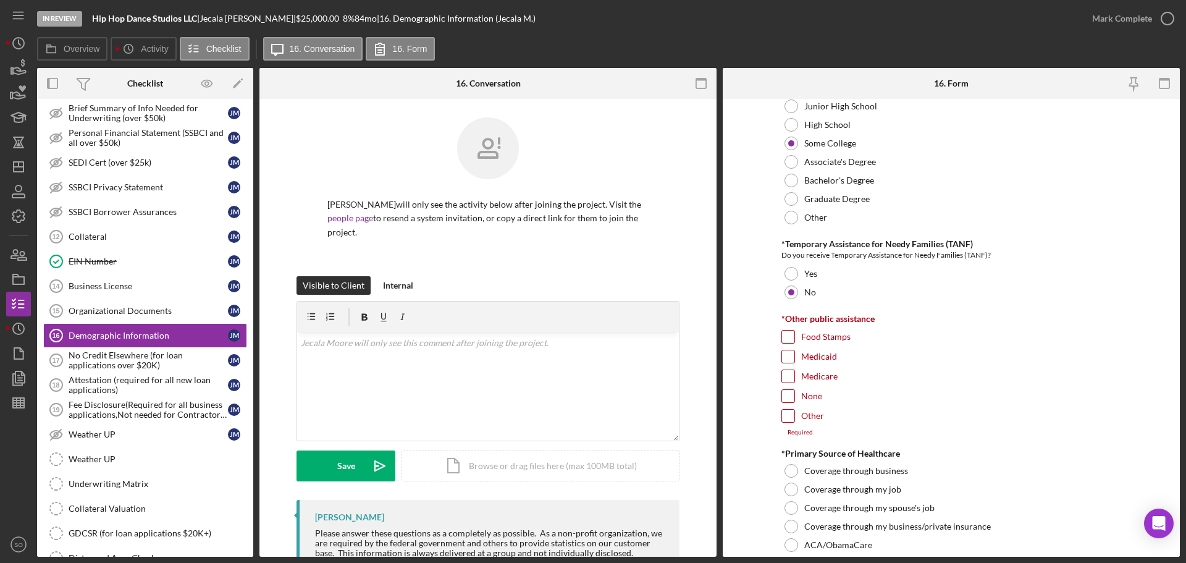
click at [782, 396] on input "None" at bounding box center [788, 396] width 12 height 12
checkbox input "true"
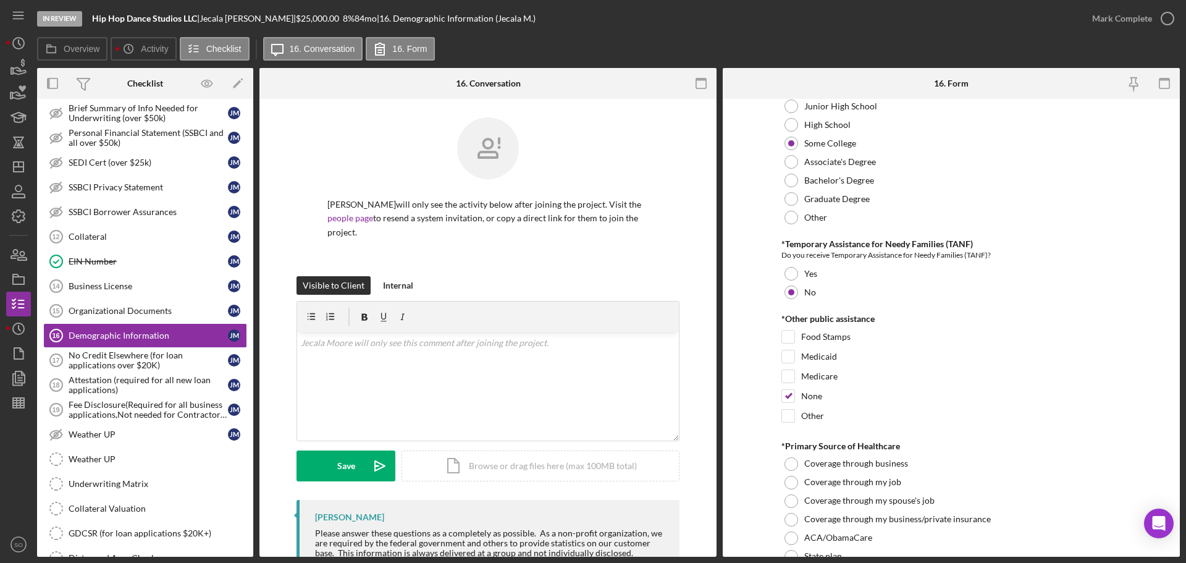
scroll to position [1853, 0]
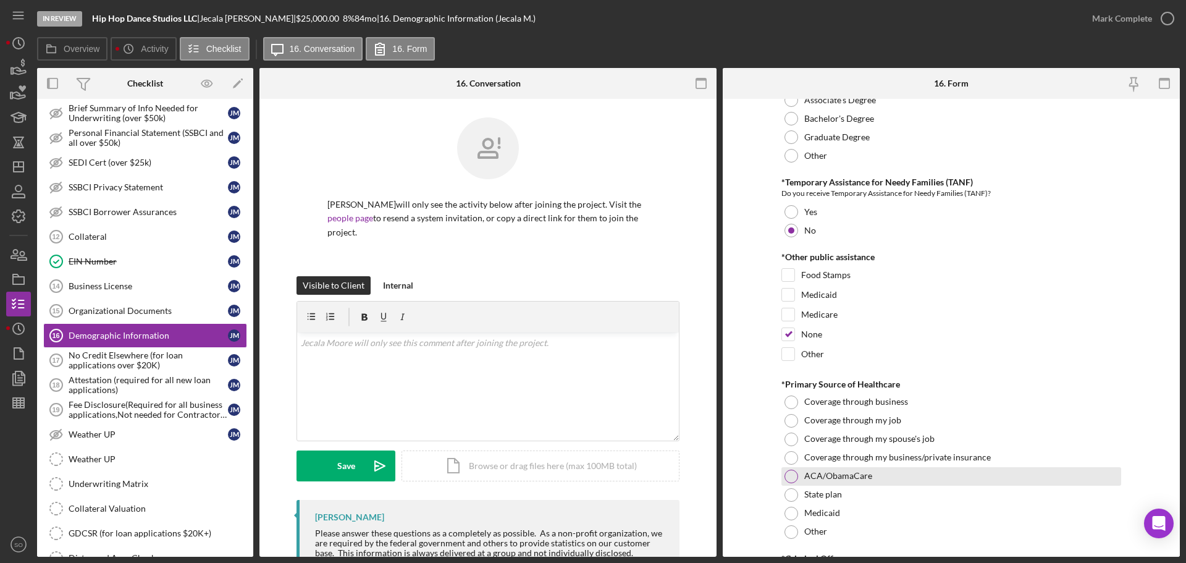
click at [785, 470] on div at bounding box center [792, 477] width 14 height 14
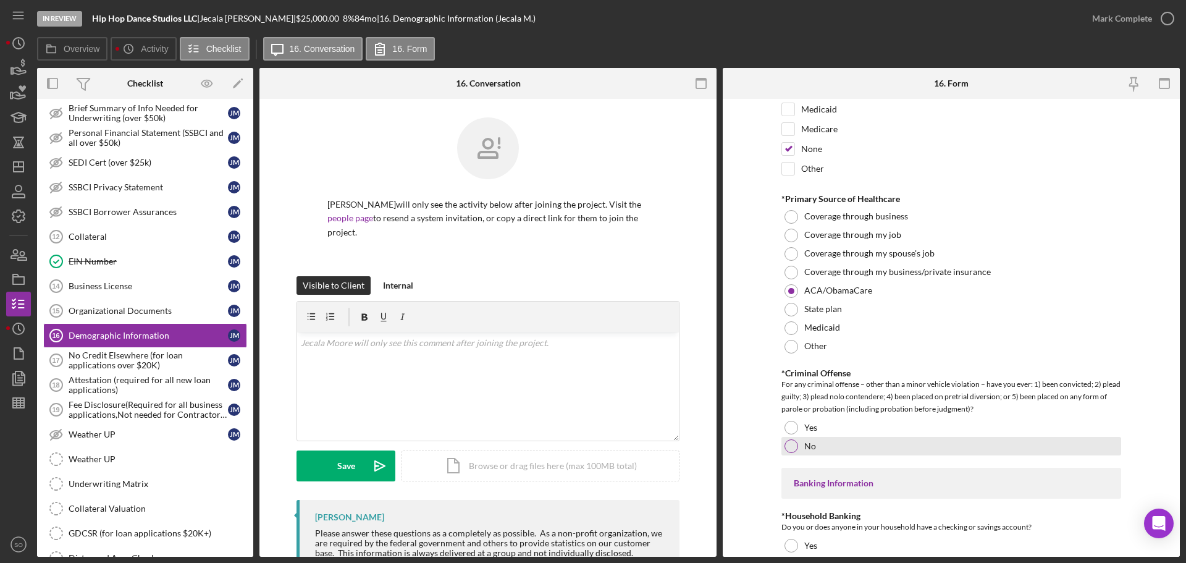
click at [788, 441] on div at bounding box center [792, 446] width 14 height 14
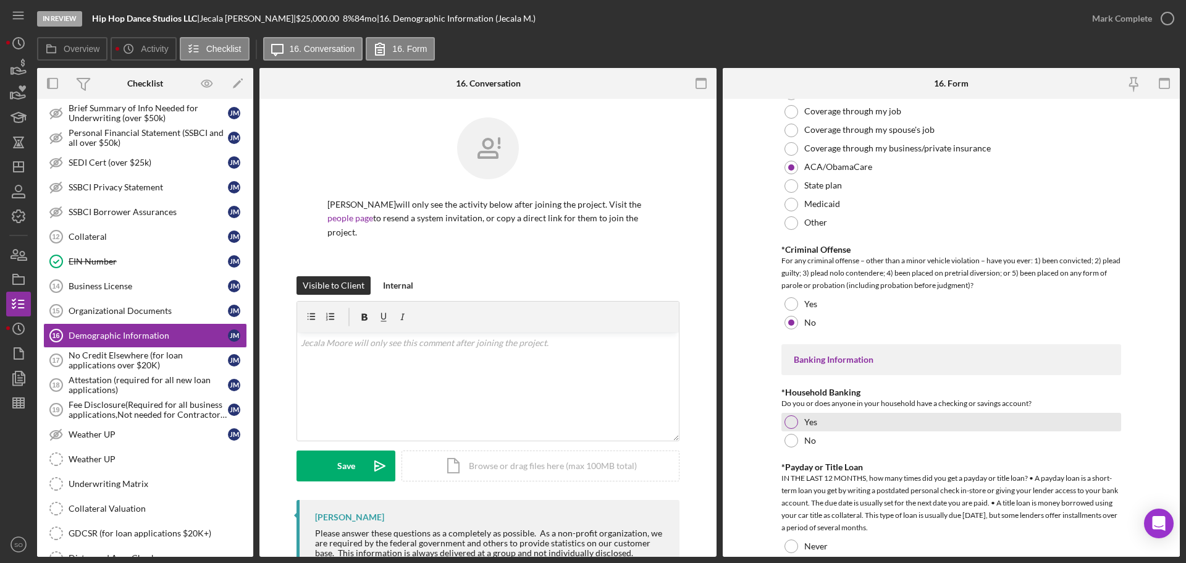
click at [787, 426] on div at bounding box center [792, 422] width 14 height 14
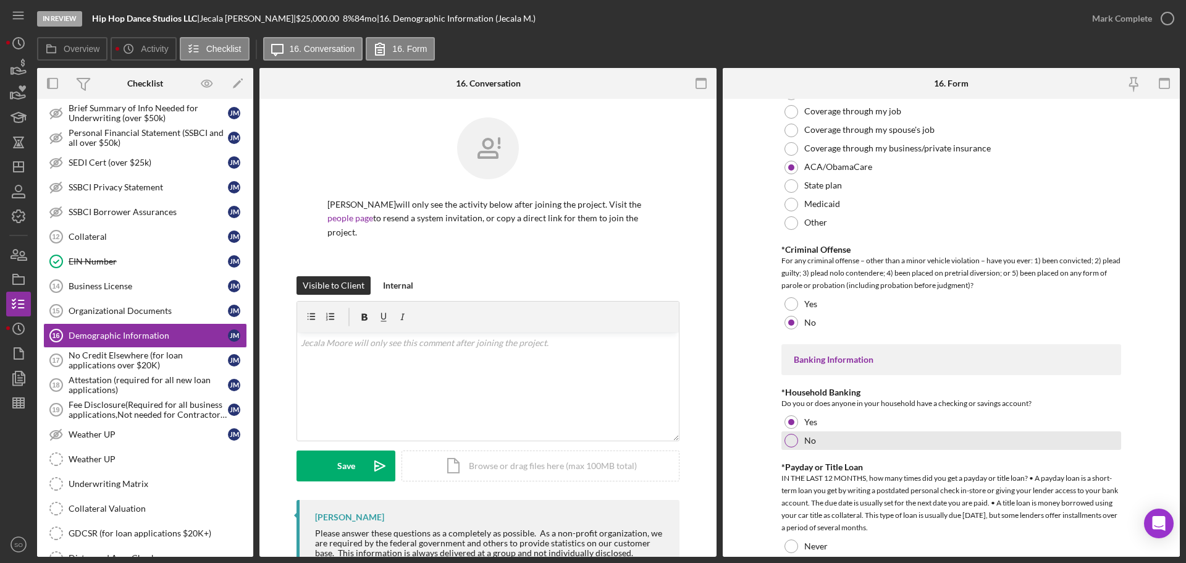
scroll to position [2286, 0]
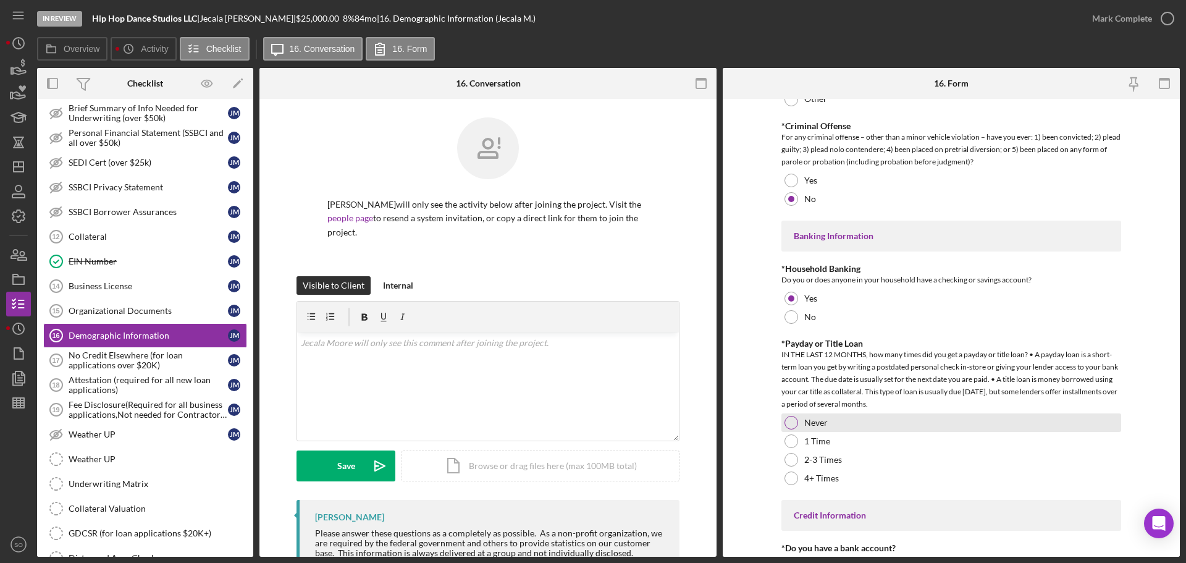
click at [789, 427] on div at bounding box center [792, 423] width 14 height 14
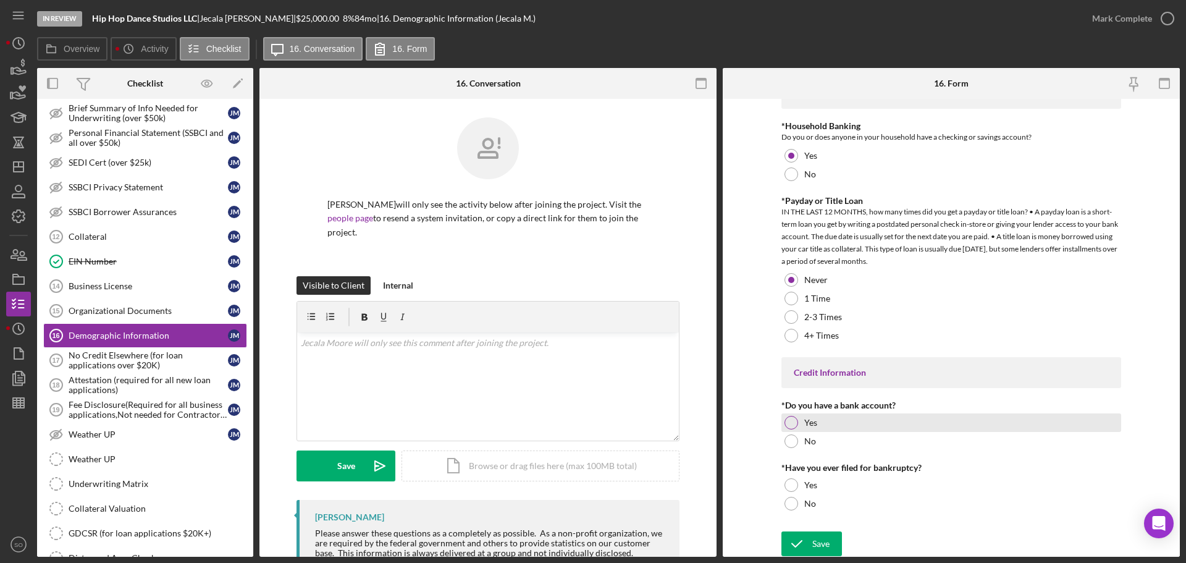
click at [790, 419] on div at bounding box center [792, 423] width 14 height 14
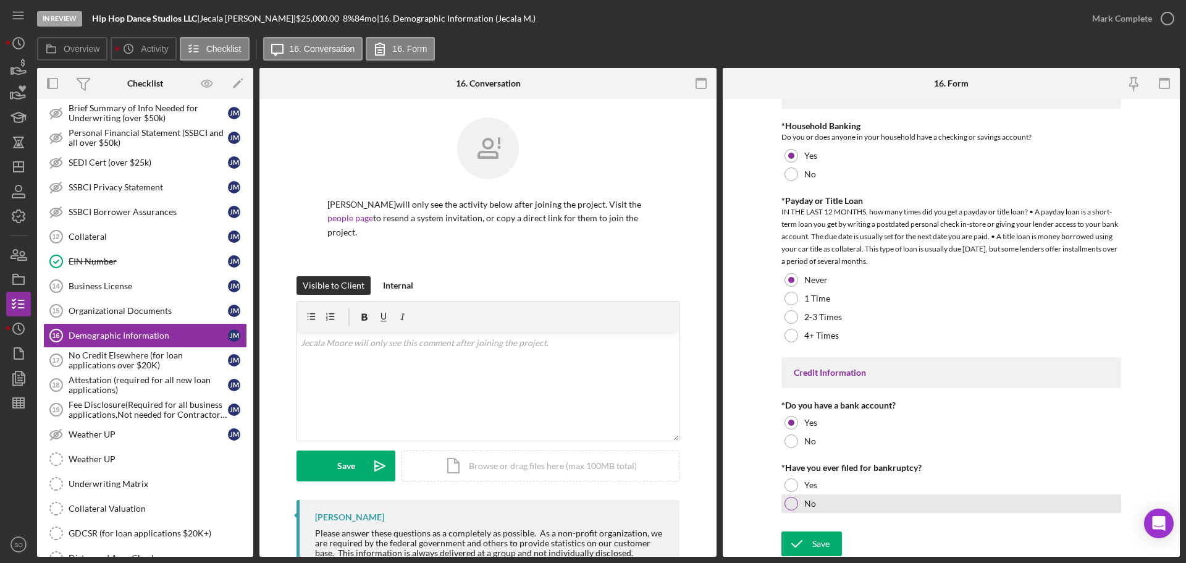
click at [785, 503] on div at bounding box center [792, 504] width 14 height 14
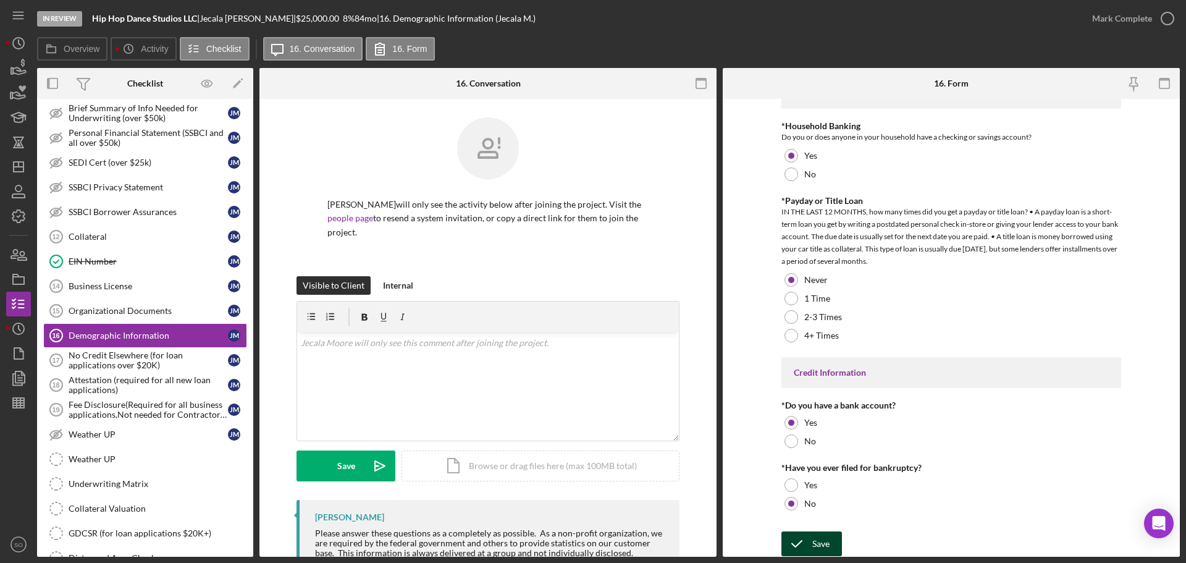
click at [801, 543] on icon "submit" at bounding box center [796, 543] width 31 height 31
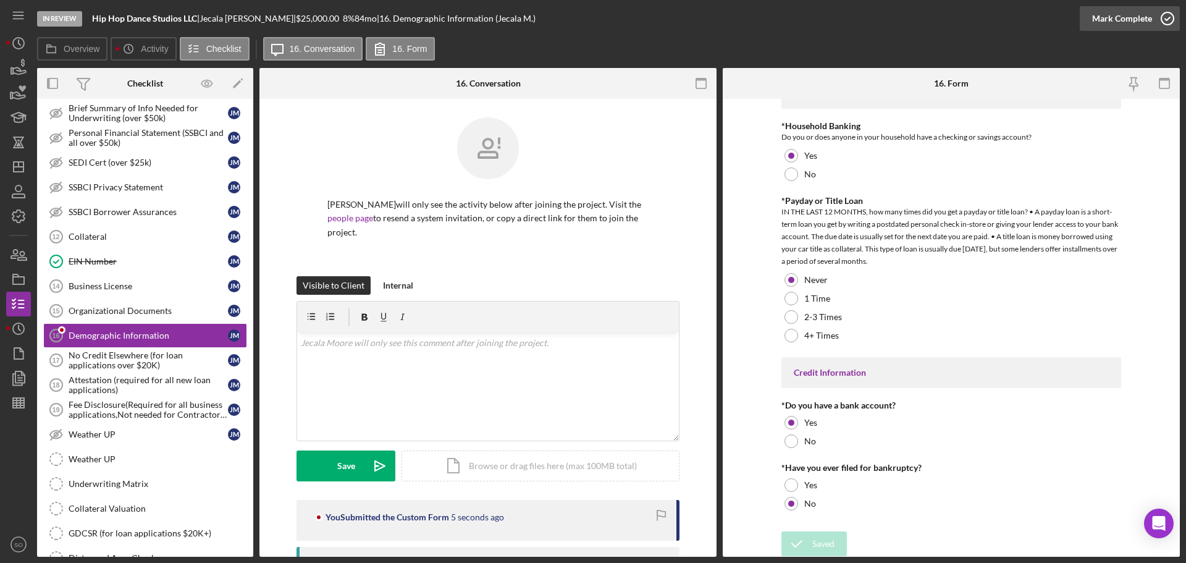
click at [1106, 22] on div "Mark Complete" at bounding box center [1122, 18] width 60 height 25
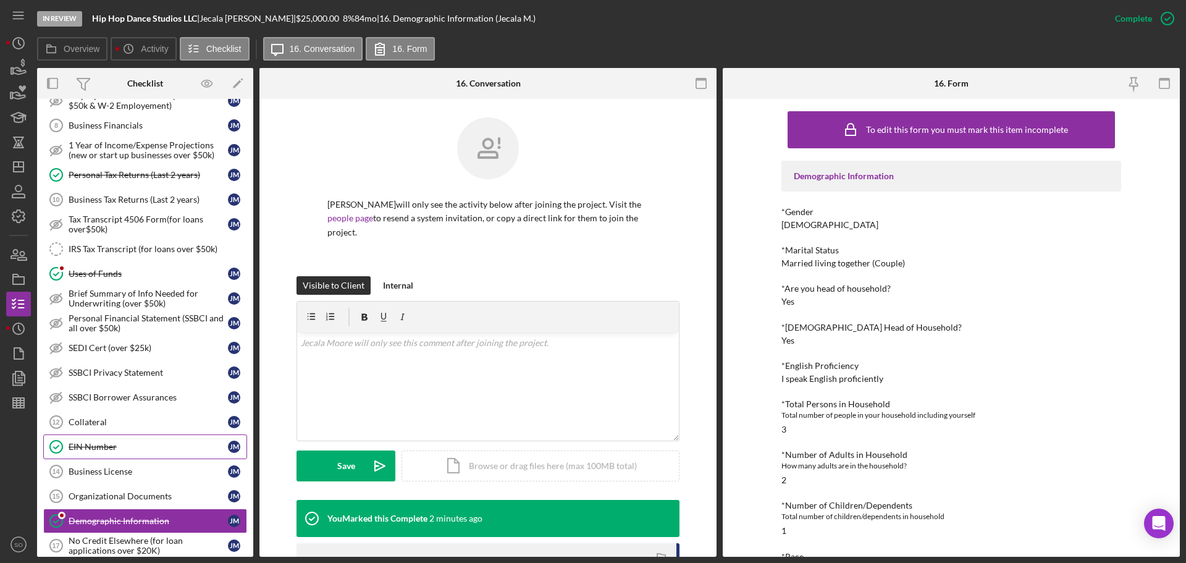
scroll to position [803, 0]
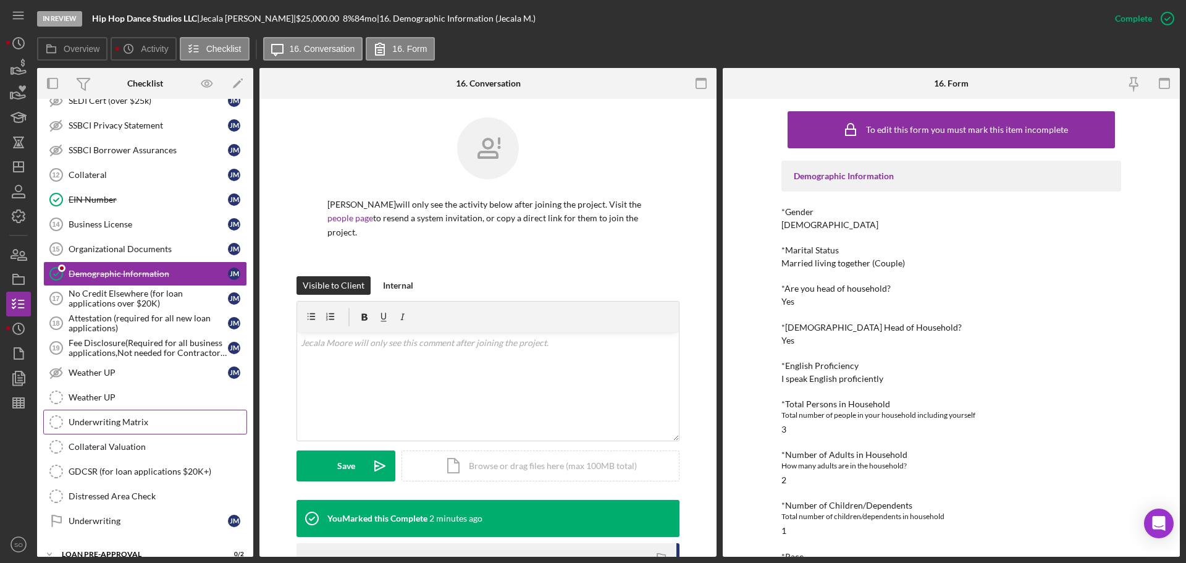
click at [159, 424] on div "Underwriting Matrix" at bounding box center [158, 422] width 178 height 10
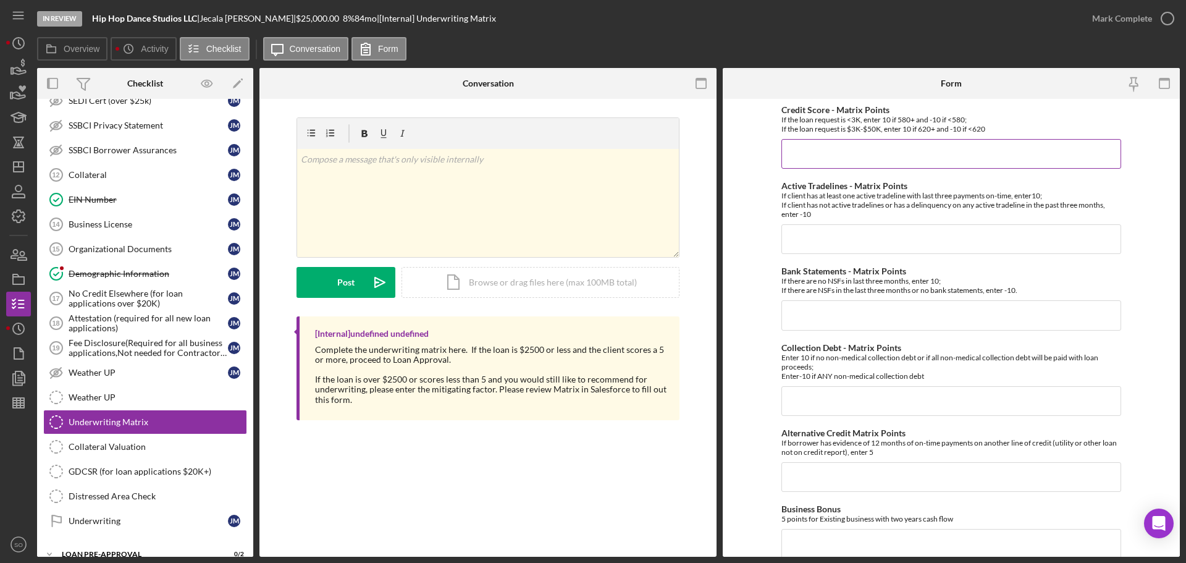
click at [869, 167] on input "Credit Score - Matrix Points" at bounding box center [951, 154] width 340 height 30
type input "10"
click at [811, 310] on input "Bank Statements - Matrix Points" at bounding box center [951, 315] width 340 height 30
type input "10"
click at [838, 238] on input "Active Tradelines - Matrix Points" at bounding box center [951, 239] width 340 height 30
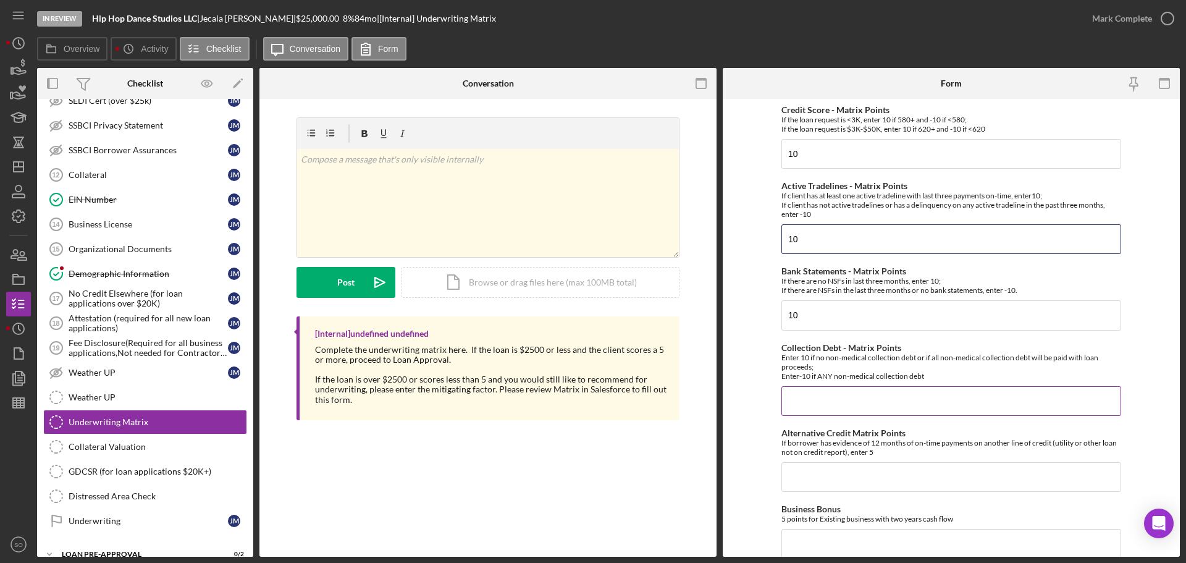
type input "10"
click at [826, 386] on input "Collection Debt - Matrix Points" at bounding box center [951, 401] width 340 height 30
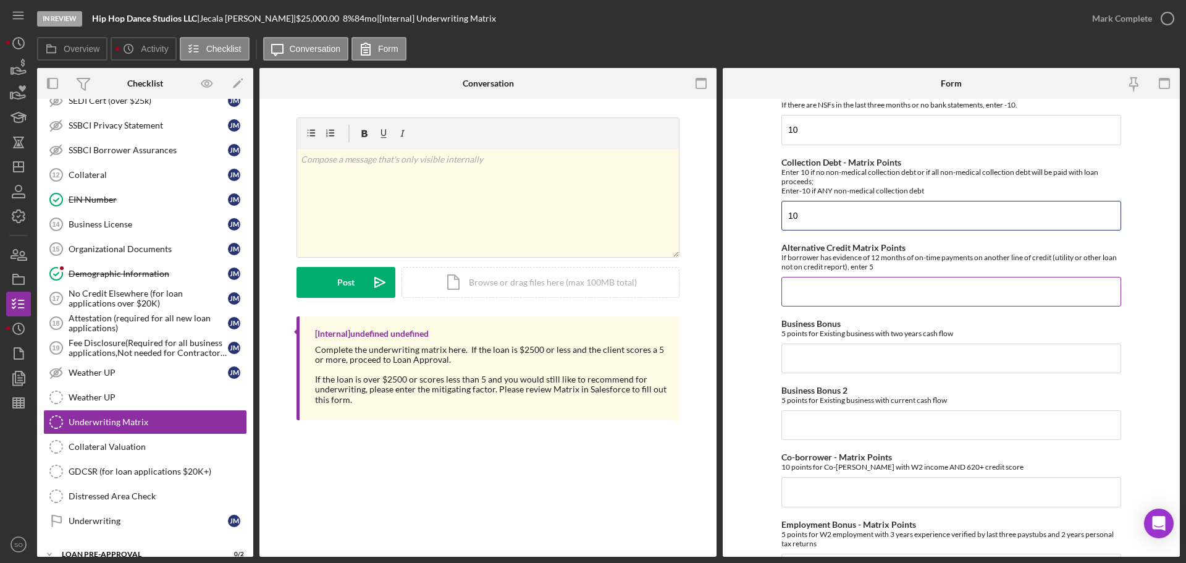
type input "10"
click at [807, 284] on input "Alternative Credit Matrix Points" at bounding box center [951, 292] width 340 height 30
type input "0"
drag, startPoint x: 808, startPoint y: 355, endPoint x: 802, endPoint y: 416, distance: 61.4
click at [808, 356] on input "Business Bonus" at bounding box center [951, 358] width 340 height 30
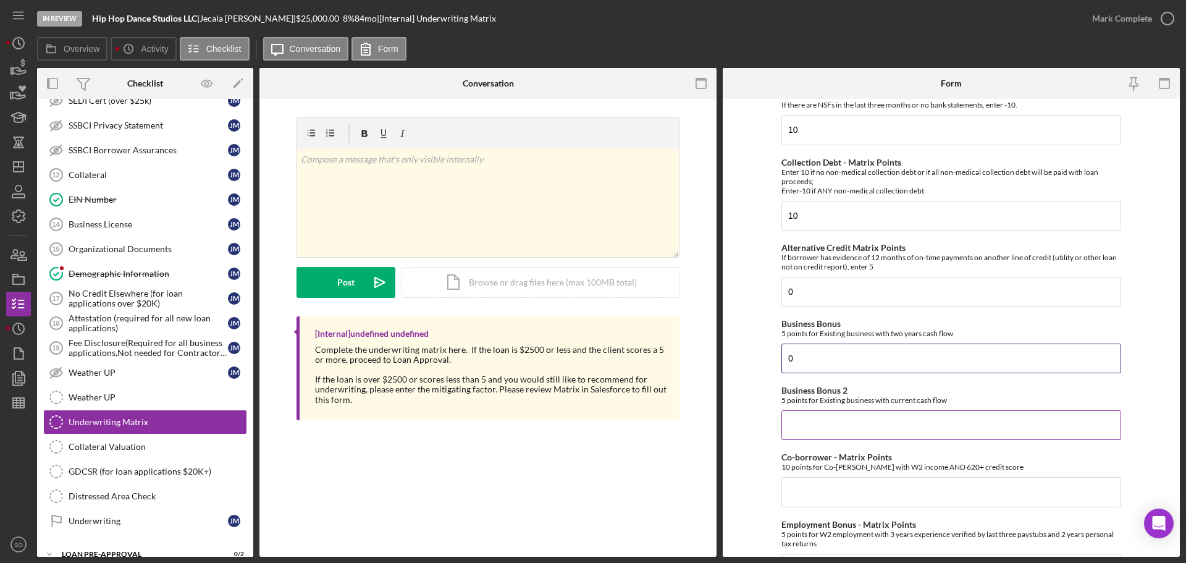
type input "0"
click at [808, 434] on input "Business Bonus 2" at bounding box center [951, 425] width 340 height 30
type input "0"
drag, startPoint x: 825, startPoint y: 486, endPoint x: 838, endPoint y: 479, distance: 14.1
click at [831, 486] on input "Co-borrower - Matrix Points" at bounding box center [951, 492] width 340 height 30
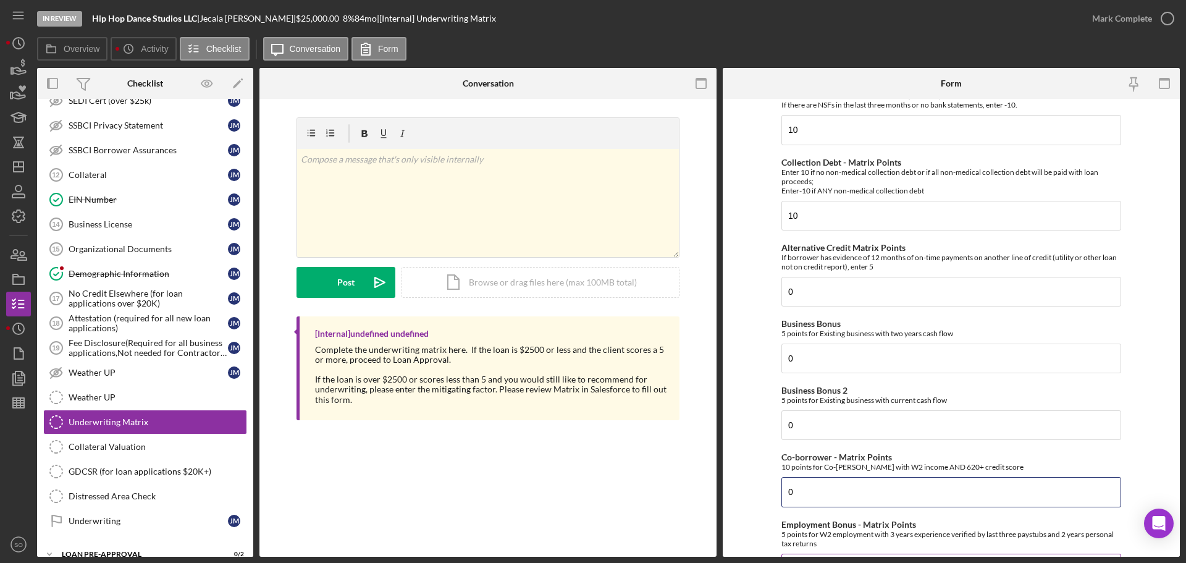
scroll to position [432, 0]
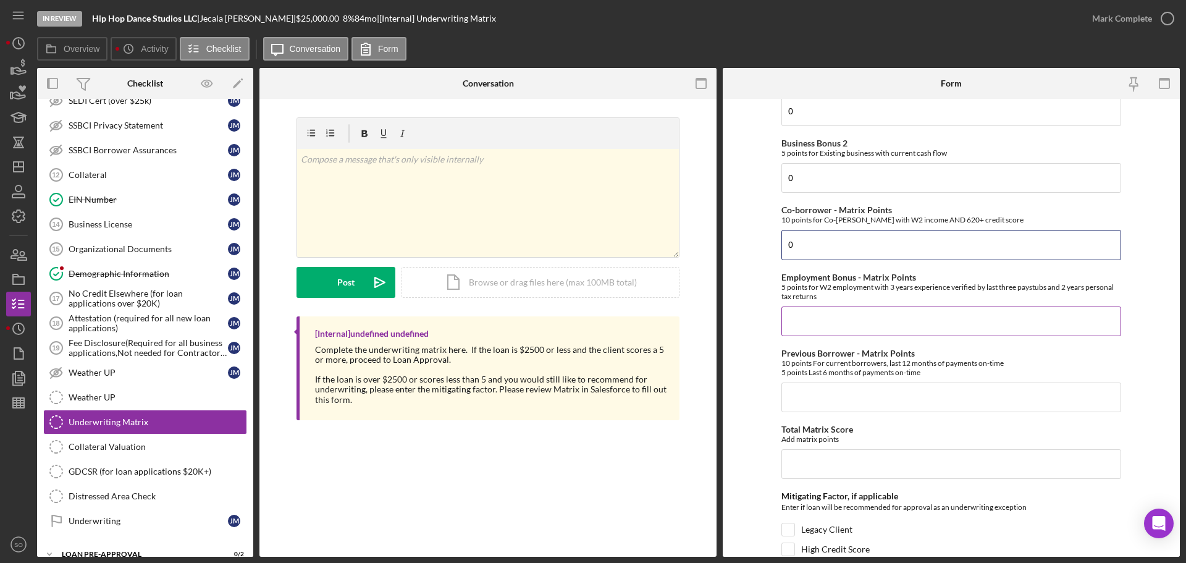
type input "0"
click at [793, 319] on input "Employment Bonus - Matrix Points" at bounding box center [951, 321] width 340 height 30
type input "0"
click at [800, 390] on input "Previous Borrower - Matrix Points" at bounding box center [951, 397] width 340 height 30
type input "0"
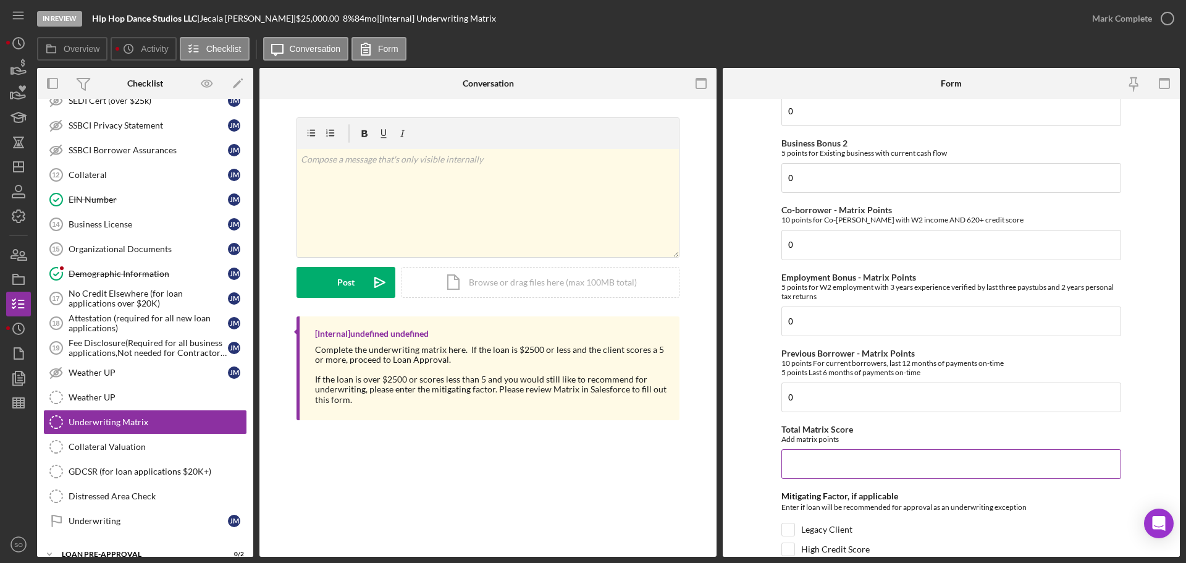
click at [834, 473] on input "Total Matrix Score" at bounding box center [951, 464] width 340 height 30
type input "40"
click at [760, 464] on form "Credit Score - Matrix Points If the loan request is <3K, enter 10 if 580+ and -…" at bounding box center [951, 328] width 457 height 458
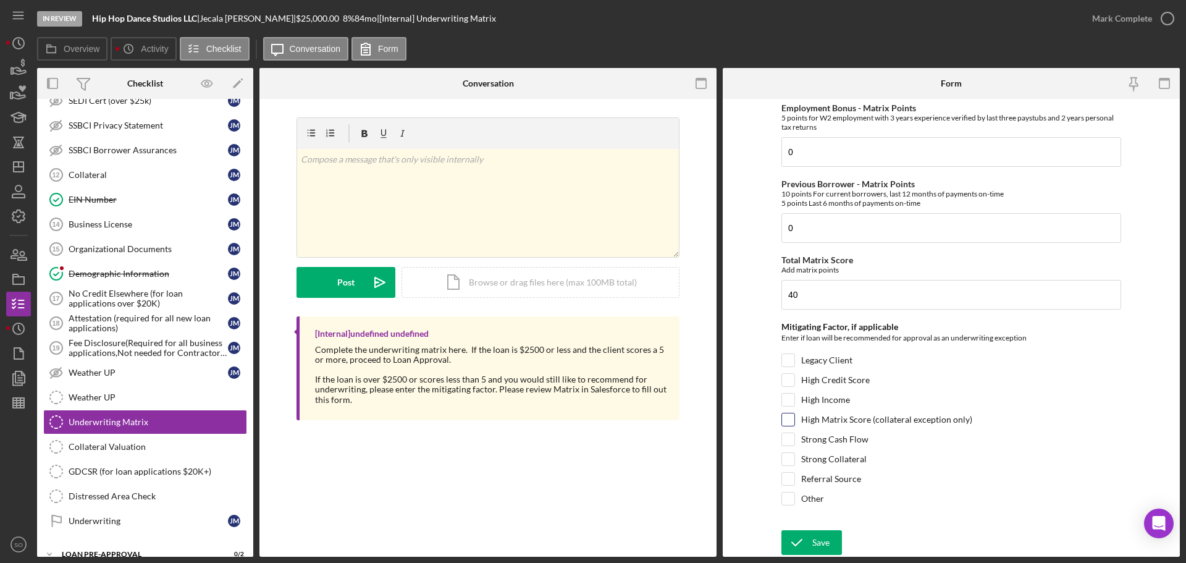
click at [791, 421] on input "High Matrix Score (collateral exception only)" at bounding box center [788, 419] width 12 height 12
checkbox input "true"
drag, startPoint x: 812, startPoint y: 545, endPoint x: 832, endPoint y: 550, distance: 20.4
click at [815, 546] on div "Save" at bounding box center [820, 542] width 17 height 25
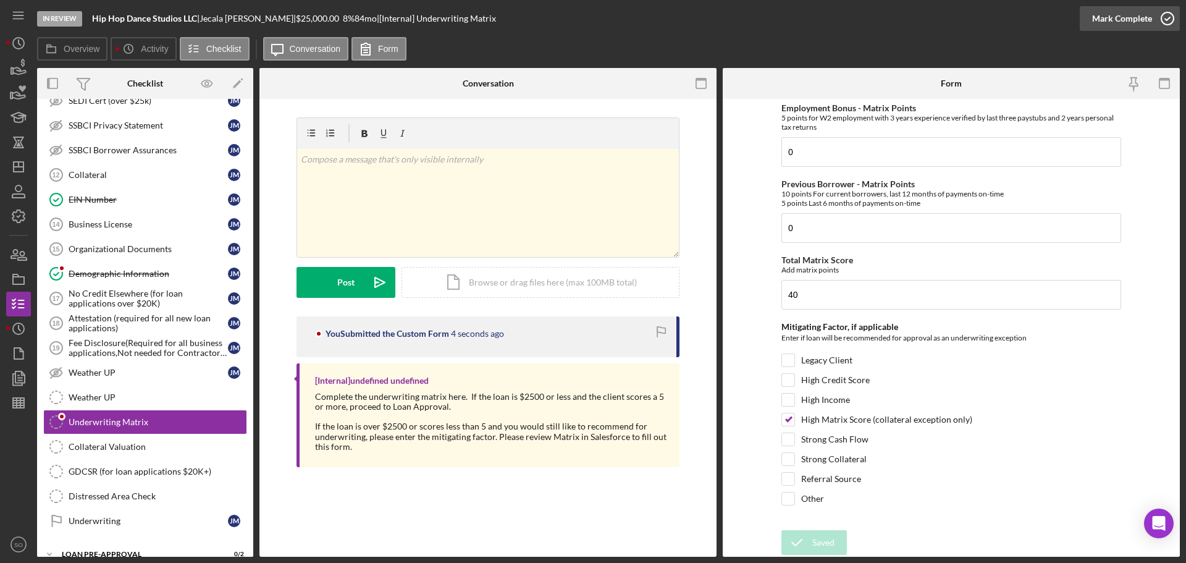
click at [1106, 18] on div "Mark Complete" at bounding box center [1122, 18] width 60 height 25
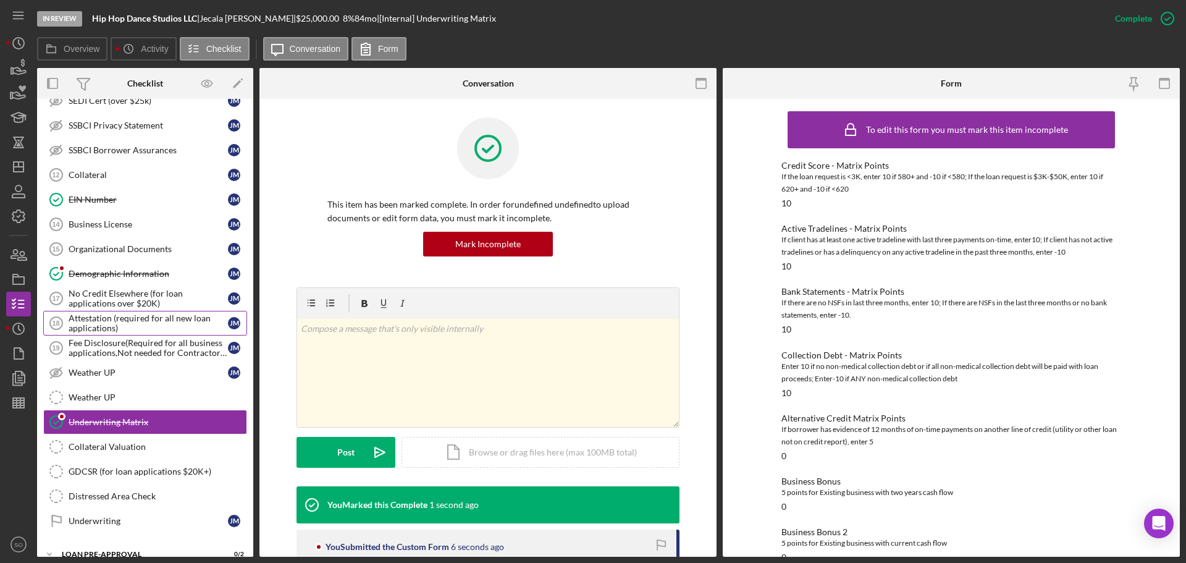
scroll to position [875, 0]
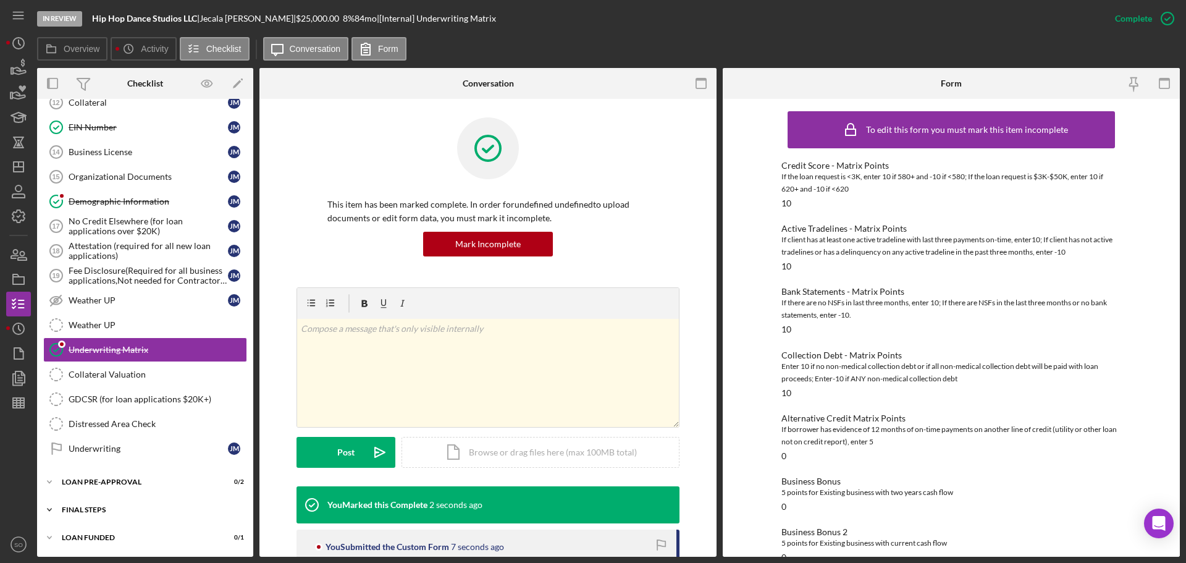
click at [133, 508] on div "FINAL STEPS" at bounding box center [150, 509] width 176 height 7
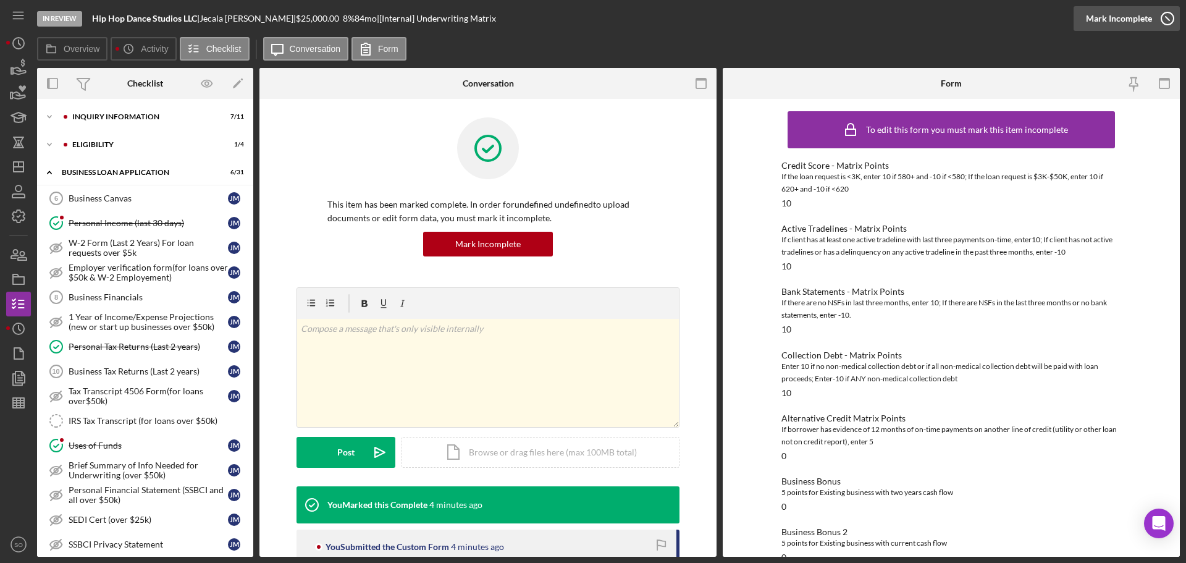
scroll to position [491, 0]
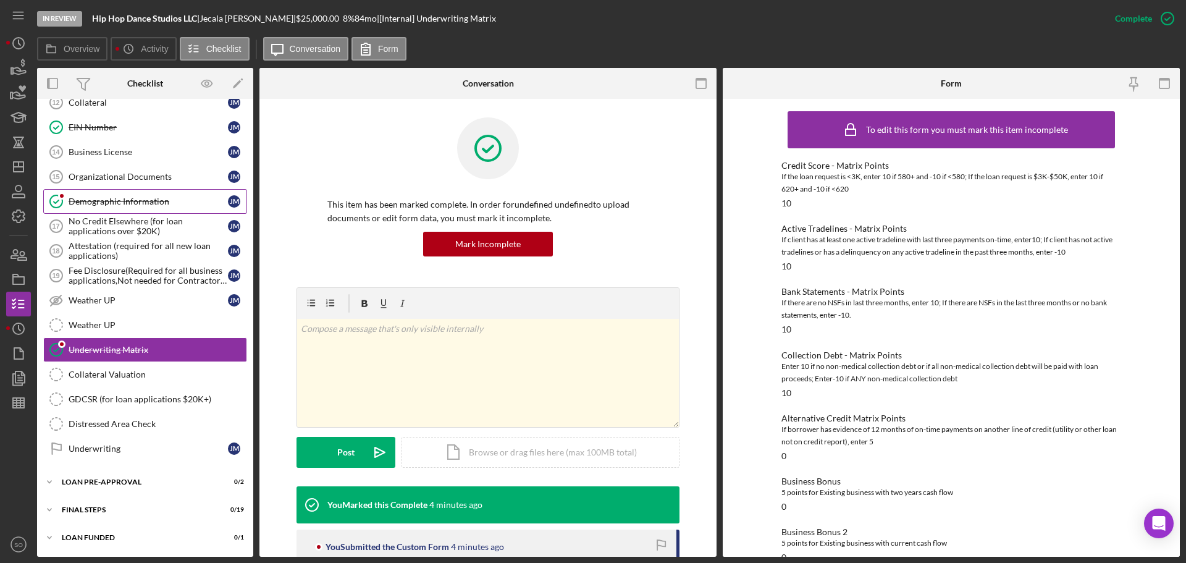
drag, startPoint x: 120, startPoint y: 172, endPoint x: 162, endPoint y: 211, distance: 57.7
click at [120, 172] on div "Organizational Documents" at bounding box center [148, 177] width 159 height 10
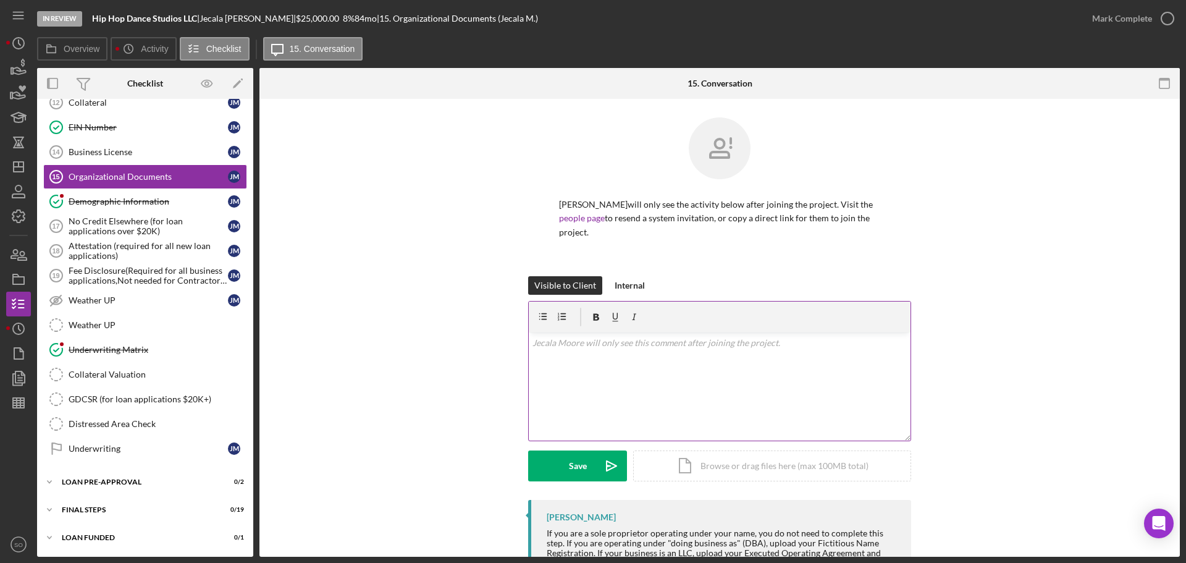
scroll to position [57, 0]
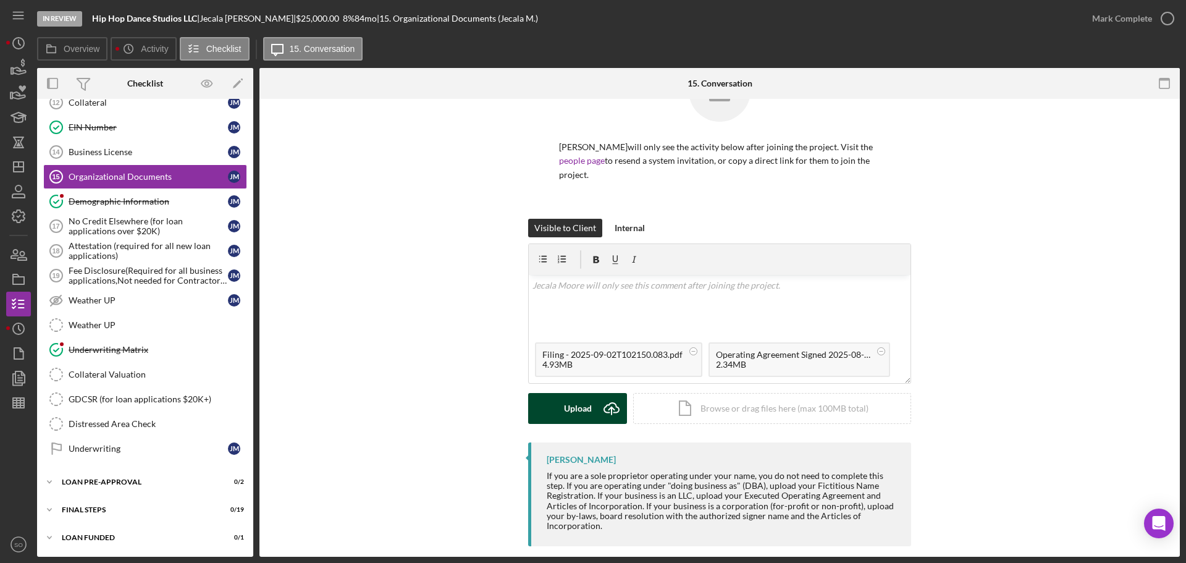
click at [568, 395] on div "Upload" at bounding box center [578, 408] width 28 height 31
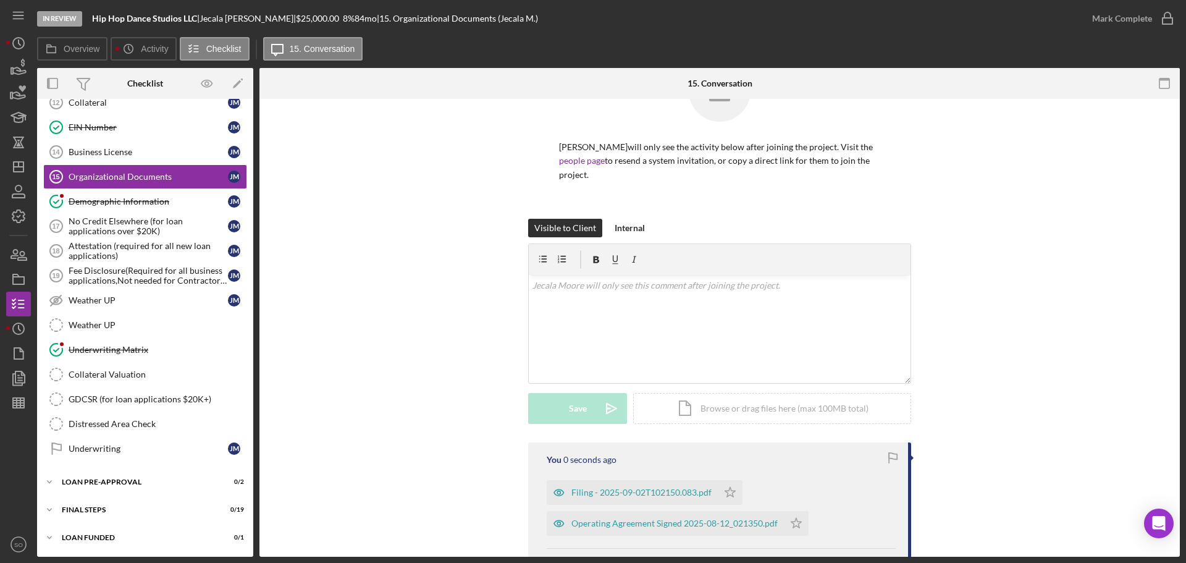
scroll to position [203, 0]
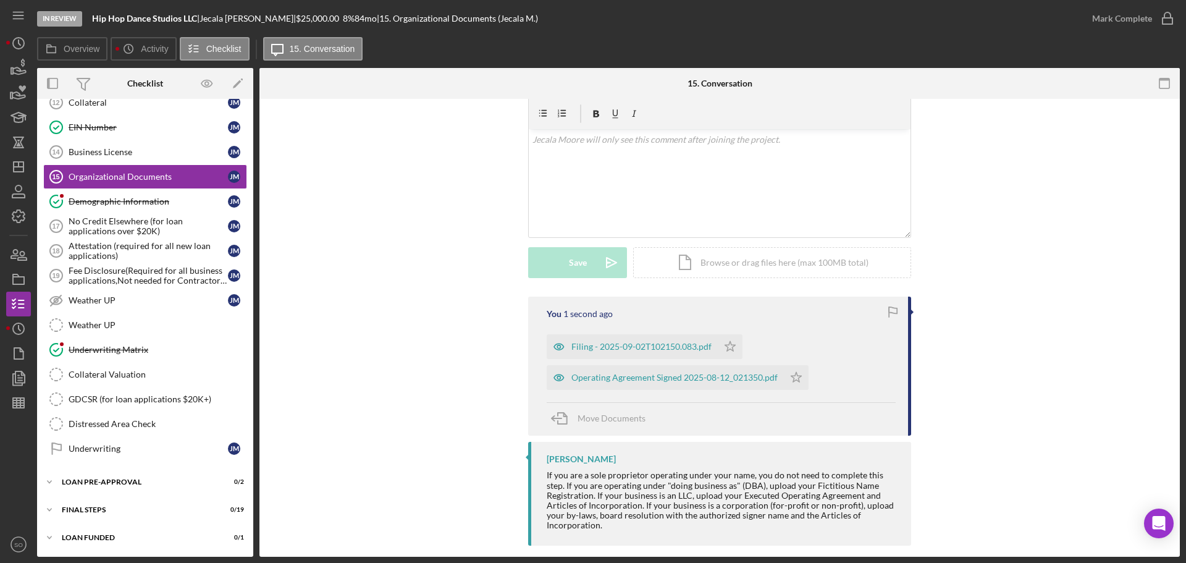
click at [728, 337] on icon "Icon/Star" at bounding box center [730, 346] width 25 height 25
click at [807, 369] on div "Operating Agreement Signed 2025-08-12_021350.pdf Icon/Star" at bounding box center [681, 374] width 268 height 31
click at [798, 366] on icon "Icon/Star" at bounding box center [796, 377] width 25 height 25
click at [1098, 15] on div "Mark Complete" at bounding box center [1122, 18] width 60 height 25
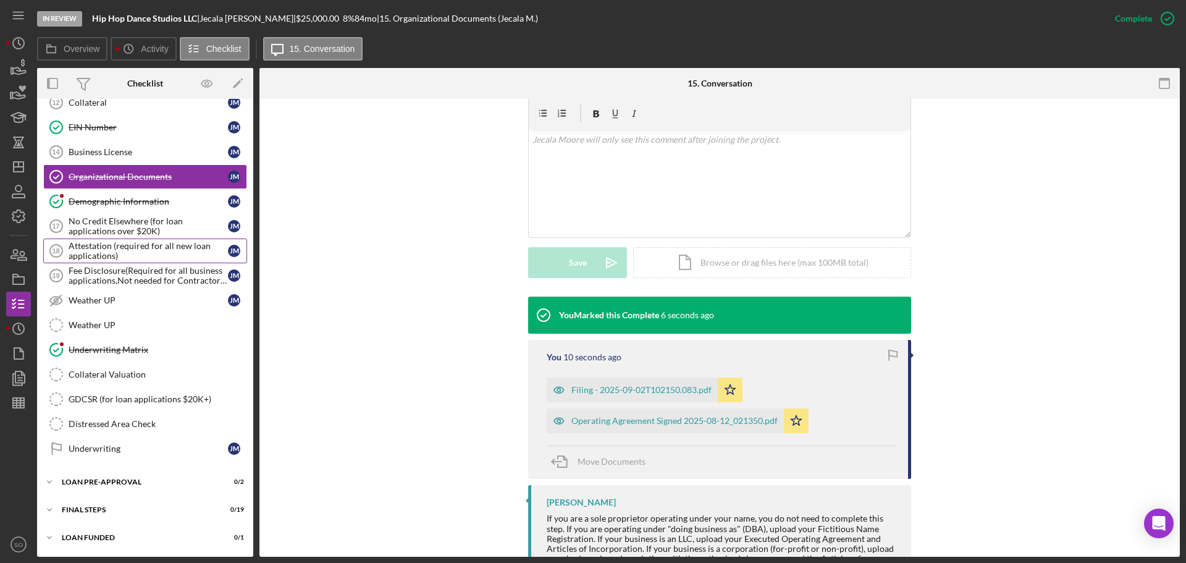
click at [74, 245] on div "Attestation (required for all new loan applications)" at bounding box center [148, 251] width 159 height 20
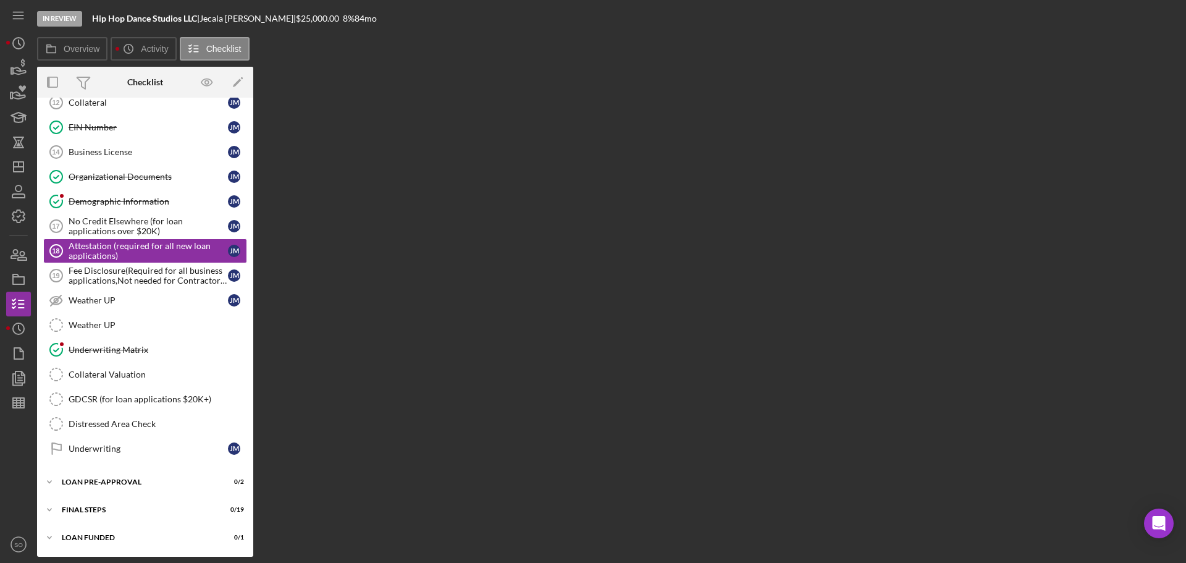
scroll to position [491, 0]
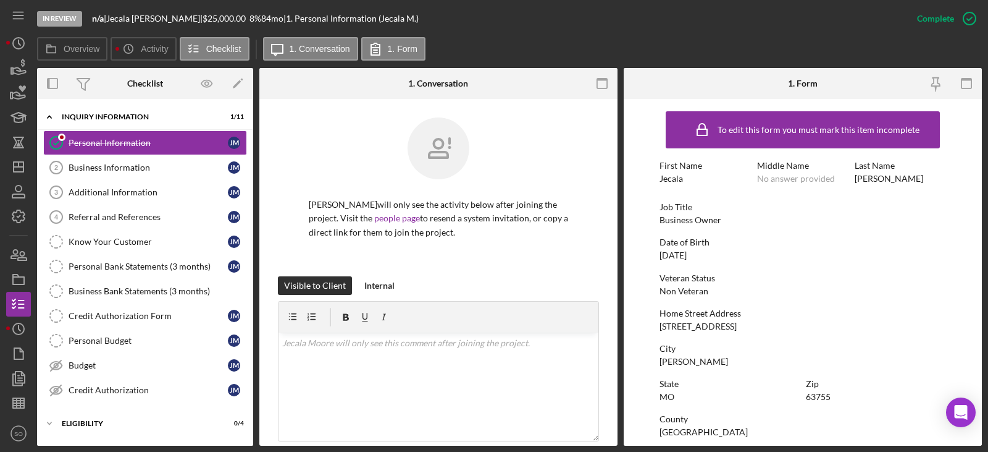
click at [689, 324] on div "119 Sun Valley Ct" at bounding box center [698, 326] width 77 height 10
click at [689, 324] on div "[STREET_ADDRESS]" at bounding box center [698, 326] width 77 height 10
copy div "[STREET_ADDRESS]"
click at [681, 364] on div "[PERSON_NAME]" at bounding box center [694, 361] width 69 height 10
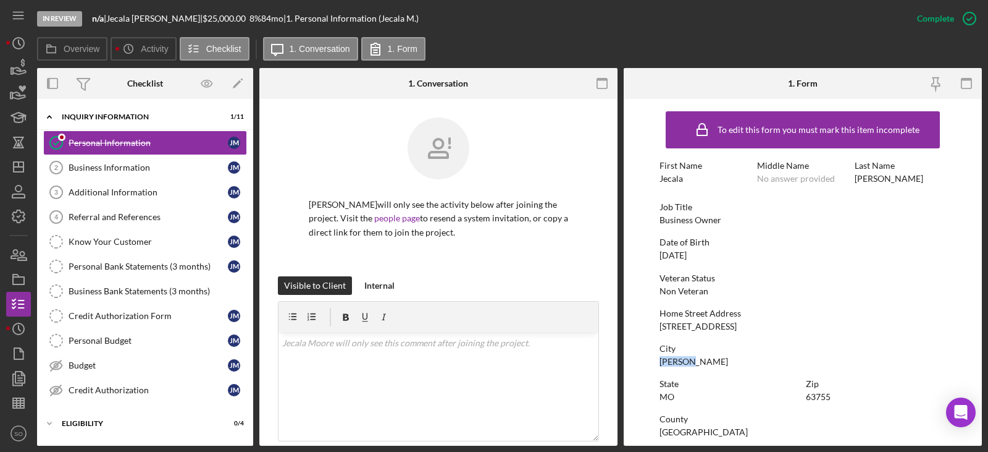
click at [681, 364] on div "[PERSON_NAME]" at bounding box center [694, 361] width 69 height 10
copy div "[PERSON_NAME]"
click at [822, 397] on div "63755" at bounding box center [818, 397] width 25 height 10
copy div "63755"
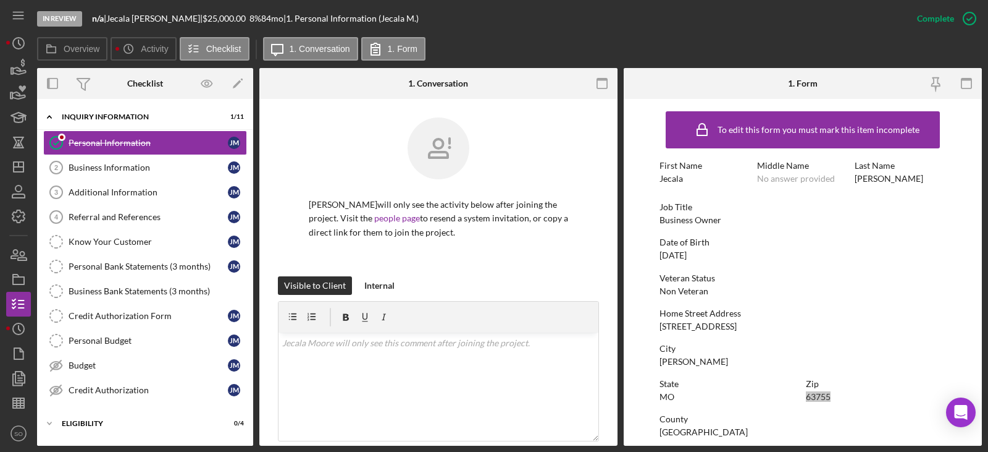
scroll to position [62, 0]
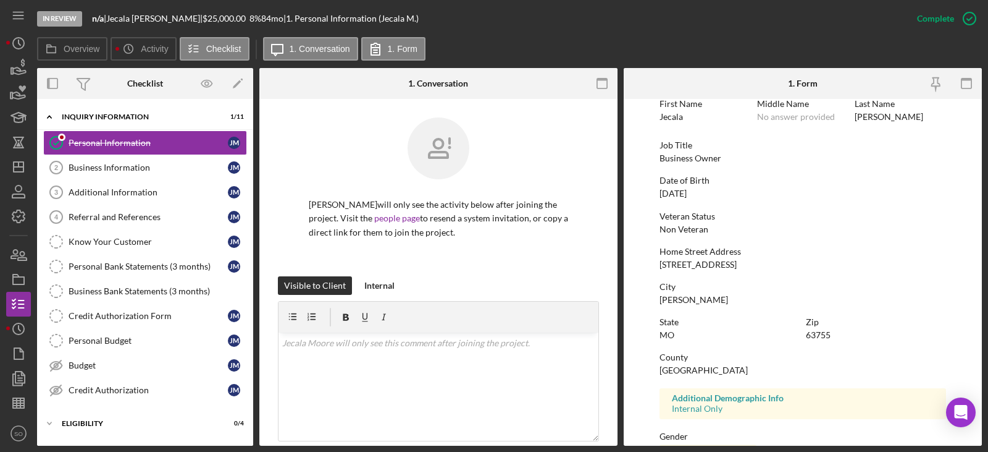
click at [721, 367] on div "[GEOGRAPHIC_DATA]" at bounding box center [704, 370] width 88 height 10
click at [722, 367] on div "[GEOGRAPHIC_DATA]" at bounding box center [704, 370] width 88 height 10
copy div "[GEOGRAPHIC_DATA]"
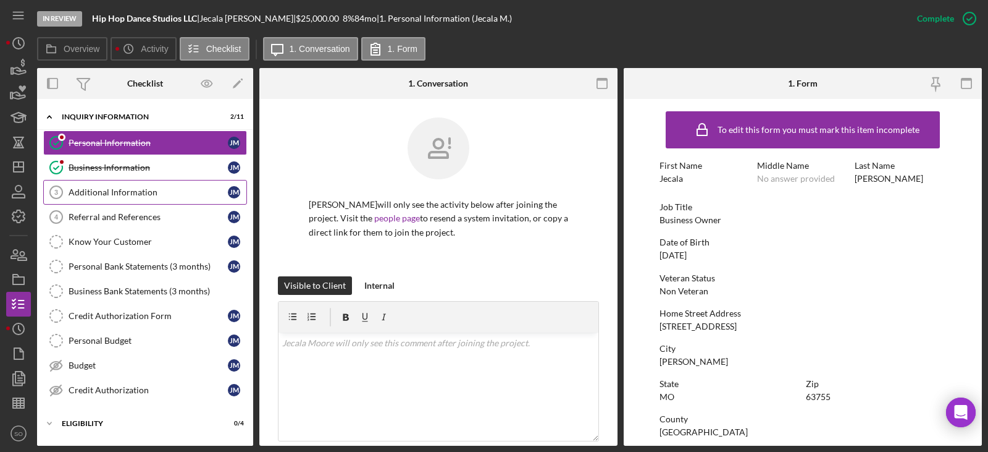
click at [115, 166] on div "Business Information" at bounding box center [148, 167] width 159 height 10
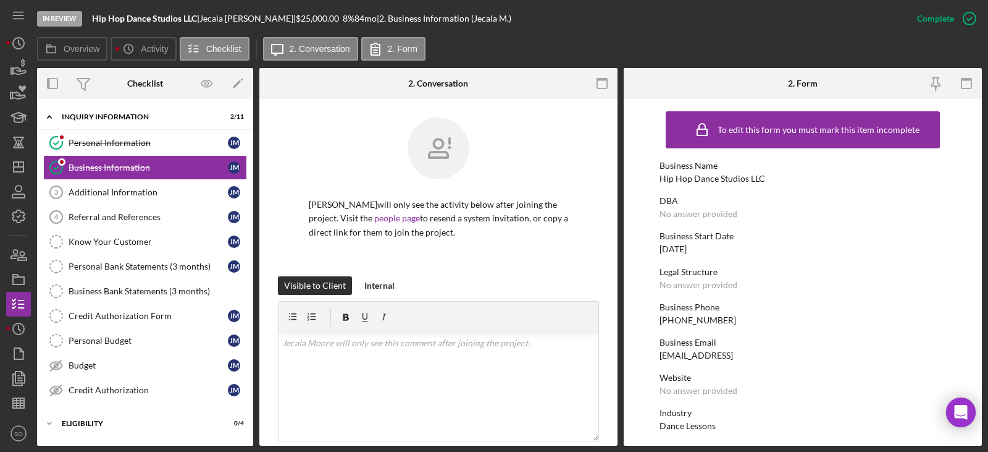
click at [697, 319] on div "[PHONE_NUMBER]" at bounding box center [698, 320] width 77 height 10
copy div "(573) 979-8718"
click at [684, 248] on div "08/01/2025" at bounding box center [673, 249] width 27 height 10
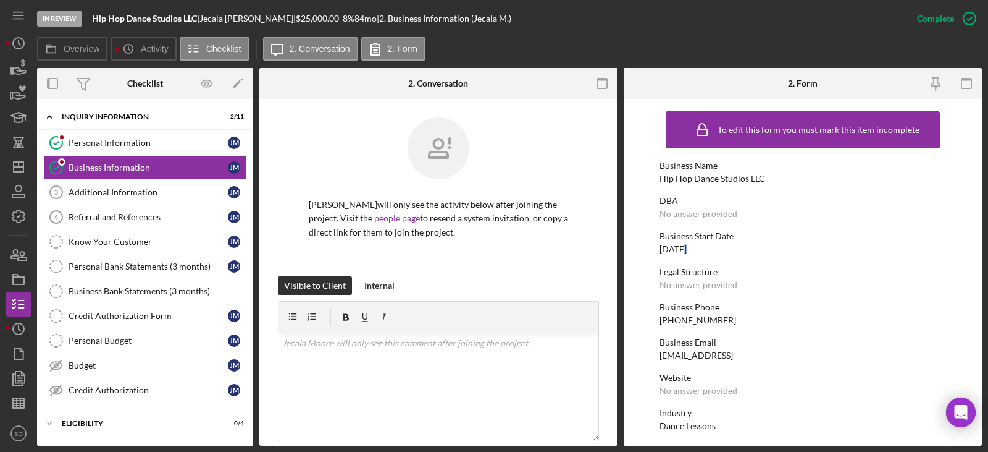
click at [684, 248] on div "08/01/2025" at bounding box center [673, 249] width 27 height 10
copy div "08/01/2025"
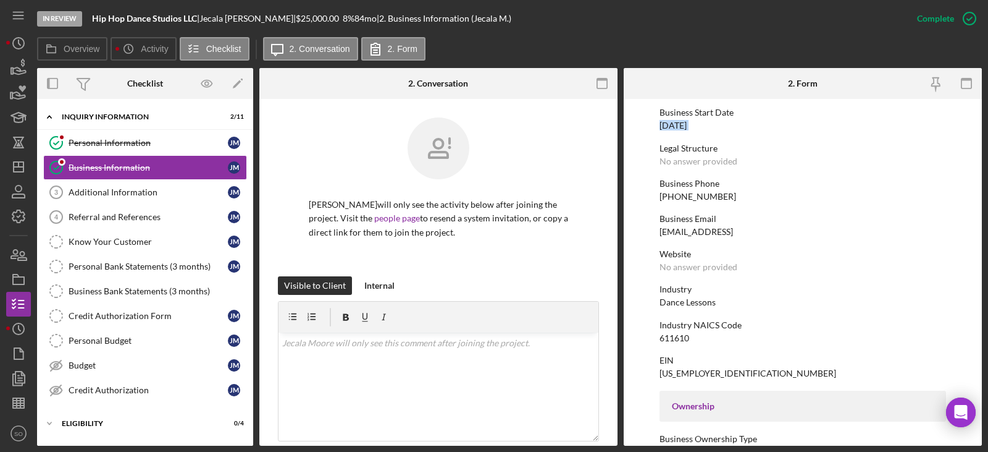
click at [697, 304] on div "Dance Lessons" at bounding box center [688, 302] width 56 height 10
copy div "Dance Lessons"
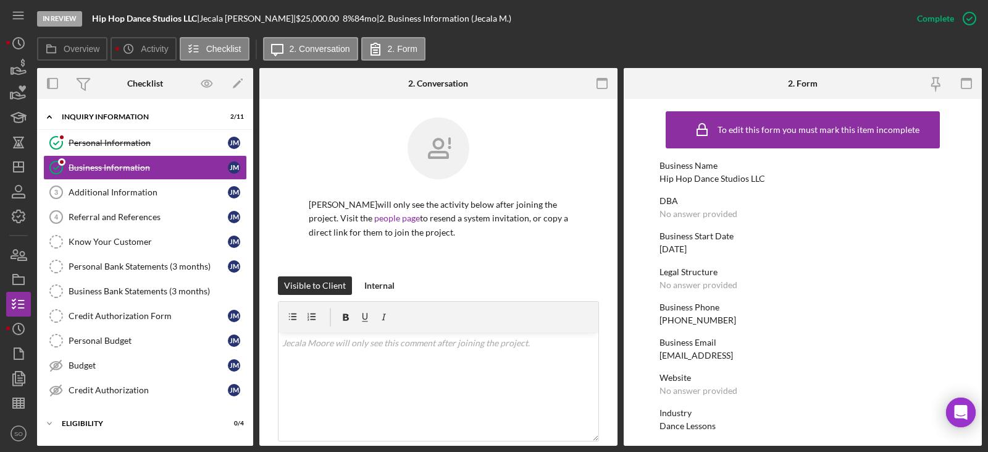
click at [704, 180] on div "Hip Hop Dance Studios LLC" at bounding box center [713, 179] width 106 height 10
copy div "Hip Hop Dance Studios LLC"
click at [679, 251] on div "08/01/2025" at bounding box center [673, 249] width 27 height 10
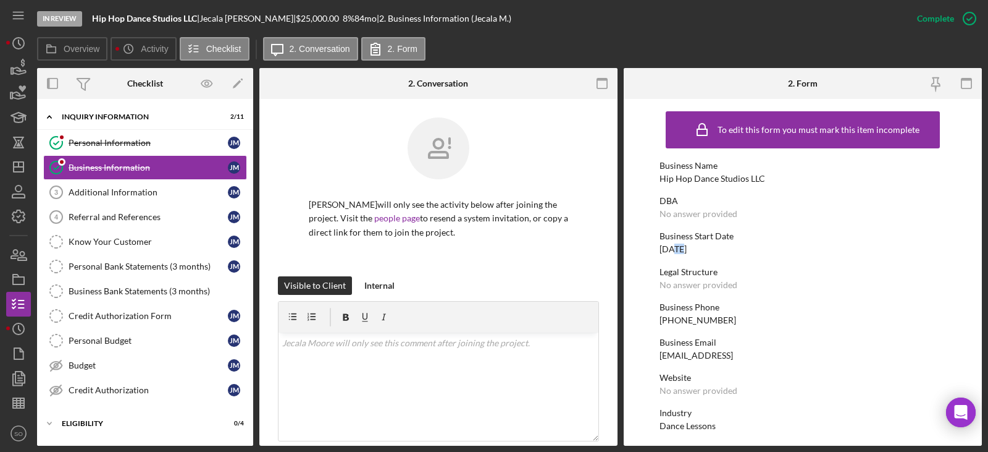
click at [679, 251] on div "08/01/2025" at bounding box center [673, 249] width 27 height 10
copy div "08/01/2025"
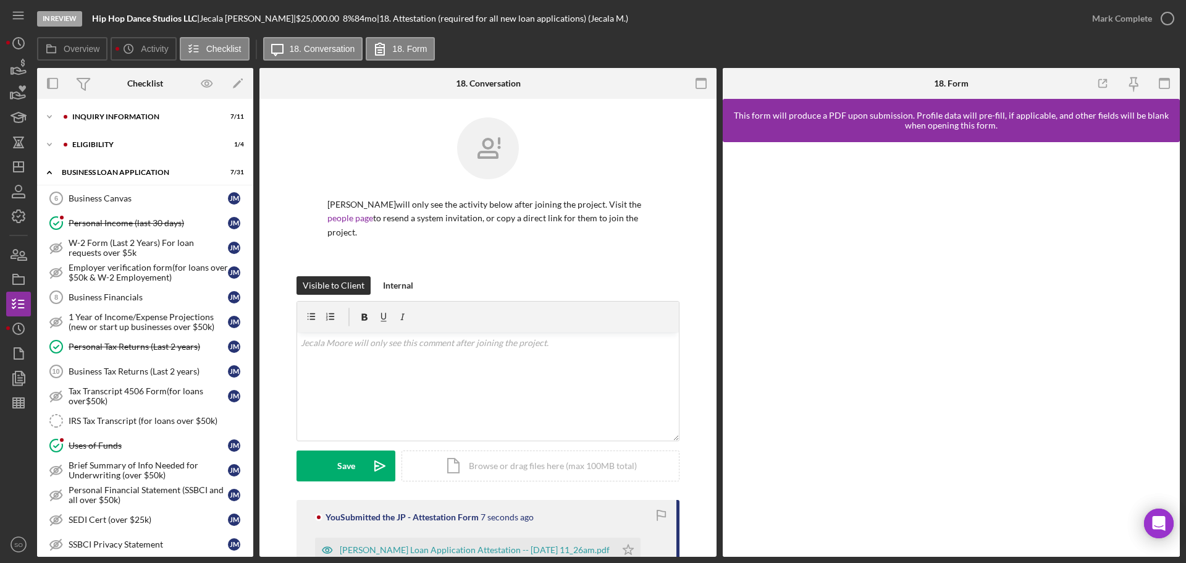
scroll to position [414, 0]
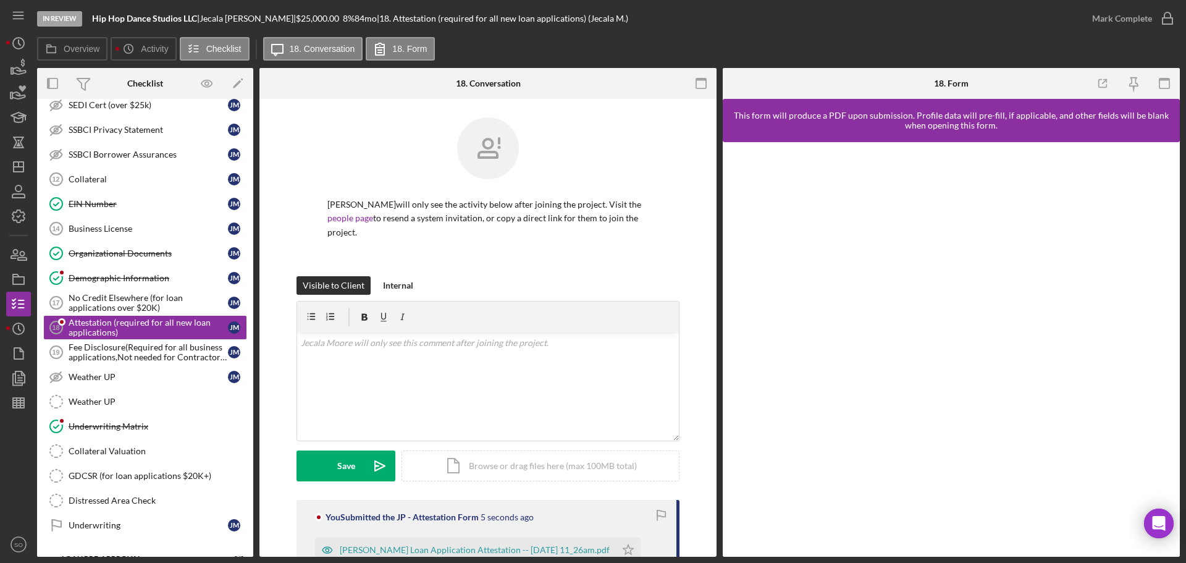
scroll to position [185, 0]
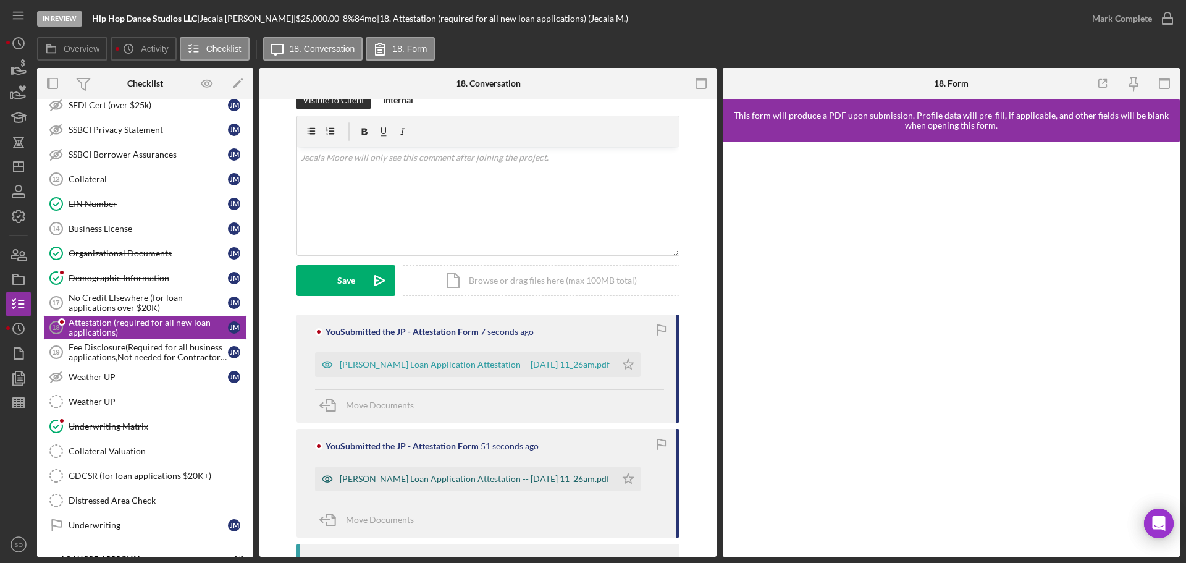
click at [547, 474] on div "[PERSON_NAME] Loan Application Attestation -- [DATE] 11_26am.pdf" at bounding box center [475, 479] width 270 height 10
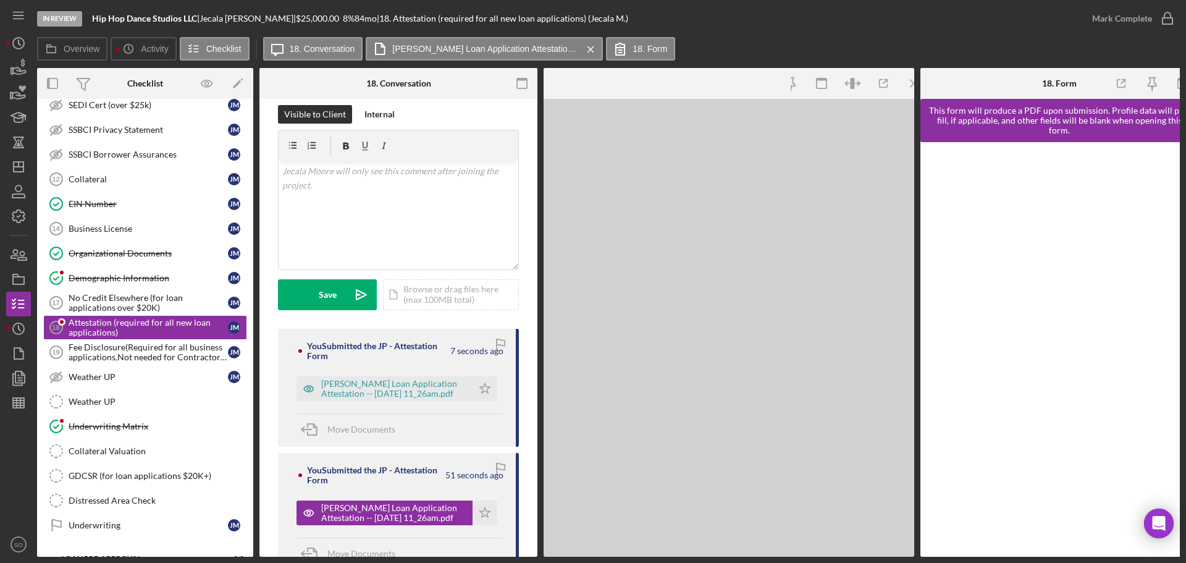
scroll to position [213, 0]
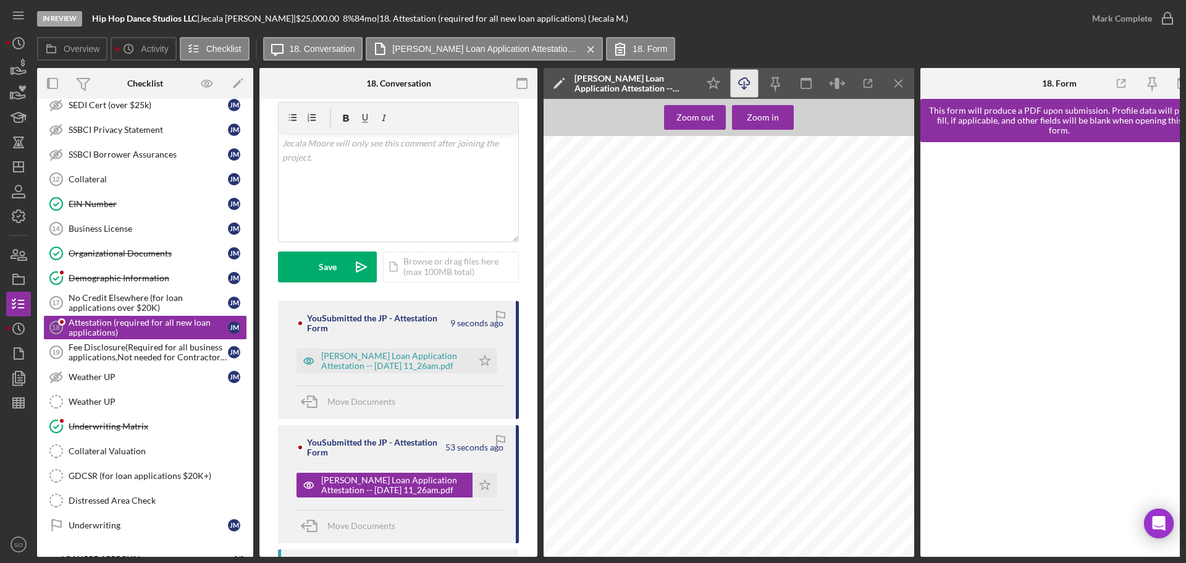
click at [740, 80] on icon "button" at bounding box center [744, 81] width 11 height 7
click at [405, 355] on div "Justine Petersen Loan Application Attestation -- 2025-09-02 11_26am.pdf" at bounding box center [393, 361] width 145 height 20
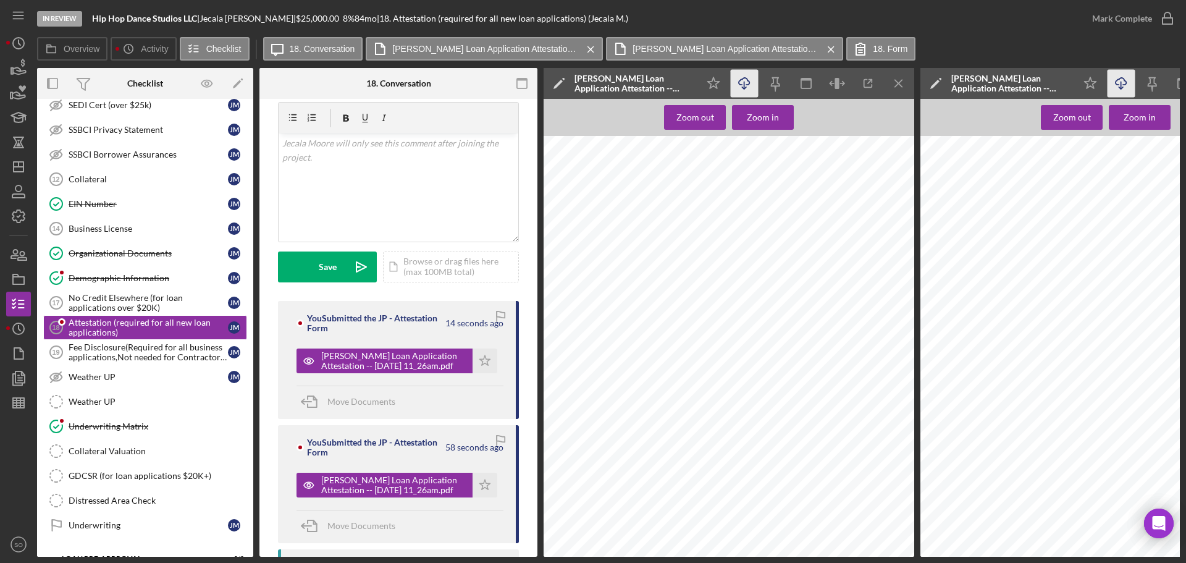
click at [741, 77] on icon "Icon/Download" at bounding box center [745, 84] width 28 height 28
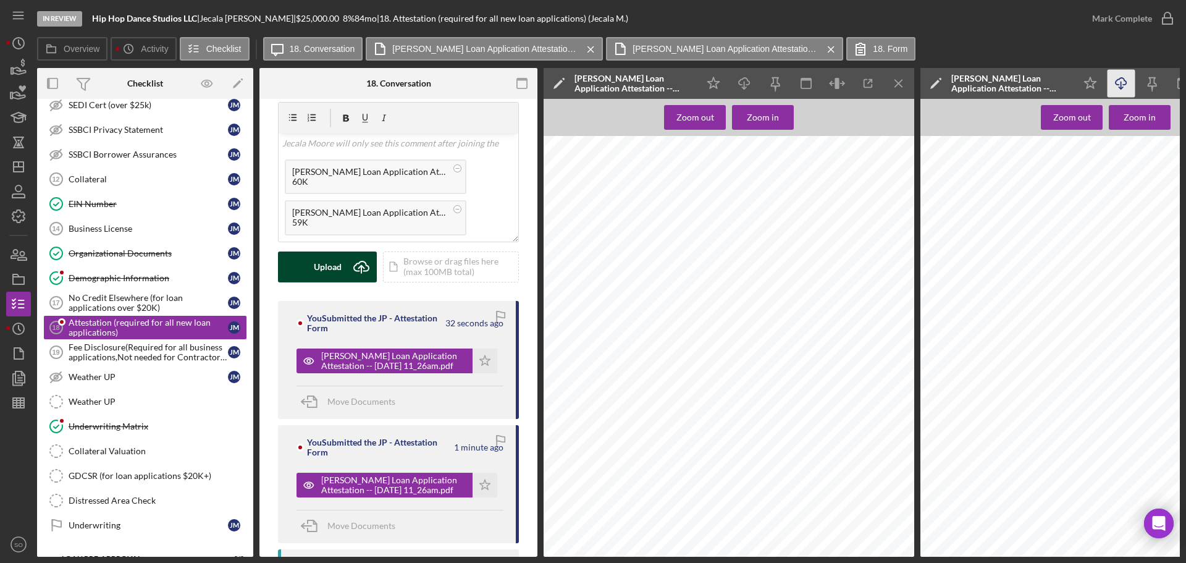
click at [345, 269] on button "Upload Icon/Upload" at bounding box center [327, 266] width 99 height 31
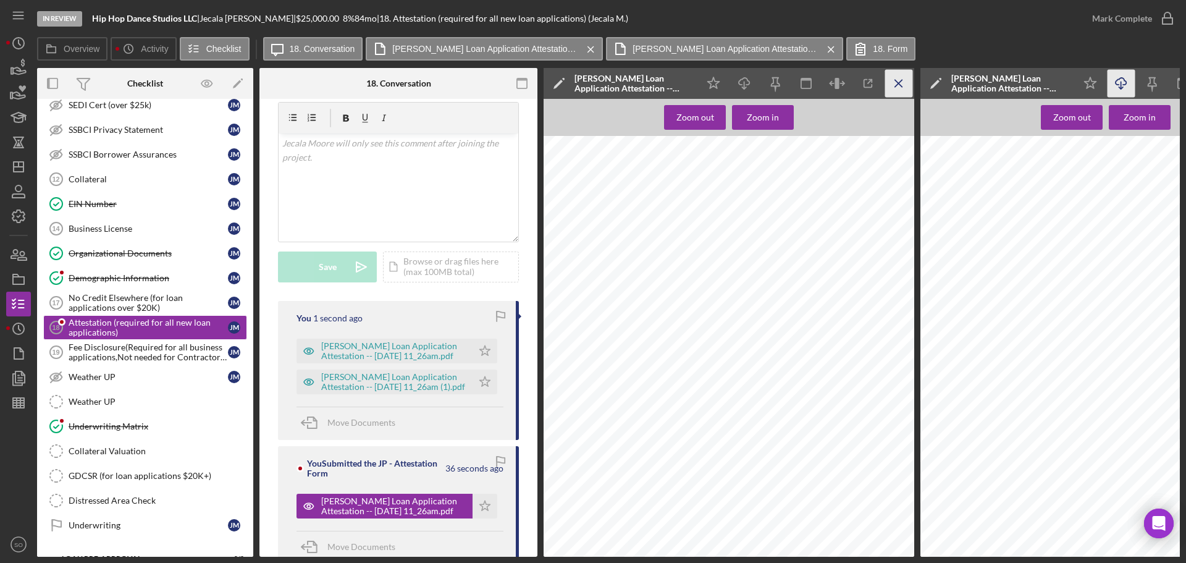
click at [905, 80] on icon "Icon/Menu Close" at bounding box center [899, 84] width 28 height 28
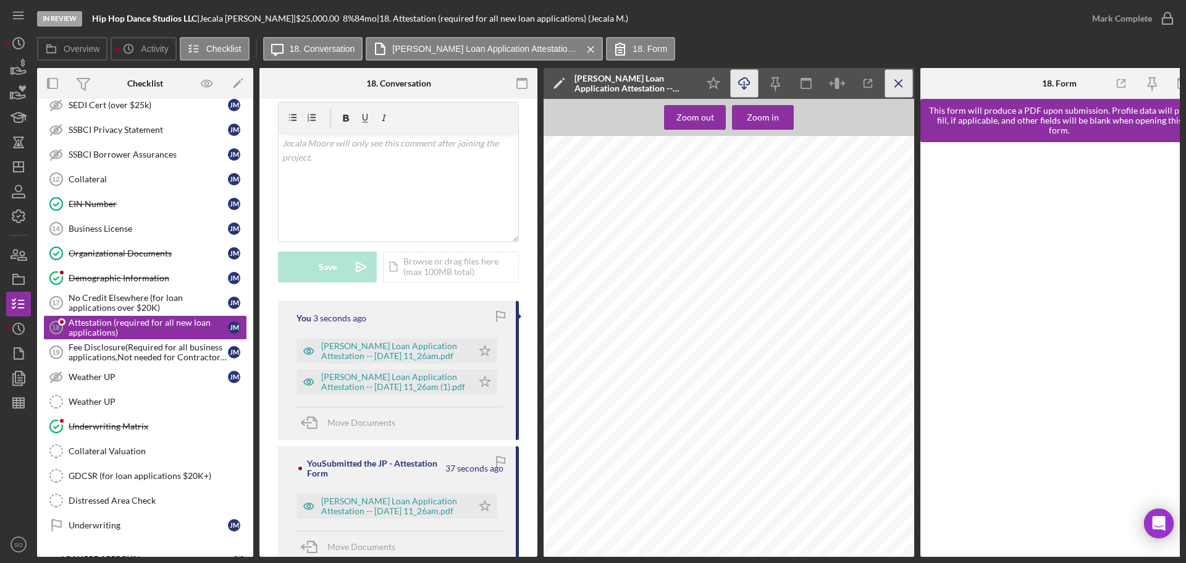
click at [910, 87] on icon "Icon/Menu Close" at bounding box center [899, 84] width 28 height 28
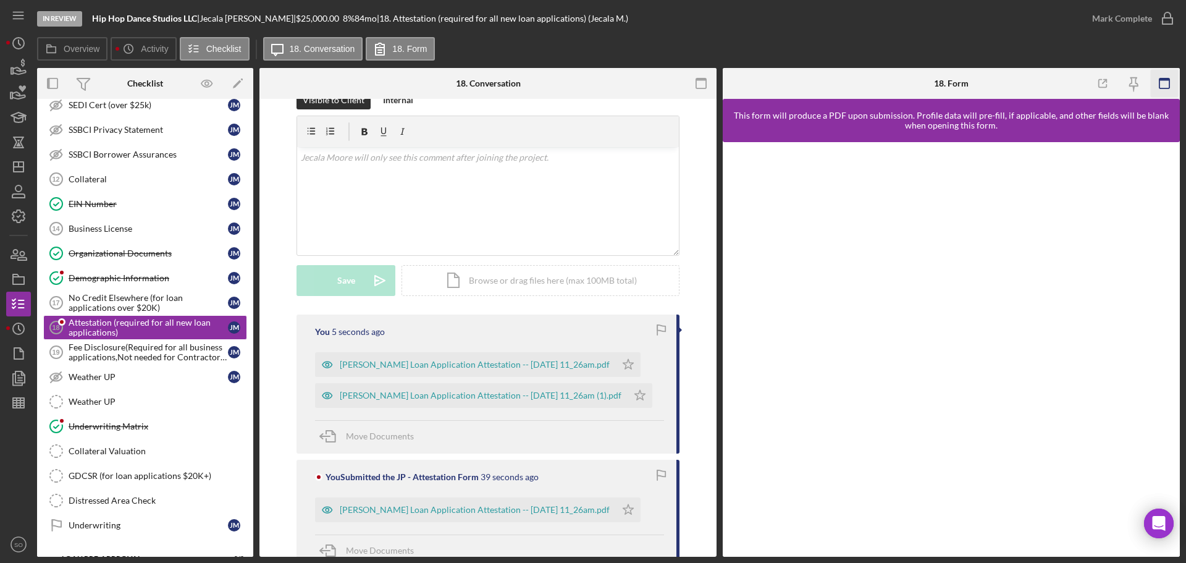
click at [1165, 84] on icon "button" at bounding box center [1165, 84] width 28 height 28
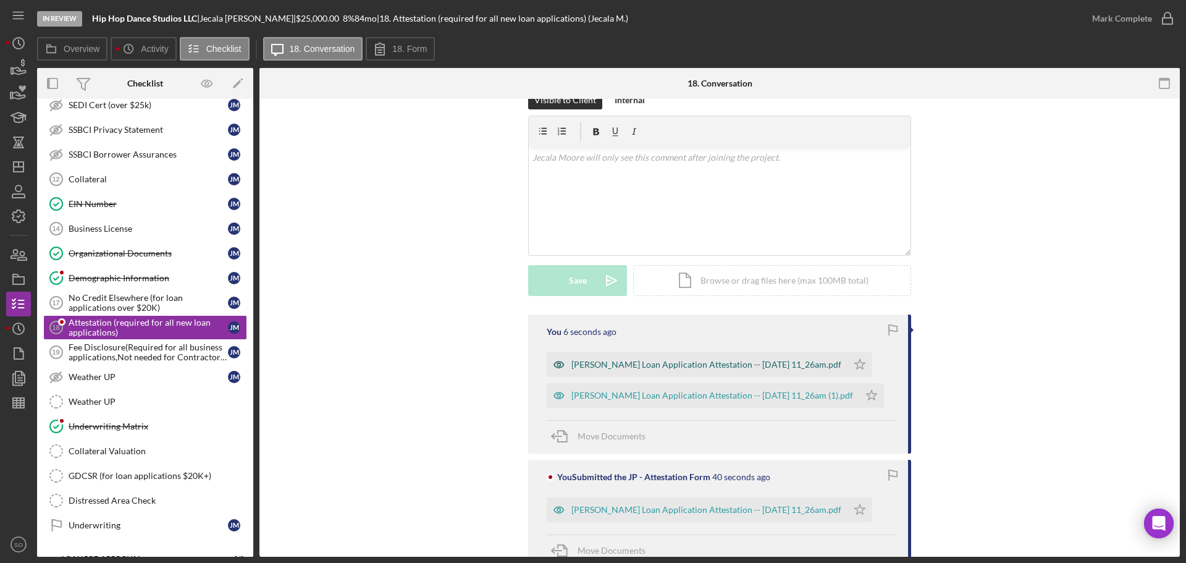
scroll to position [392, 0]
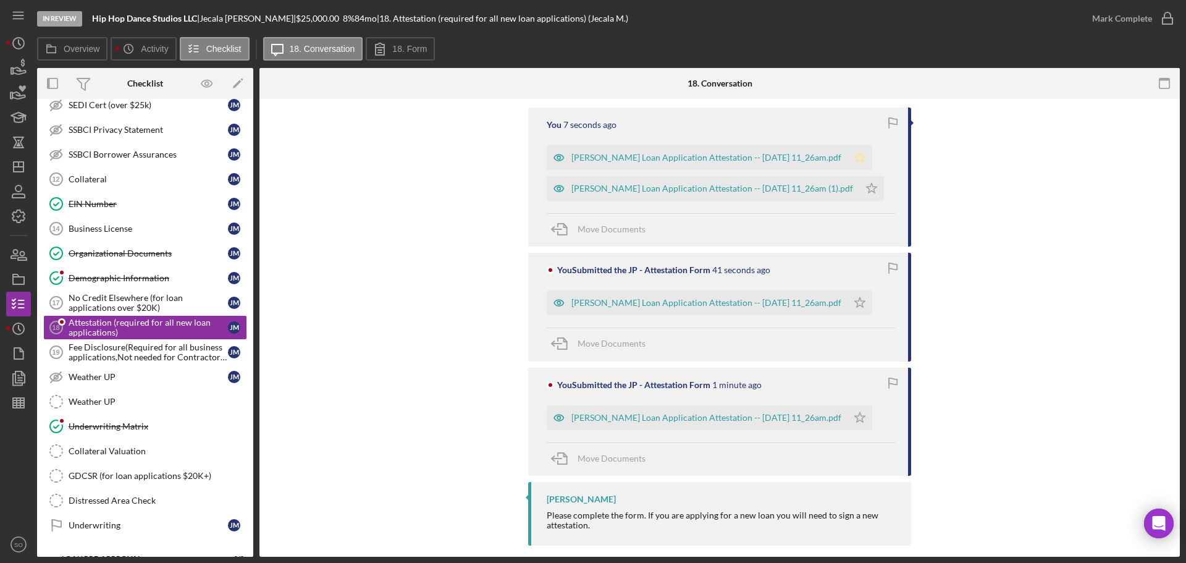
click at [870, 150] on icon "Icon/Star" at bounding box center [860, 157] width 25 height 25
click at [878, 176] on icon "Icon/Star" at bounding box center [871, 188] width 25 height 25
click at [633, 453] on span "Move Documents" at bounding box center [612, 458] width 68 height 11
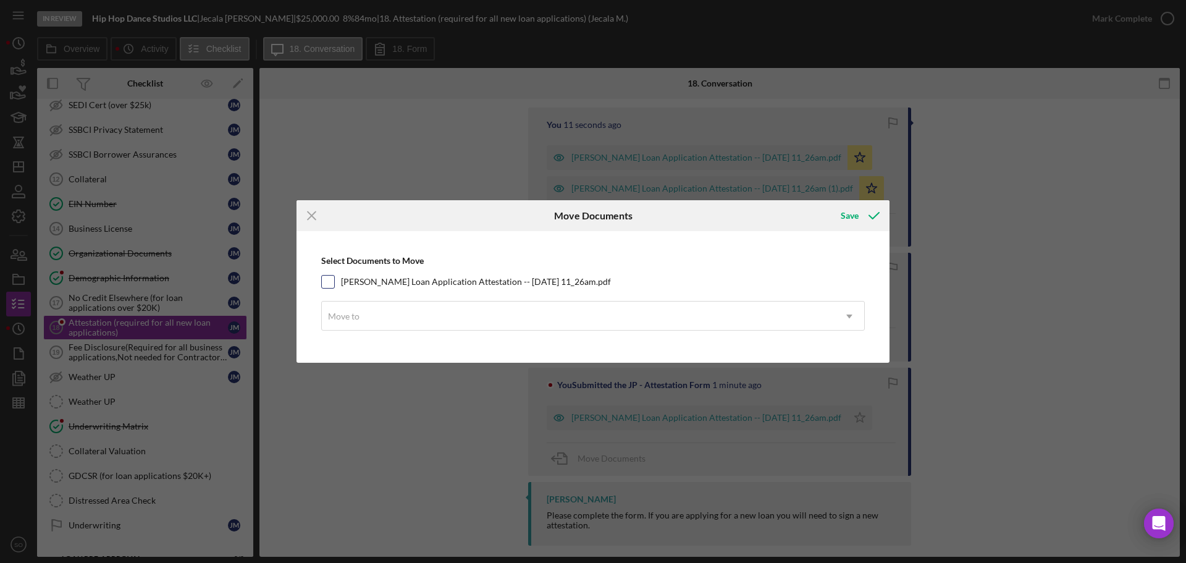
click at [326, 280] on input "Justine Petersen Loan Application Attestation -- 2025-09-02 11_26am.pdf" at bounding box center [328, 282] width 12 height 12
checkbox input "true"
click at [388, 320] on div "Move to" at bounding box center [578, 316] width 513 height 28
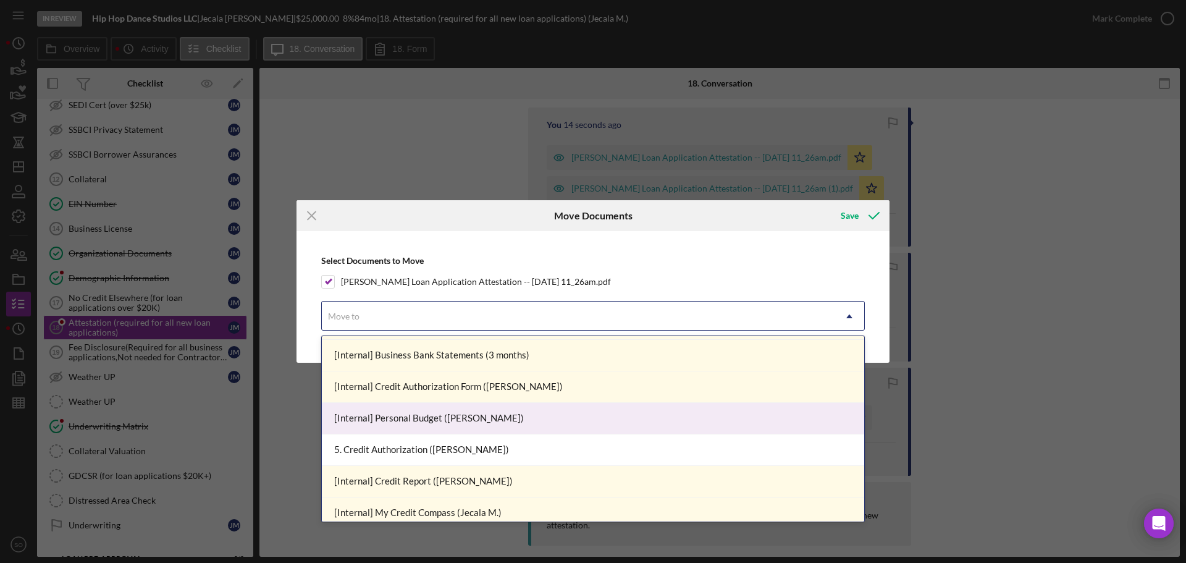
scroll to position [247, 0]
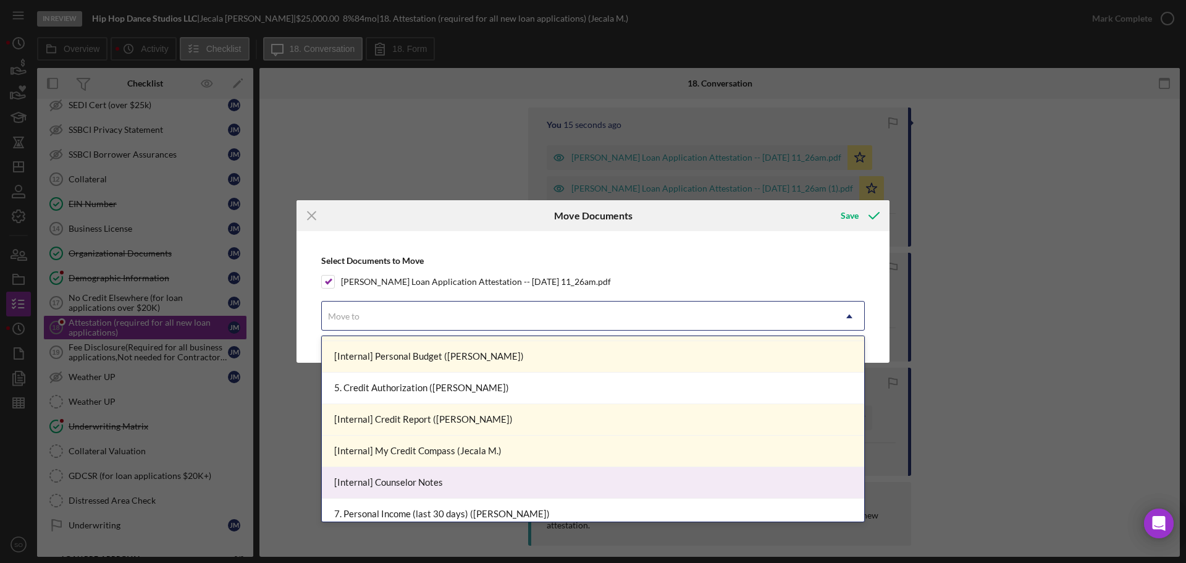
click at [458, 481] on div "[Internal] Counselor Notes" at bounding box center [593, 483] width 542 height 32
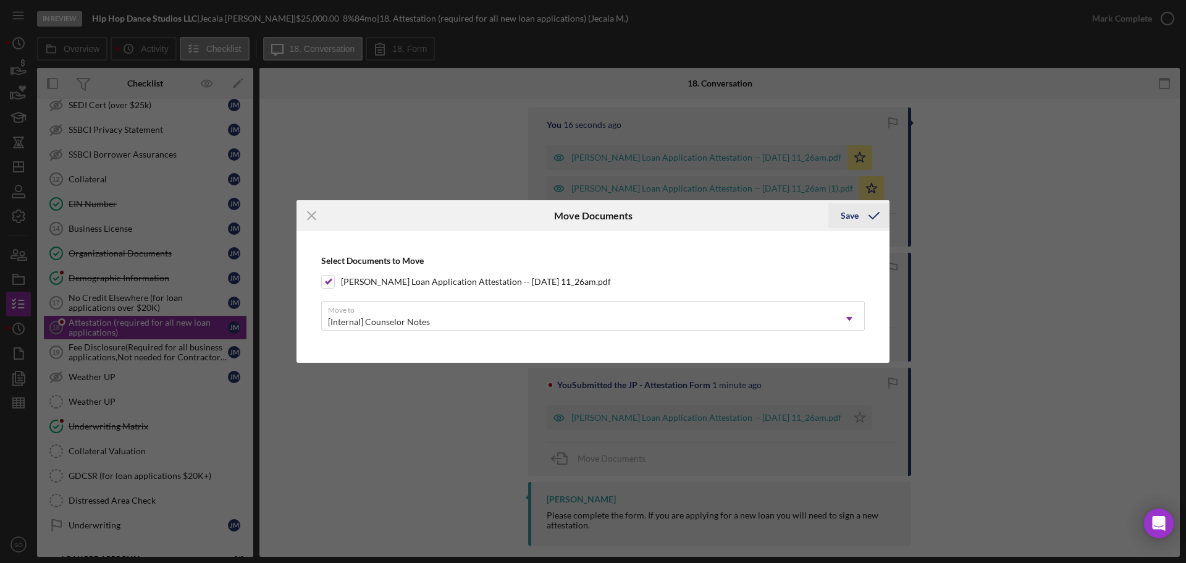
click at [852, 219] on div "Save" at bounding box center [850, 215] width 18 height 25
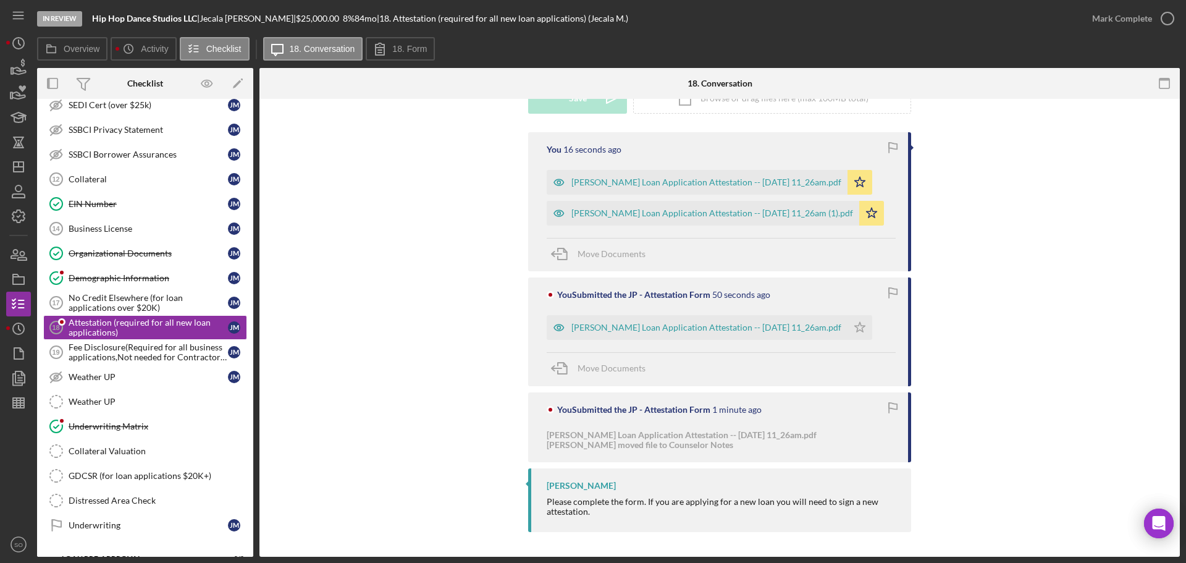
scroll to position [354, 0]
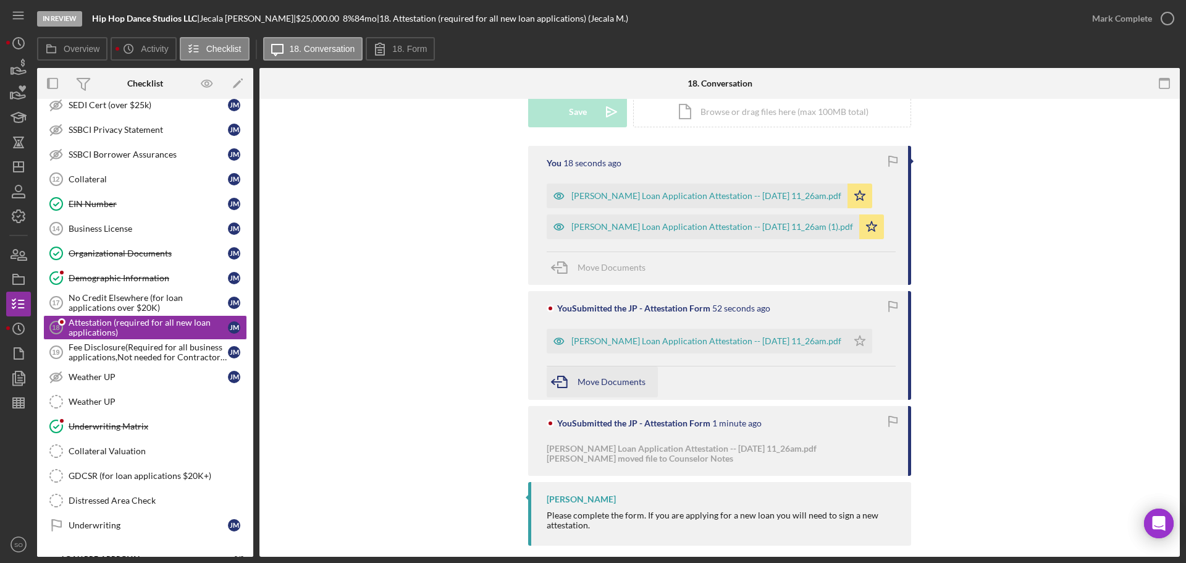
click at [581, 376] on span "Move Documents" at bounding box center [612, 381] width 68 height 11
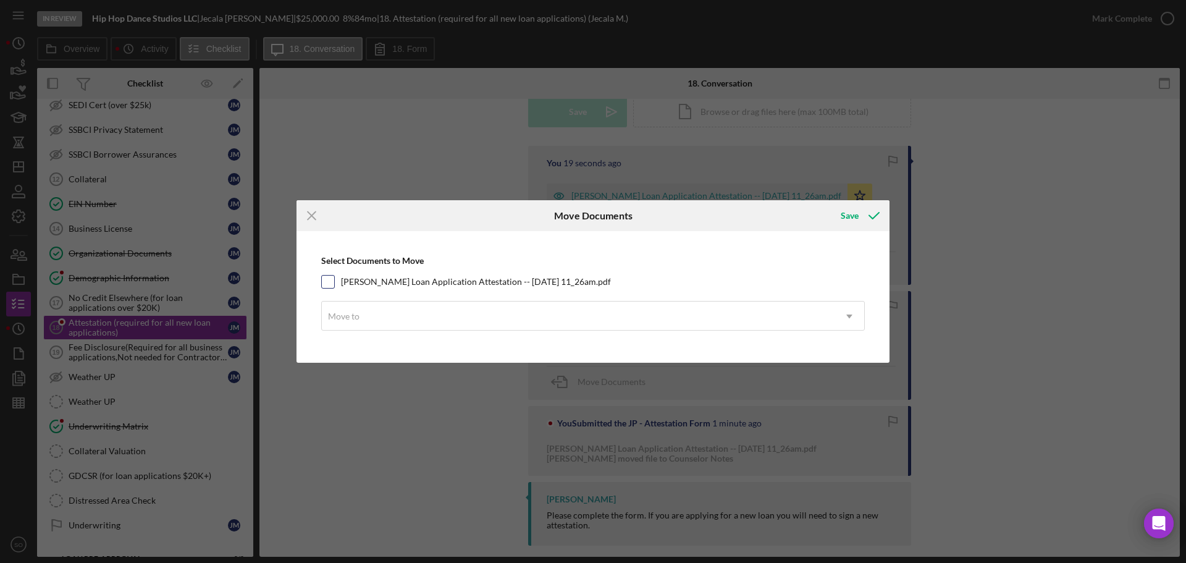
click at [330, 280] on input "Justine Petersen Loan Application Attestation -- 2025-09-02 11_26am.pdf" at bounding box center [328, 282] width 12 height 12
checkbox input "true"
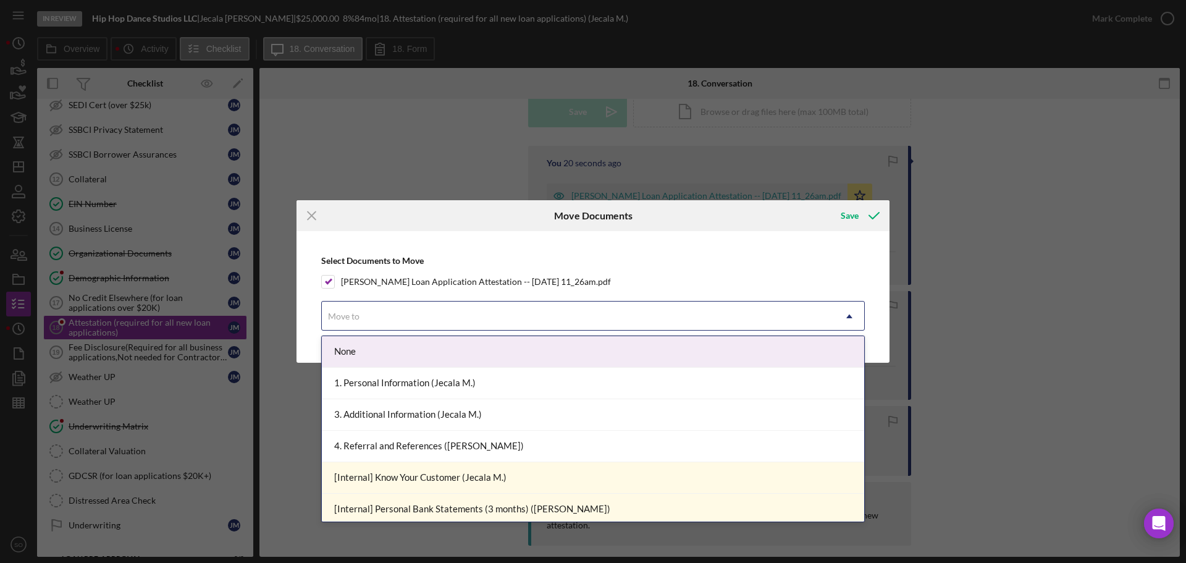
drag, startPoint x: 395, startPoint y: 318, endPoint x: 430, endPoint y: 337, distance: 39.5
click at [408, 327] on div "Move to" at bounding box center [578, 316] width 513 height 28
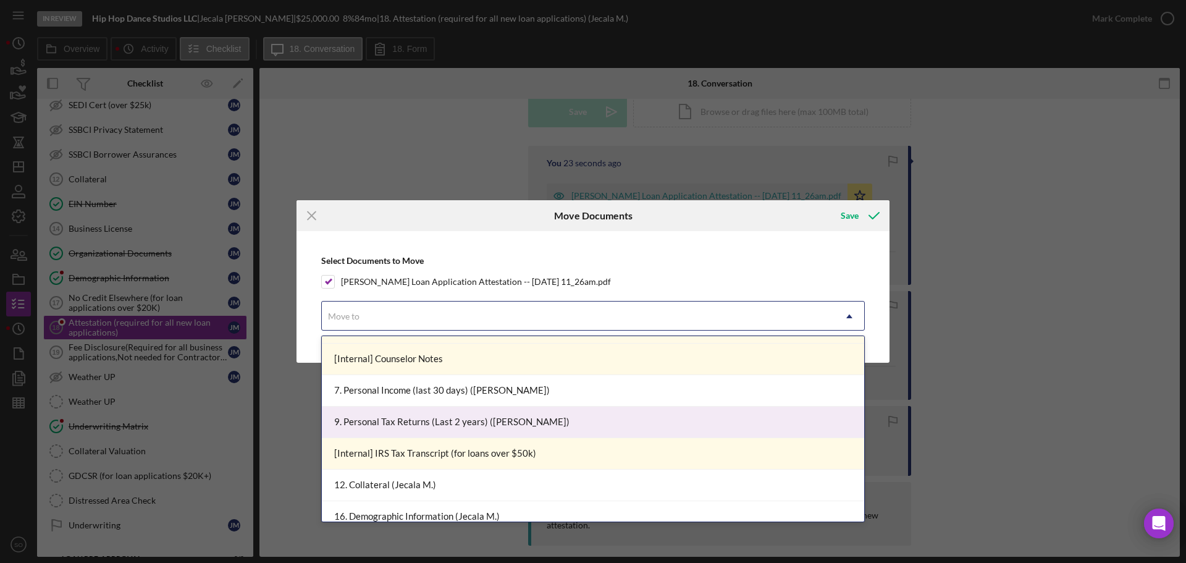
scroll to position [309, 0]
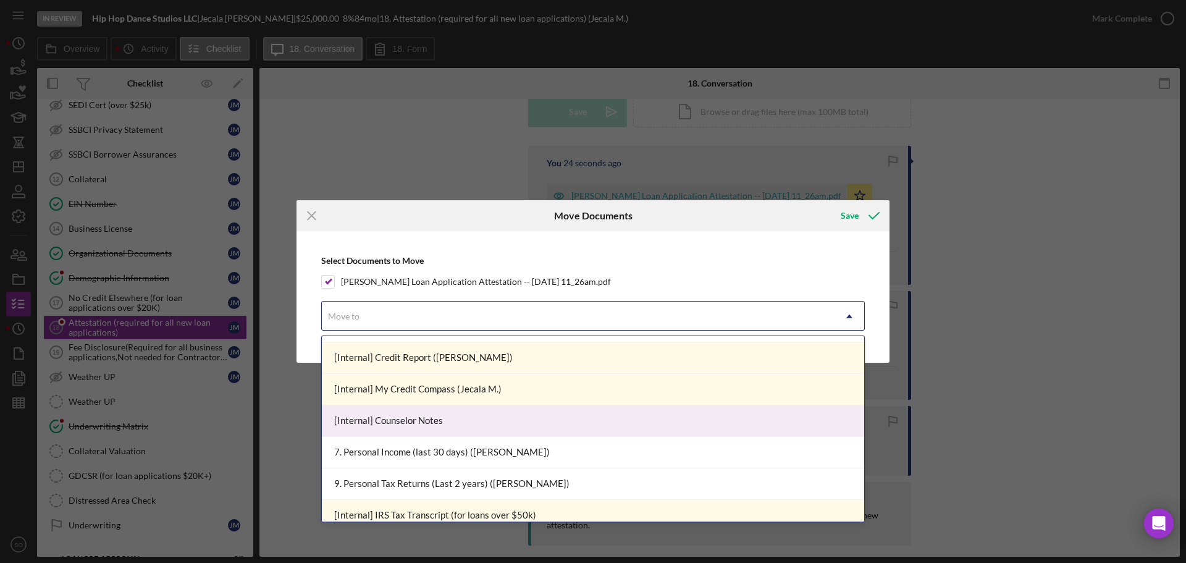
click at [463, 426] on div "[Internal] Counselor Notes" at bounding box center [593, 421] width 542 height 32
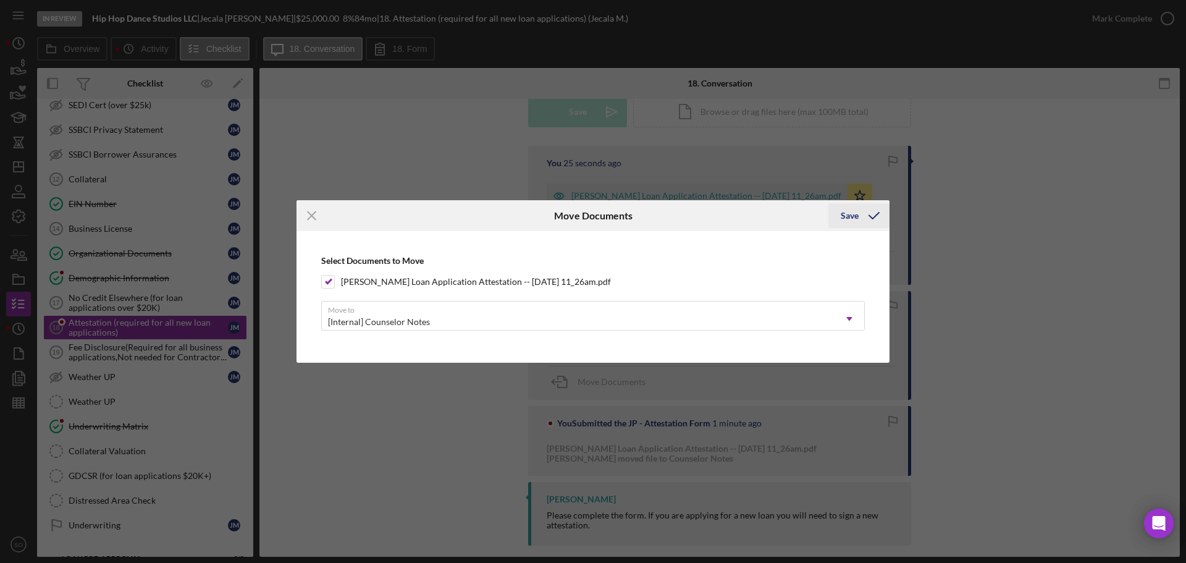
click at [854, 215] on div "Save" at bounding box center [850, 215] width 18 height 25
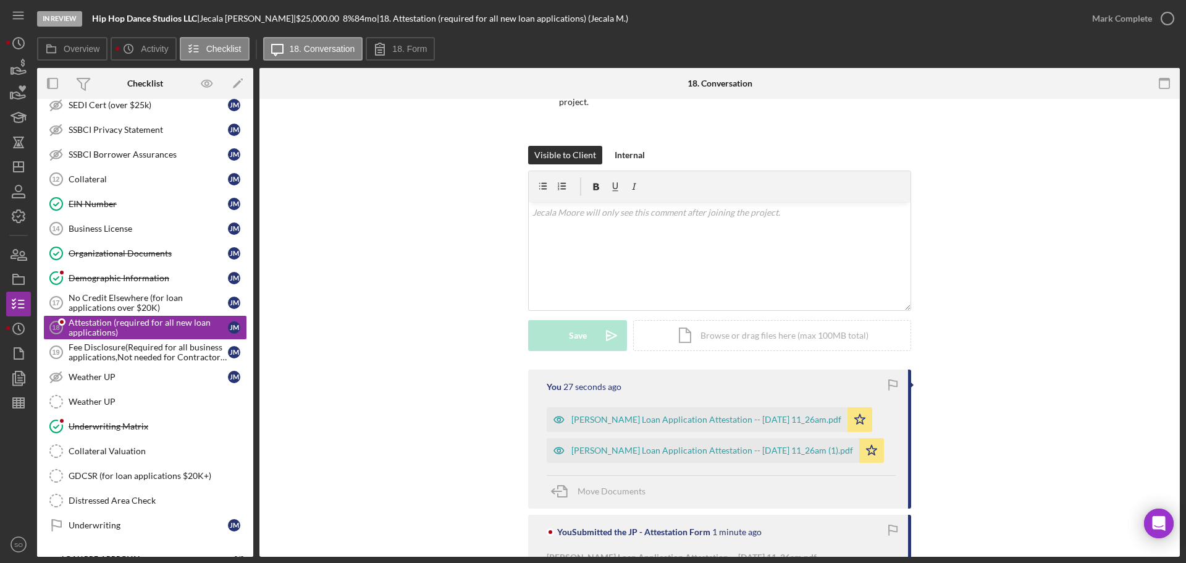
scroll to position [7, 0]
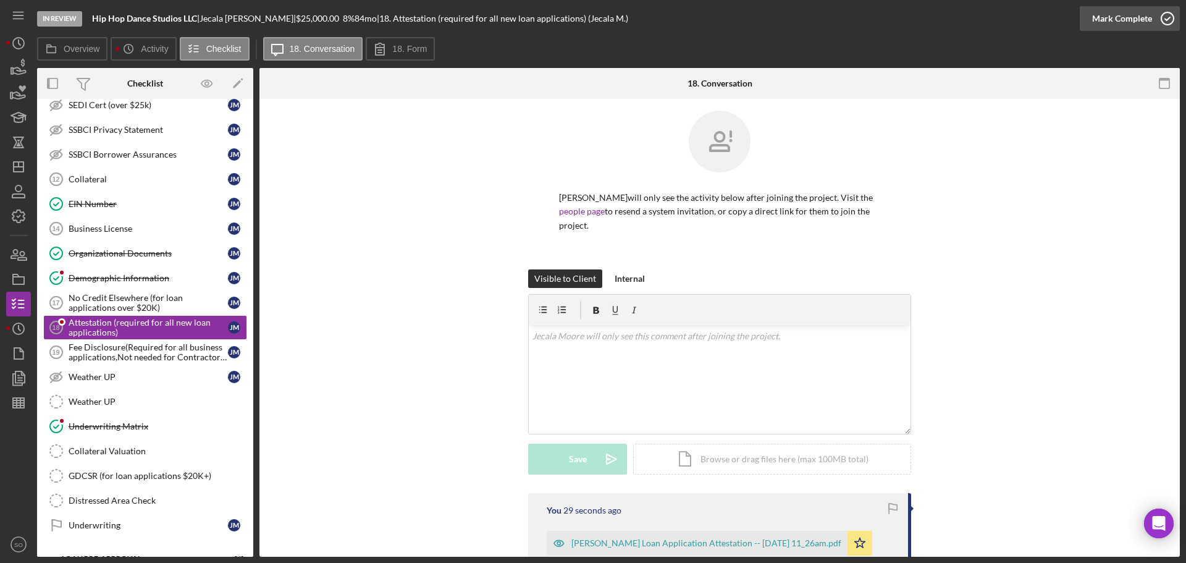
click at [1090, 20] on button "Mark Complete" at bounding box center [1130, 18] width 100 height 25
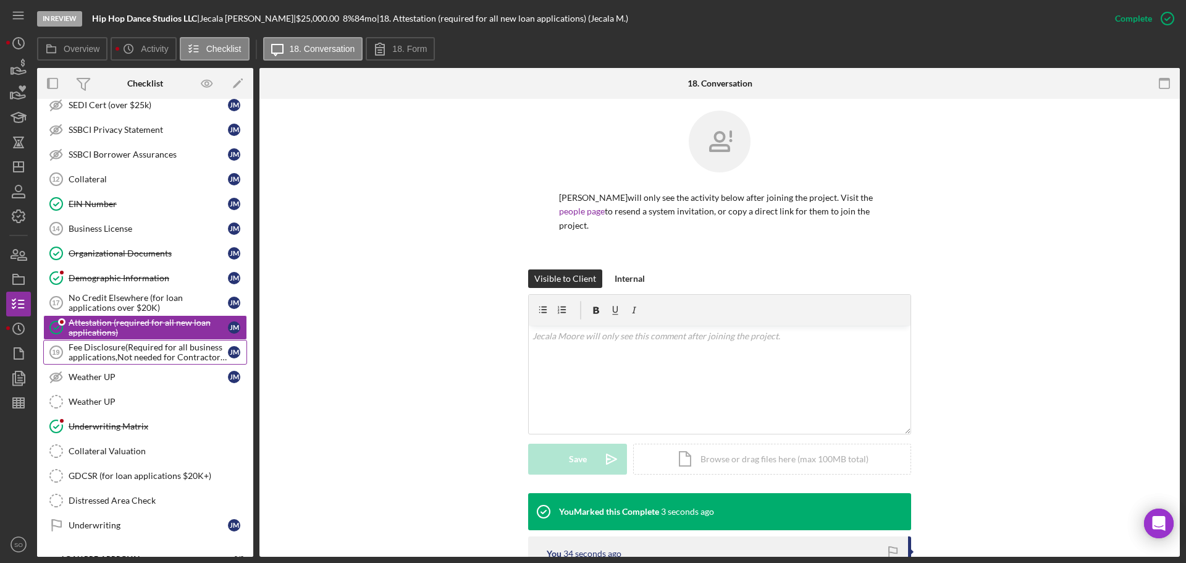
click at [138, 348] on div "Fee Disclosure(Required for all business applications,Not needed for Contractor…" at bounding box center [148, 352] width 159 height 20
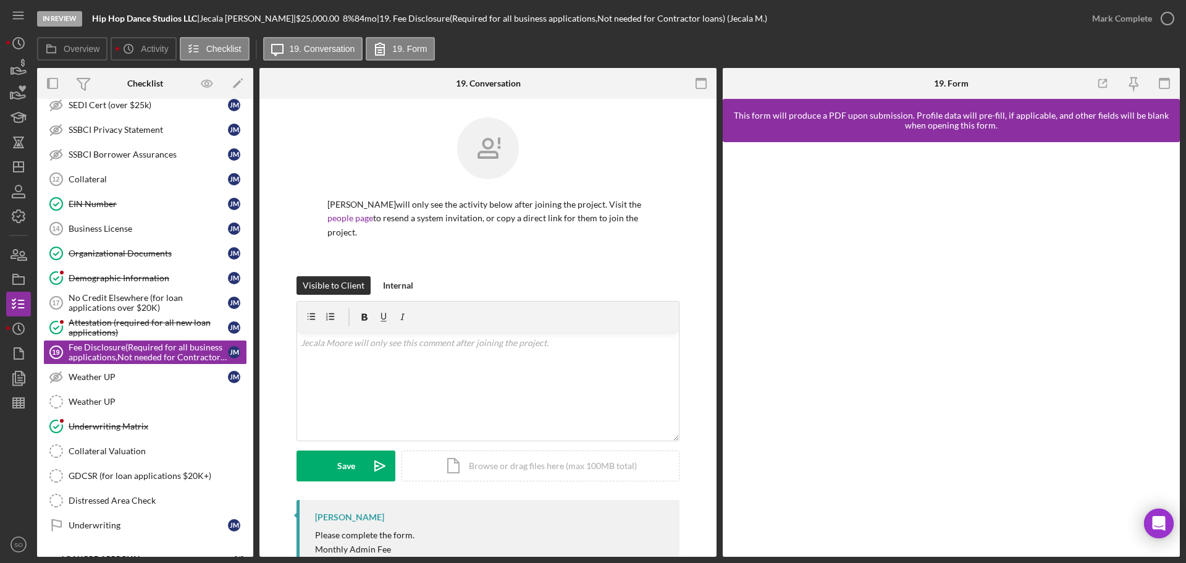
scroll to position [53, 0]
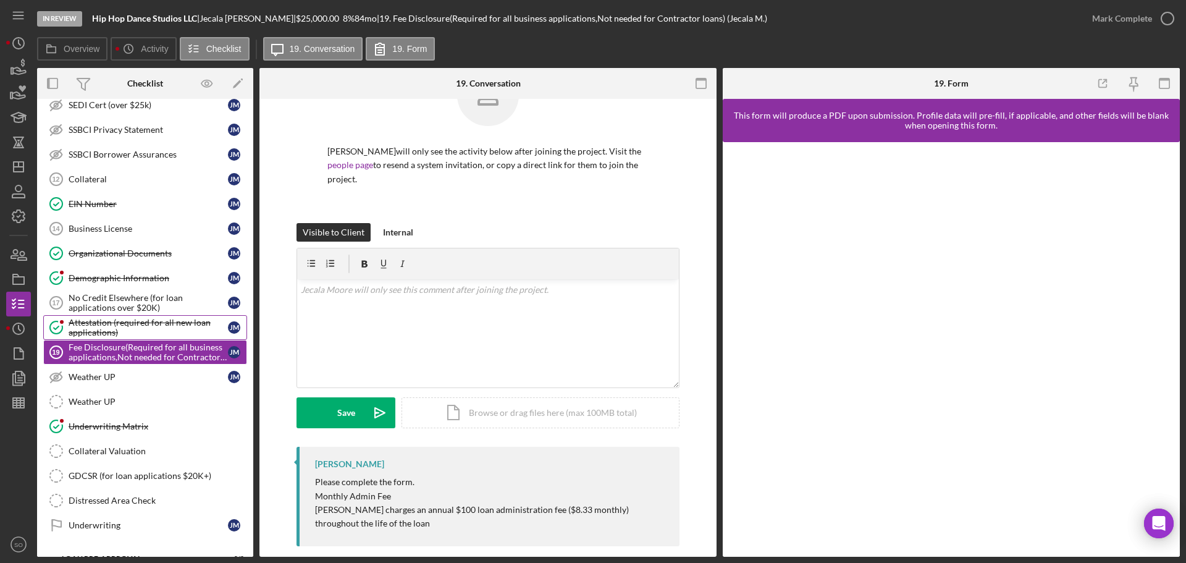
click at [152, 322] on div "Attestation (required for all new loan applications)" at bounding box center [148, 328] width 159 height 20
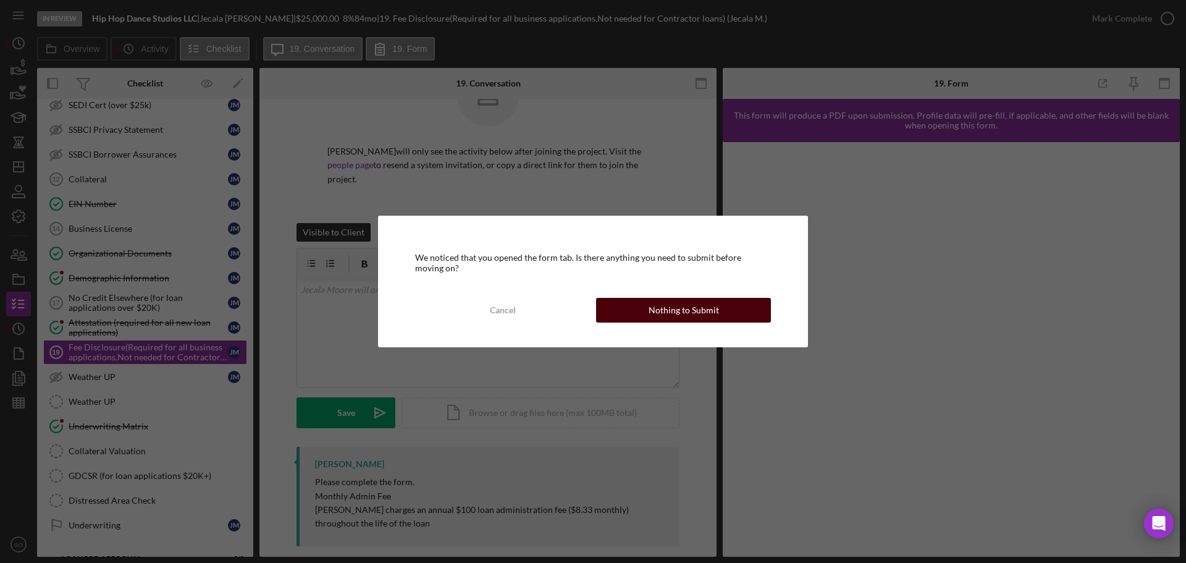
drag, startPoint x: 685, startPoint y: 291, endPoint x: 691, endPoint y: 306, distance: 15.8
click at [685, 292] on div "We noticed that you opened the form tab. Is there anything you need to submit b…" at bounding box center [593, 281] width 430 height 131
click at [691, 306] on div "Nothing to Submit" at bounding box center [684, 310] width 70 height 25
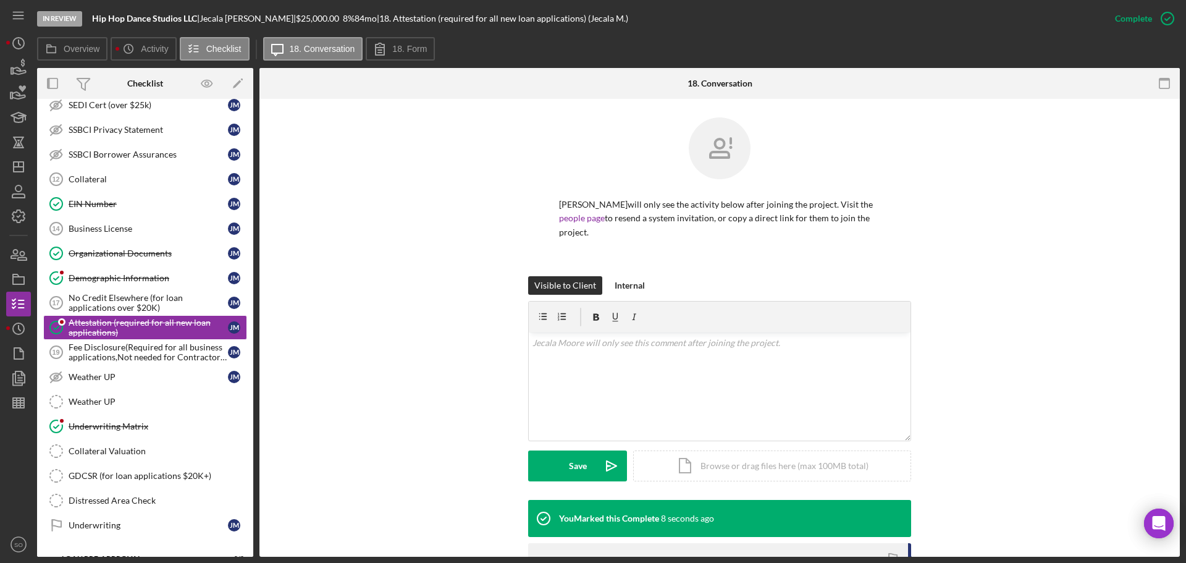
scroll to position [309, 0]
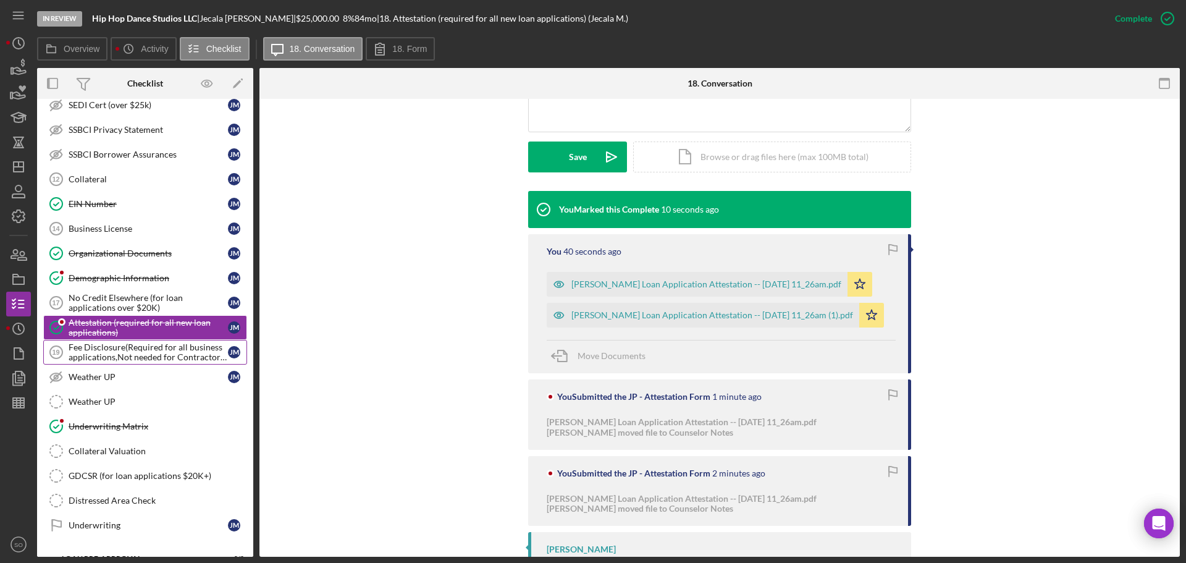
click at [174, 350] on div "Fee Disclosure(Required for all business applications,Not needed for Contractor…" at bounding box center [148, 352] width 159 height 20
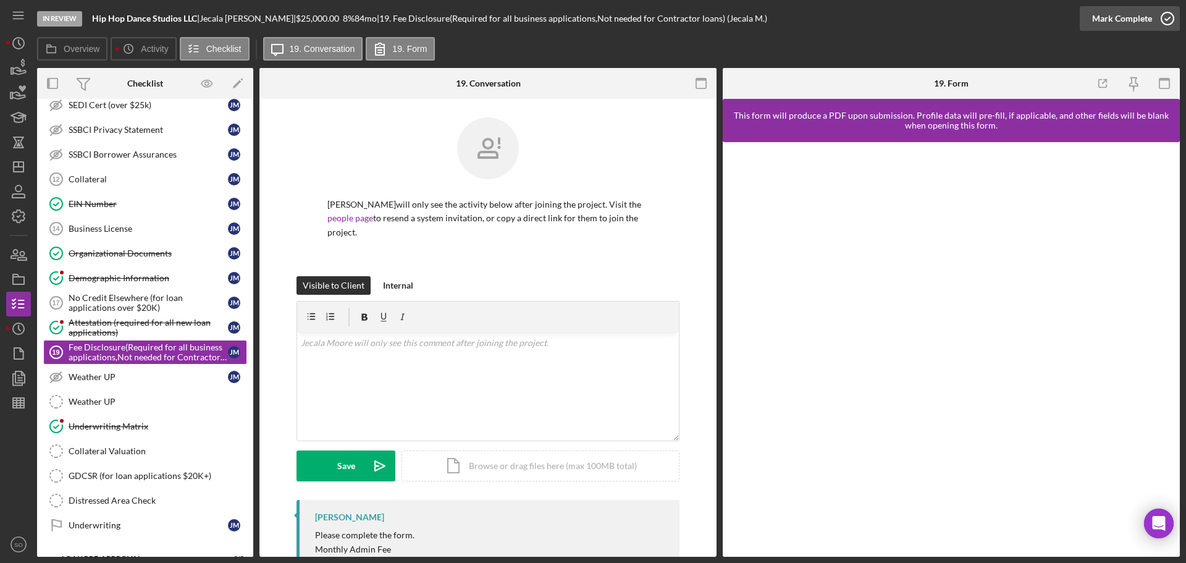
click at [1125, 28] on div "Mark Complete" at bounding box center [1122, 18] width 60 height 25
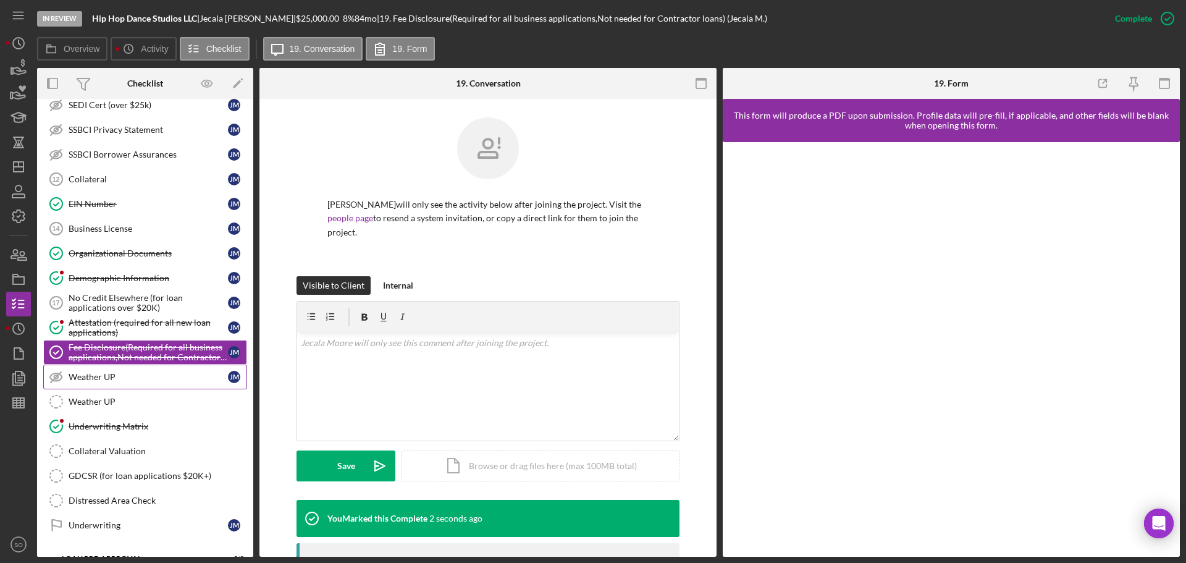
click at [145, 372] on div "Weather UP" at bounding box center [148, 377] width 159 height 10
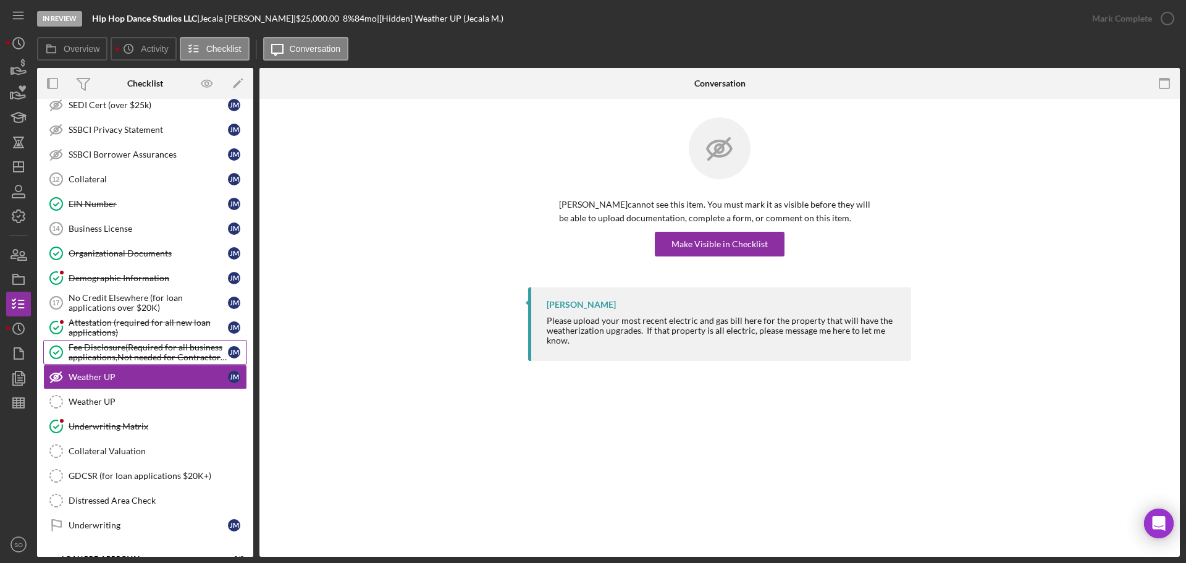
click at [137, 350] on div "Fee Disclosure(Required for all business applications,Not needed for Contractor…" at bounding box center [148, 352] width 159 height 20
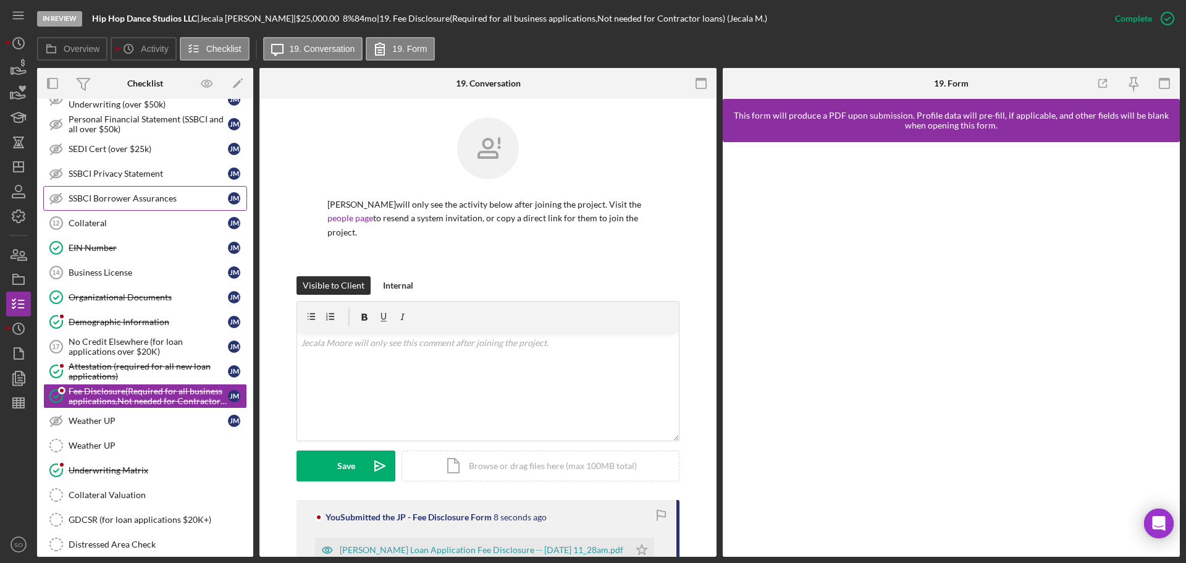
scroll to position [491, 0]
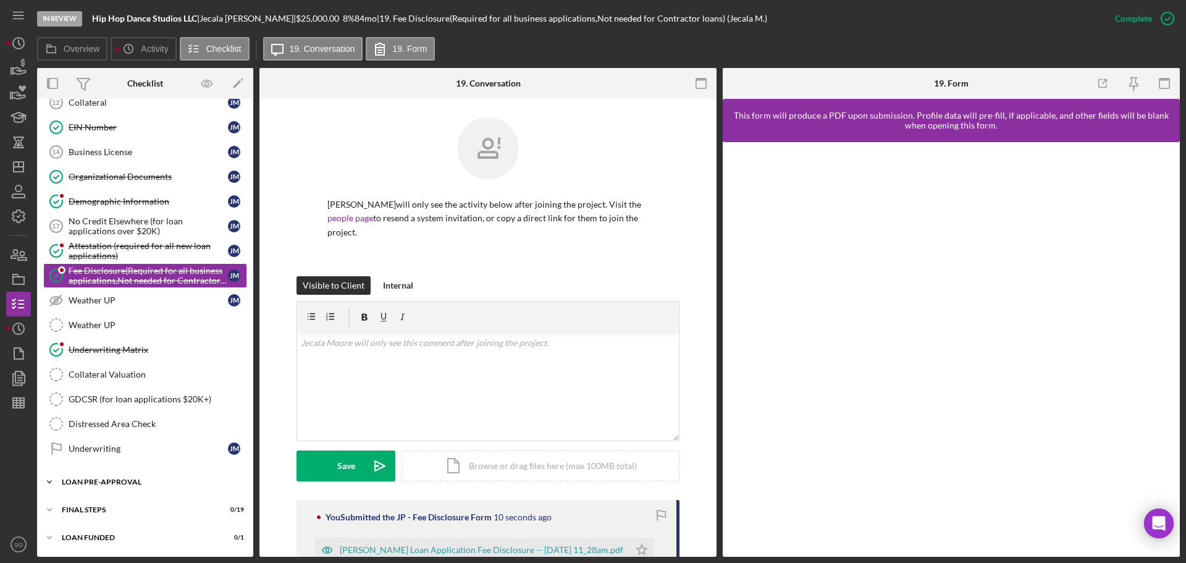
click at [149, 482] on div "LOAN PRE-APPROVAL" at bounding box center [150, 481] width 176 height 7
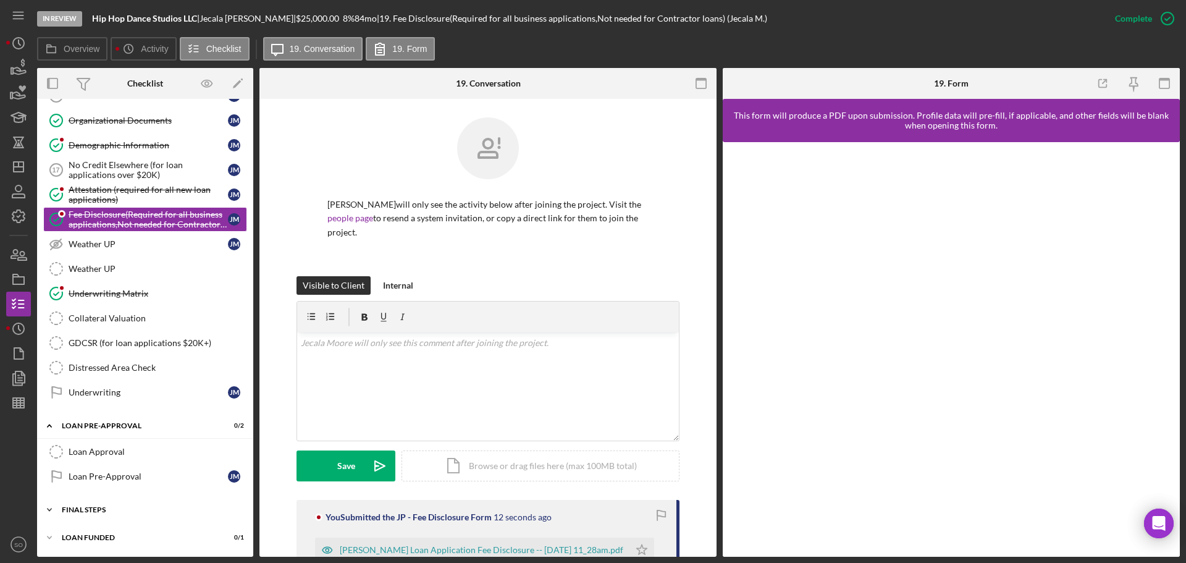
click at [142, 500] on div "Icon/Expander FINAL STEPS 0 / 19" at bounding box center [145, 509] width 216 height 25
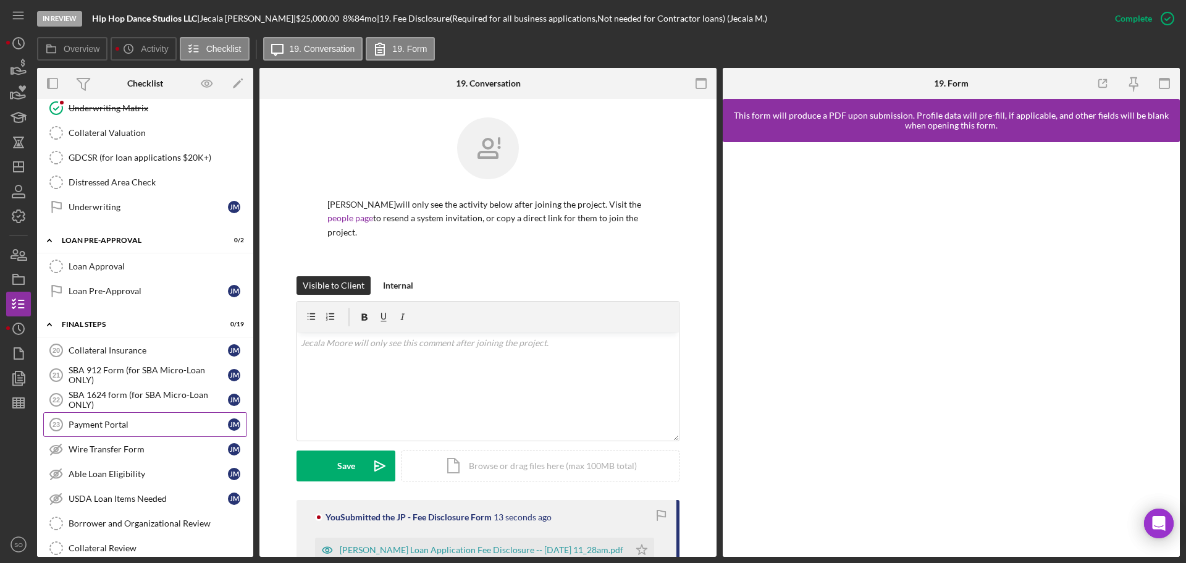
click at [147, 429] on div "Payment Portal" at bounding box center [148, 424] width 159 height 10
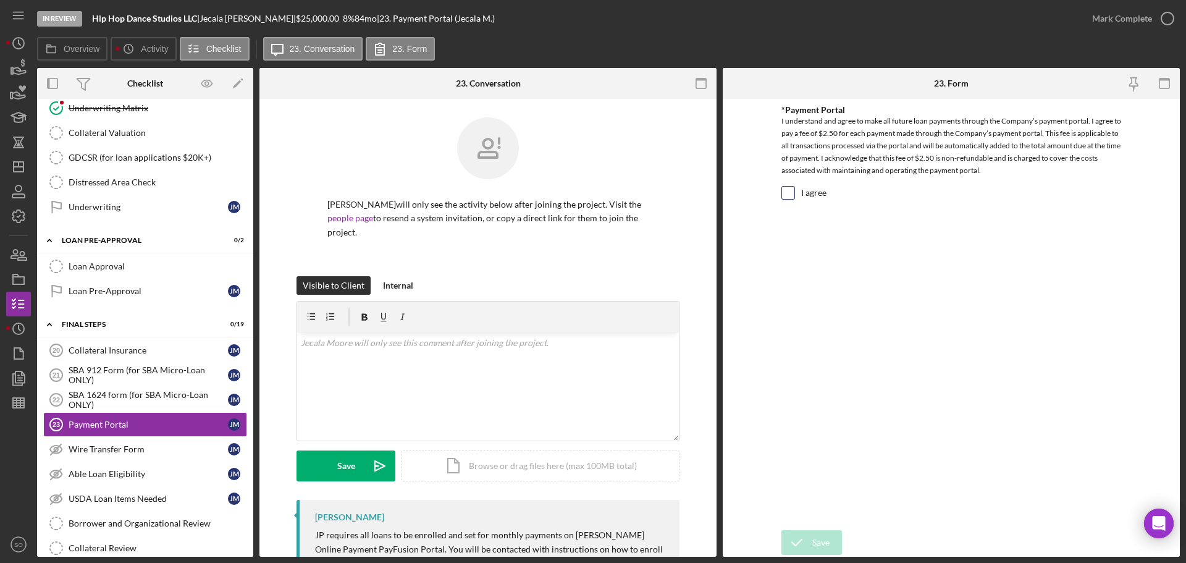
click at [790, 196] on input "I agree" at bounding box center [788, 193] width 12 height 12
checkbox input "true"
click at [815, 536] on div "Save" at bounding box center [820, 542] width 17 height 25
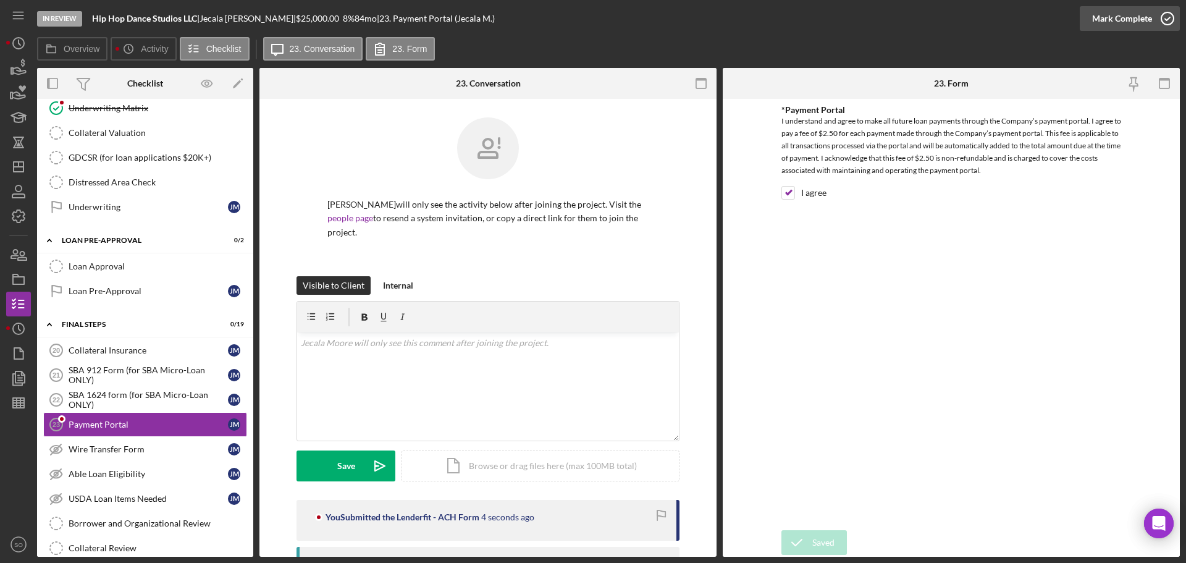
click at [1124, 23] on div "Mark Complete" at bounding box center [1122, 18] width 60 height 25
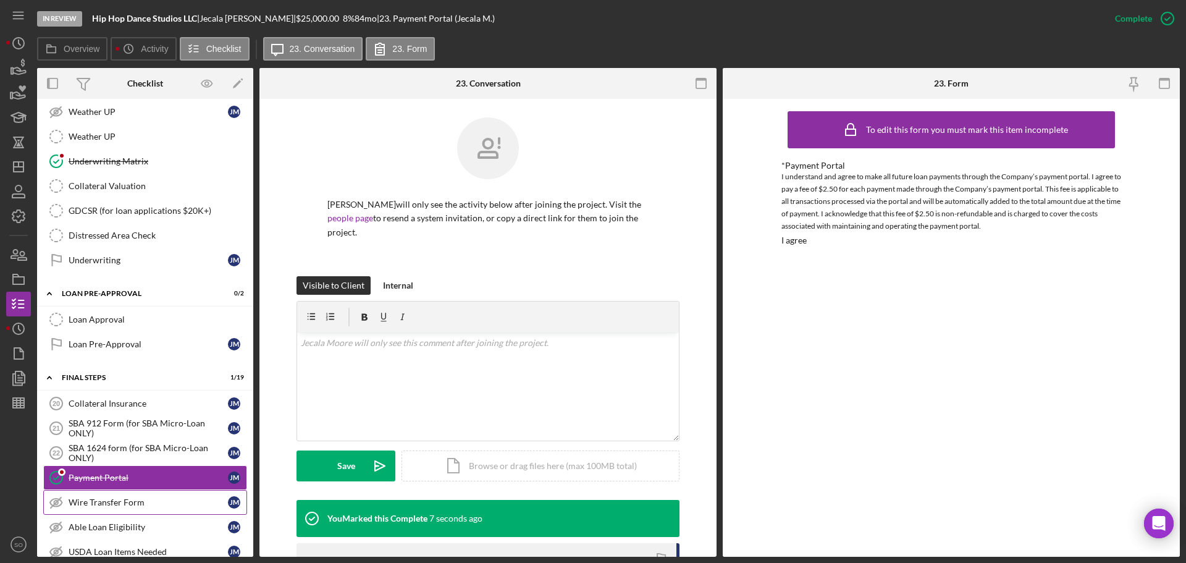
scroll to position [927, 0]
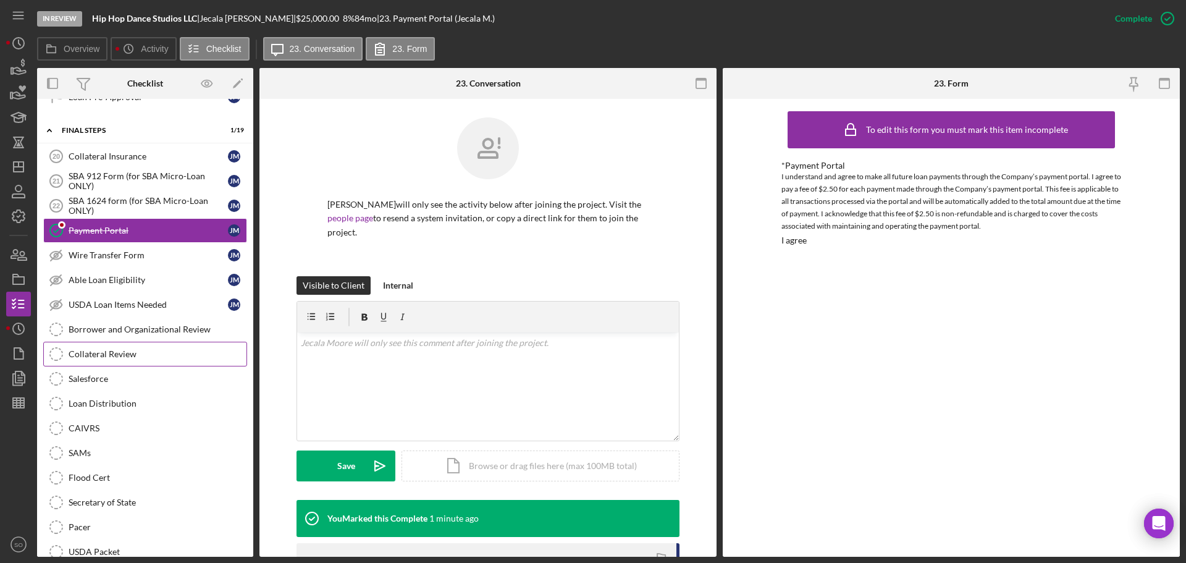
click at [104, 361] on link "Collateral Review Collateral Review" at bounding box center [145, 354] width 204 height 25
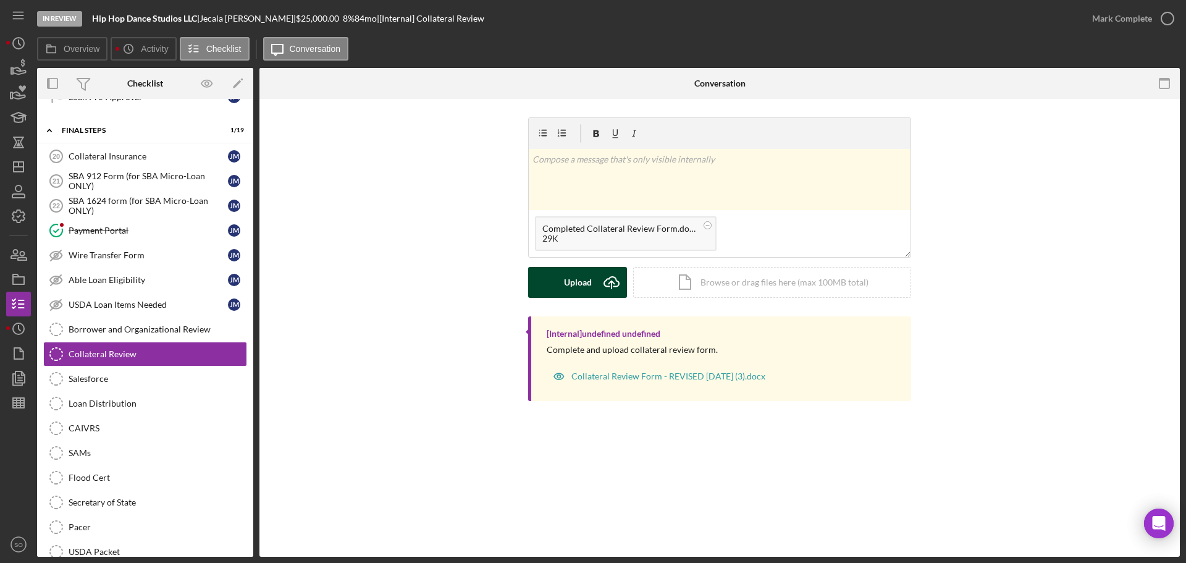
click at [542, 295] on button "Upload Icon/Upload" at bounding box center [577, 282] width 99 height 31
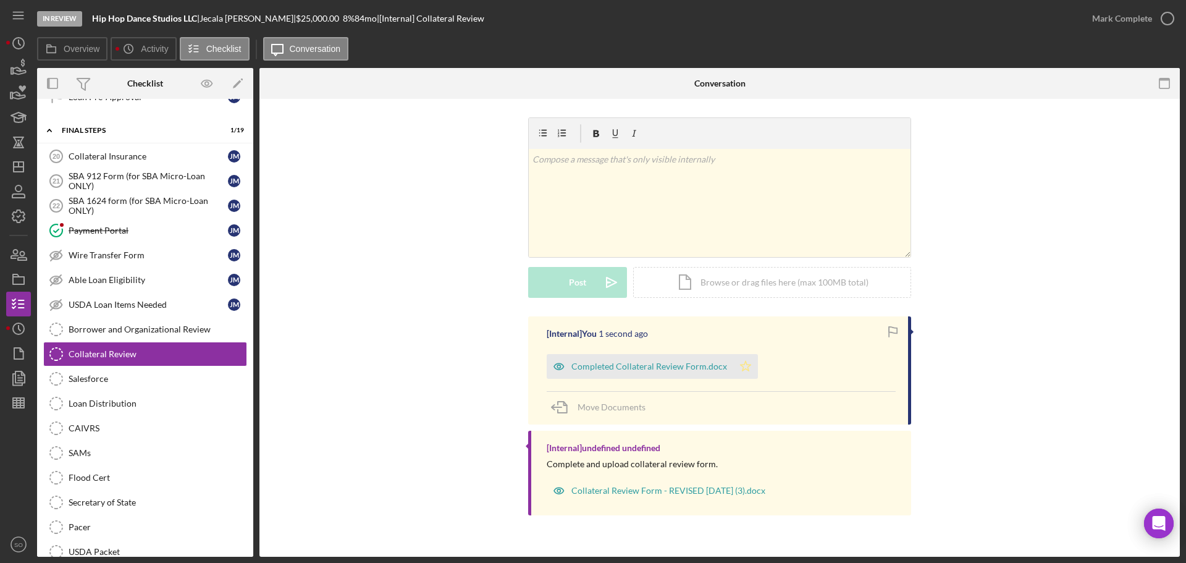
click at [734, 365] on icon "Icon/Star" at bounding box center [745, 366] width 25 height 25
click at [1087, 28] on button "Mark Complete" at bounding box center [1130, 18] width 100 height 25
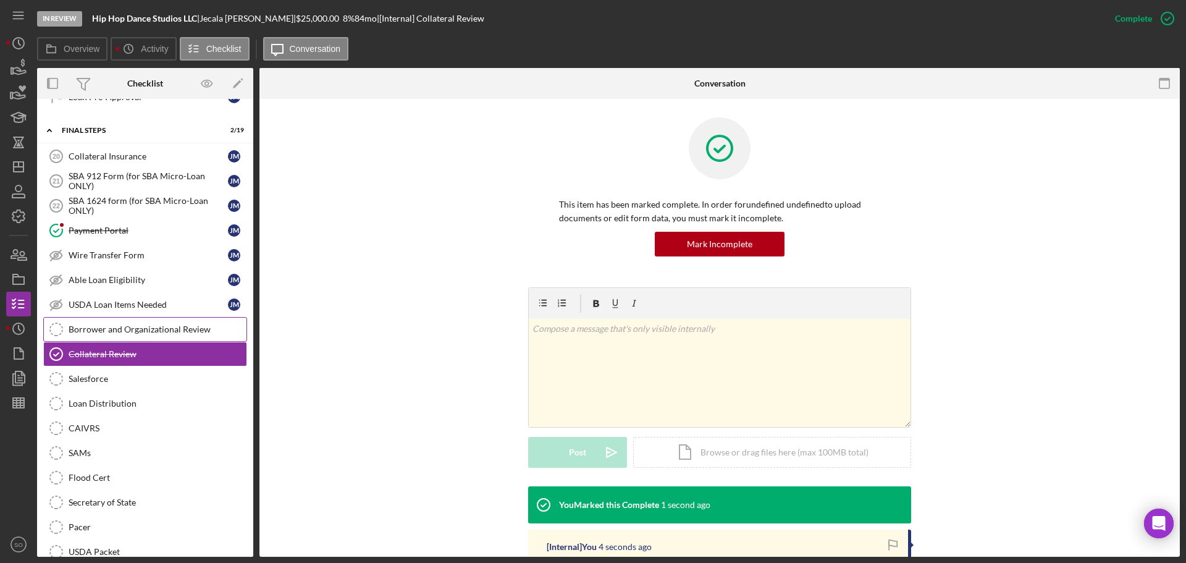
click at [167, 326] on div "Borrower and Organizational Review" at bounding box center [158, 329] width 178 height 10
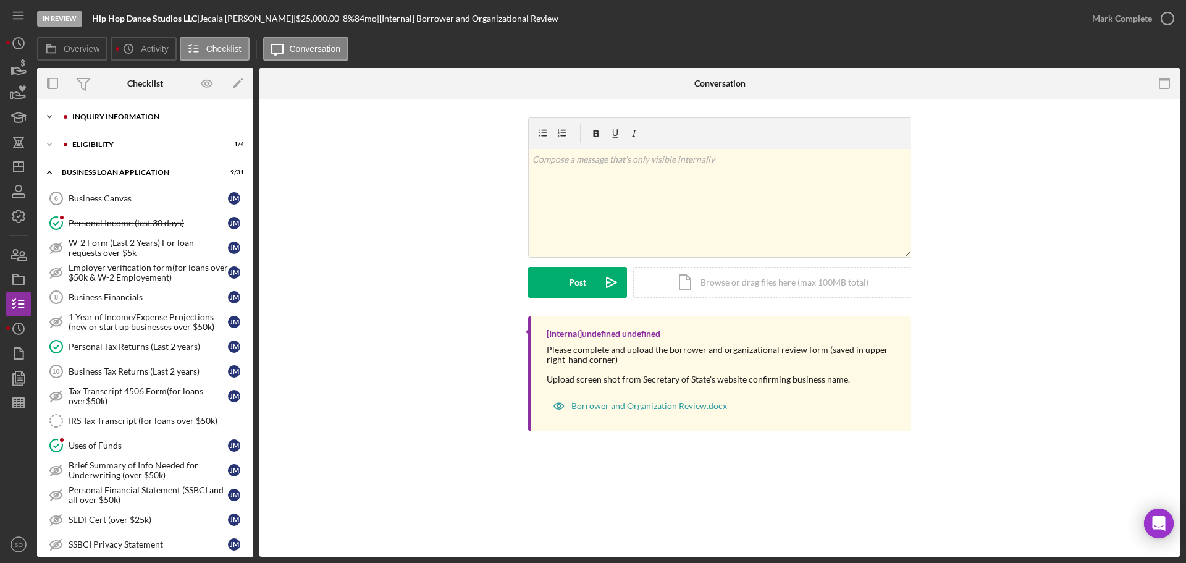
click at [124, 124] on div "Icon/Expander INQUIRY INFORMATION 7 / 11" at bounding box center [145, 116] width 216 height 25
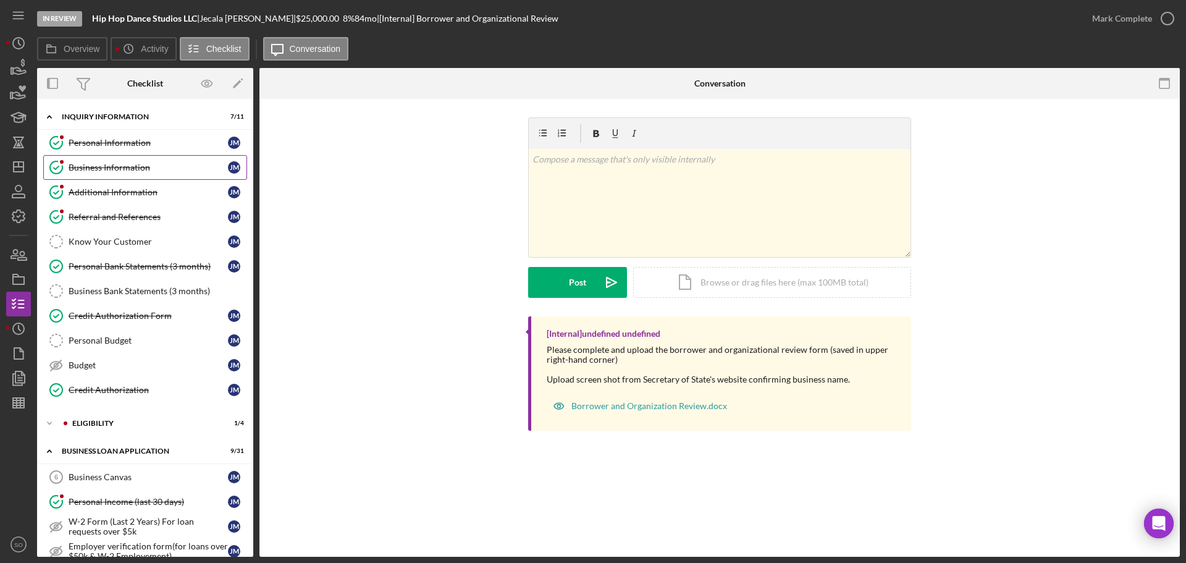
click at [114, 165] on div "Business Information" at bounding box center [148, 167] width 159 height 10
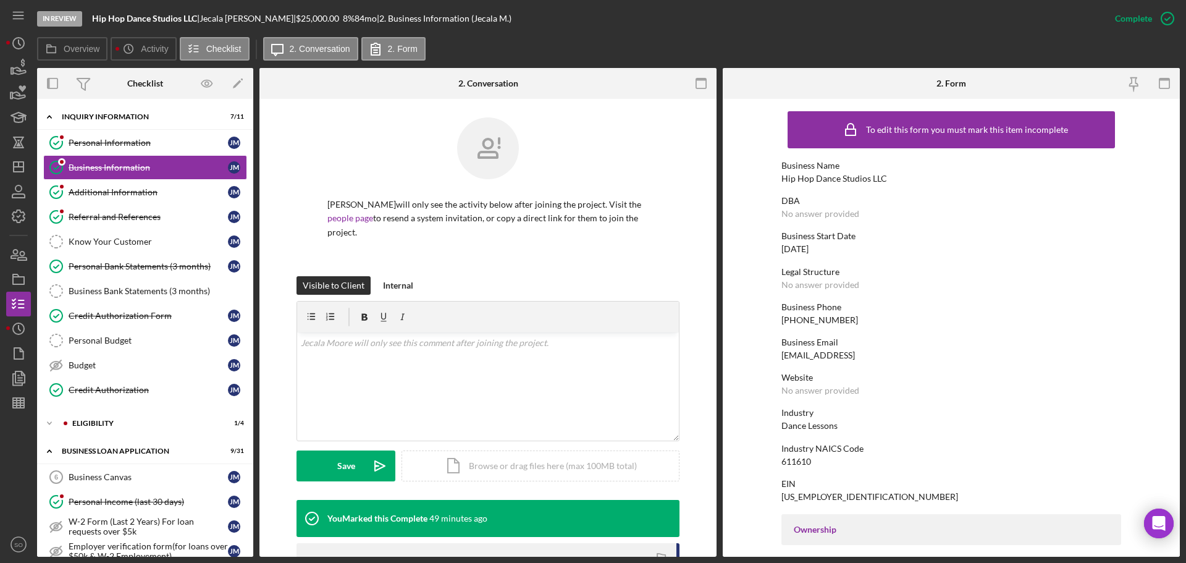
click at [874, 180] on div "Hip Hop Dance Studios LLC" at bounding box center [834, 179] width 106 height 10
copy div "Hip Hop Dance Studios LLC"
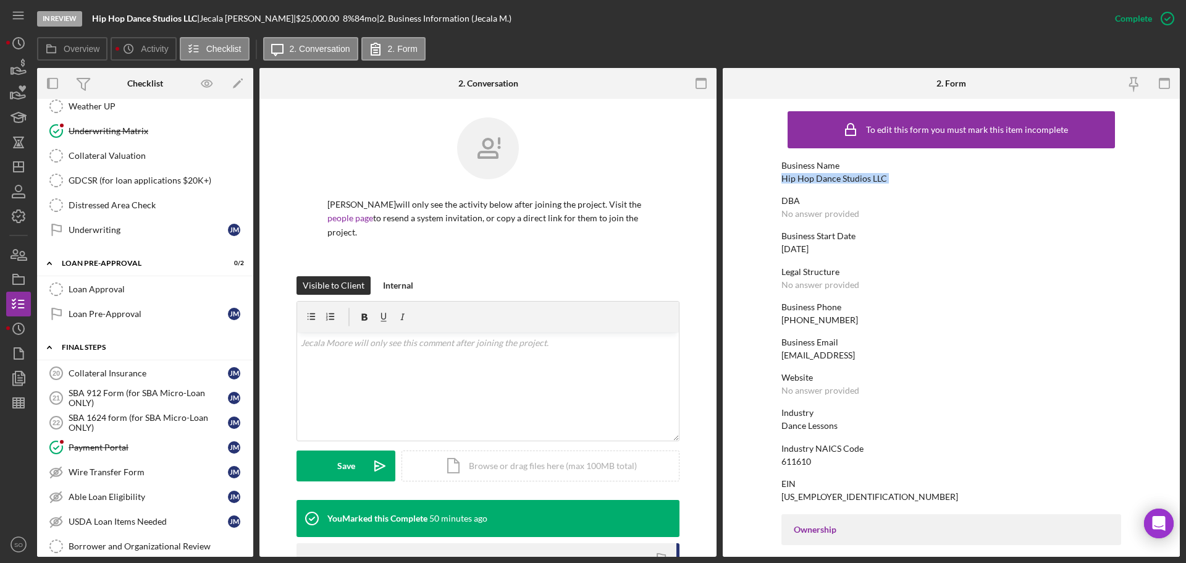
scroll to position [1174, 0]
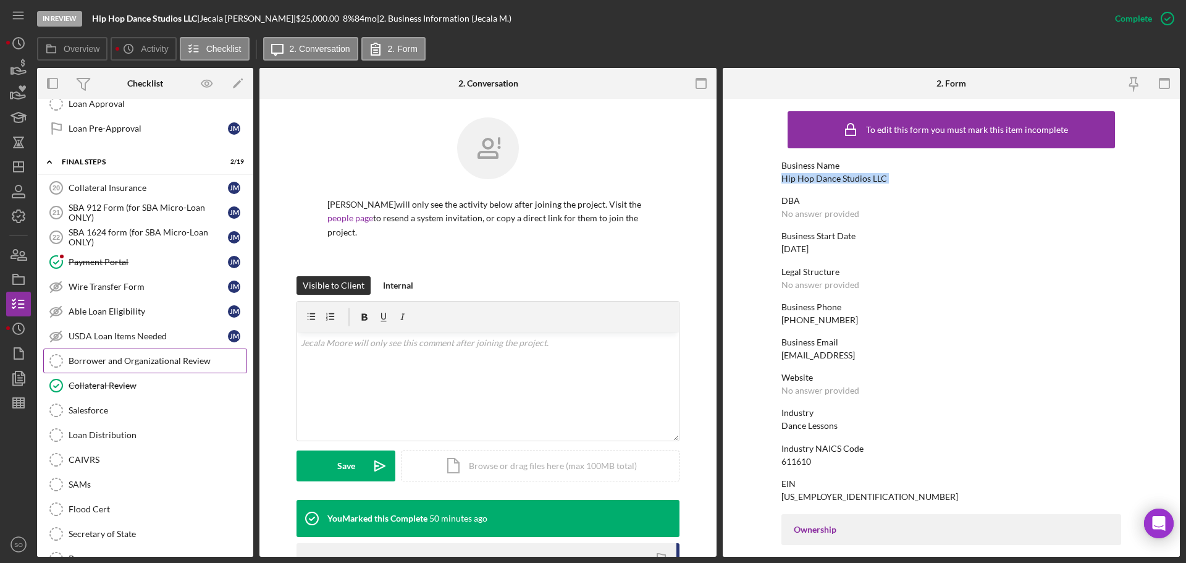
drag, startPoint x: 117, startPoint y: 358, endPoint x: 133, endPoint y: 356, distance: 16.8
click at [117, 358] on div "Borrower and Organizational Review" at bounding box center [158, 361] width 178 height 10
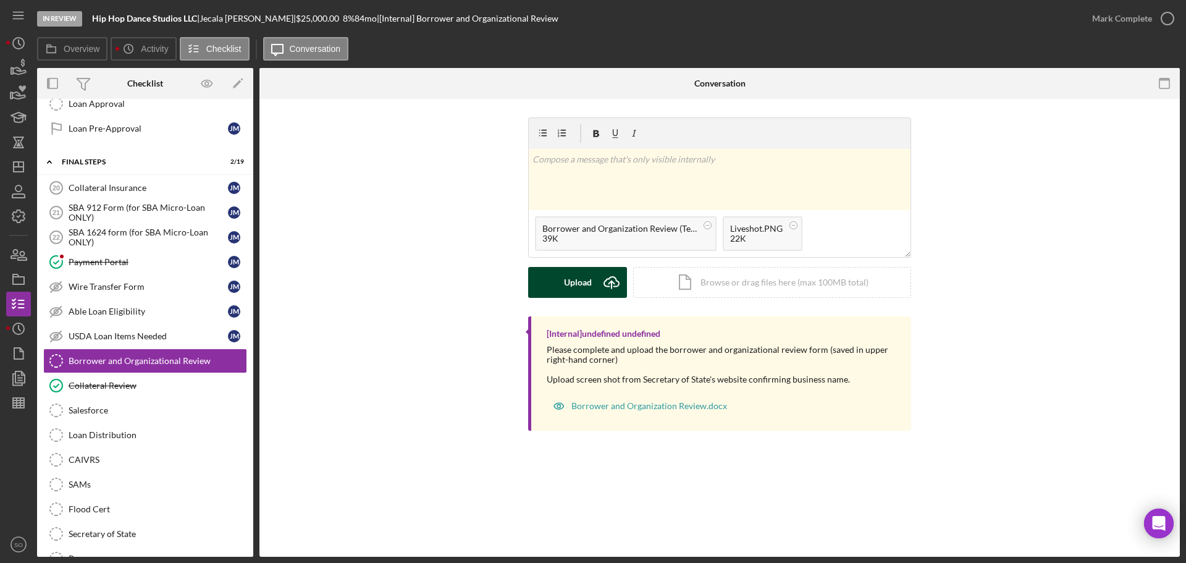
drag, startPoint x: 584, startPoint y: 283, endPoint x: 609, endPoint y: 284, distance: 24.1
click at [593, 283] on button "Upload Icon/Upload" at bounding box center [577, 282] width 99 height 31
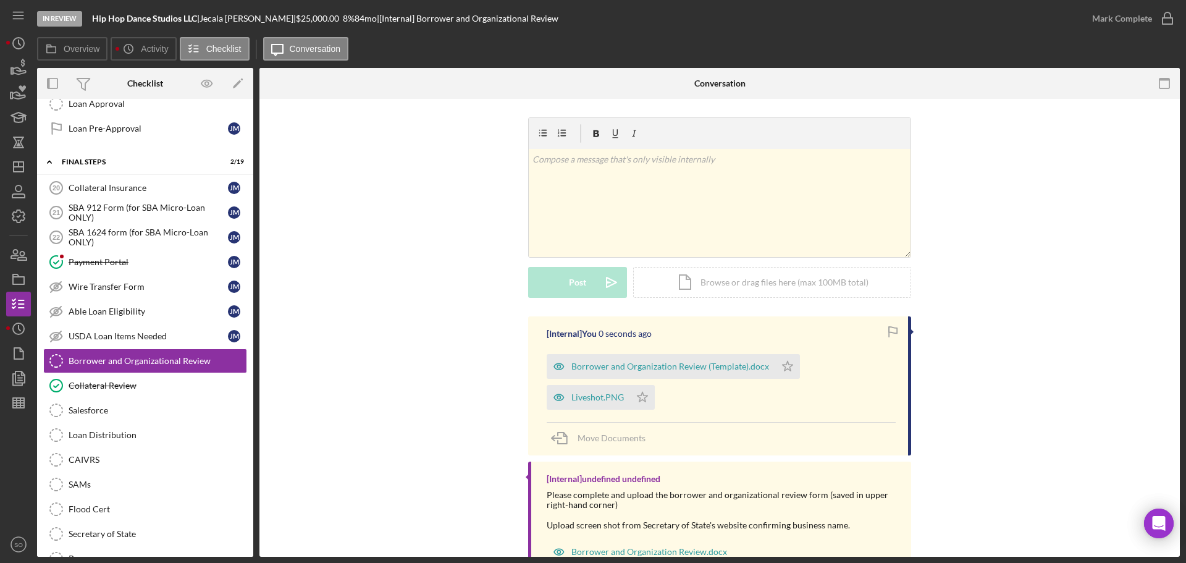
scroll to position [44, 0]
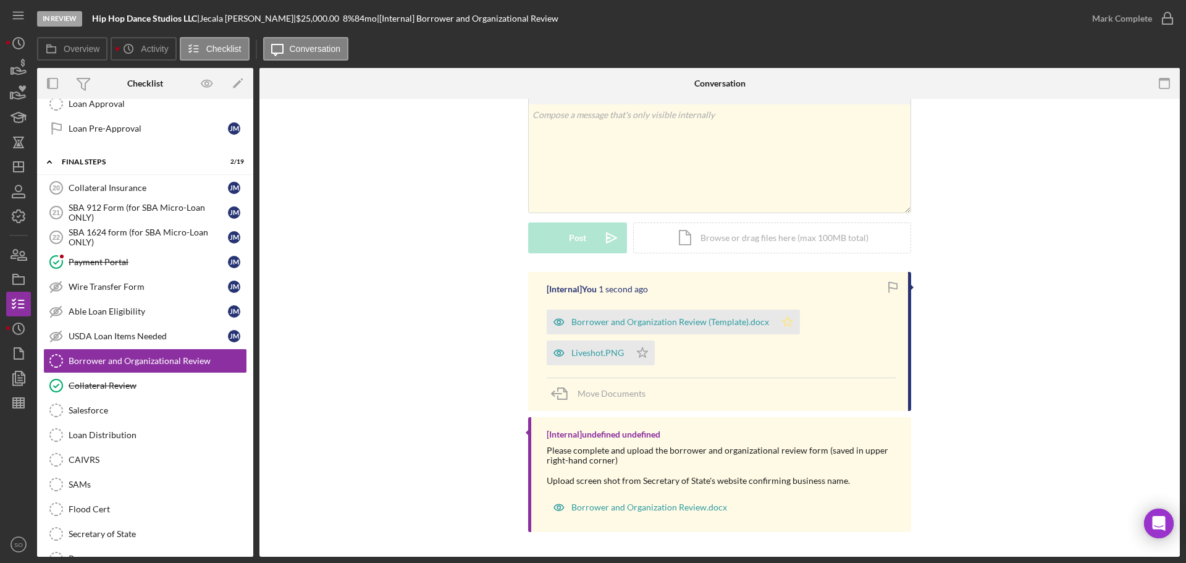
drag, startPoint x: 786, startPoint y: 321, endPoint x: 778, endPoint y: 324, distance: 8.8
click at [784, 322] on icon "Icon/Star" at bounding box center [787, 322] width 25 height 25
click at [644, 355] on icon "Icon/Star" at bounding box center [642, 352] width 25 height 25
click at [1092, 24] on div "Mark Complete" at bounding box center [1122, 18] width 60 height 25
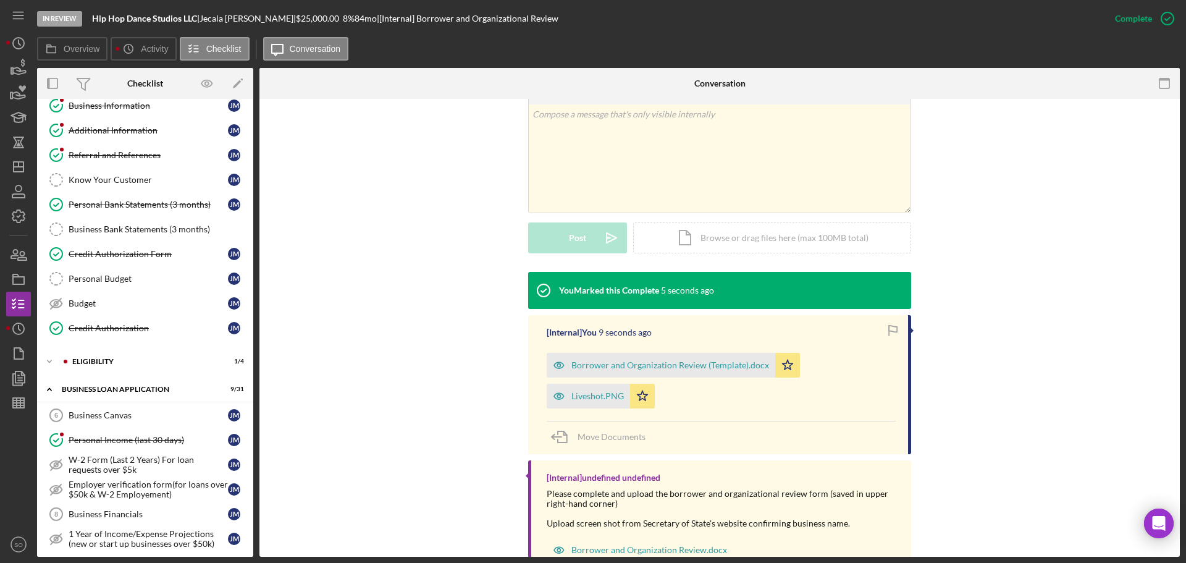
scroll to position [124, 0]
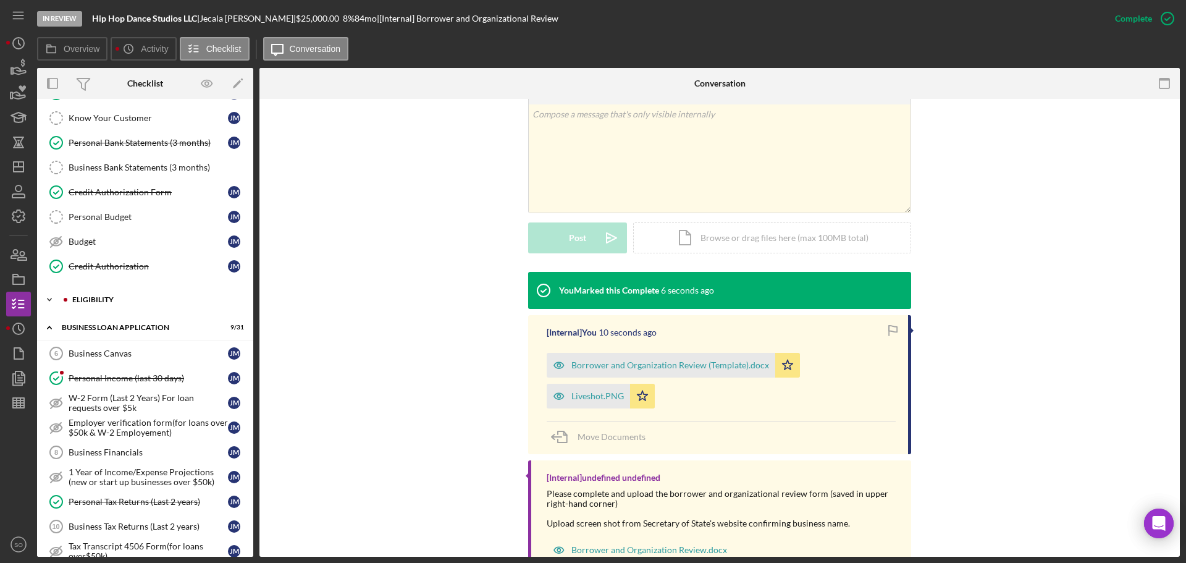
click at [100, 290] on div "Icon/Expander ELIGIBILITY 1 / 4" at bounding box center [145, 299] width 216 height 25
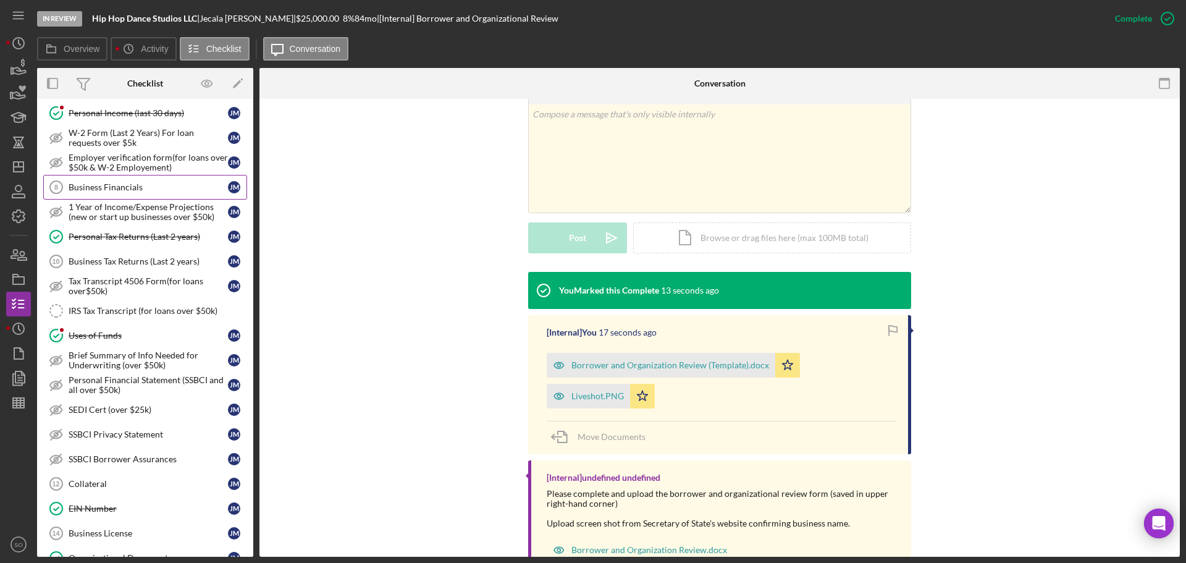
scroll to position [556, 0]
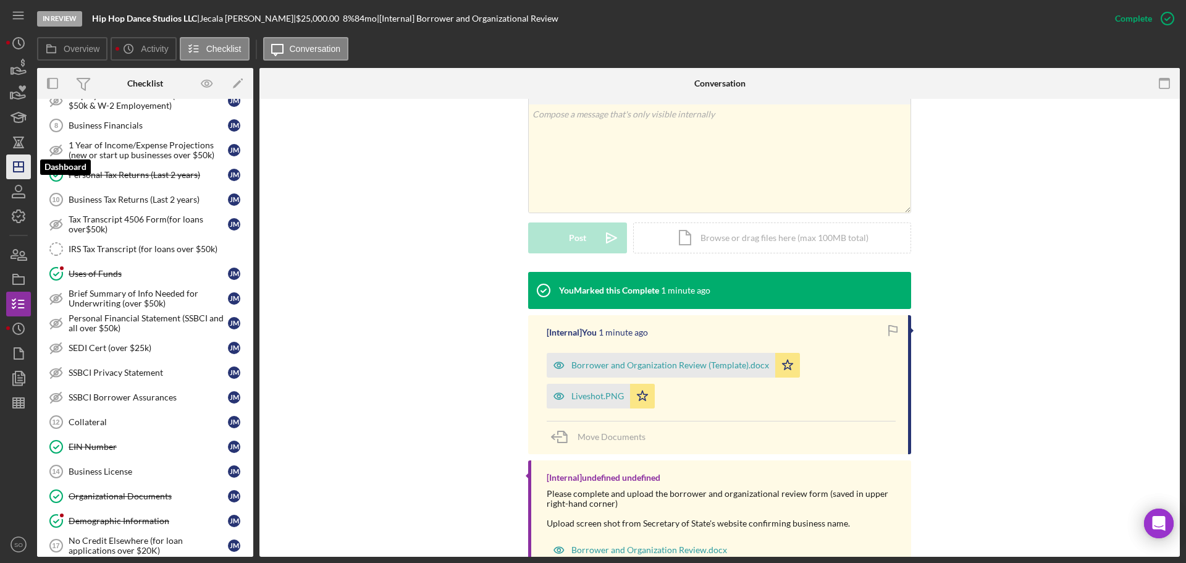
click at [14, 167] on polygon "button" at bounding box center [19, 167] width 10 height 10
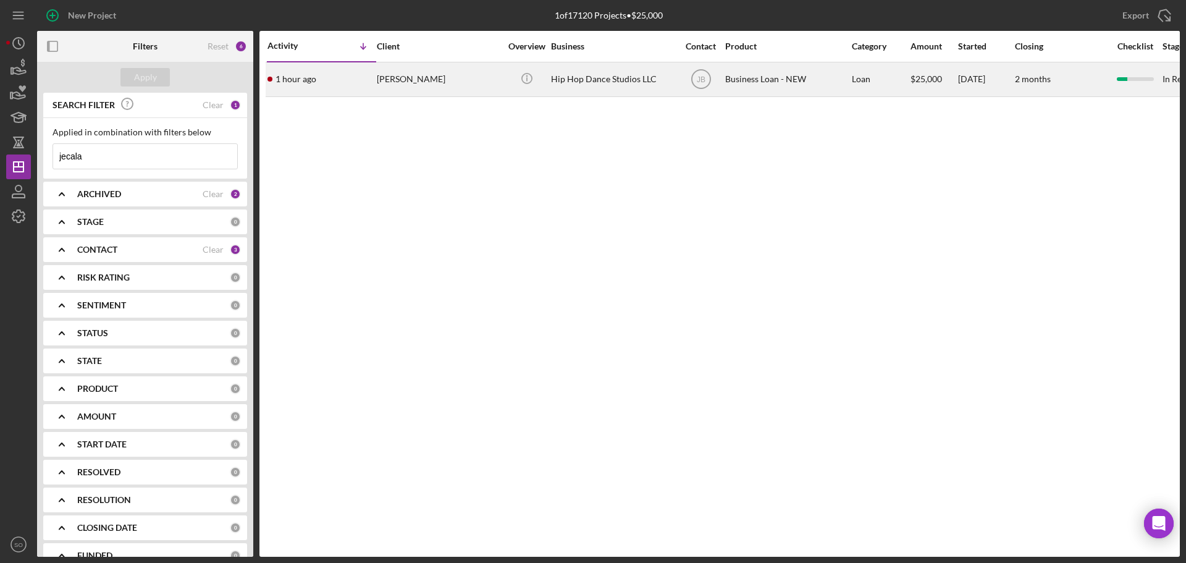
click at [372, 78] on div "1 hour ago Jecala Moore" at bounding box center [321, 79] width 108 height 33
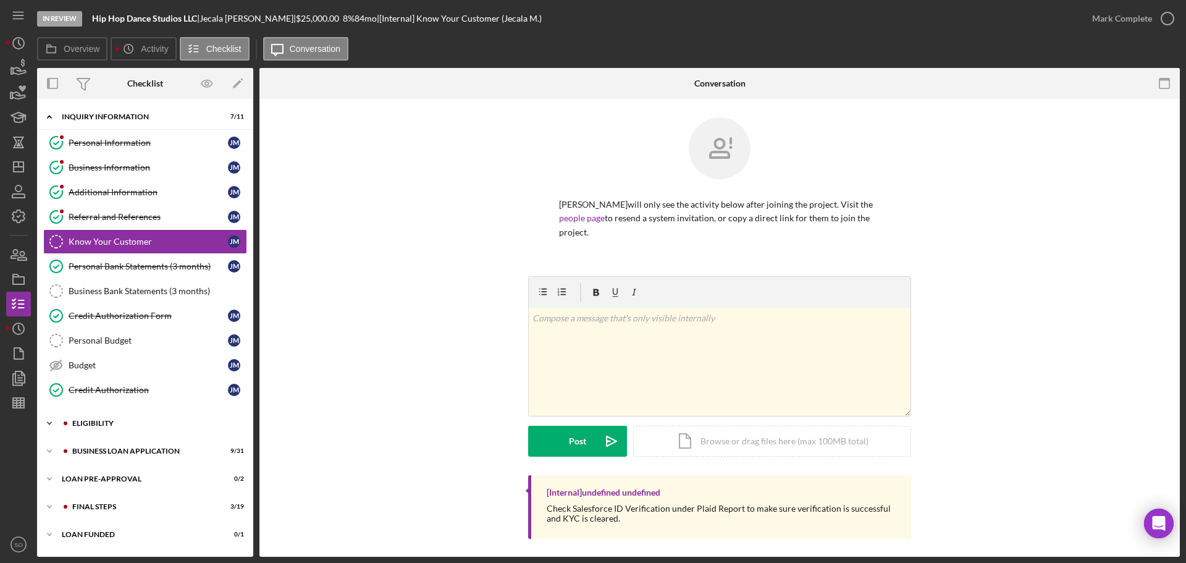
click at [124, 425] on div "ELIGIBILITY" at bounding box center [155, 422] width 166 height 7
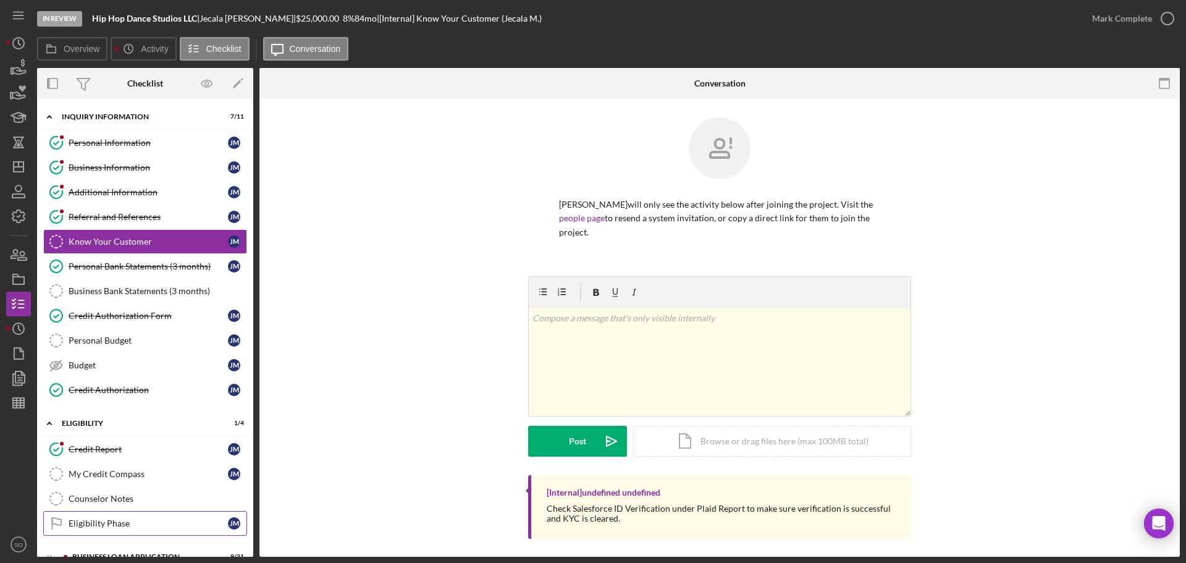
scroll to position [103, 0]
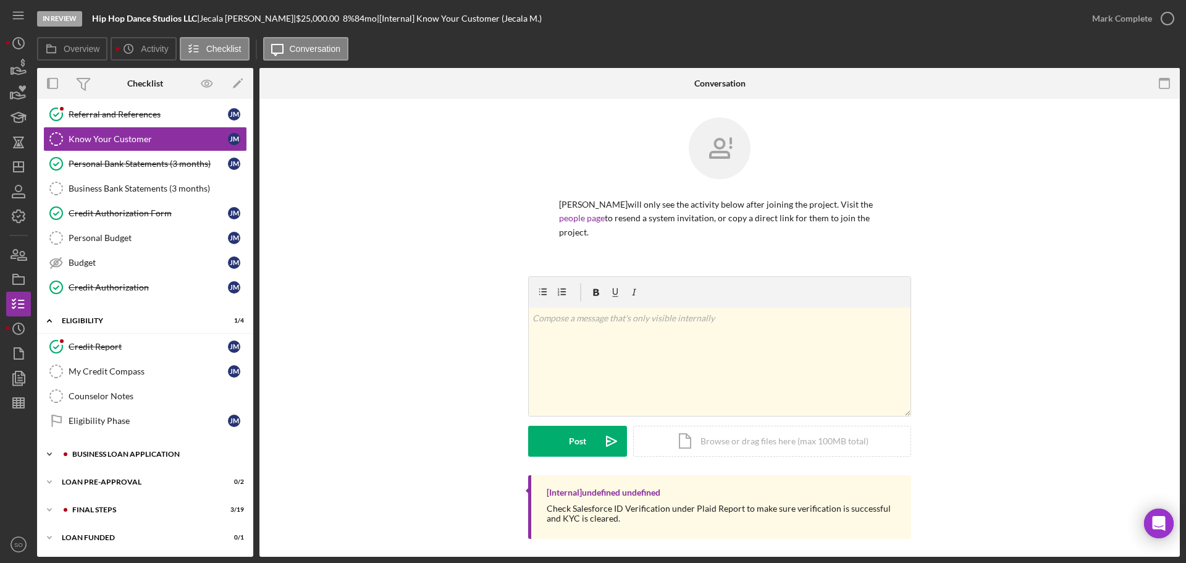
click at [148, 452] on div "BUSINESS LOAN APPLICATION" at bounding box center [155, 453] width 166 height 7
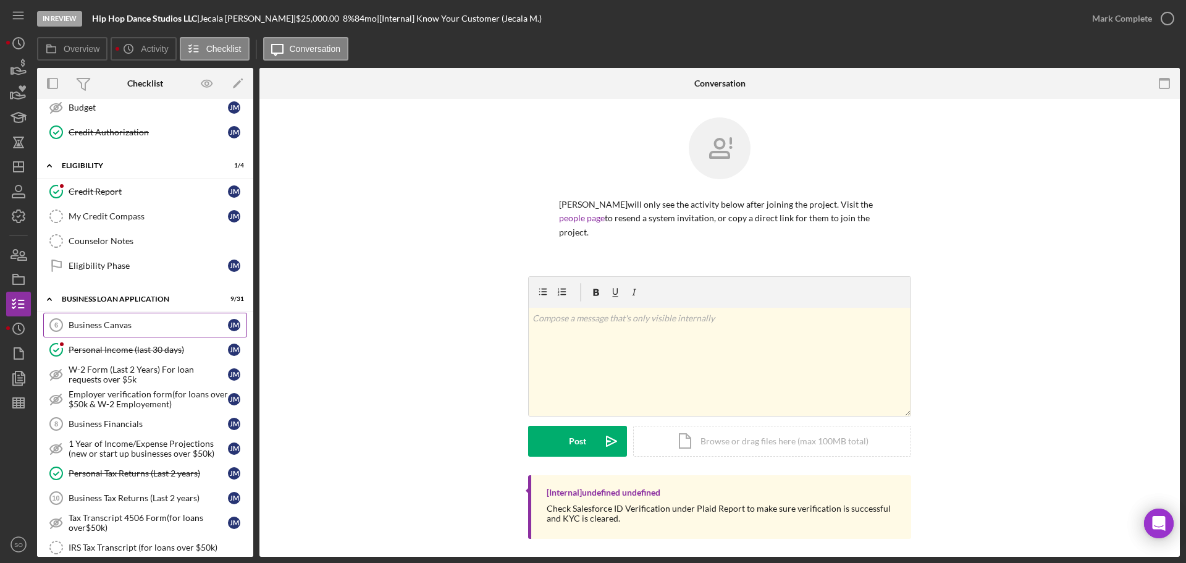
scroll to position [319, 0]
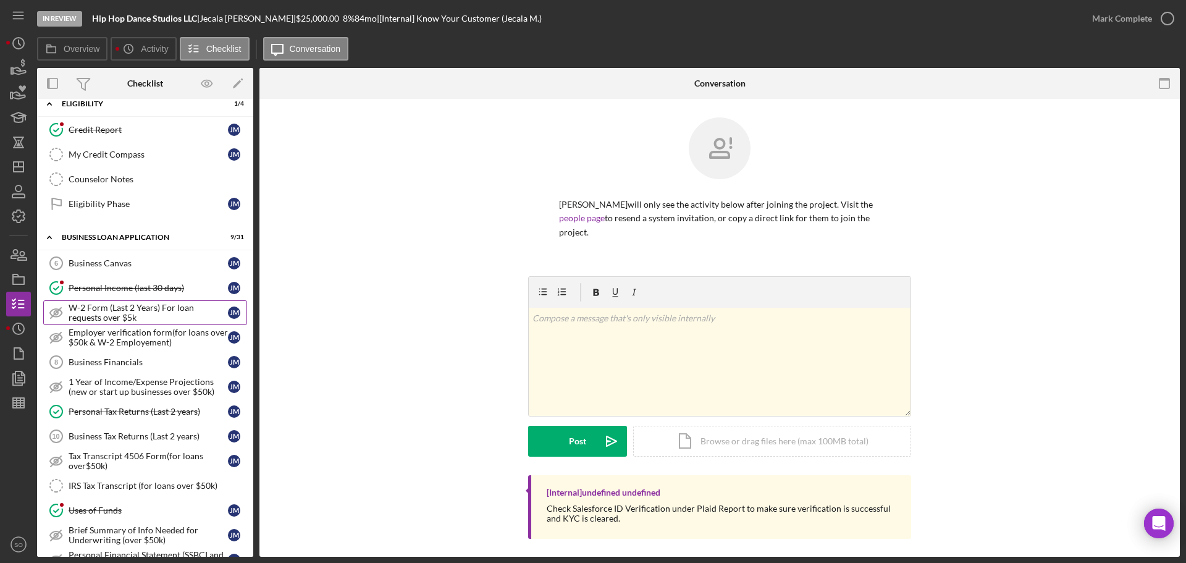
click at [137, 318] on div "W-2 Form (Last 2 Years) For loan requests over $5k" at bounding box center [148, 313] width 159 height 20
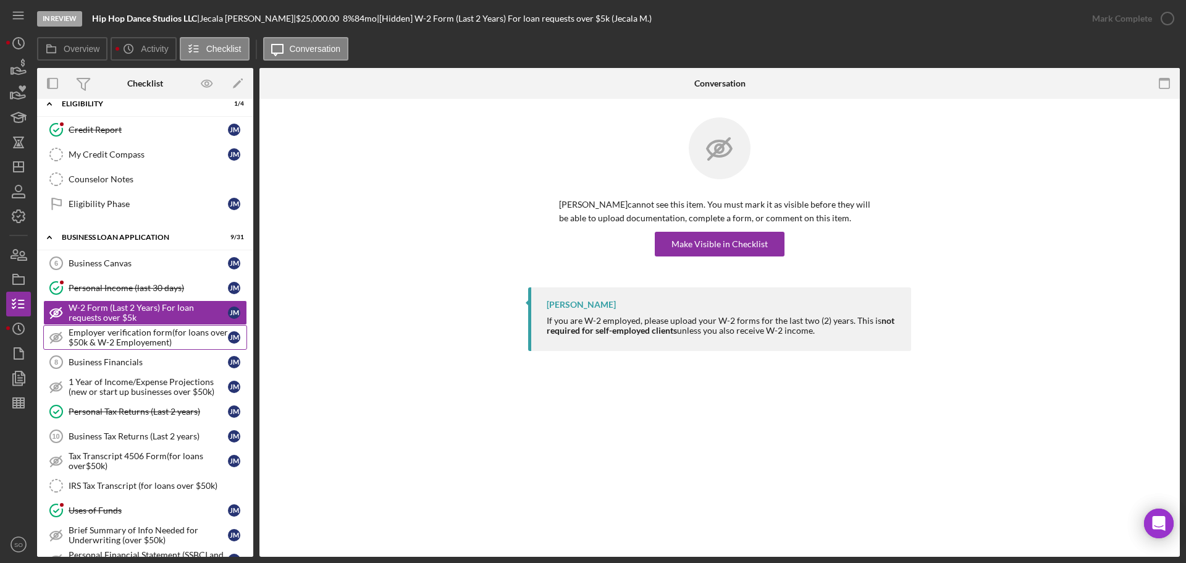
click at [157, 342] on div "Employer verification form(for loans over $50k & W-2 Employement)" at bounding box center [148, 337] width 159 height 20
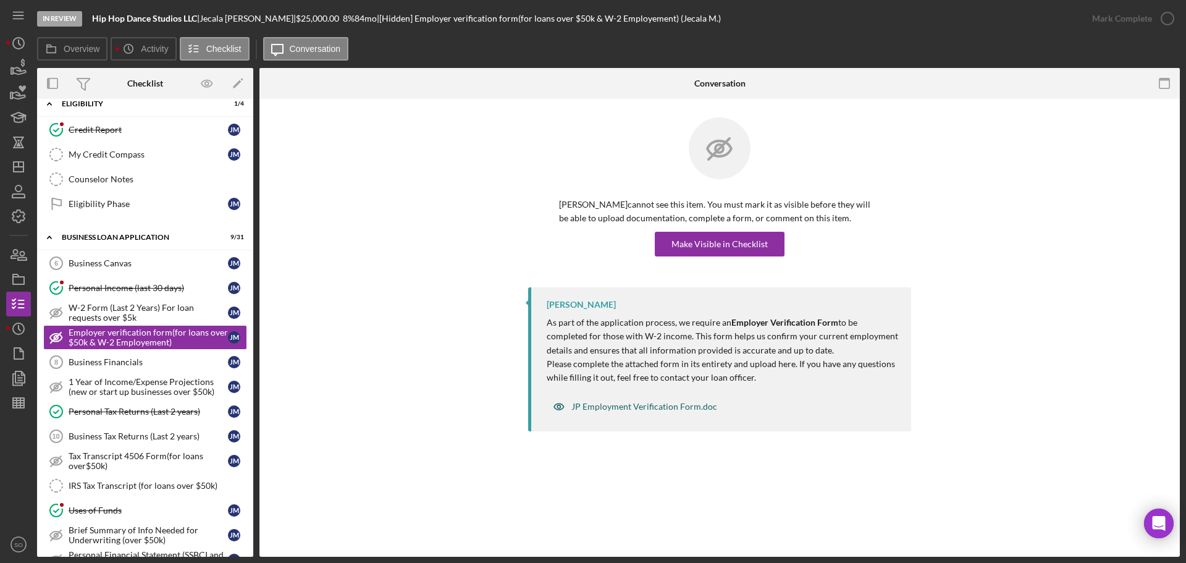
click at [631, 406] on div "JP Employment Verification Form.doc" at bounding box center [644, 407] width 146 height 10
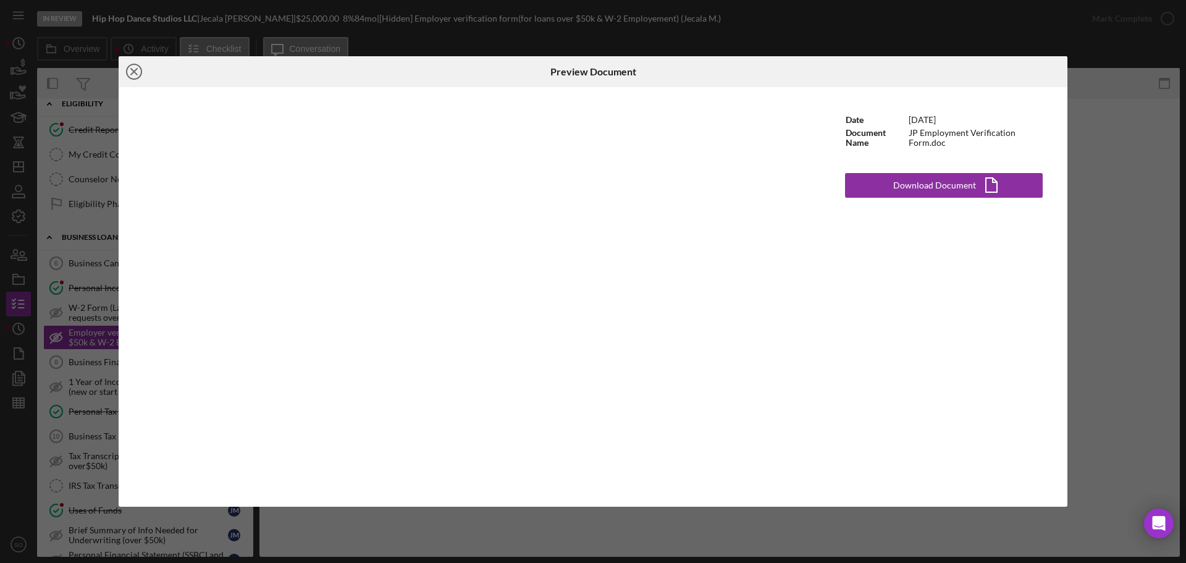
click at [137, 69] on line at bounding box center [134, 72] width 6 height 6
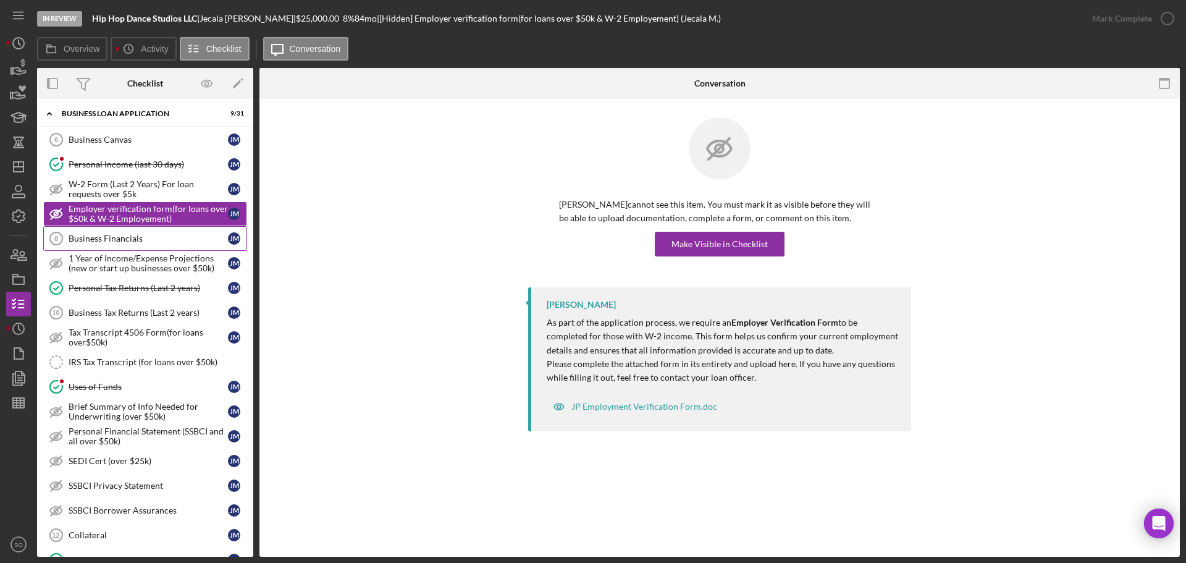
scroll to position [505, 0]
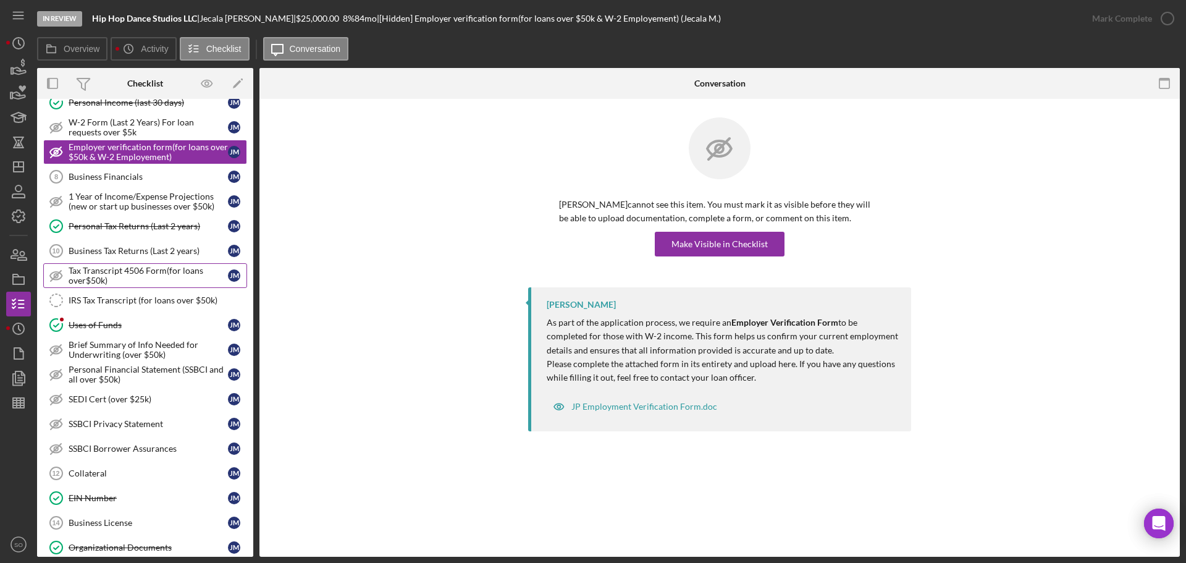
click at [119, 277] on div "Tax Transcript 4506 Form(for loans over$50k)" at bounding box center [148, 276] width 159 height 20
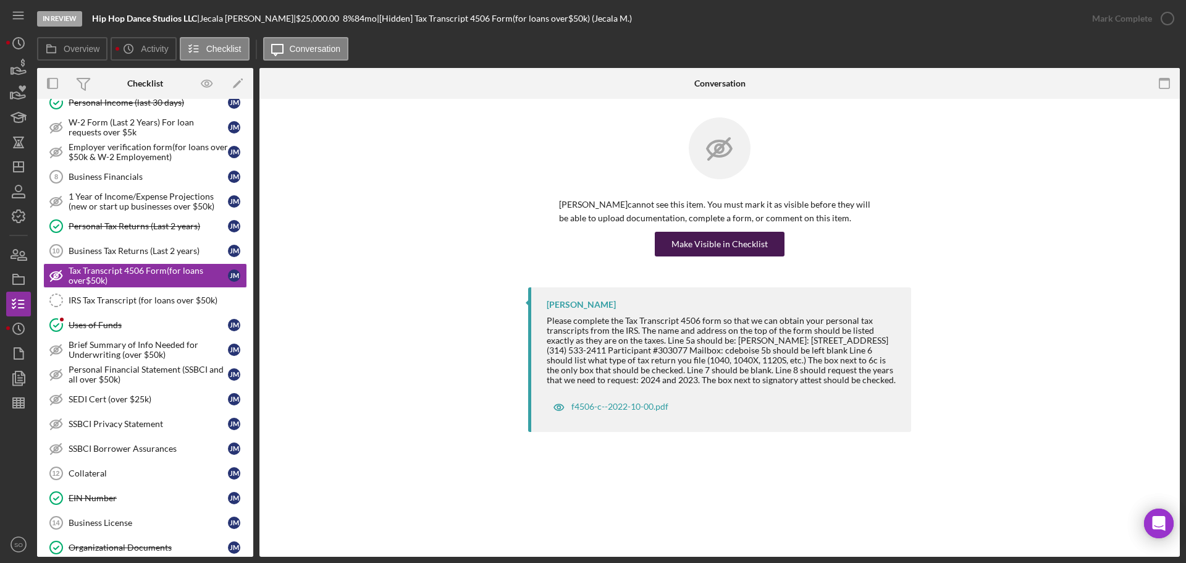
click at [692, 243] on div "Make Visible in Checklist" at bounding box center [720, 244] width 96 height 25
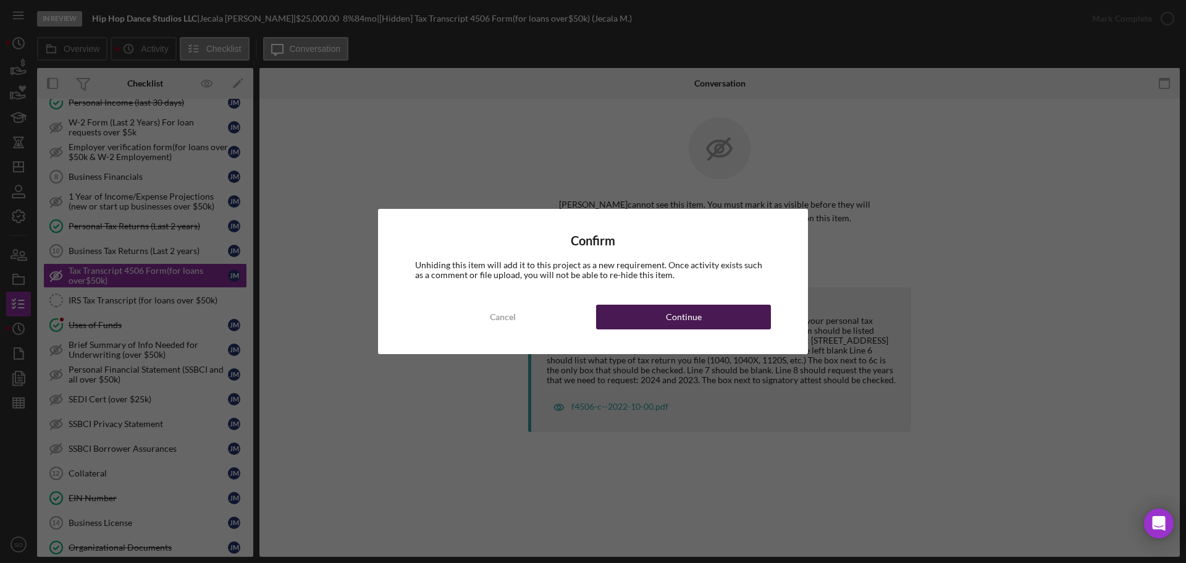
click at [682, 316] on div "Continue" at bounding box center [684, 317] width 36 height 25
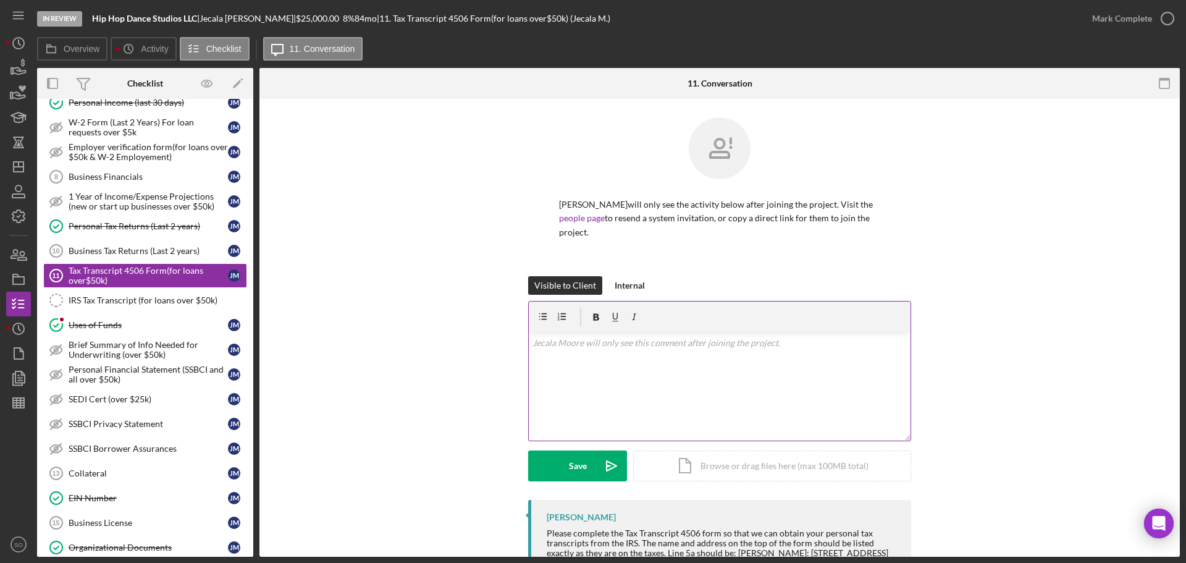
scroll to position [99, 0]
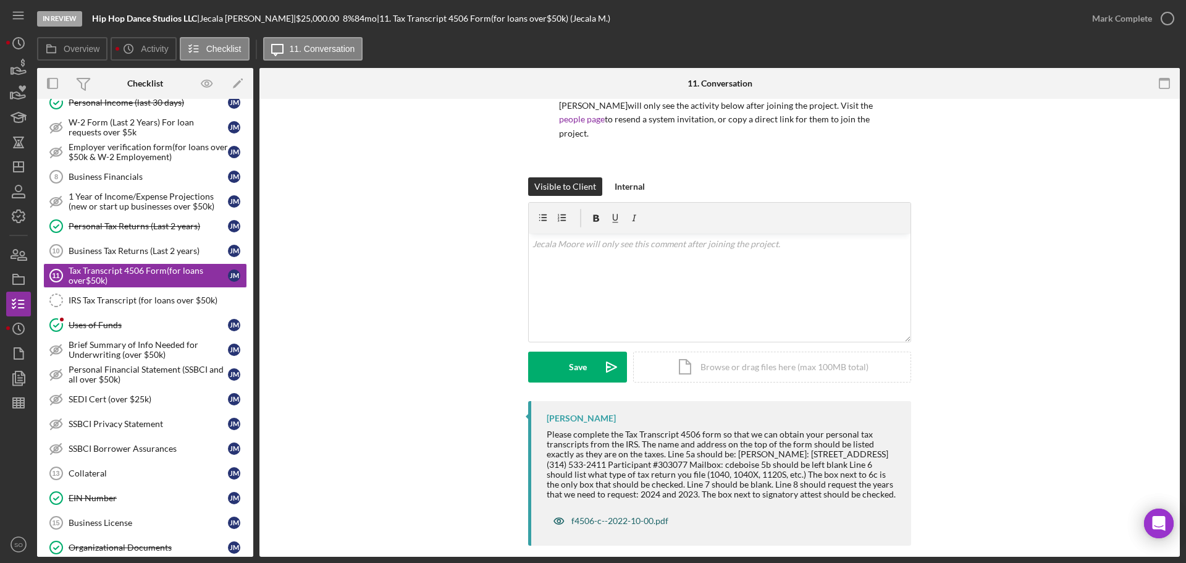
click at [638, 516] on div "f4506-c--2022-10-00.pdf" at bounding box center [619, 521] width 97 height 10
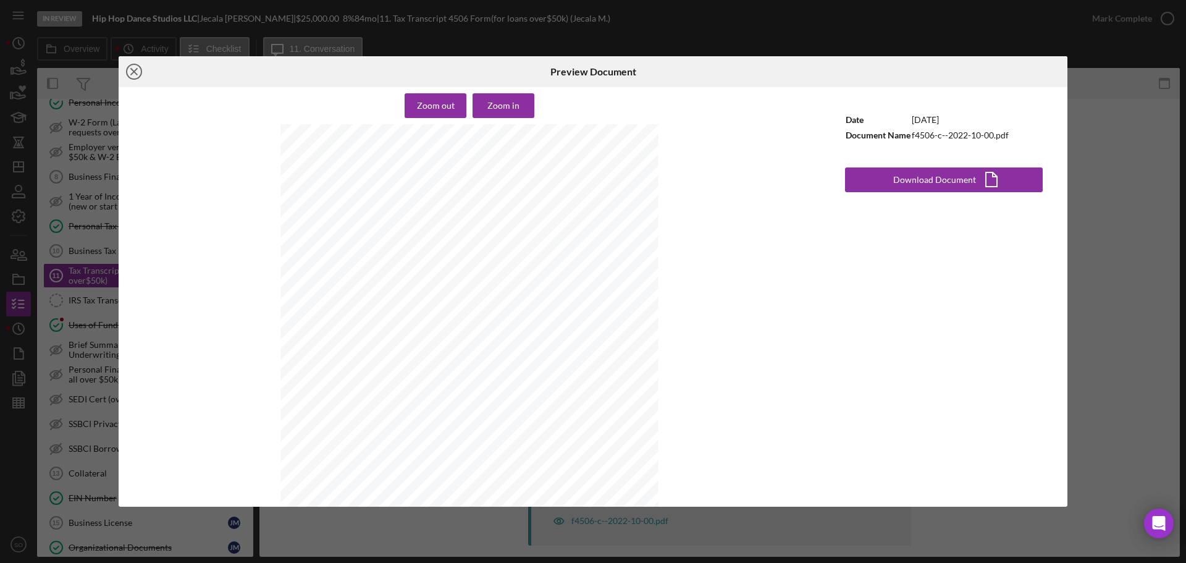
click at [136, 76] on icon "Icon/Close" at bounding box center [134, 71] width 31 height 31
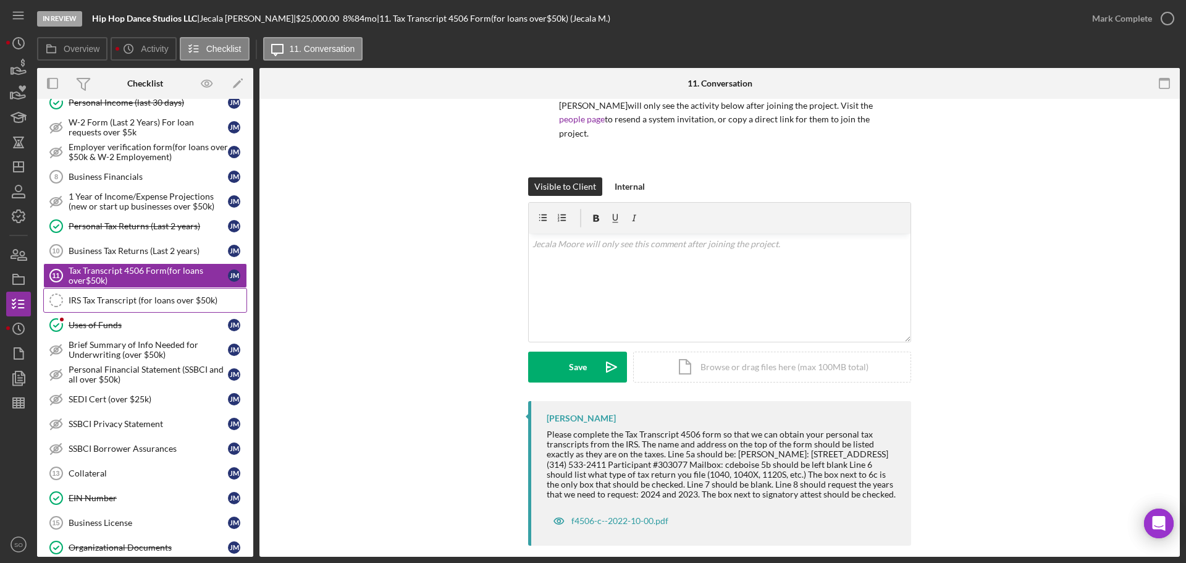
click at [150, 307] on link "IRS Tax Transcript (for loans over $50k) IRS Tax Transcript (for loans over $50…" at bounding box center [145, 300] width 204 height 25
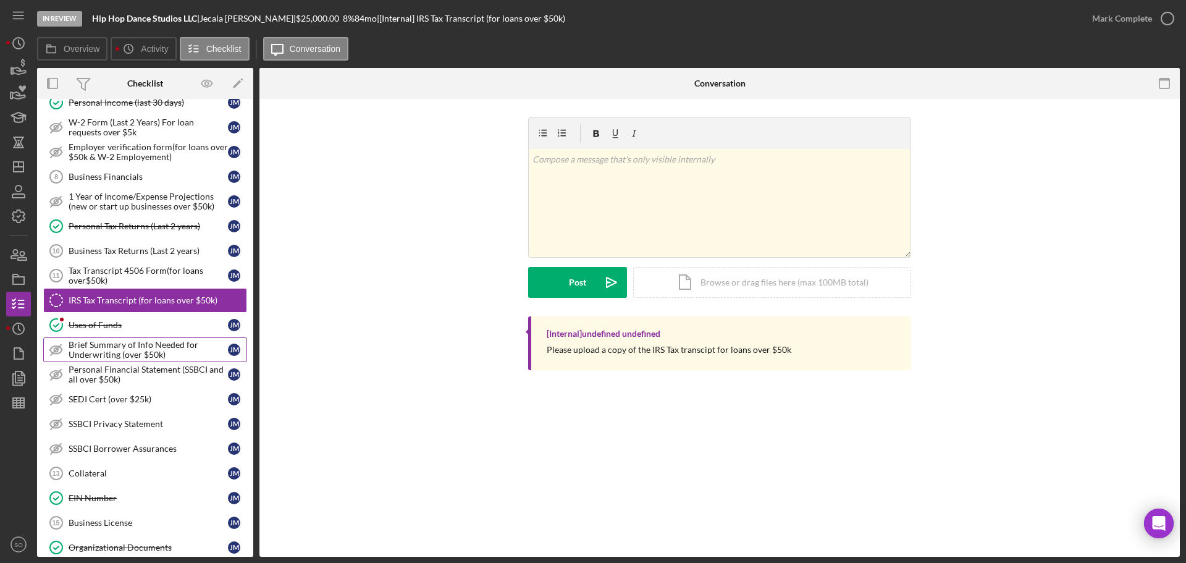
scroll to position [443, 0]
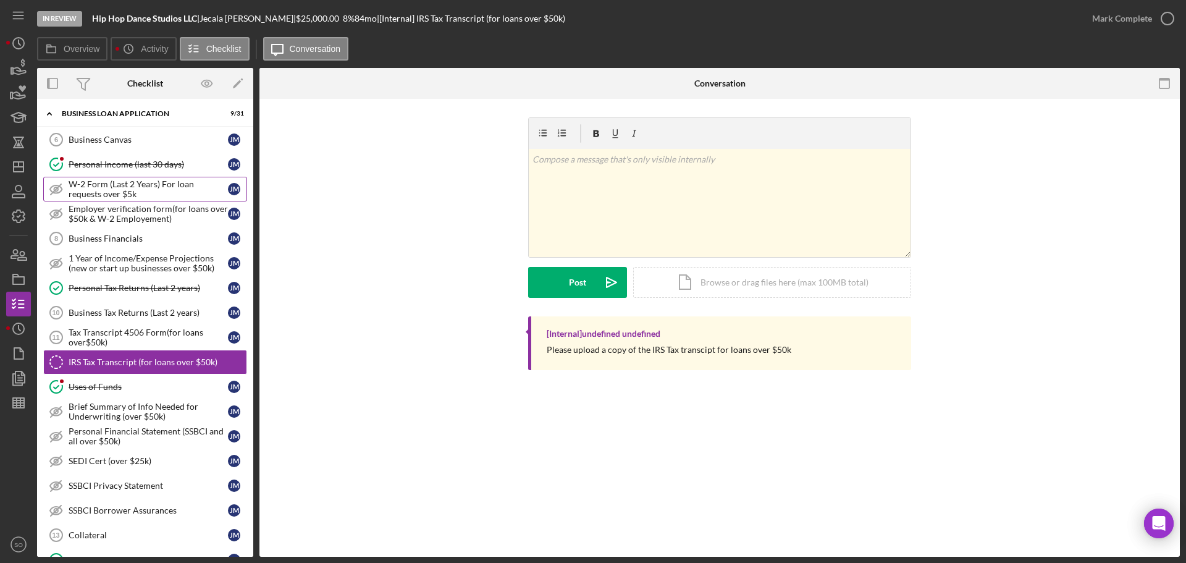
click at [140, 190] on div "W-2 Form (Last 2 Years) For loan requests over $5k" at bounding box center [148, 189] width 159 height 20
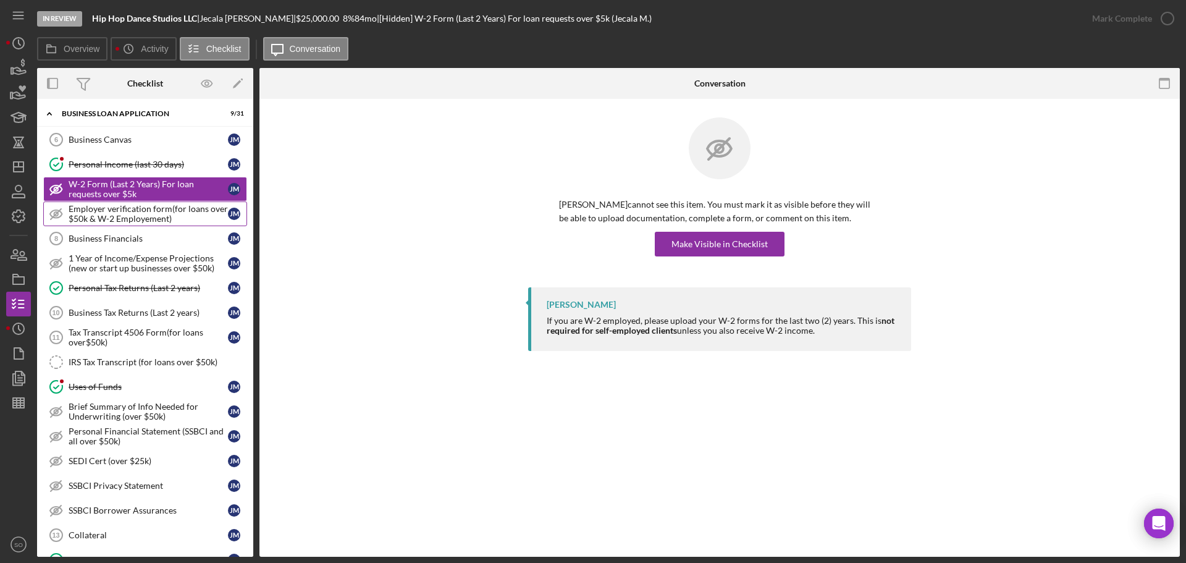
click at [161, 217] on div "Employer verification form(for loans over $50k & W-2 Employement)" at bounding box center [148, 214] width 159 height 20
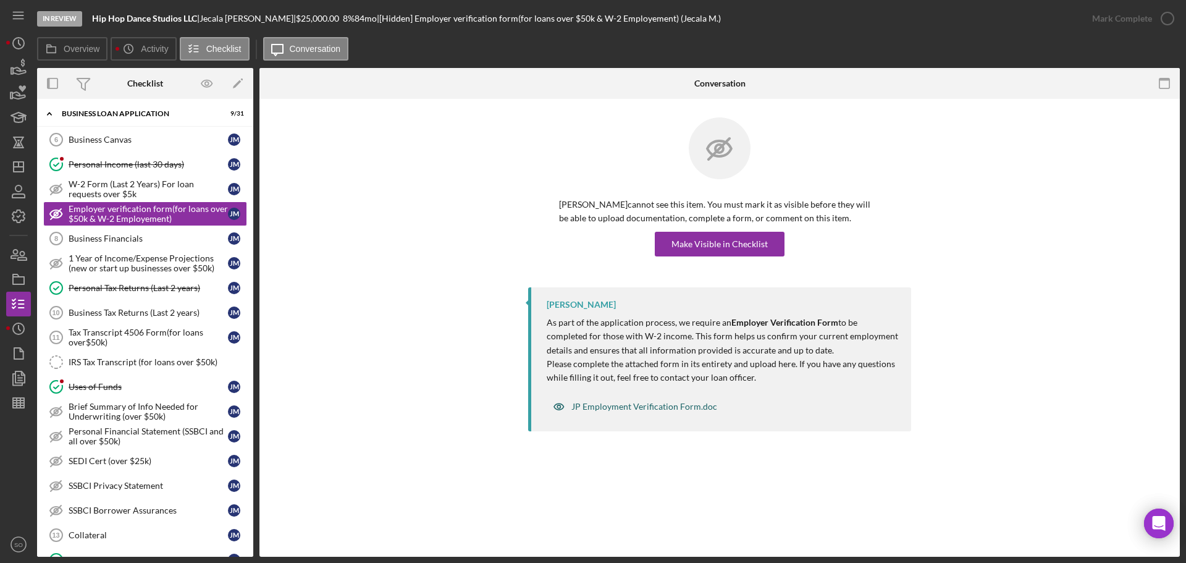
click at [594, 404] on div "JP Employment Verification Form.doc" at bounding box center [644, 407] width 146 height 10
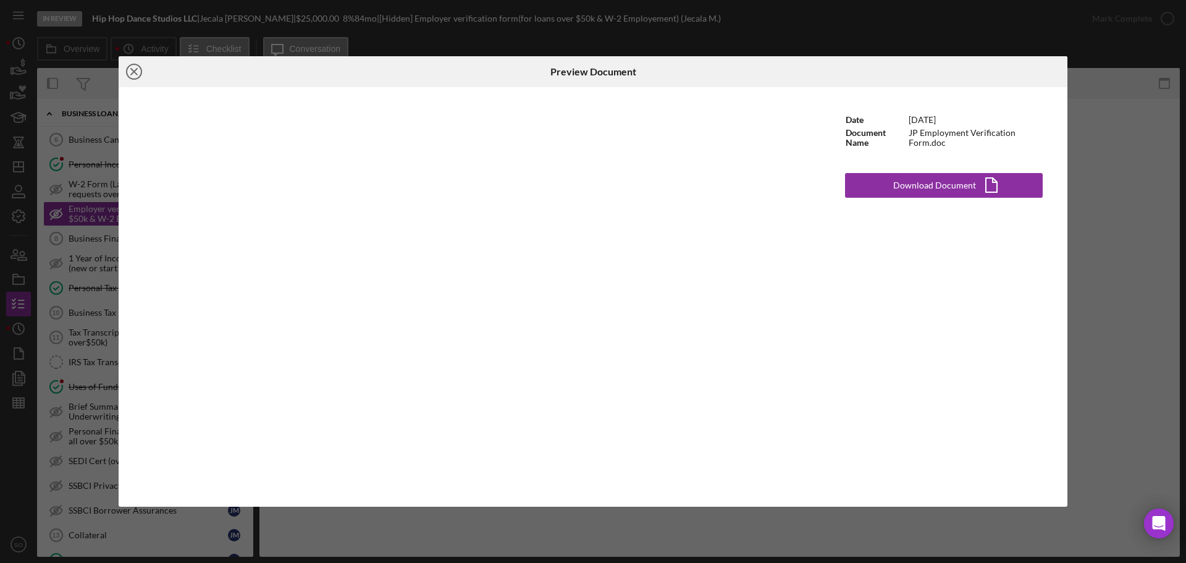
click at [139, 72] on icon "Icon/Close" at bounding box center [134, 71] width 31 height 31
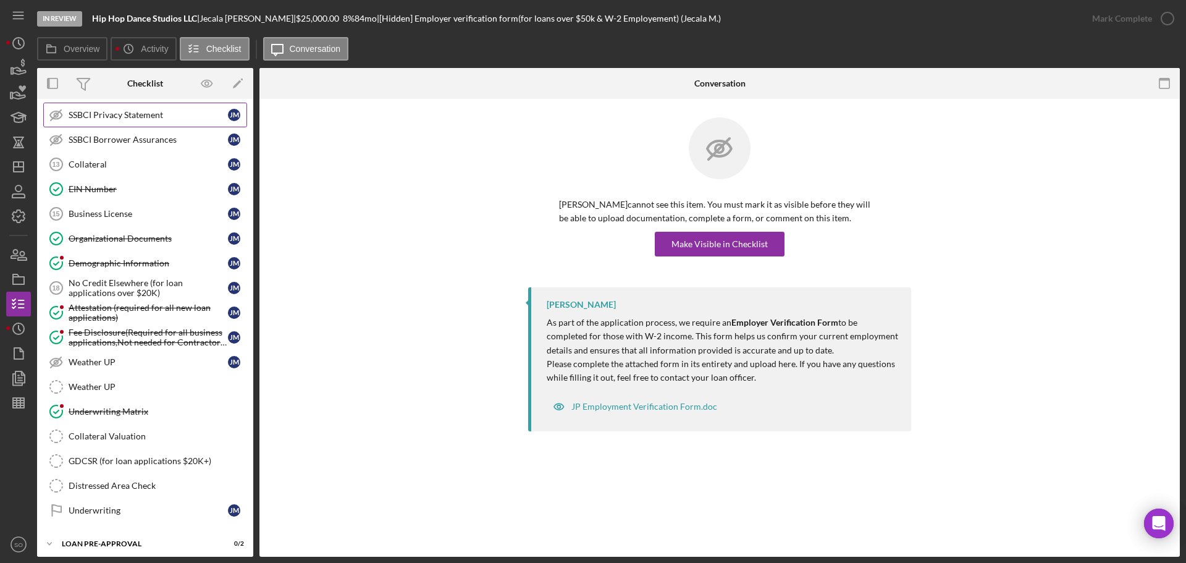
scroll to position [875, 0]
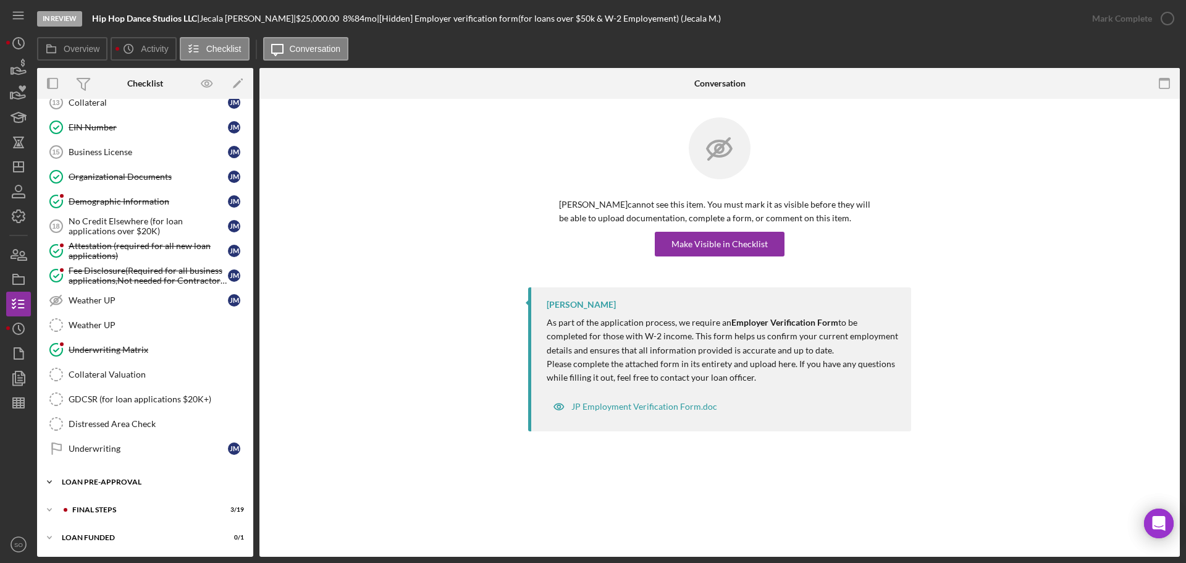
click at [169, 482] on div "LOAN PRE-APPROVAL" at bounding box center [150, 481] width 176 height 7
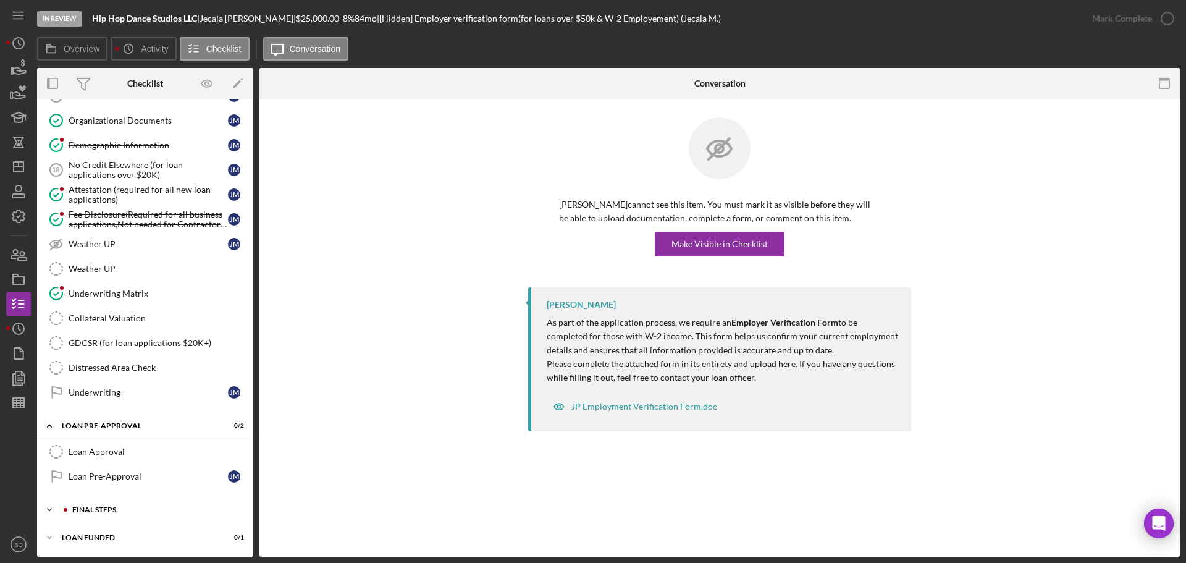
click at [137, 516] on div "Icon/Expander FINAL STEPS 3 / 19" at bounding box center [145, 509] width 216 height 25
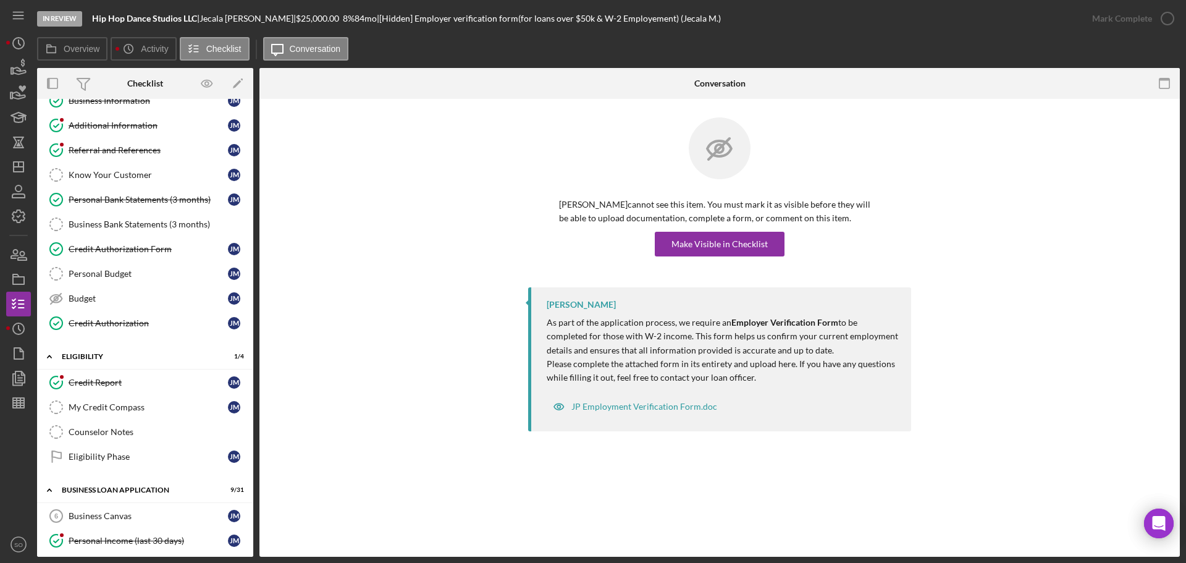
scroll to position [0, 0]
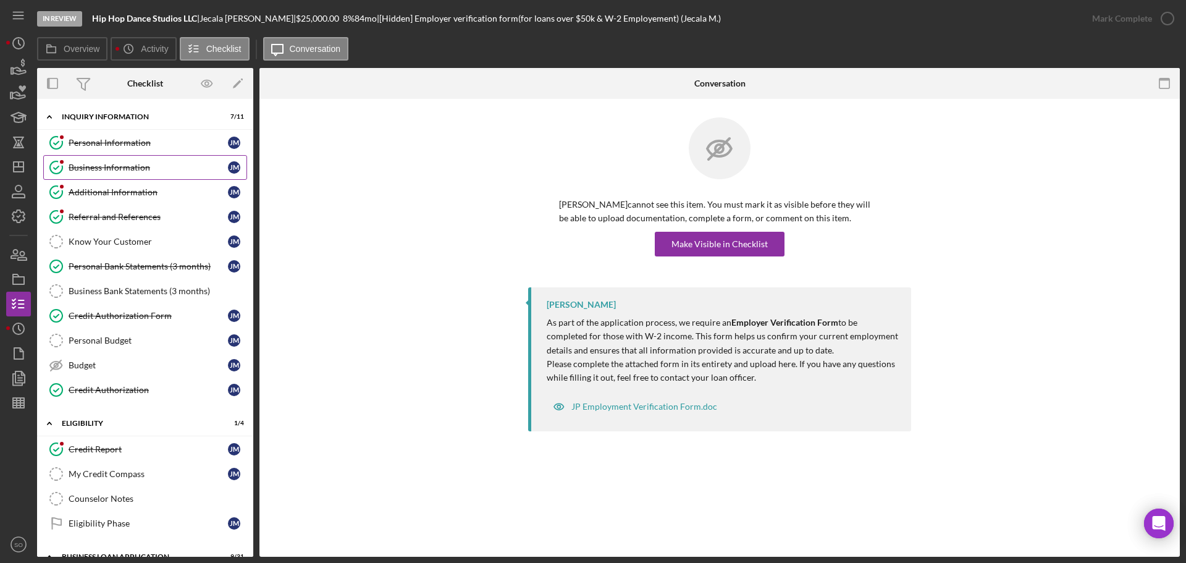
click at [143, 164] on div "Business Information" at bounding box center [148, 167] width 159 height 10
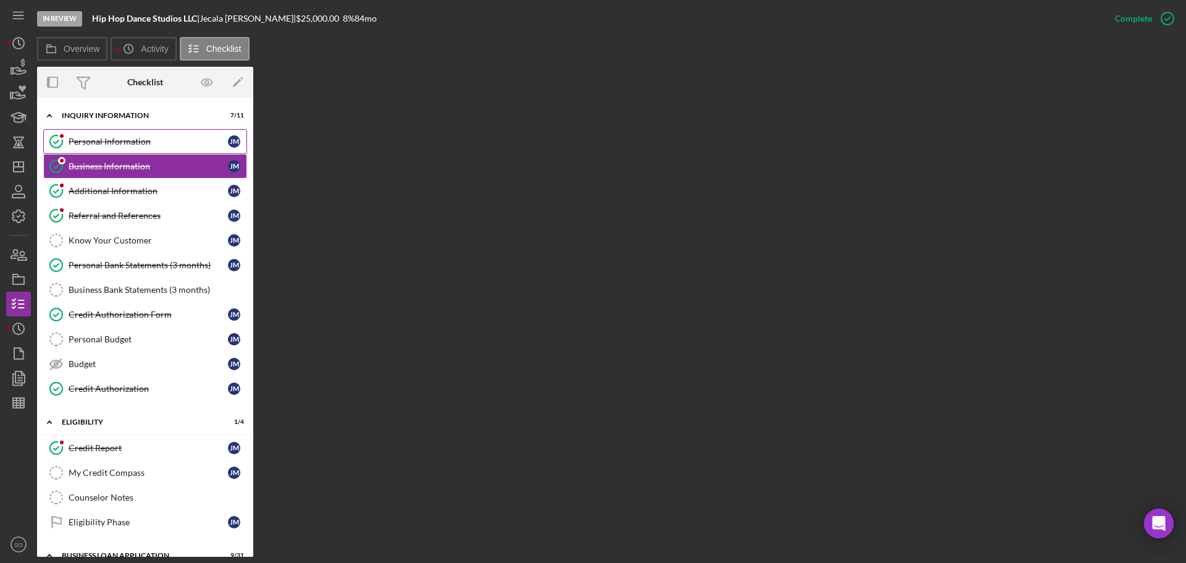
click at [99, 138] on div "Personal Information" at bounding box center [148, 142] width 159 height 10
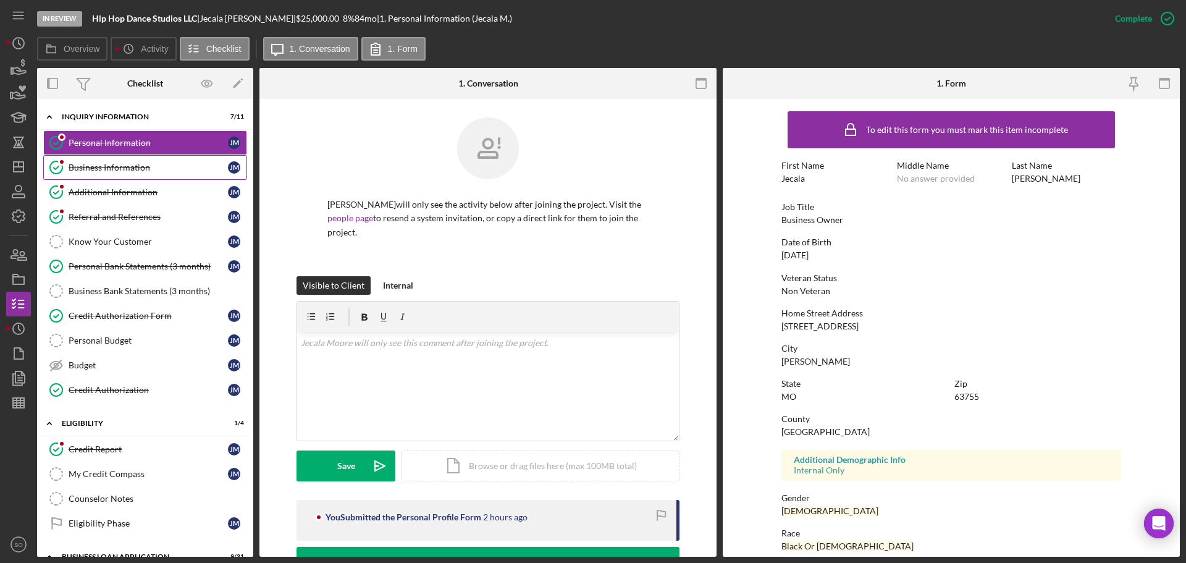
click at [117, 170] on div "Business Information" at bounding box center [148, 167] width 159 height 10
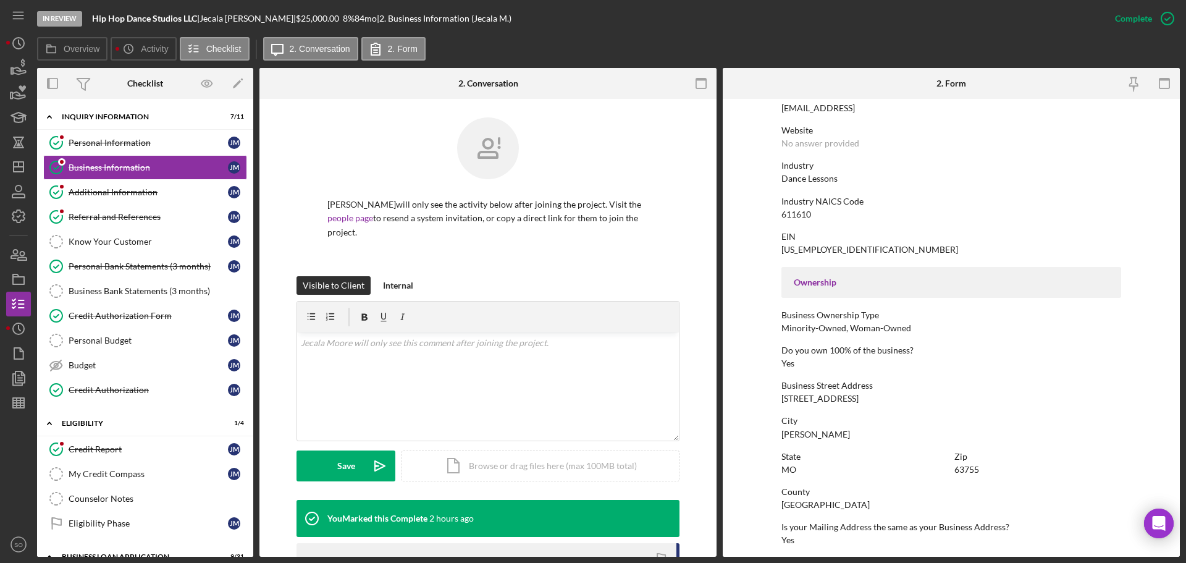
scroll to position [309, 0]
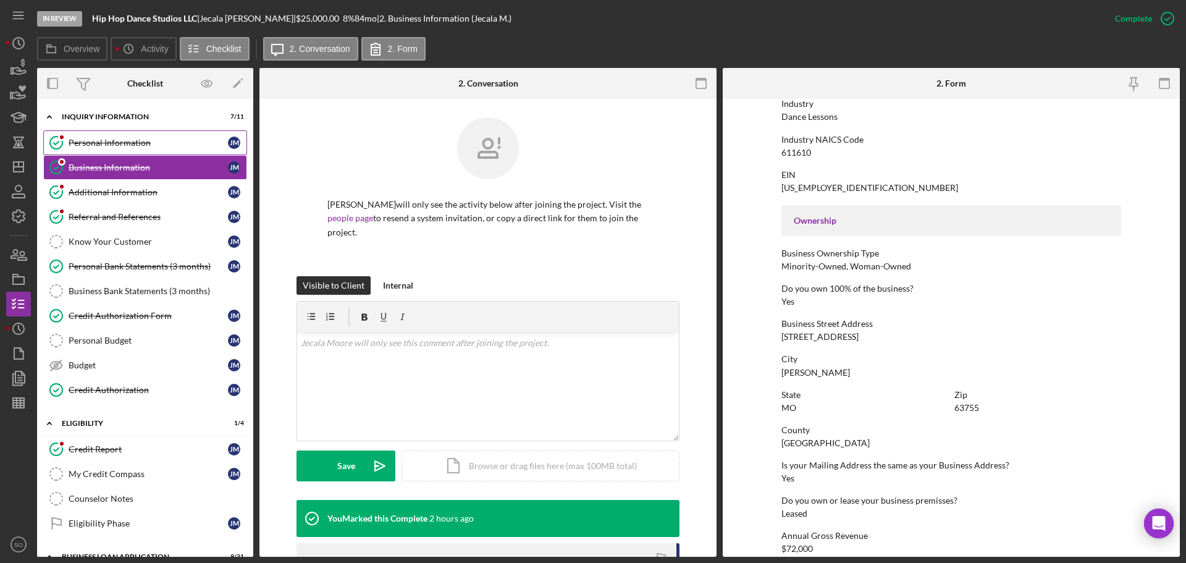
click at [127, 147] on div "Personal Information" at bounding box center [148, 143] width 159 height 10
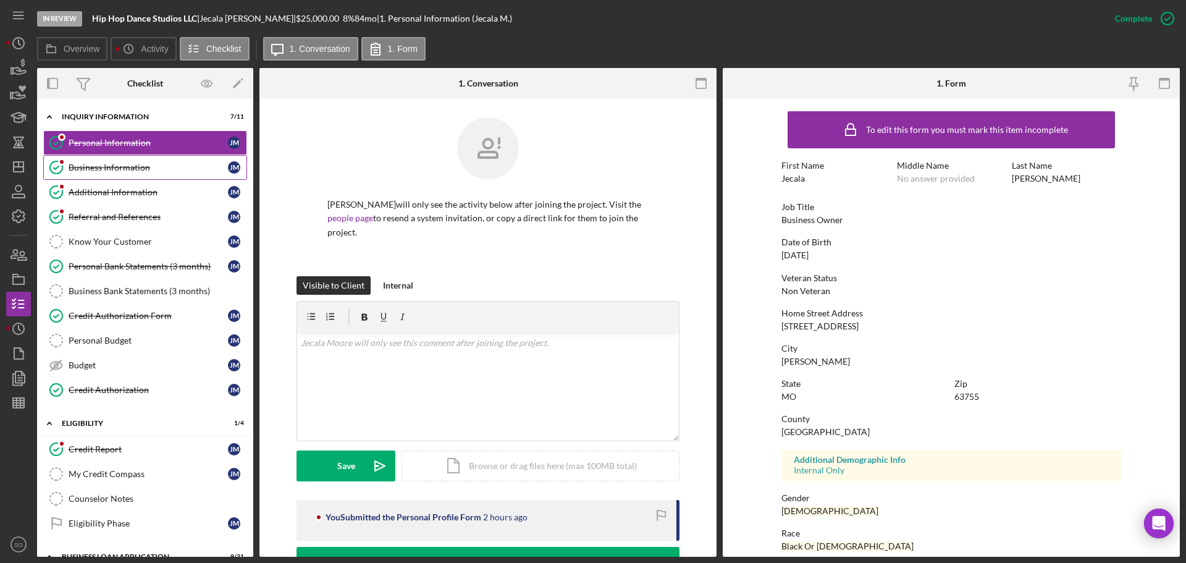
click at [158, 165] on div "Business Information" at bounding box center [148, 167] width 159 height 10
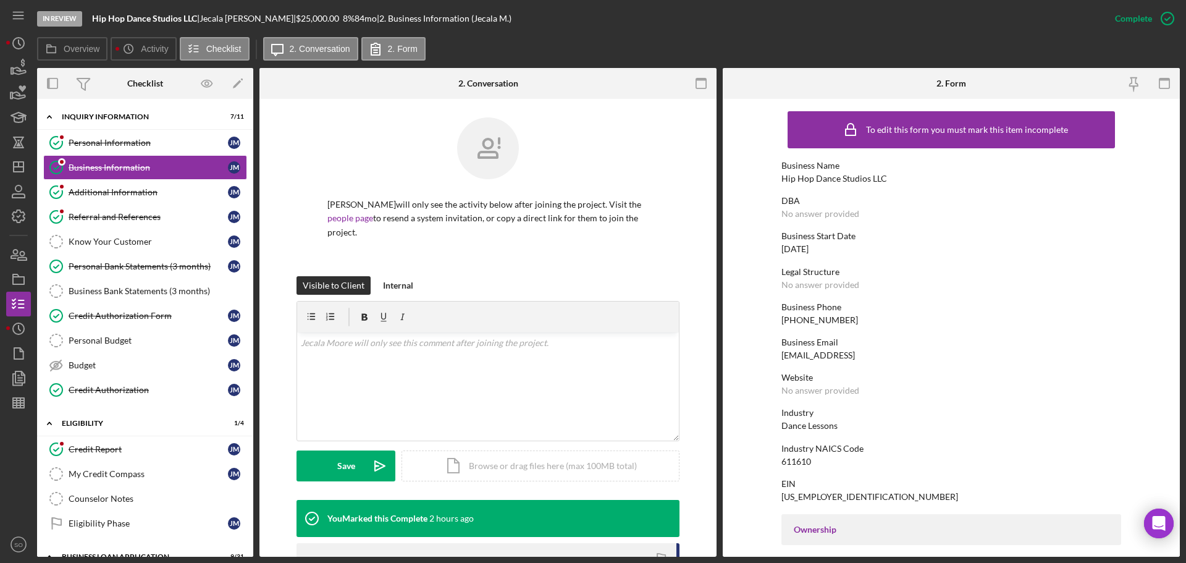
click at [842, 175] on div "Hip Hop Dance Studios LLC" at bounding box center [834, 179] width 106 height 10
copy div "Hip Hop Dance Studios LLC"
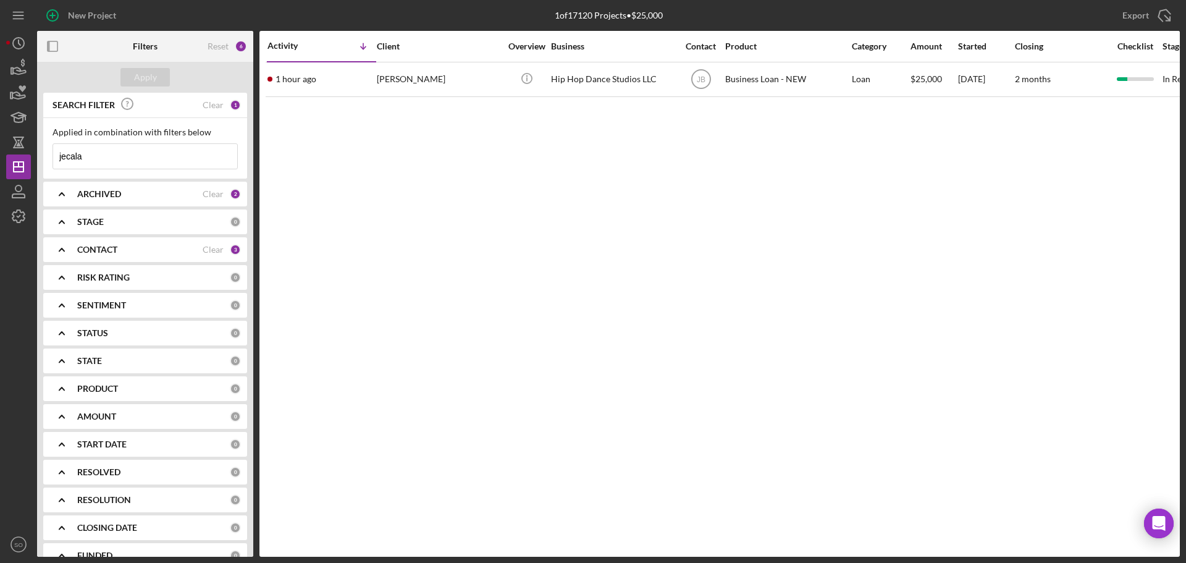
drag, startPoint x: 90, startPoint y: 157, endPoint x: 0, endPoint y: 143, distance: 91.2
click at [0, 143] on div "New Project 1 of 17120 Projects • $25,000 jecala Export Icon/Export Filters Res…" at bounding box center [593, 281] width 1186 height 563
type input "e"
type input "[PERSON_NAME]"
click at [152, 77] on div "Apply" at bounding box center [145, 77] width 23 height 19
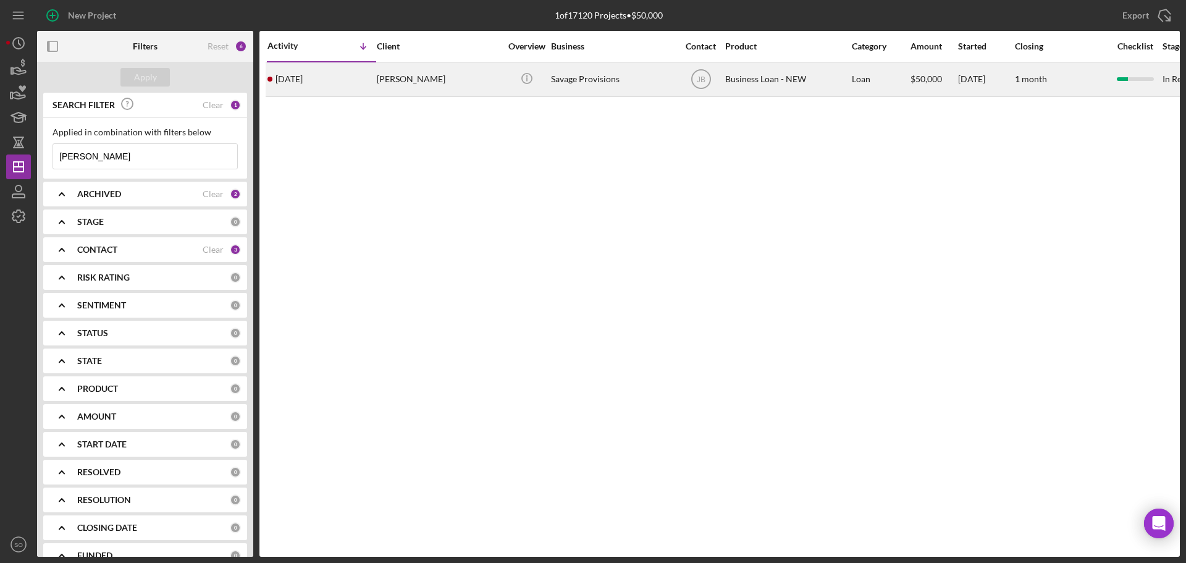
click at [360, 85] on div "[DATE] [PERSON_NAME]" at bounding box center [321, 79] width 108 height 33
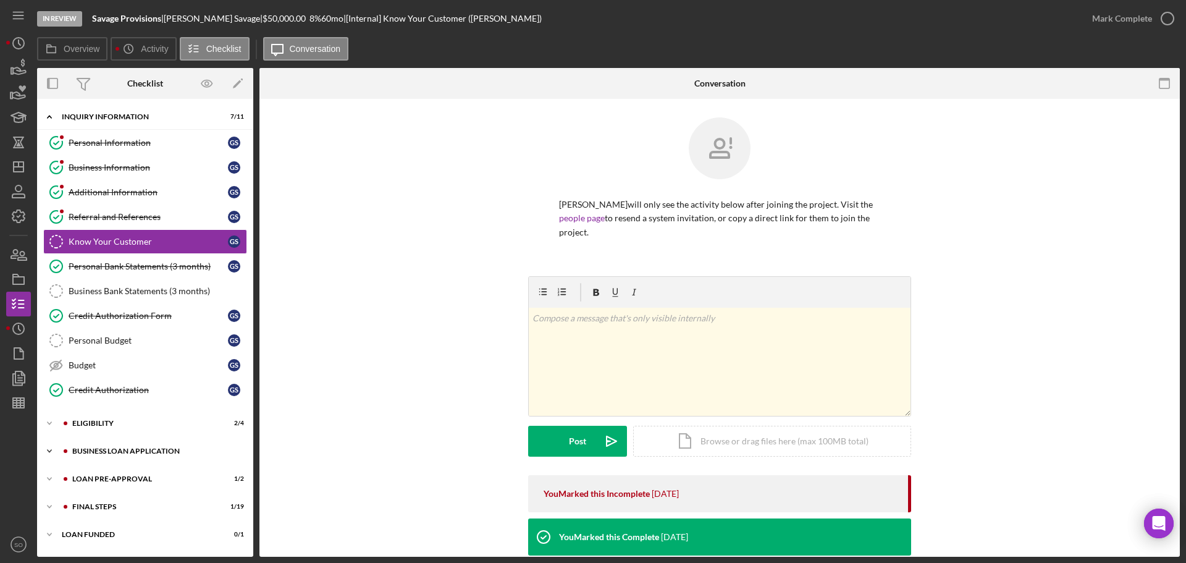
click at [130, 459] on div "Icon/Expander BUSINESS LOAN APPLICATION 9 / 27" at bounding box center [145, 451] width 216 height 25
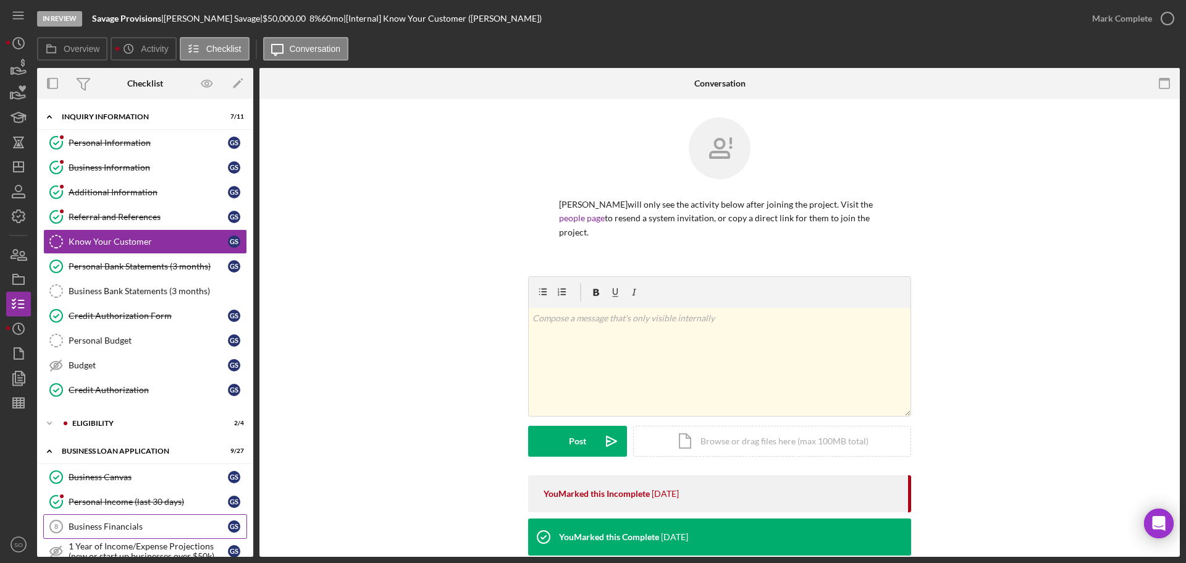
scroll to position [124, 0]
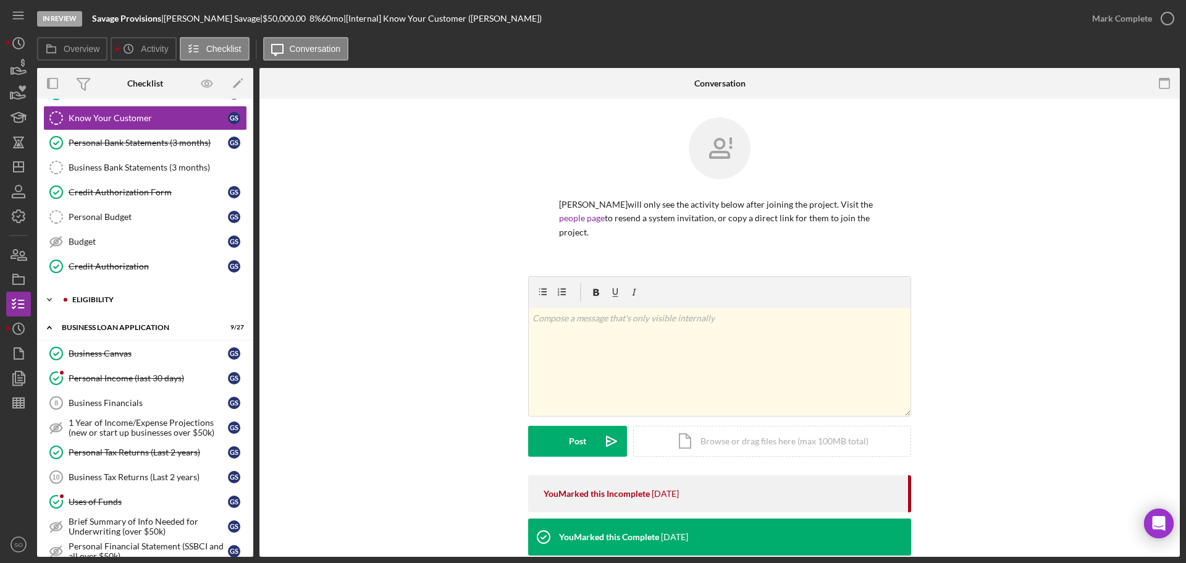
click at [93, 297] on div "ELIGIBILITY" at bounding box center [155, 299] width 166 height 7
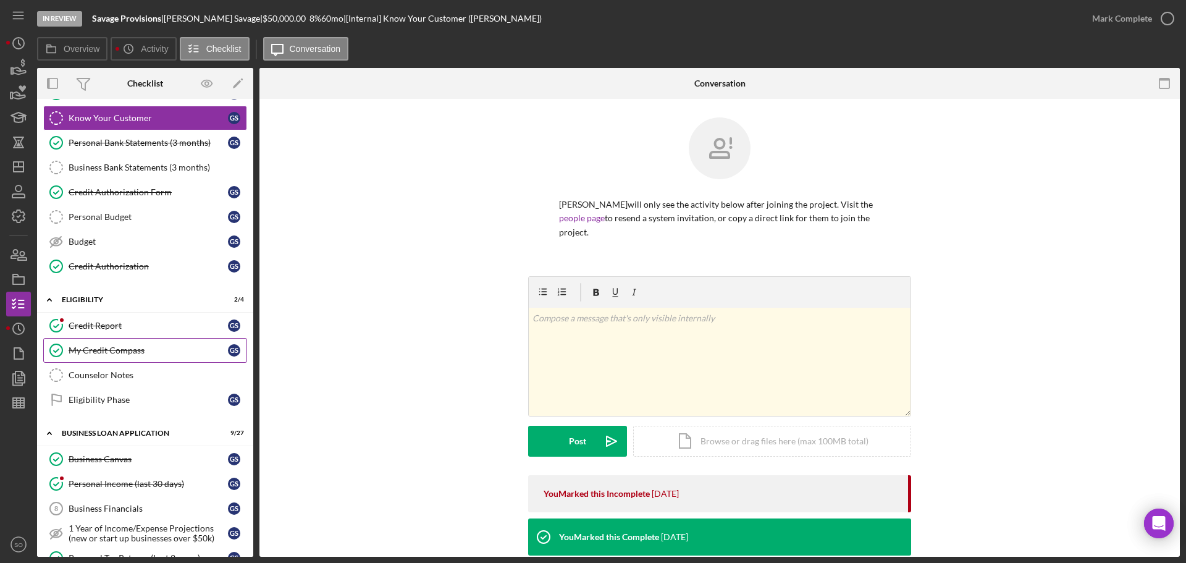
click at [99, 351] on div "My Credit Compass" at bounding box center [148, 350] width 159 height 10
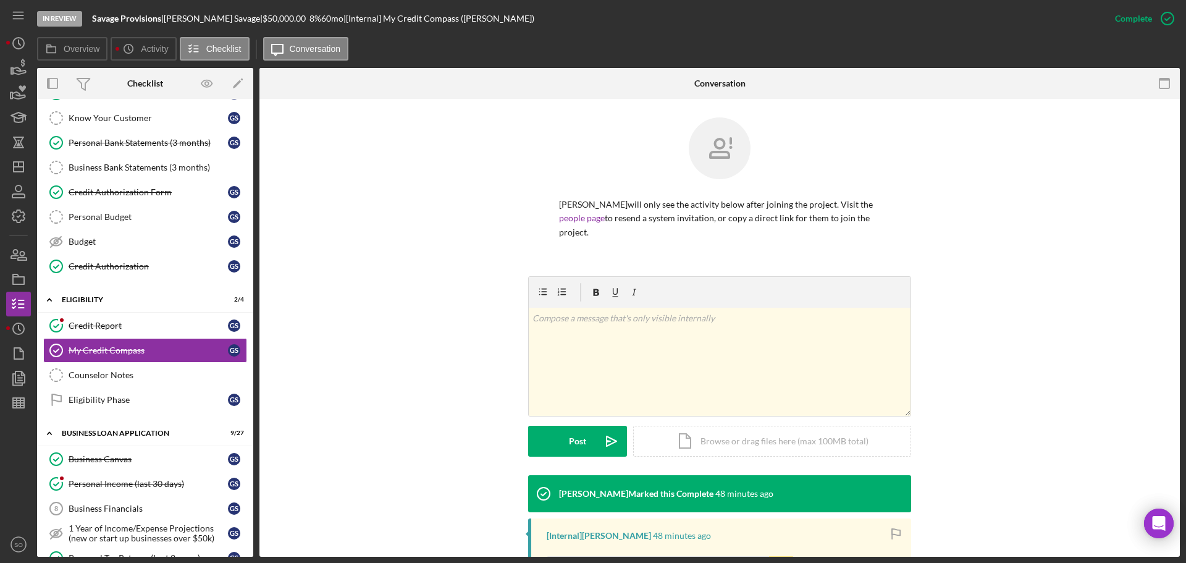
scroll to position [195, 0]
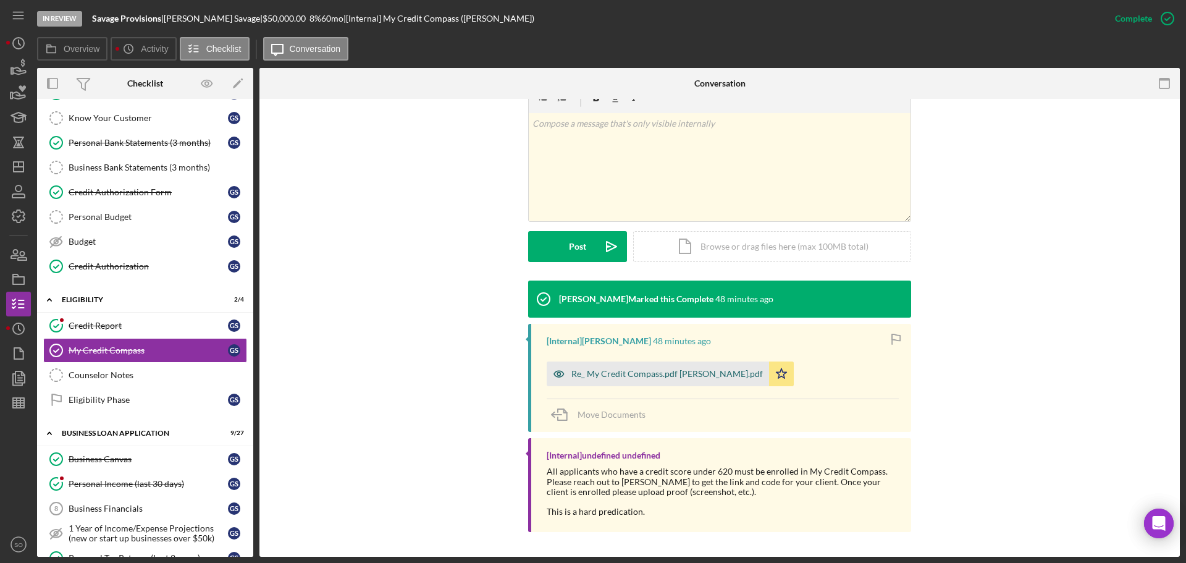
click at [657, 383] on div "Re_ My Credit Compass.pdf [PERSON_NAME].pdf" at bounding box center [658, 373] width 222 height 25
